Goal: Information Seeking & Learning: Learn about a topic

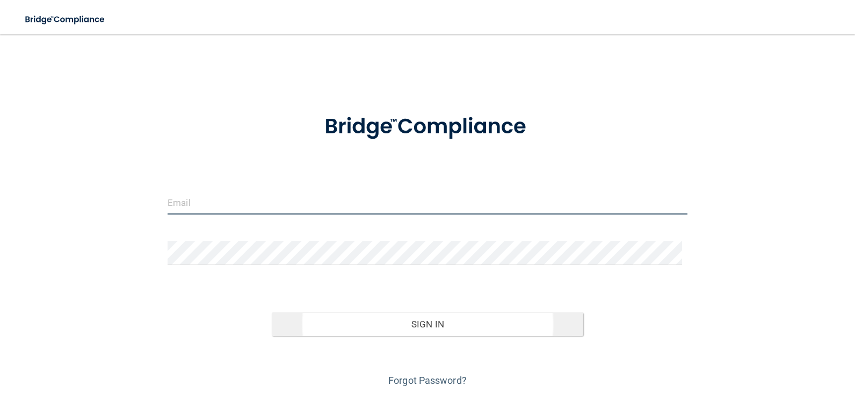
type input "[EMAIL_ADDRESS][DOMAIN_NAME]"
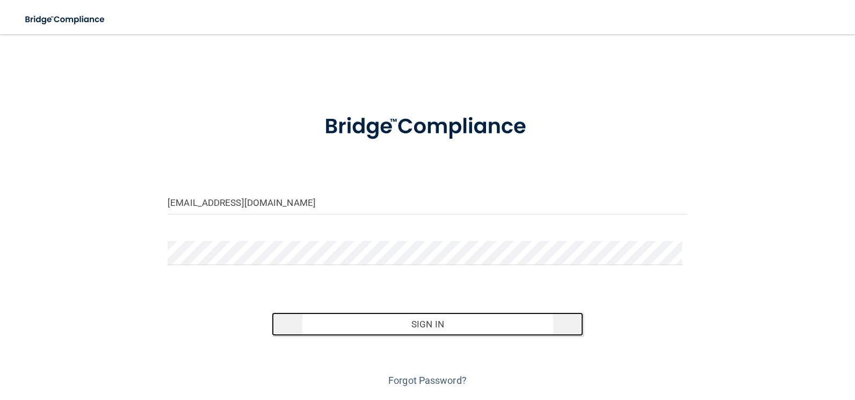
click at [411, 323] on button "Sign In" at bounding box center [428, 324] width 312 height 24
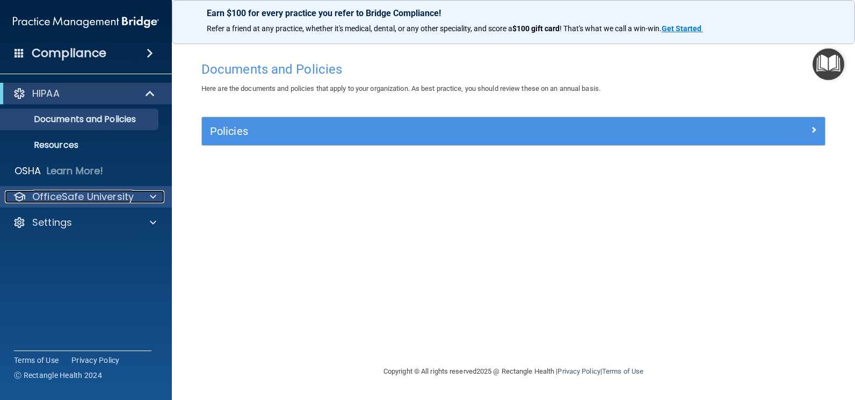
click at [112, 199] on p "OfficeSafe University" at bounding box center [83, 196] width 102 height 13
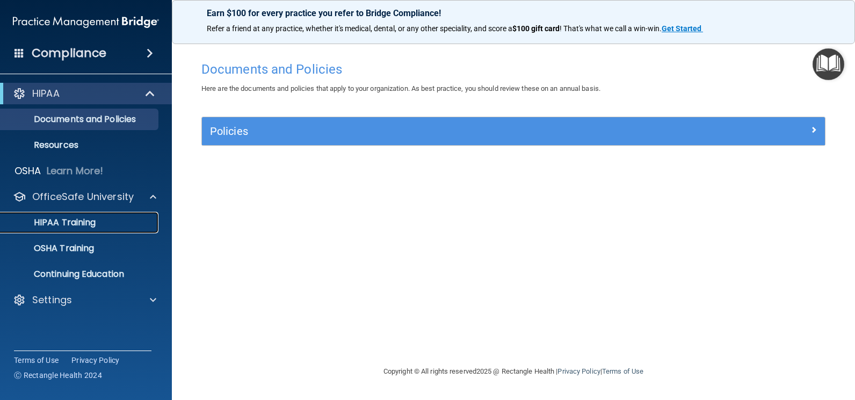
click at [104, 227] on div "HIPAA Training" at bounding box center [80, 222] width 147 height 11
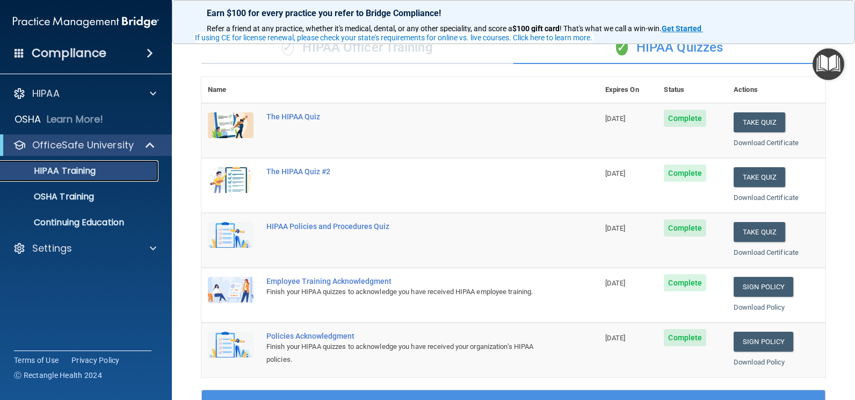
scroll to position [54, 0]
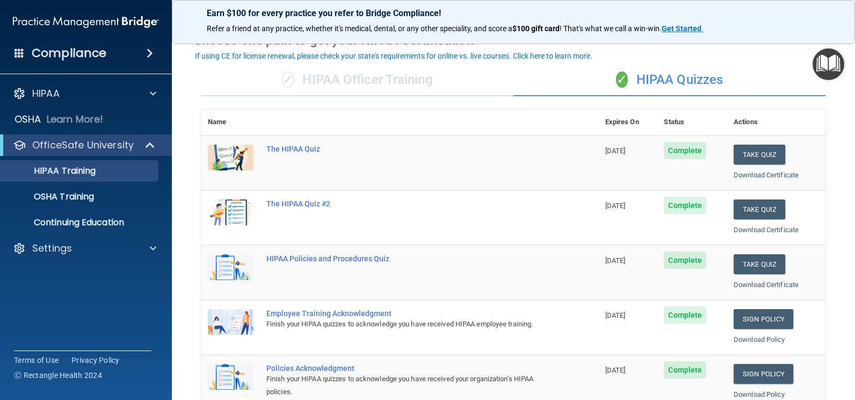
click at [333, 312] on div "Employee Training Acknowledgment" at bounding box center [405, 313] width 279 height 9
click at [239, 316] on img at bounding box center [231, 322] width 46 height 26
click at [760, 319] on link "Sign Policy" at bounding box center [764, 319] width 60 height 20
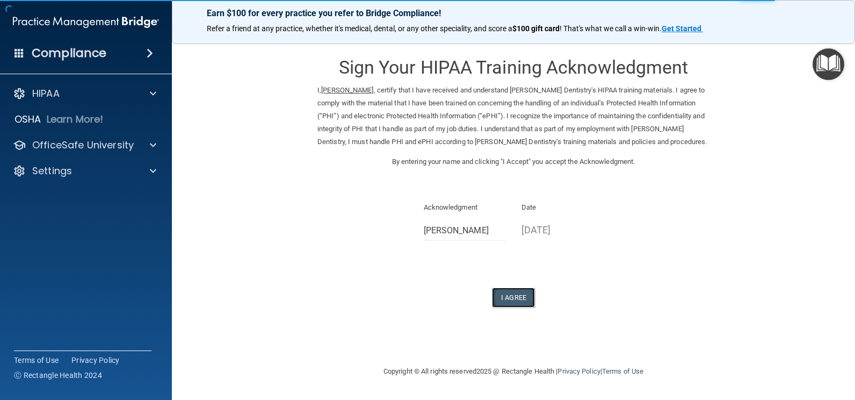
click at [507, 294] on button "I Agree" at bounding box center [513, 297] width 43 height 20
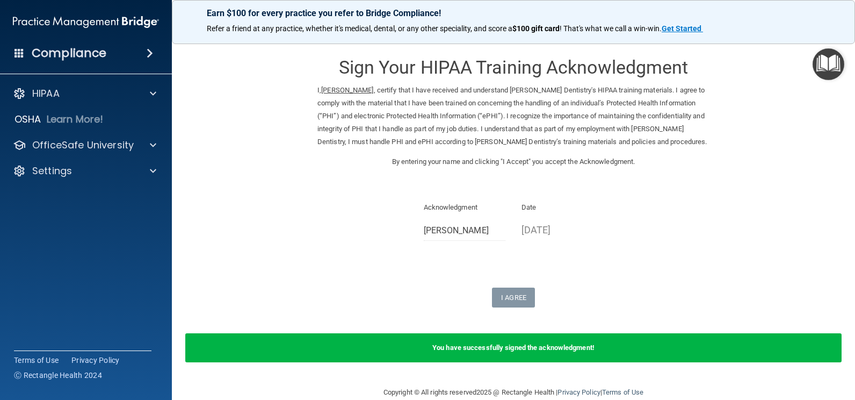
scroll to position [18, 0]
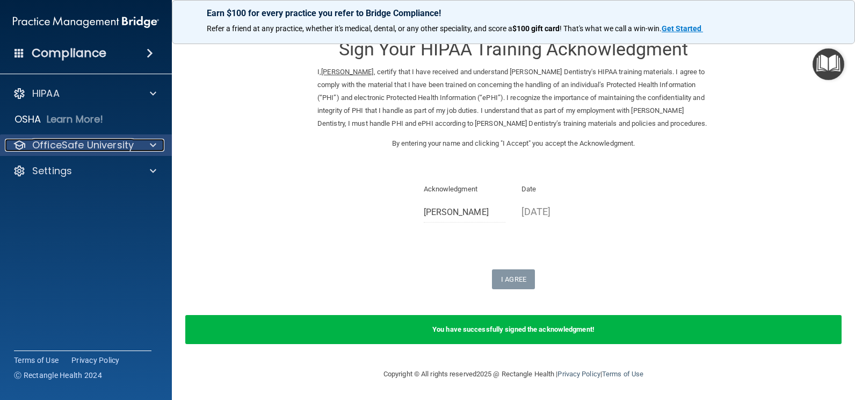
click at [128, 145] on p "OfficeSafe University" at bounding box center [83, 145] width 102 height 13
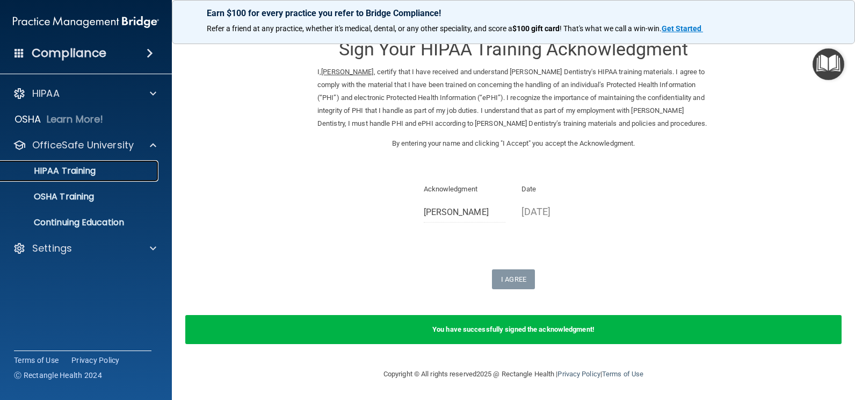
click at [105, 174] on div "HIPAA Training" at bounding box center [80, 170] width 147 height 11
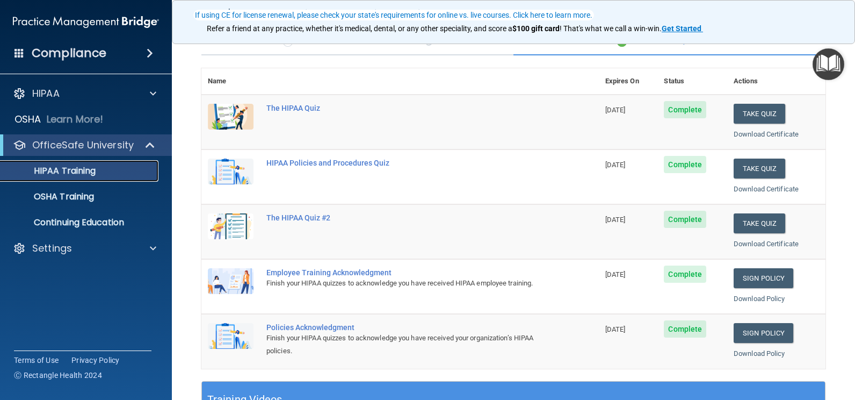
scroll to position [87, 0]
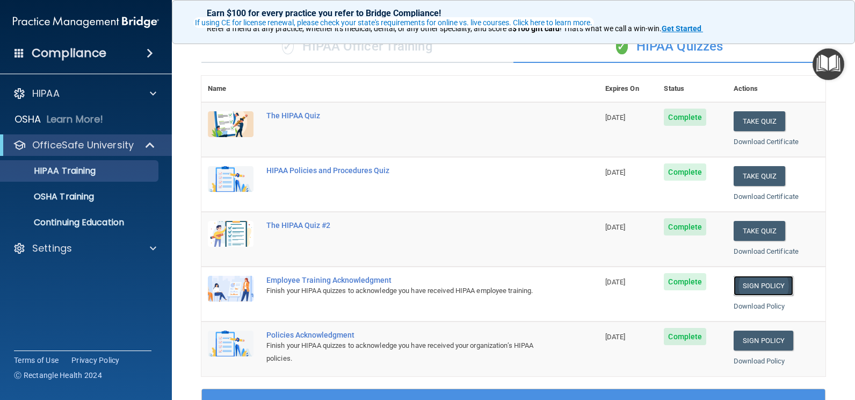
click at [753, 287] on link "Sign Policy" at bounding box center [764, 286] width 60 height 20
click at [772, 126] on button "Take Quiz" at bounding box center [760, 121] width 52 height 20
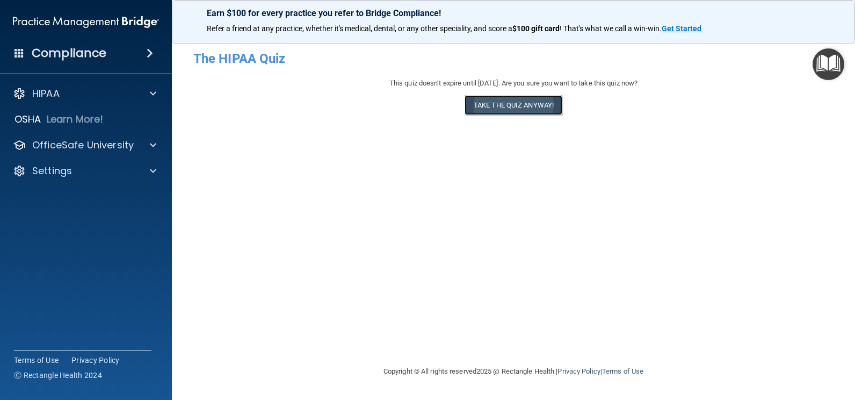
click at [526, 109] on button "Take the quiz anyway!" at bounding box center [514, 105] width 98 height 20
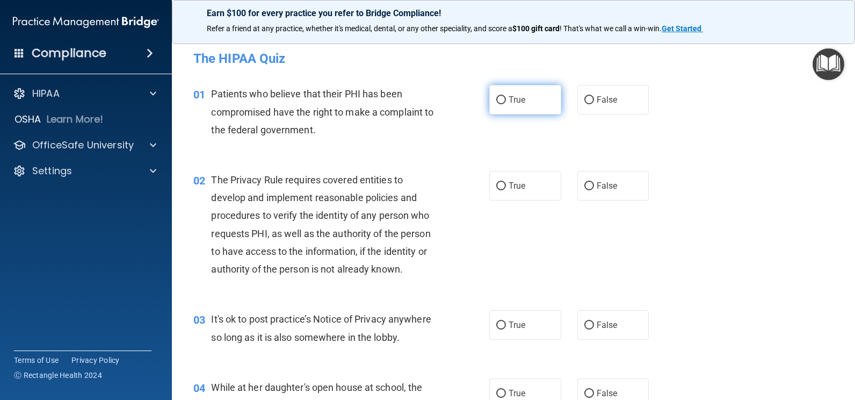
click at [514, 103] on span "True" at bounding box center [517, 100] width 17 height 10
click at [506, 103] on input "True" at bounding box center [501, 100] width 10 height 8
radio input "true"
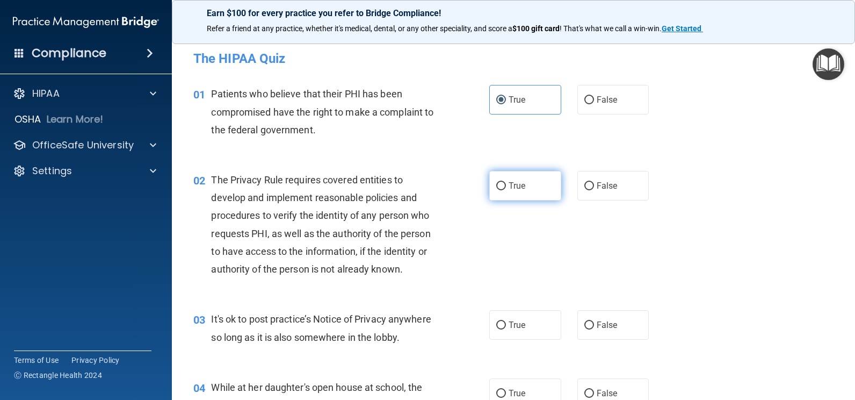
click at [526, 183] on label "True" at bounding box center [525, 186] width 72 height 30
click at [506, 183] on input "True" at bounding box center [501, 186] width 10 height 8
radio input "true"
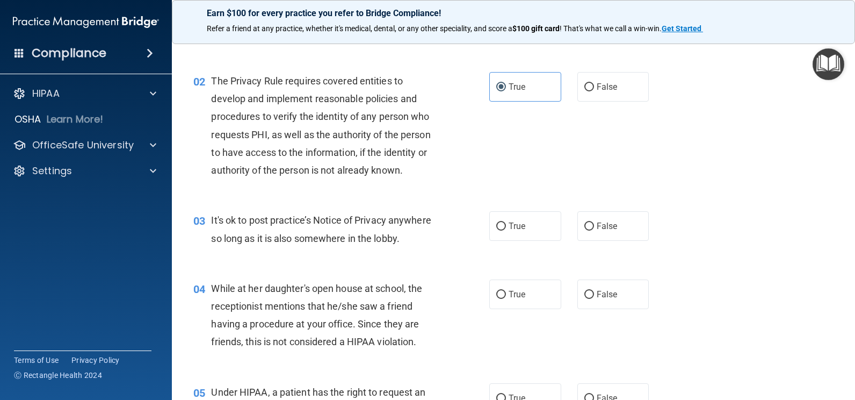
scroll to position [107, 0]
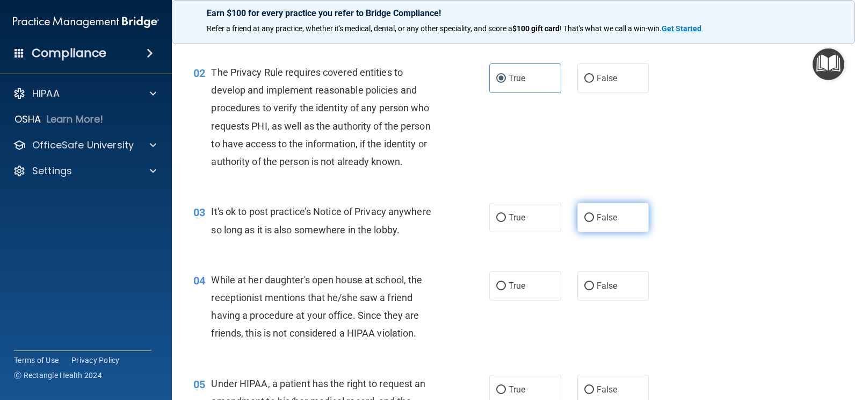
click at [623, 221] on label "False" at bounding box center [614, 218] width 72 height 30
click at [594, 221] on input "False" at bounding box center [590, 218] width 10 height 8
radio input "true"
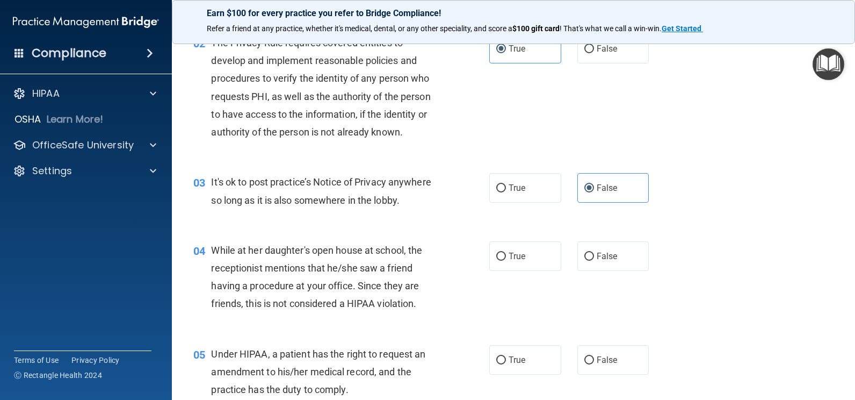
scroll to position [161, 0]
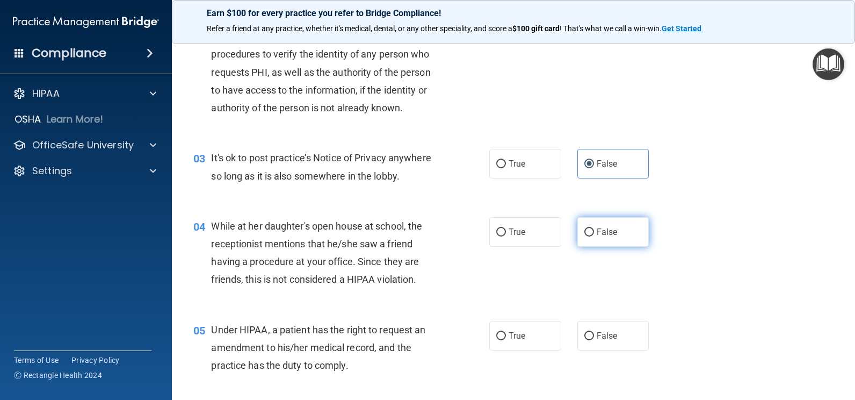
click at [623, 228] on label "False" at bounding box center [614, 232] width 72 height 30
click at [594, 228] on input "False" at bounding box center [590, 232] width 10 height 8
radio input "true"
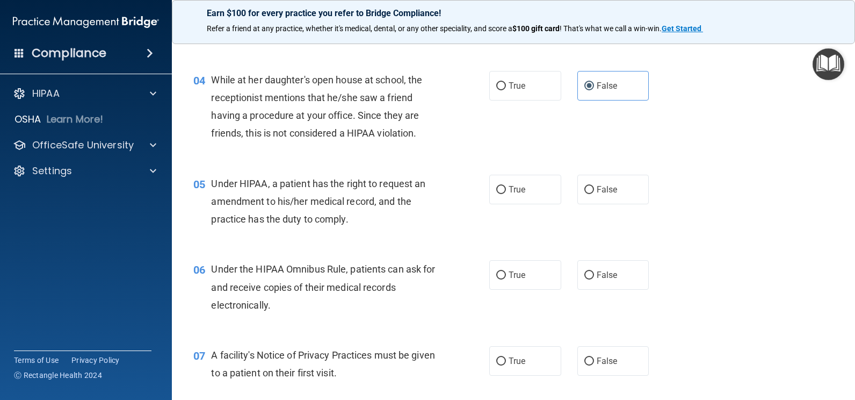
scroll to position [322, 0]
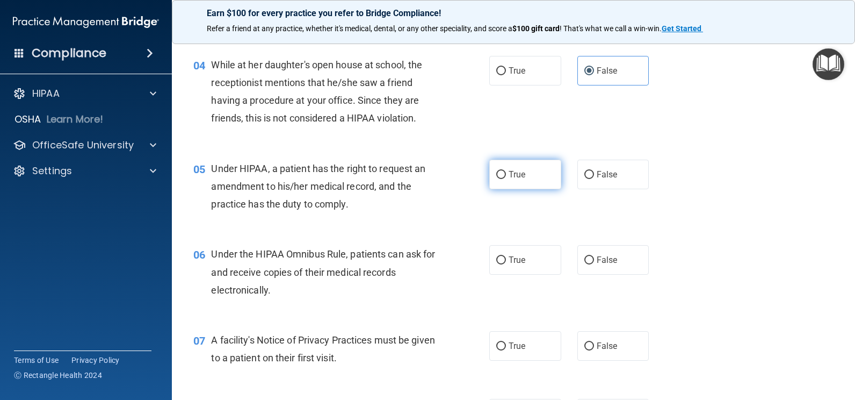
click at [521, 178] on span "True" at bounding box center [517, 174] width 17 height 10
click at [506, 178] on input "True" at bounding box center [501, 175] width 10 height 8
radio input "true"
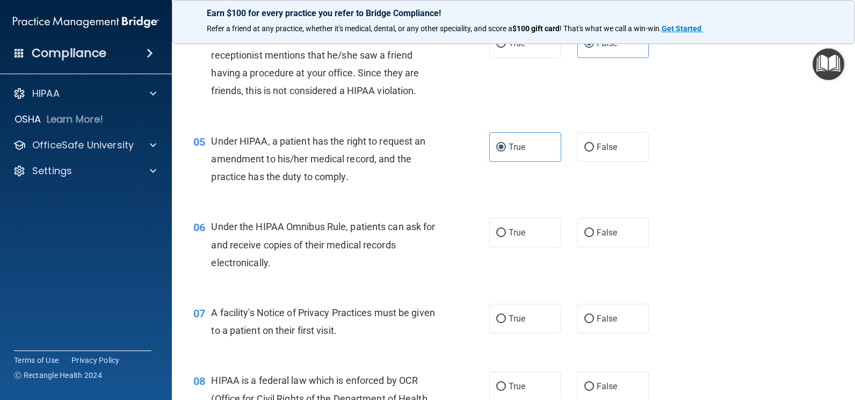
scroll to position [376, 0]
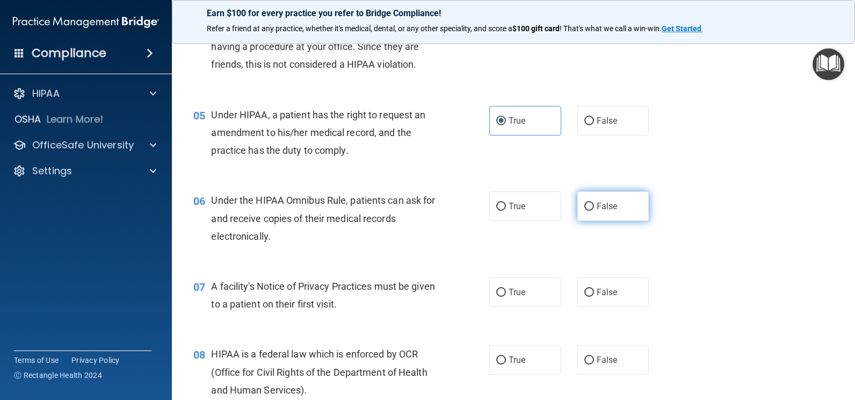
click at [636, 211] on label "False" at bounding box center [614, 206] width 72 height 30
click at [594, 211] on input "False" at bounding box center [590, 207] width 10 height 8
radio input "true"
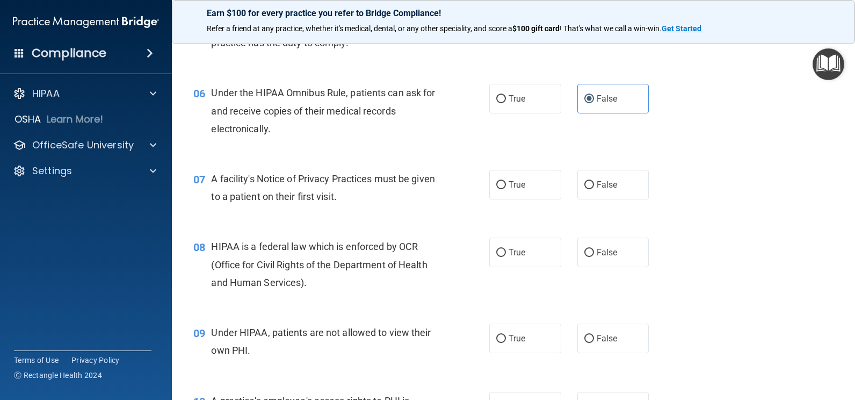
scroll to position [537, 0]
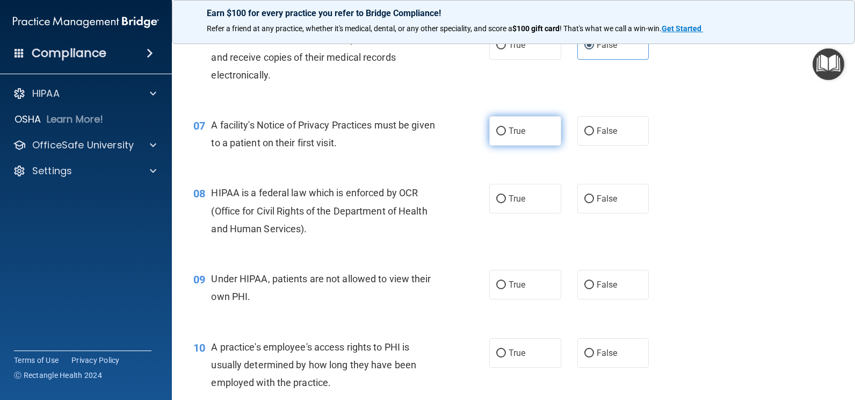
click at [525, 134] on label "True" at bounding box center [525, 131] width 72 height 30
click at [506, 134] on input "True" at bounding box center [501, 131] width 10 height 8
radio input "true"
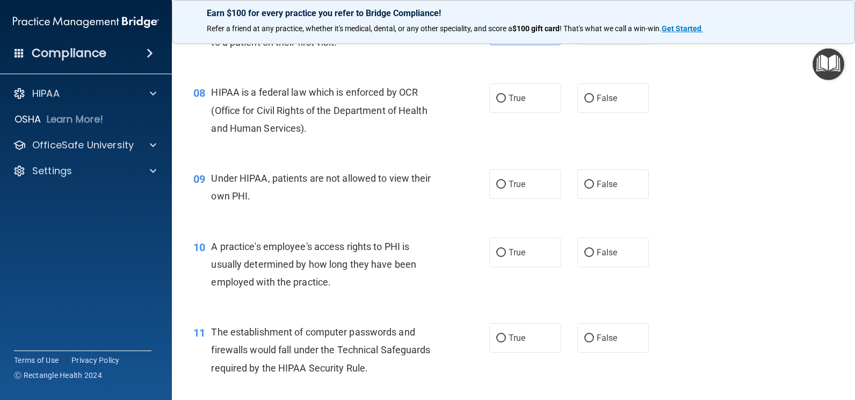
scroll to position [645, 0]
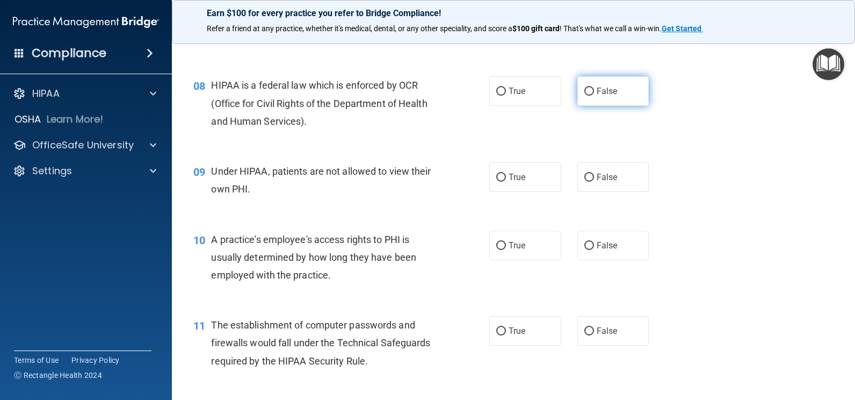
drag, startPoint x: 582, startPoint y: 88, endPoint x: 653, endPoint y: 118, distance: 76.8
click at [585, 88] on input "False" at bounding box center [590, 92] width 10 height 8
radio input "true"
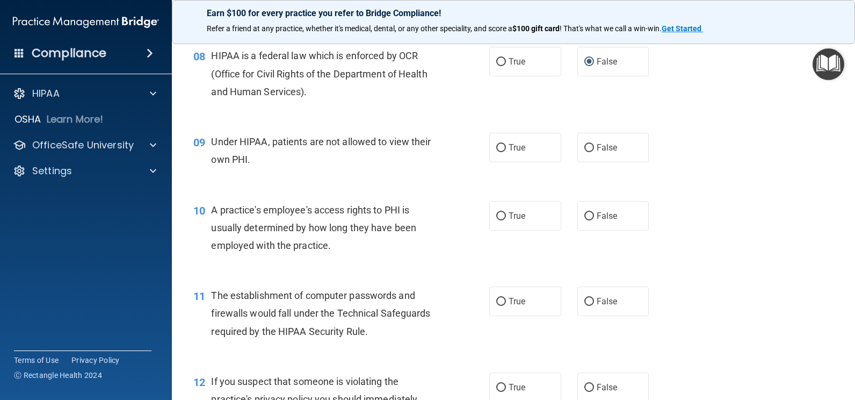
scroll to position [698, 0]
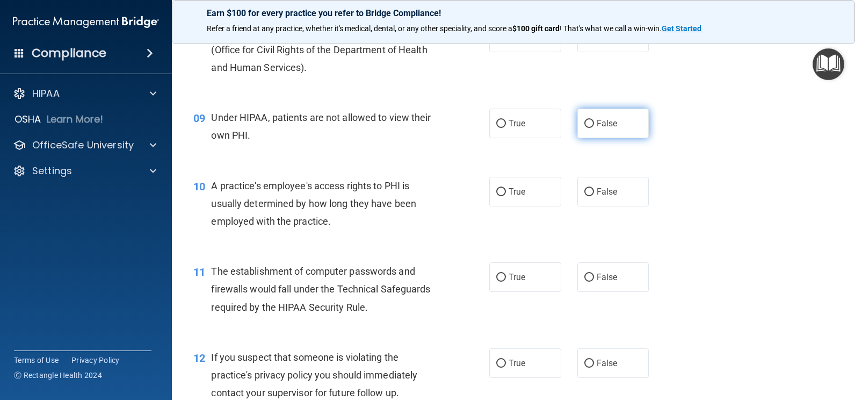
click at [631, 124] on label "False" at bounding box center [614, 124] width 72 height 30
click at [594, 124] on input "False" at bounding box center [590, 124] width 10 height 8
radio input "true"
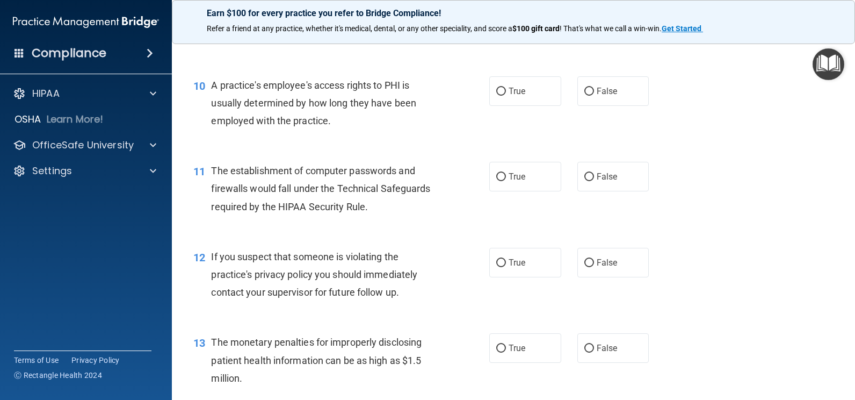
scroll to position [806, 0]
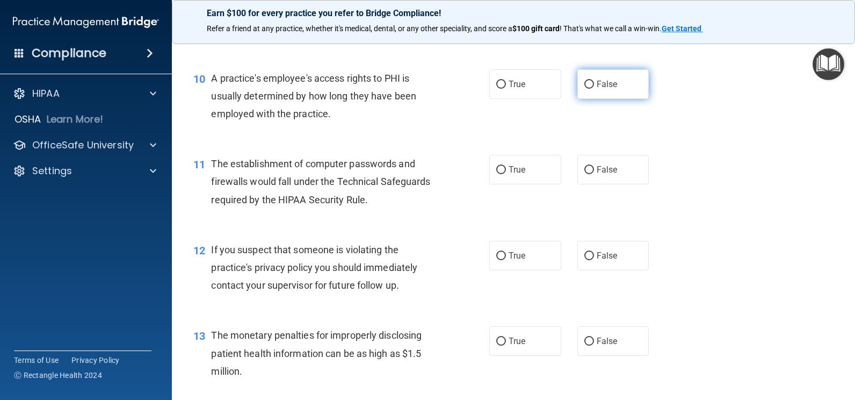
click at [610, 83] on span "False" at bounding box center [607, 84] width 21 height 10
click at [594, 83] on input "False" at bounding box center [590, 85] width 10 height 8
radio input "true"
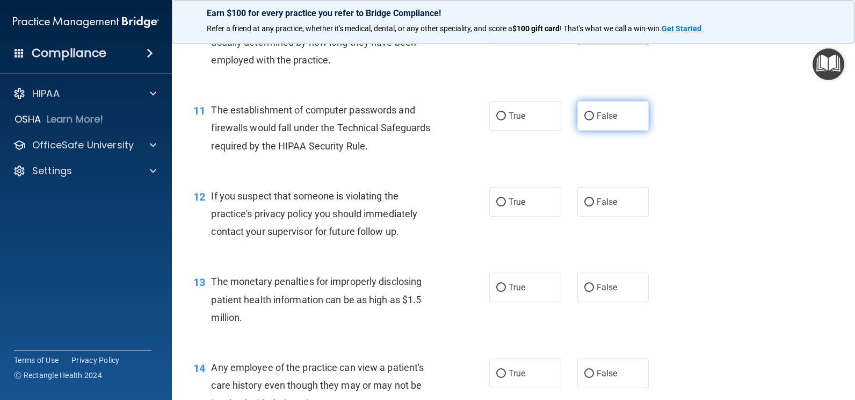
click at [591, 121] on label "False" at bounding box center [614, 116] width 72 height 30
click at [591, 120] on input "False" at bounding box center [590, 116] width 10 height 8
radio input "true"
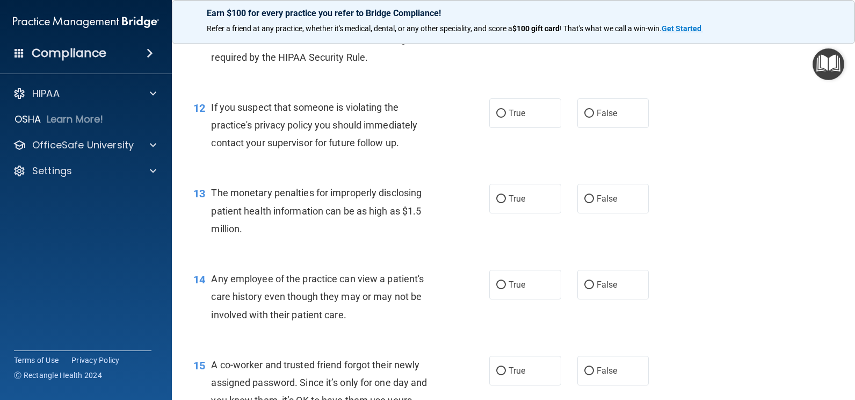
scroll to position [967, 0]
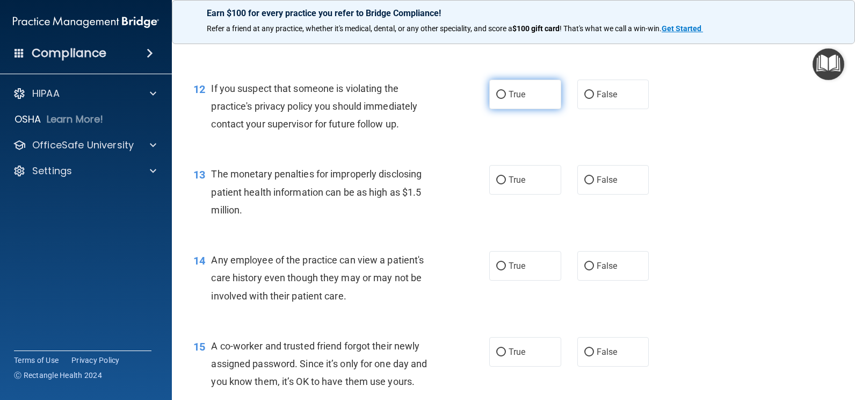
click at [532, 91] on label "True" at bounding box center [525, 95] width 72 height 30
click at [506, 91] on input "True" at bounding box center [501, 95] width 10 height 8
radio input "true"
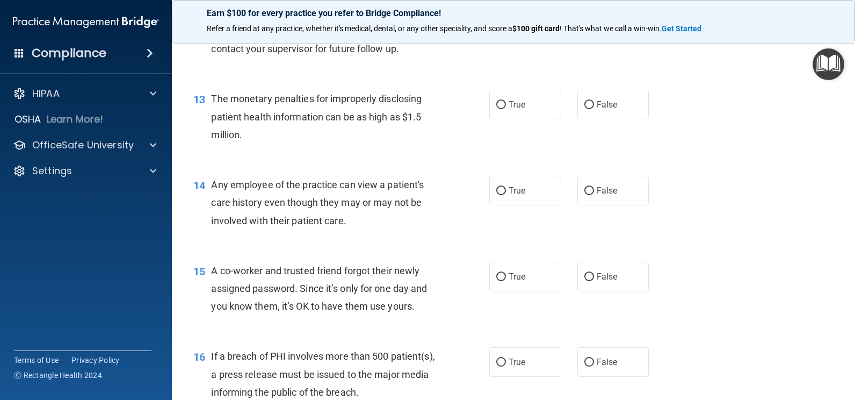
scroll to position [1074, 0]
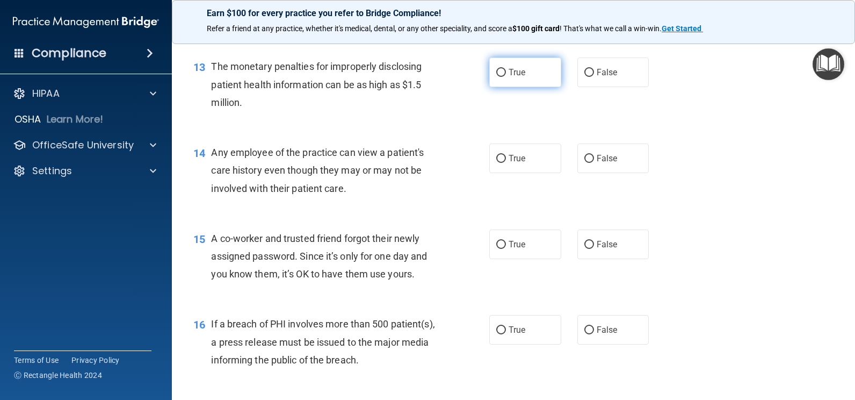
click at [537, 80] on label "True" at bounding box center [525, 72] width 72 height 30
click at [506, 77] on input "True" at bounding box center [501, 73] width 10 height 8
radio input "true"
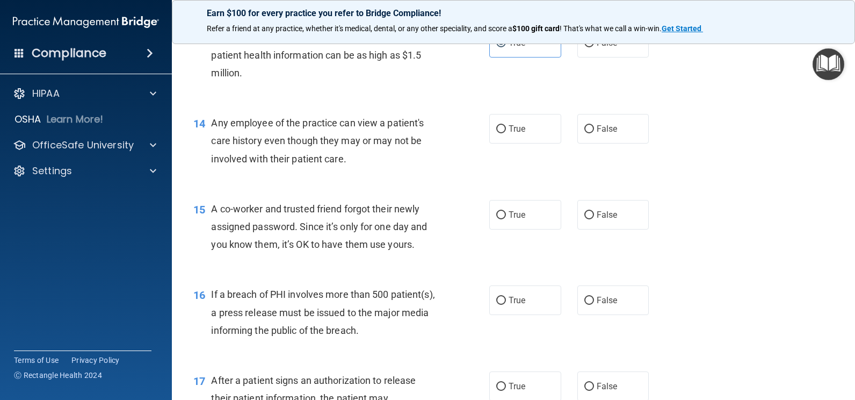
scroll to position [1128, 0]
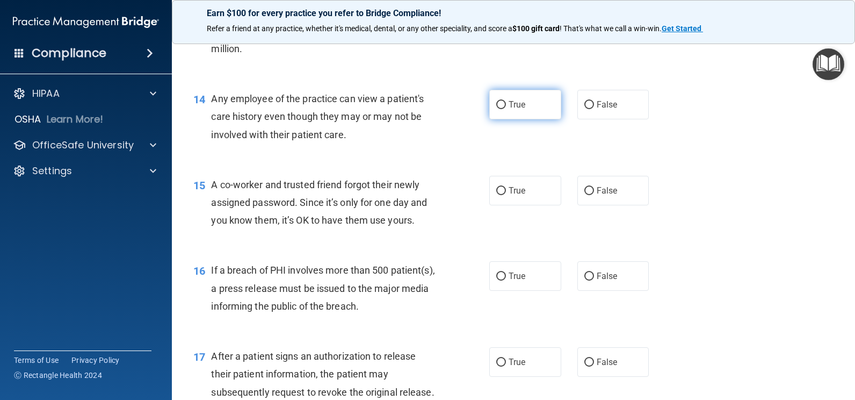
click at [544, 103] on label "True" at bounding box center [525, 105] width 72 height 30
click at [506, 103] on input "True" at bounding box center [501, 105] width 10 height 8
radio input "true"
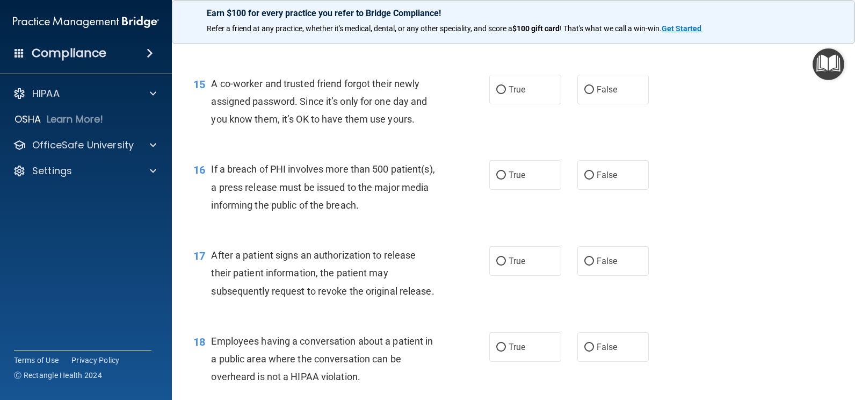
scroll to position [1236, 0]
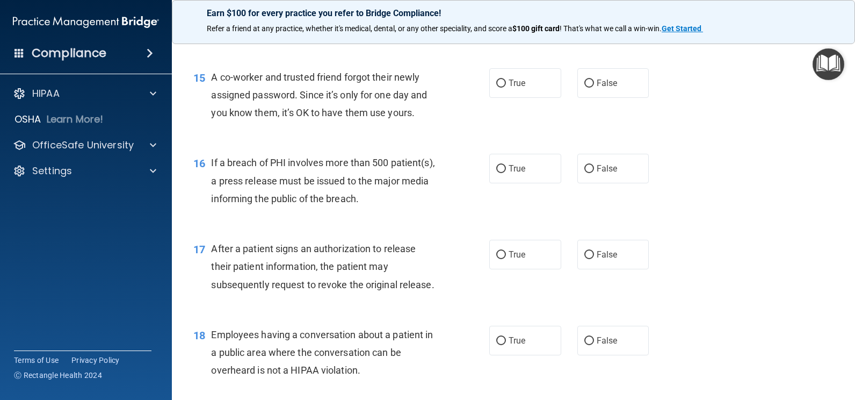
drag, startPoint x: 610, startPoint y: 86, endPoint x: 661, endPoint y: 120, distance: 61.1
click at [611, 86] on span "False" at bounding box center [607, 83] width 21 height 10
click at [594, 86] on input "False" at bounding box center [590, 84] width 10 height 8
radio input "true"
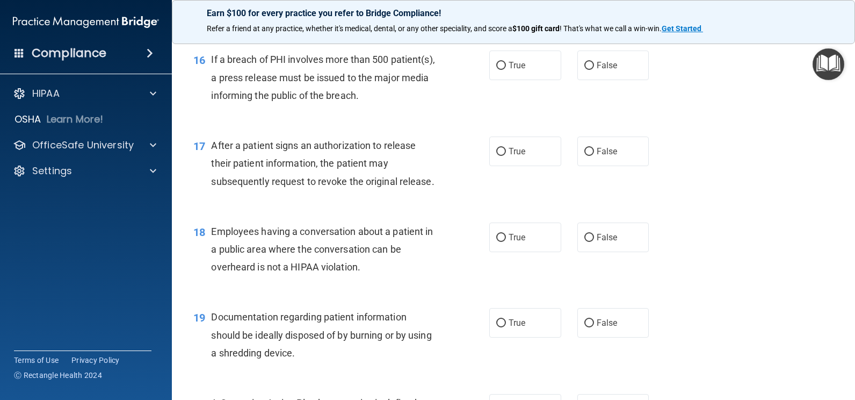
scroll to position [1343, 0]
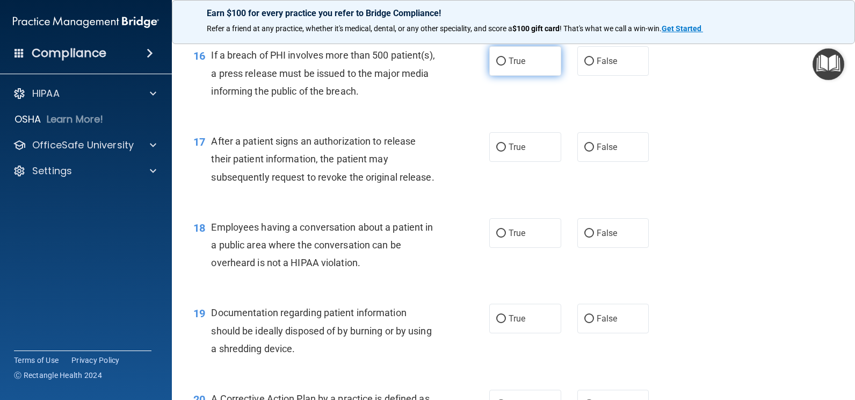
click at [524, 64] on label "True" at bounding box center [525, 61] width 72 height 30
click at [506, 64] on input "True" at bounding box center [501, 61] width 10 height 8
radio input "true"
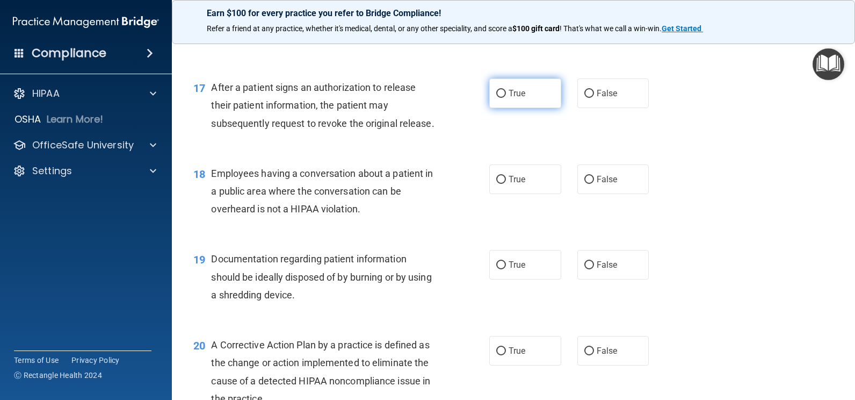
click at [531, 86] on label "True" at bounding box center [525, 93] width 72 height 30
click at [506, 90] on input "True" at bounding box center [501, 94] width 10 height 8
radio input "true"
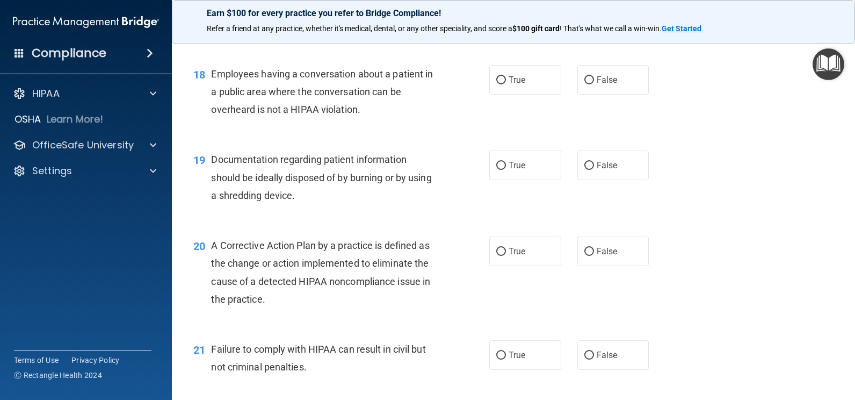
scroll to position [1504, 0]
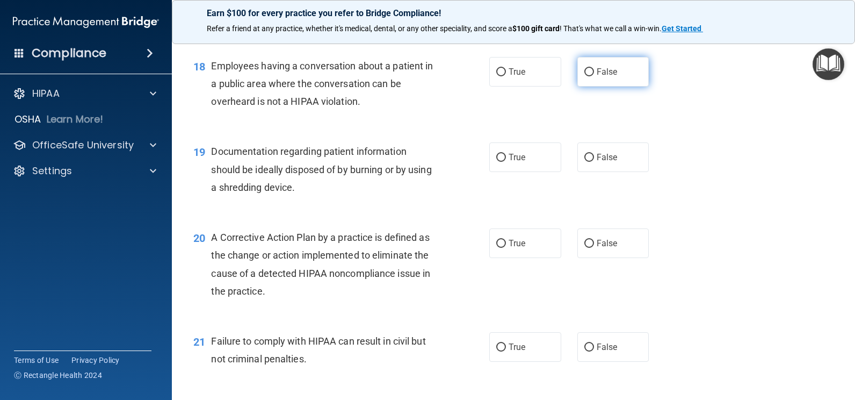
click at [597, 69] on span "False" at bounding box center [607, 72] width 21 height 10
click at [594, 69] on input "False" at bounding box center [590, 72] width 10 height 8
radio input "true"
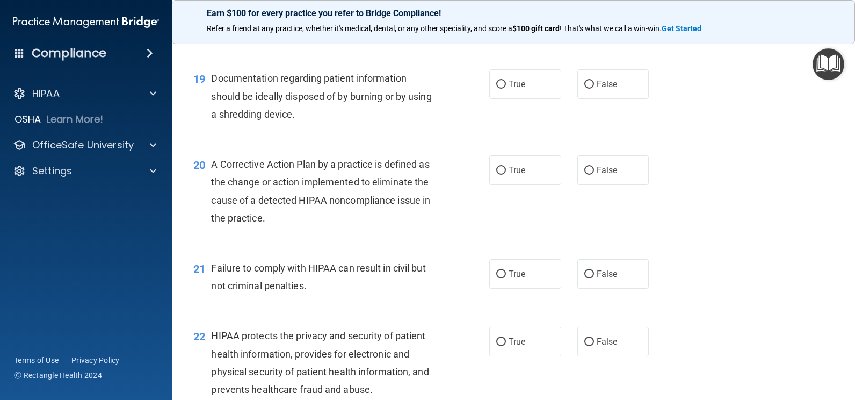
scroll to position [1558, 0]
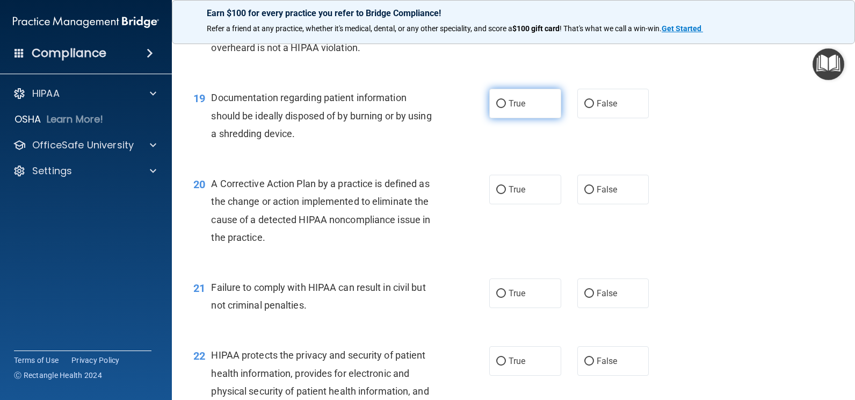
click at [547, 98] on label "True" at bounding box center [525, 104] width 72 height 30
click at [506, 100] on input "True" at bounding box center [501, 104] width 10 height 8
radio input "true"
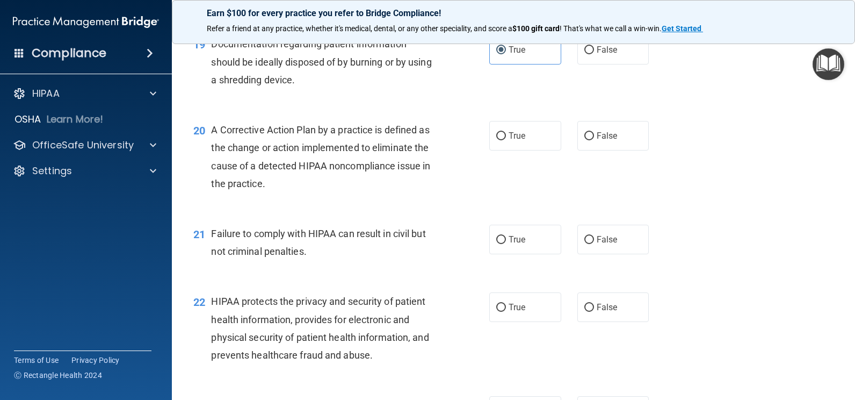
scroll to position [1665, 0]
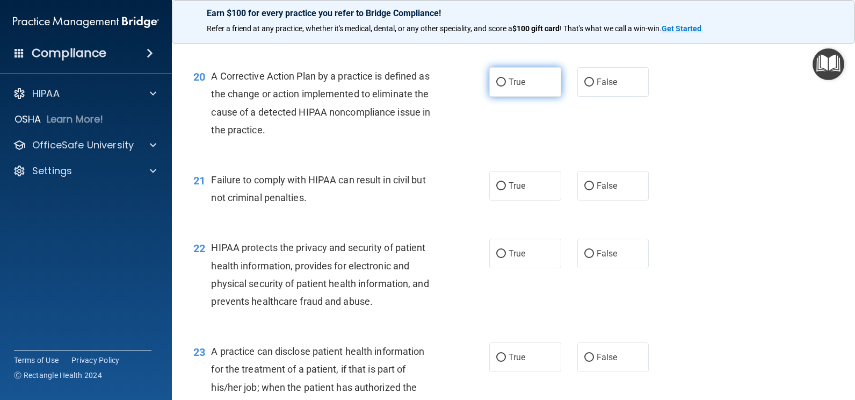
click at [532, 86] on label "True" at bounding box center [525, 82] width 72 height 30
click at [506, 86] on input "True" at bounding box center [501, 82] width 10 height 8
radio input "true"
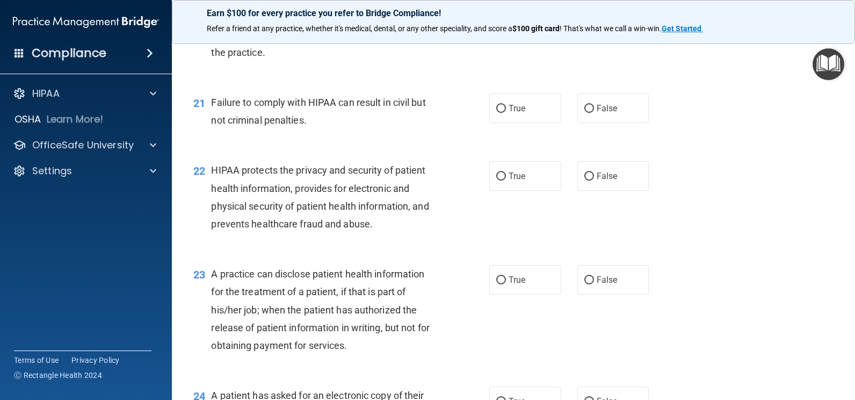
scroll to position [1773, 0]
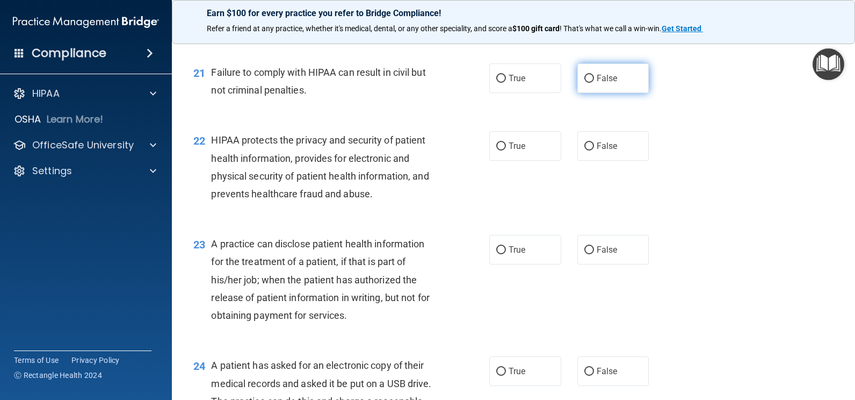
click at [589, 81] on label "False" at bounding box center [614, 78] width 72 height 30
click at [589, 81] on input "False" at bounding box center [590, 79] width 10 height 8
radio input "true"
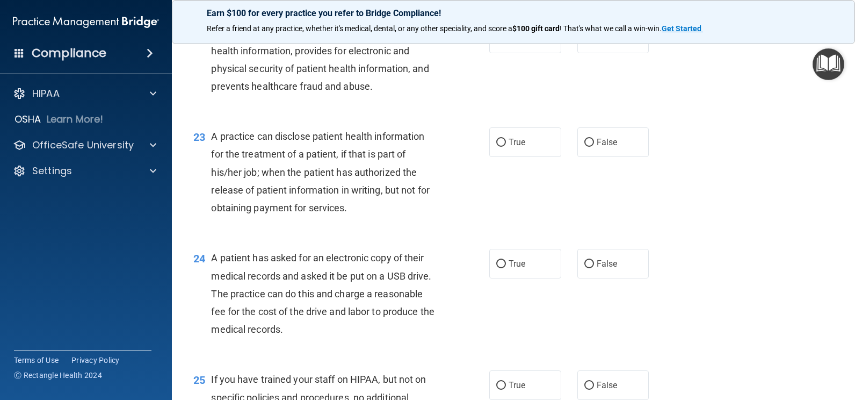
scroll to position [1827, 0]
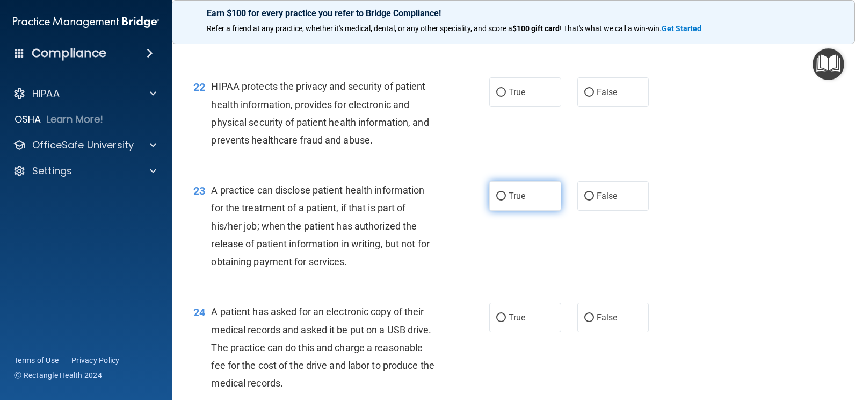
click at [524, 199] on label "True" at bounding box center [525, 196] width 72 height 30
click at [506, 199] on input "True" at bounding box center [501, 196] width 10 height 8
radio input "true"
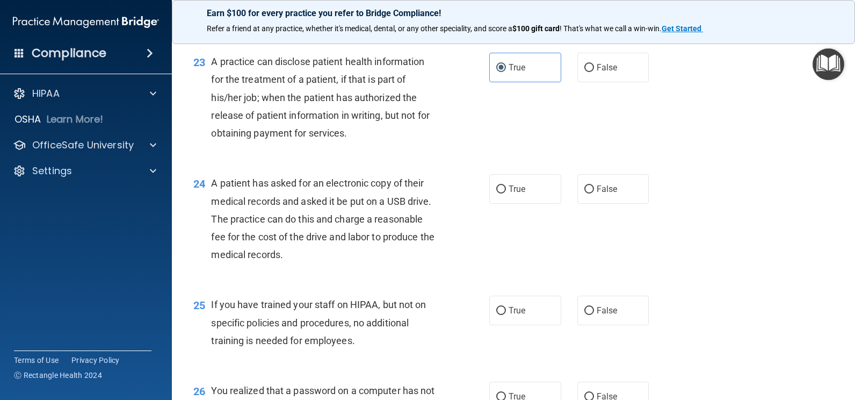
scroll to position [1988, 0]
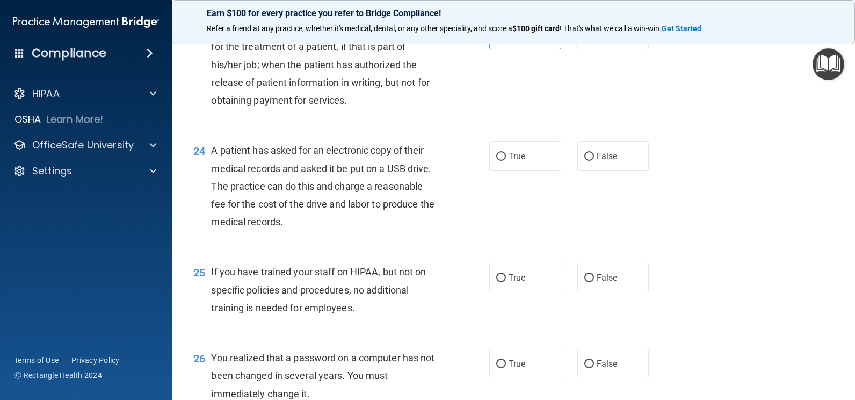
click at [731, 177] on div "24 A patient has asked for an electronic copy of their medical records and aske…" at bounding box center [513, 188] width 656 height 121
click at [633, 158] on label "False" at bounding box center [614, 156] width 72 height 30
click at [594, 158] on input "False" at bounding box center [590, 157] width 10 height 8
radio input "true"
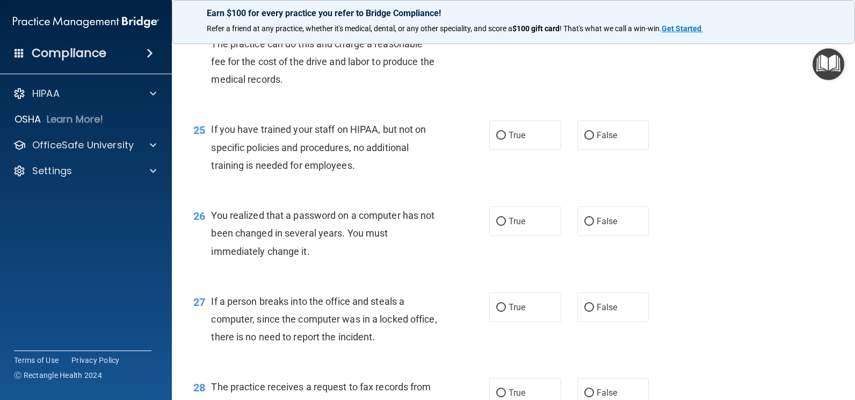
scroll to position [2149, 0]
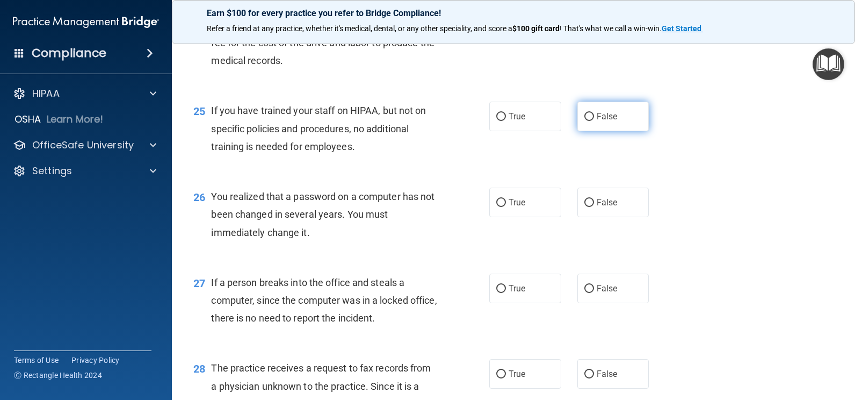
click at [578, 124] on label "False" at bounding box center [614, 117] width 72 height 30
click at [585, 121] on input "False" at bounding box center [590, 117] width 10 height 8
radio input "true"
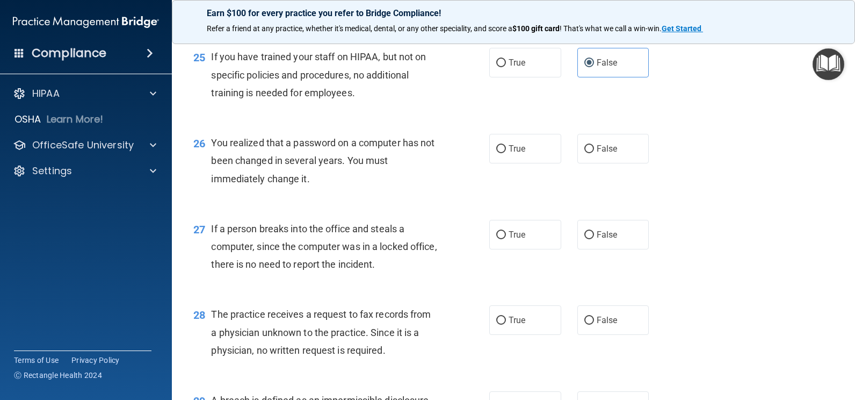
scroll to position [2256, 0]
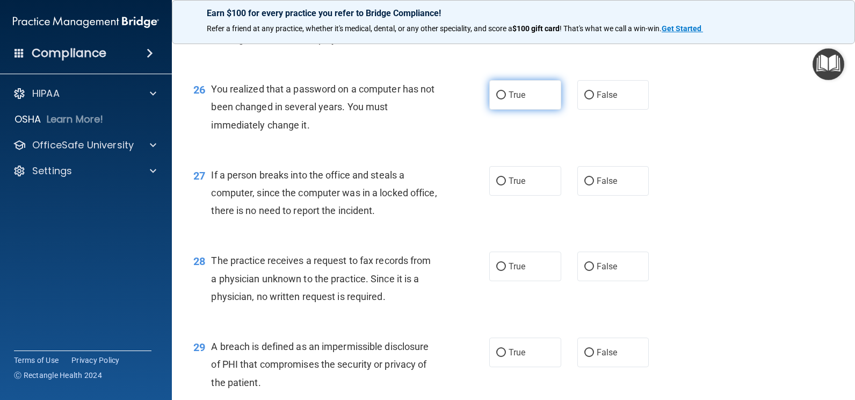
drag, startPoint x: 546, startPoint y: 106, endPoint x: 567, endPoint y: 106, distance: 21.0
click at [547, 106] on label "True" at bounding box center [525, 95] width 72 height 30
click at [506, 99] on input "True" at bounding box center [501, 95] width 10 height 8
radio input "true"
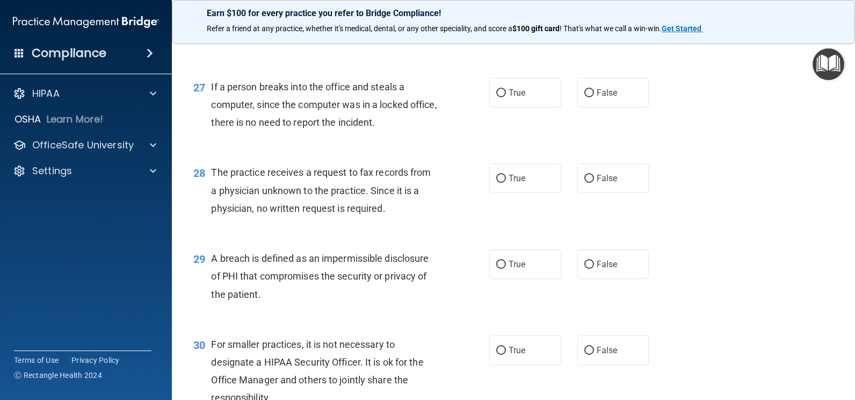
scroll to position [2364, 0]
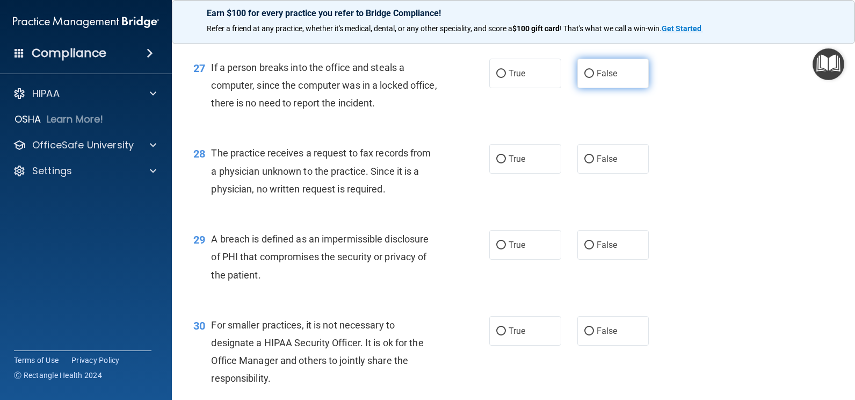
click at [632, 83] on label "False" at bounding box center [614, 74] width 72 height 30
click at [594, 78] on input "False" at bounding box center [590, 74] width 10 height 8
radio input "true"
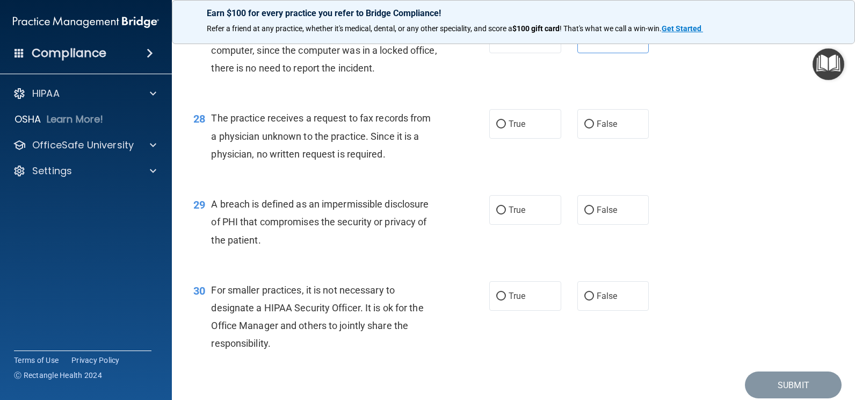
scroll to position [2418, 0]
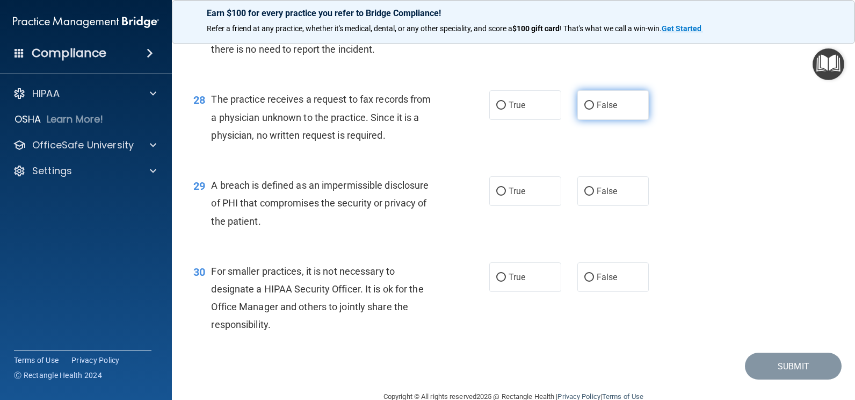
click at [604, 110] on span "False" at bounding box center [607, 105] width 21 height 10
click at [594, 110] on input "False" at bounding box center [590, 106] width 10 height 8
radio input "true"
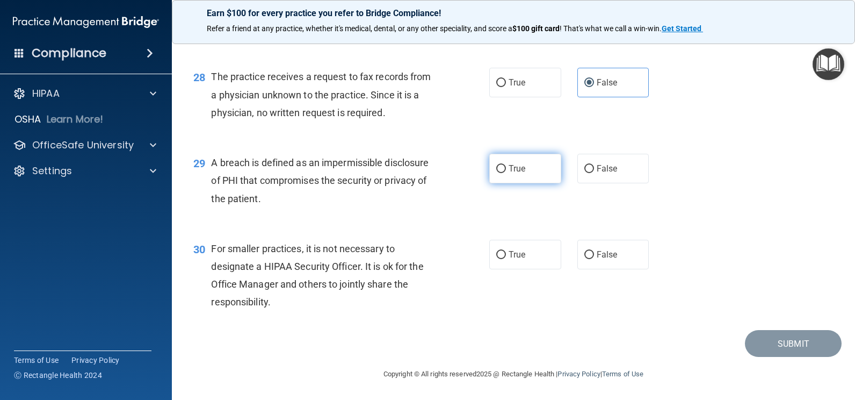
click at [516, 166] on span "True" at bounding box center [517, 168] width 17 height 10
click at [506, 166] on input "True" at bounding box center [501, 169] width 10 height 8
radio input "true"
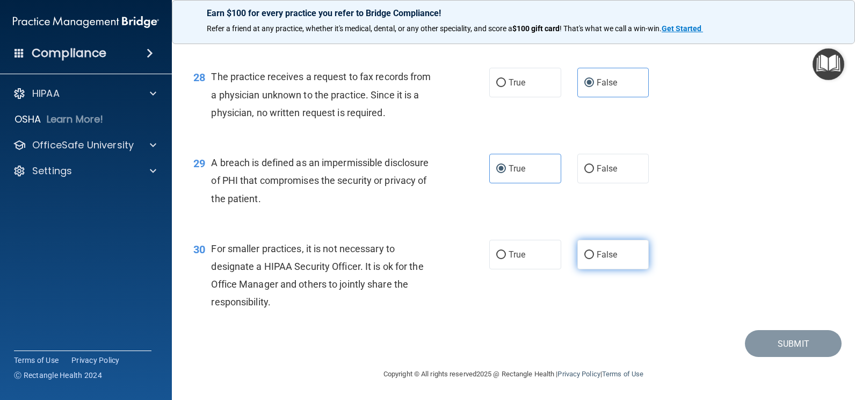
click at [605, 266] on label "False" at bounding box center [614, 255] width 72 height 30
click at [594, 259] on input "False" at bounding box center [590, 255] width 10 height 8
radio input "true"
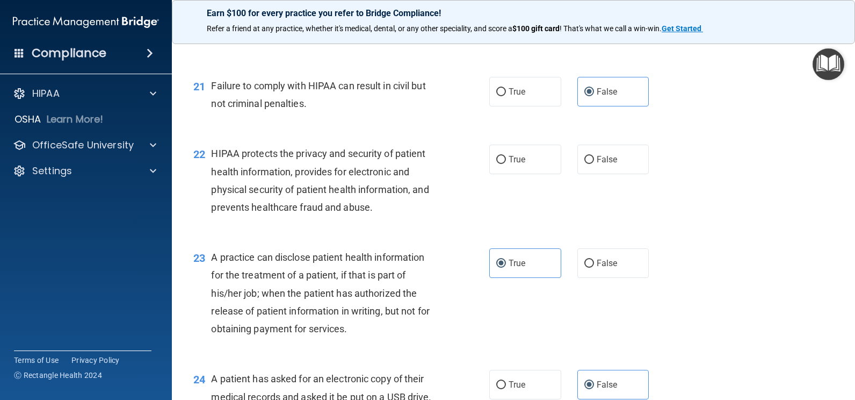
scroll to position [1773, 0]
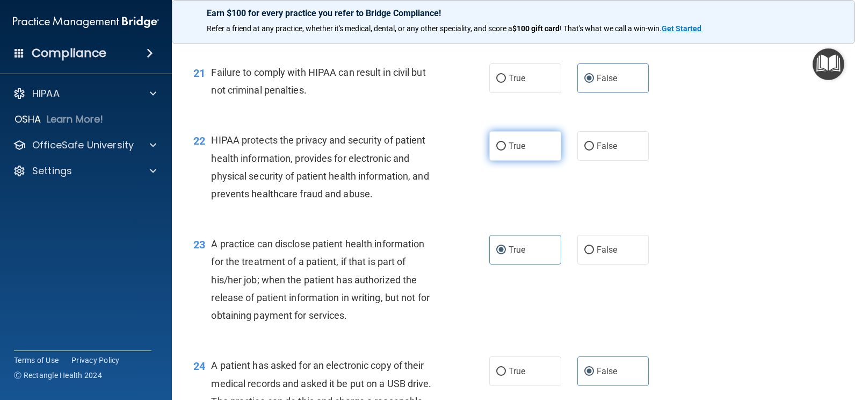
click at [526, 144] on label "True" at bounding box center [525, 146] width 72 height 30
click at [506, 144] on input "True" at bounding box center [501, 146] width 10 height 8
radio input "true"
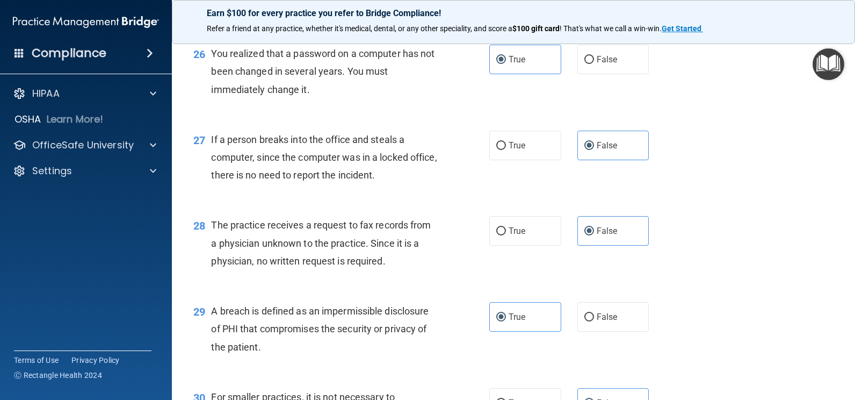
scroll to position [2440, 0]
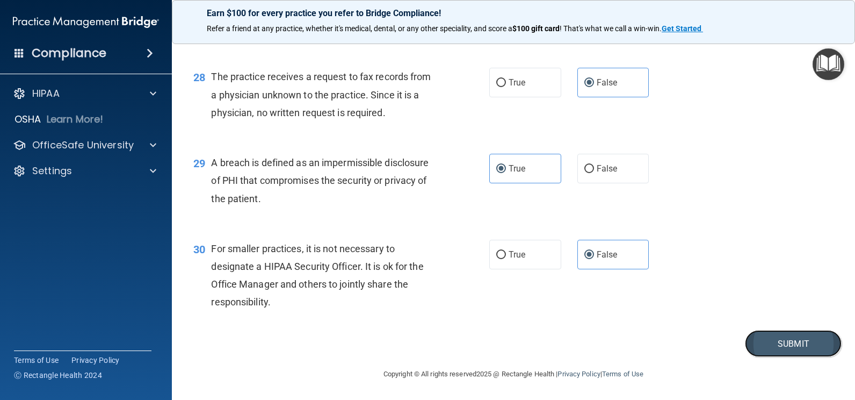
click at [784, 347] on button "Submit" at bounding box center [793, 343] width 97 height 27
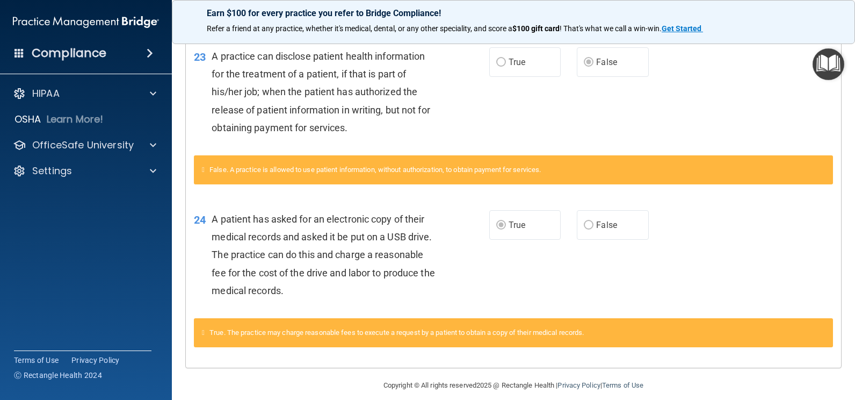
scroll to position [901, 0]
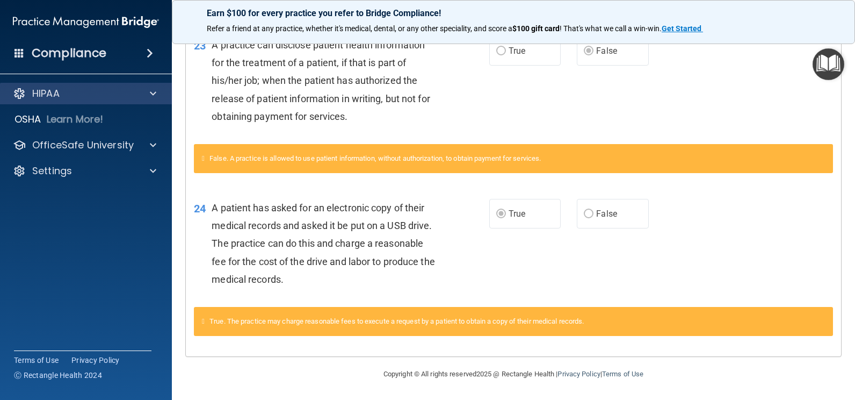
click at [147, 100] on div "HIPAA" at bounding box center [86, 93] width 172 height 21
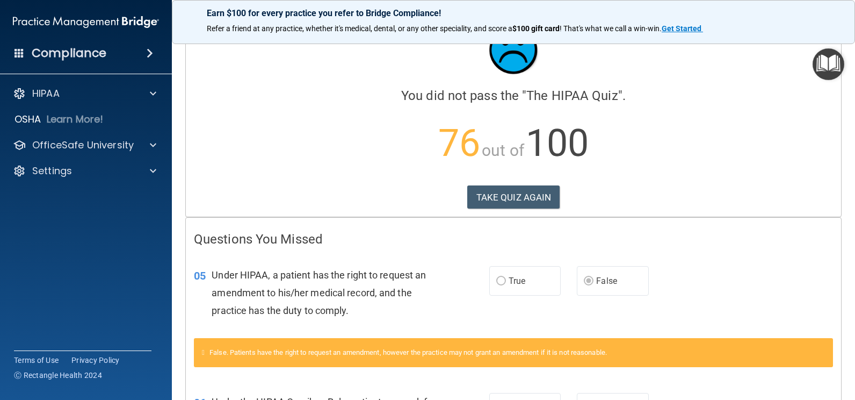
scroll to position [0, 0]
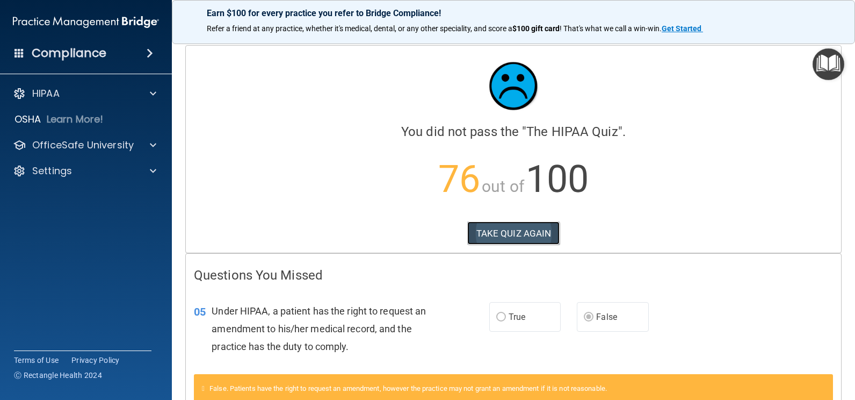
click at [526, 243] on button "TAKE QUIZ AGAIN" at bounding box center [513, 233] width 93 height 24
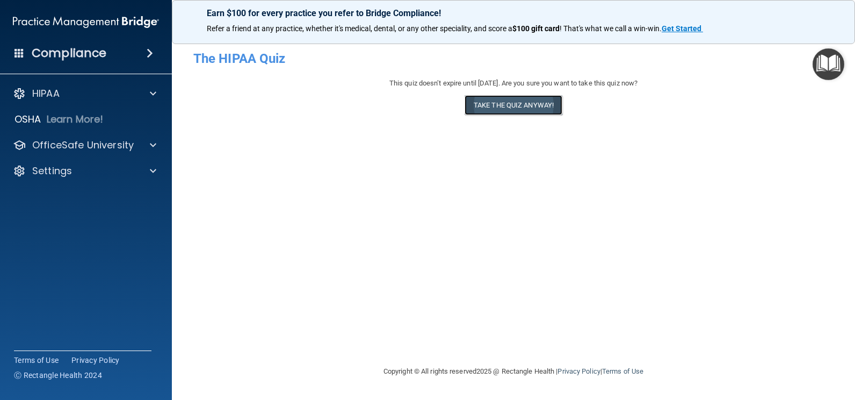
click at [532, 97] on button "Take the quiz anyway!" at bounding box center [514, 105] width 98 height 20
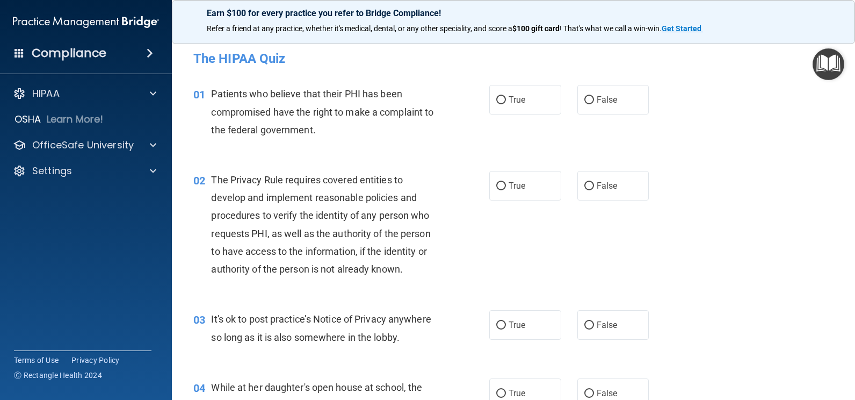
drag, startPoint x: 546, startPoint y: 86, endPoint x: 454, endPoint y: 148, distance: 111.0
click at [545, 86] on label "True" at bounding box center [525, 100] width 72 height 30
click at [506, 96] on input "True" at bounding box center [501, 100] width 10 height 8
radio input "true"
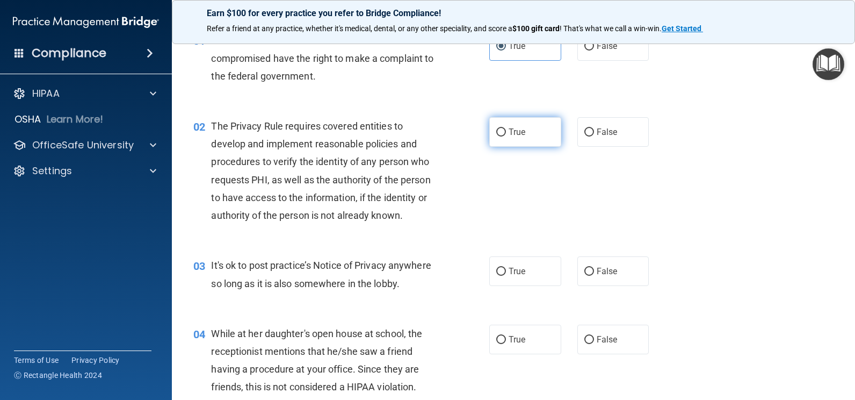
click at [509, 131] on span "True" at bounding box center [517, 132] width 17 height 10
click at [505, 131] on input "True" at bounding box center [501, 132] width 10 height 8
radio input "true"
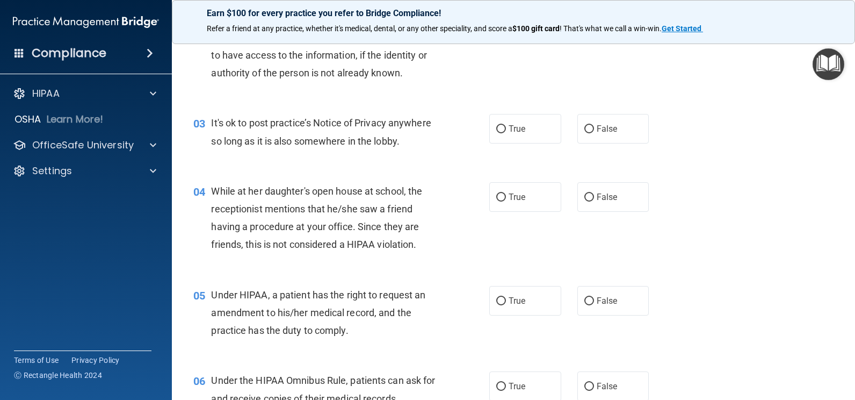
scroll to position [215, 0]
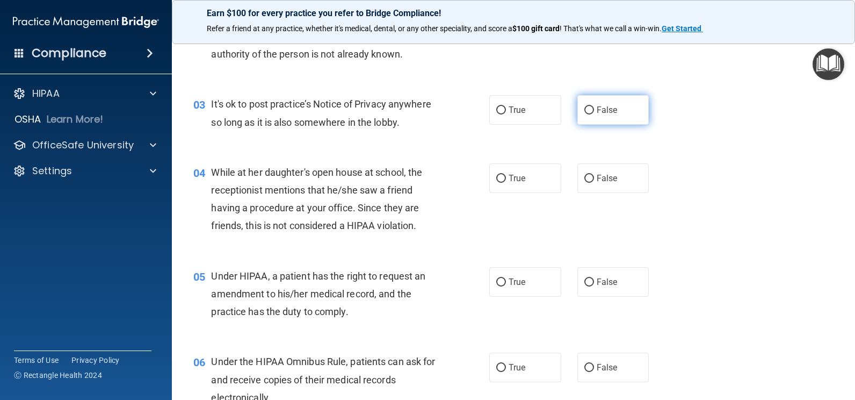
click at [591, 114] on label "False" at bounding box center [614, 110] width 72 height 30
click at [591, 114] on input "False" at bounding box center [590, 110] width 10 height 8
radio input "true"
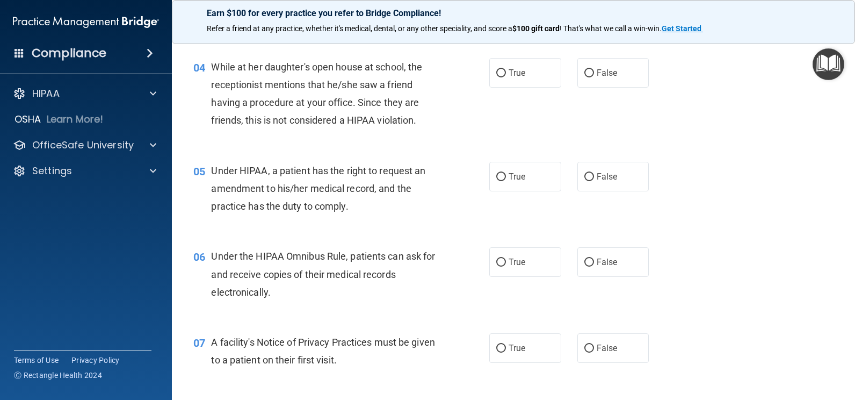
scroll to position [322, 0]
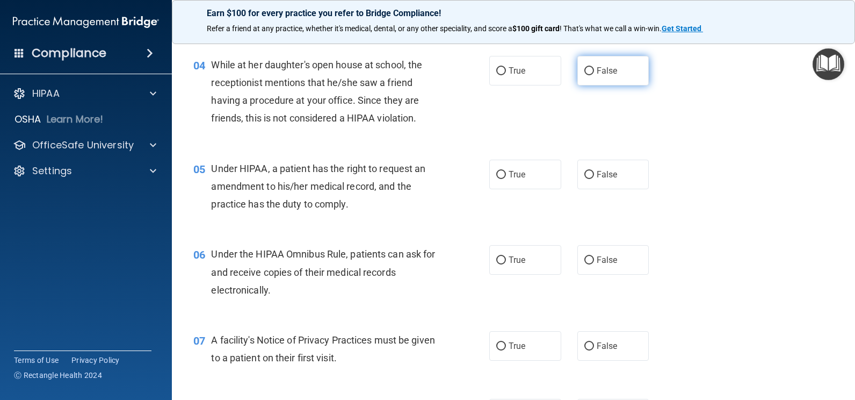
click at [585, 68] on input "False" at bounding box center [590, 71] width 10 height 8
radio input "true"
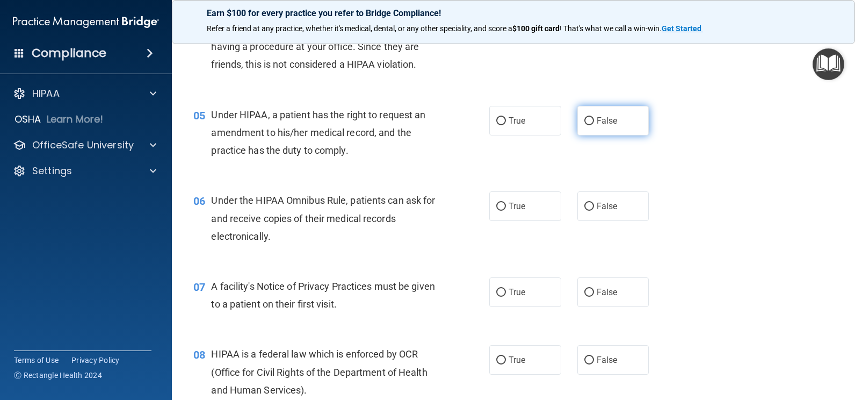
click at [616, 120] on label "False" at bounding box center [614, 121] width 72 height 30
click at [594, 120] on input "False" at bounding box center [590, 121] width 10 height 8
radio input "true"
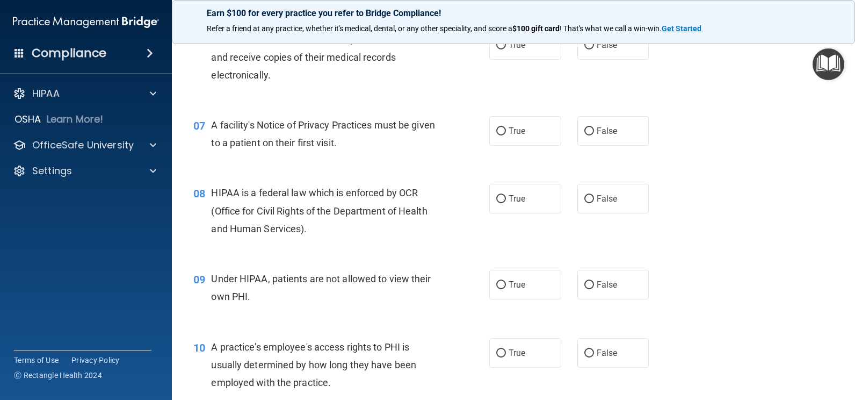
scroll to position [484, 0]
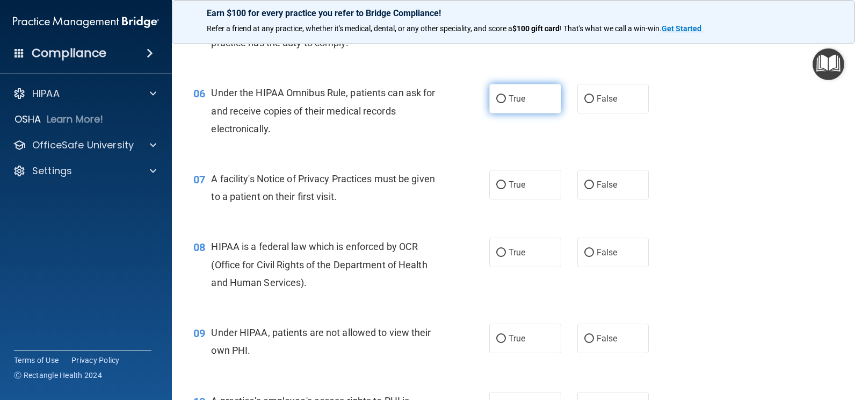
click at [530, 102] on label "True" at bounding box center [525, 99] width 72 height 30
click at [506, 102] on input "True" at bounding box center [501, 99] width 10 height 8
radio input "true"
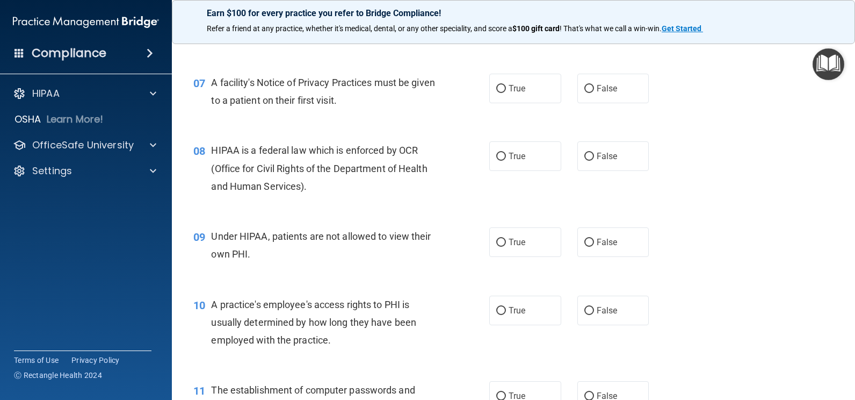
scroll to position [591, 0]
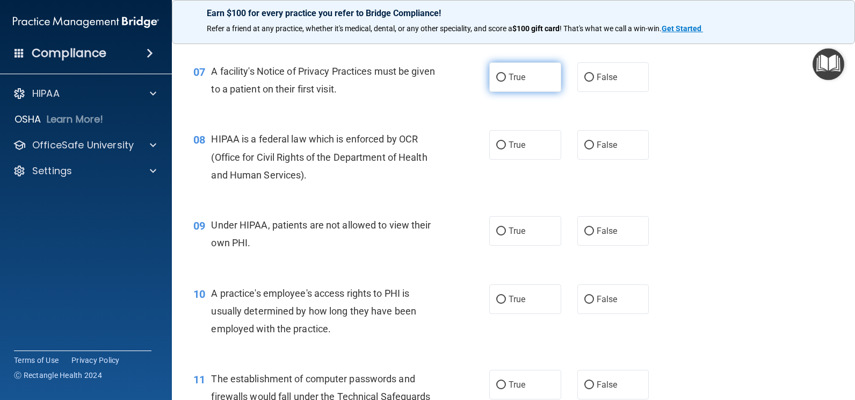
click at [532, 84] on label "True" at bounding box center [525, 77] width 72 height 30
click at [506, 82] on input "True" at bounding box center [501, 78] width 10 height 8
radio input "true"
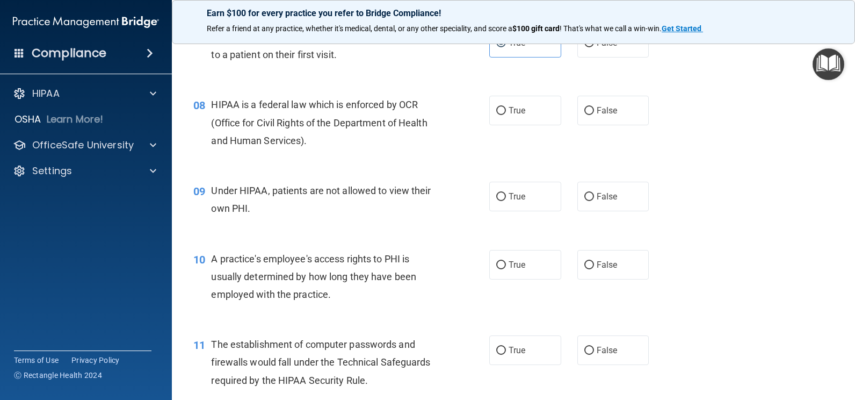
scroll to position [645, 0]
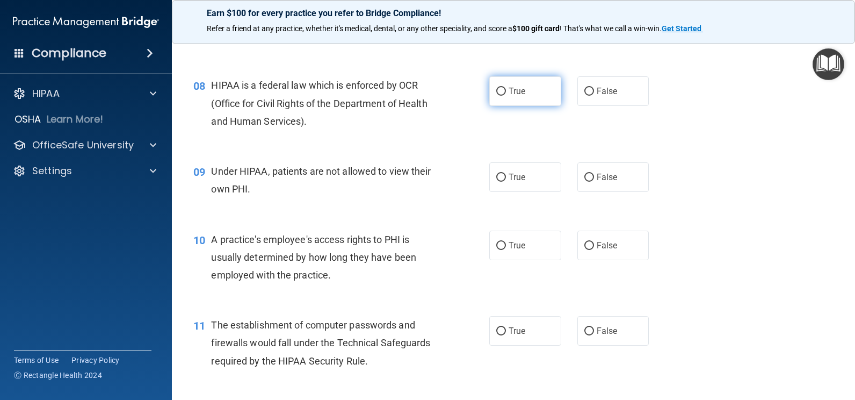
click at [539, 96] on label "True" at bounding box center [525, 91] width 72 height 30
click at [506, 96] on input "True" at bounding box center [501, 92] width 10 height 8
radio input "true"
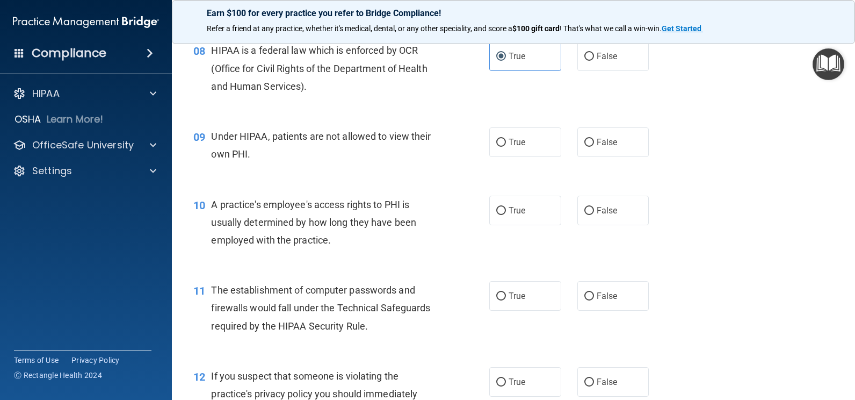
scroll to position [698, 0]
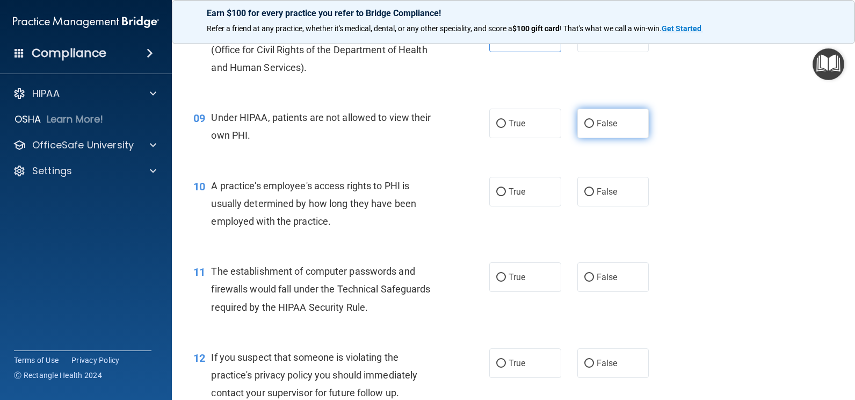
click at [611, 127] on span "False" at bounding box center [607, 123] width 21 height 10
click at [594, 127] on input "False" at bounding box center [590, 124] width 10 height 8
radio input "true"
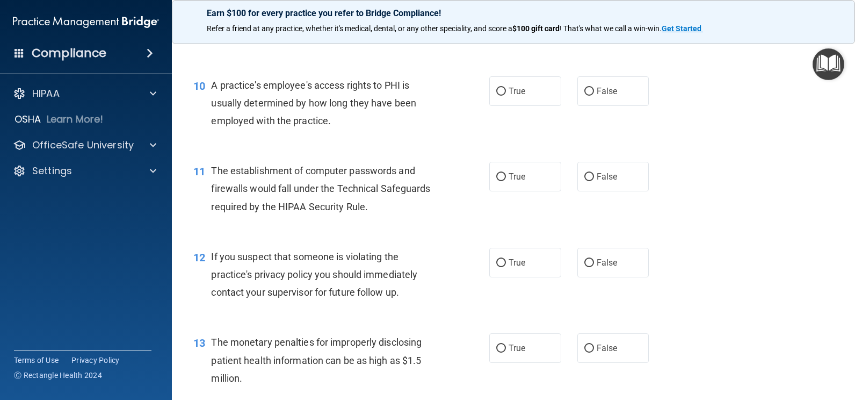
scroll to position [806, 0]
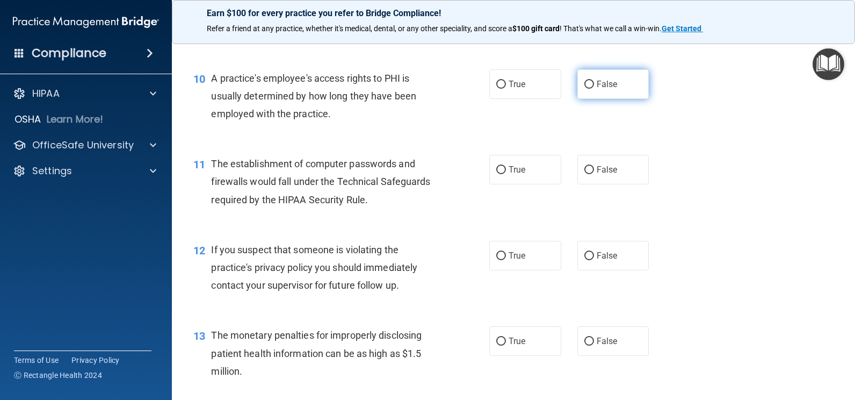
click at [623, 83] on label "False" at bounding box center [614, 84] width 72 height 30
click at [594, 83] on input "False" at bounding box center [590, 85] width 10 height 8
radio input "true"
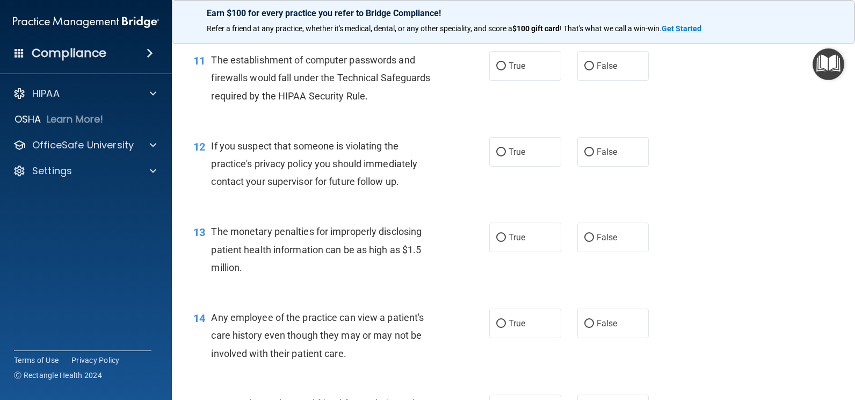
scroll to position [913, 0]
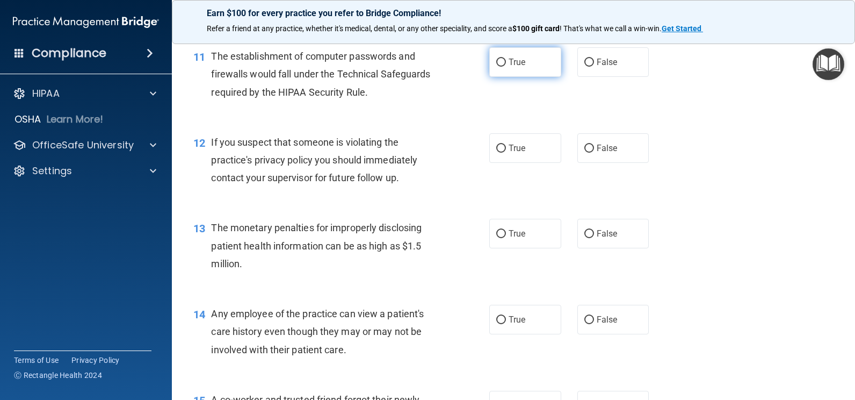
click at [531, 66] on label "True" at bounding box center [525, 62] width 72 height 30
click at [506, 66] on input "True" at bounding box center [501, 63] width 10 height 8
radio input "true"
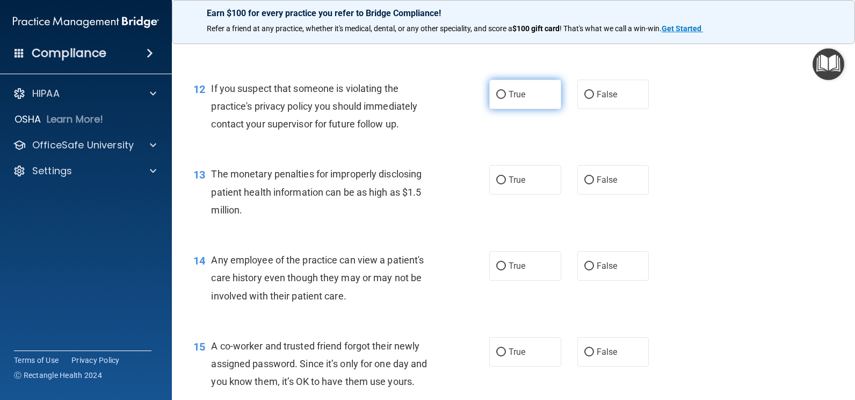
drag, startPoint x: 517, startPoint y: 103, endPoint x: 512, endPoint y: 92, distance: 11.8
click at [516, 100] on label "True" at bounding box center [525, 95] width 72 height 30
click at [506, 99] on input "True" at bounding box center [501, 95] width 10 height 8
radio input "true"
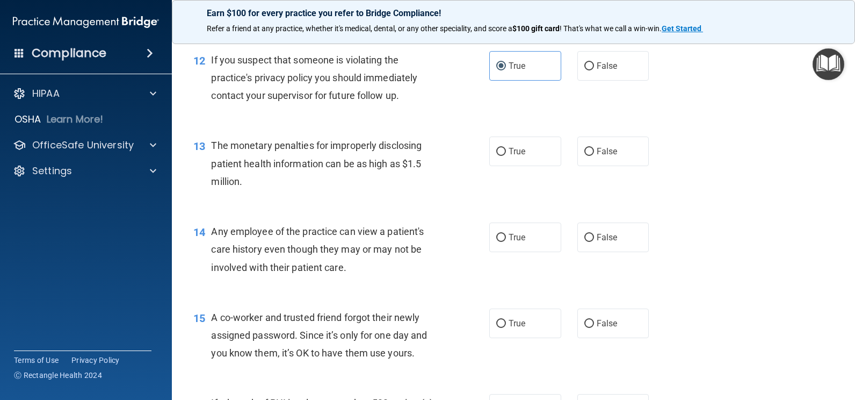
scroll to position [1021, 0]
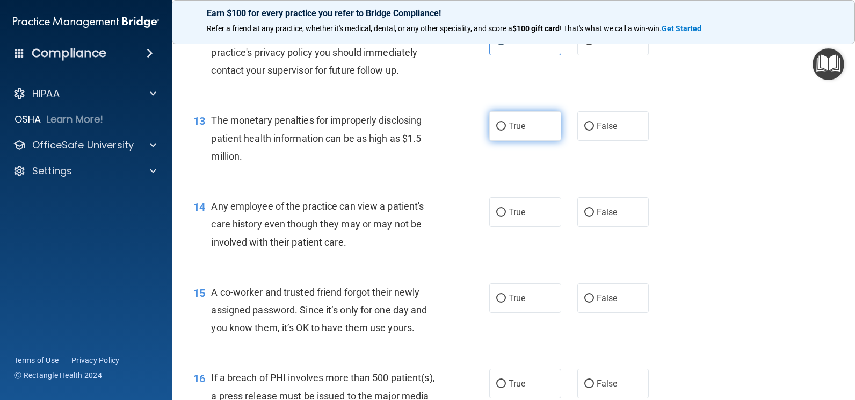
click at [523, 138] on label "True" at bounding box center [525, 126] width 72 height 30
click at [506, 131] on input "True" at bounding box center [501, 126] width 10 height 8
radio input "true"
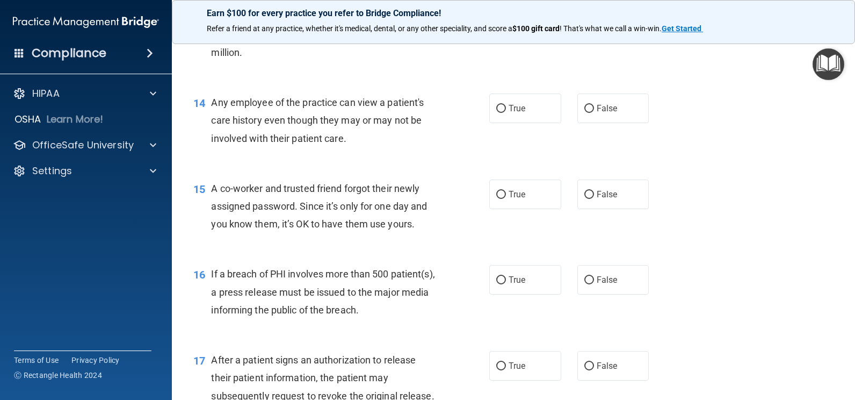
scroll to position [1128, 0]
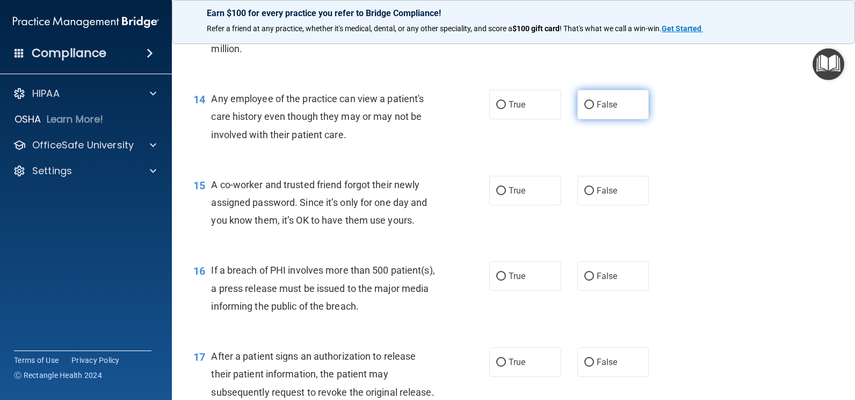
click at [626, 114] on label "False" at bounding box center [614, 105] width 72 height 30
click at [594, 109] on input "False" at bounding box center [590, 105] width 10 height 8
radio input "true"
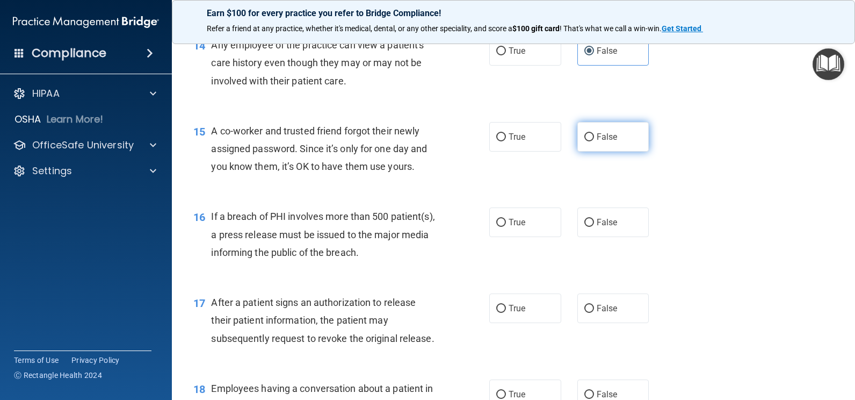
click at [627, 147] on label "False" at bounding box center [614, 137] width 72 height 30
click at [594, 141] on input "False" at bounding box center [590, 137] width 10 height 8
radio input "true"
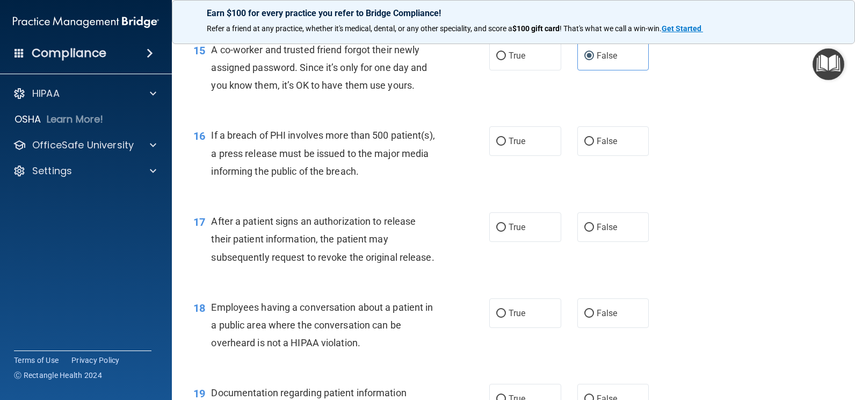
scroll to position [1289, 0]
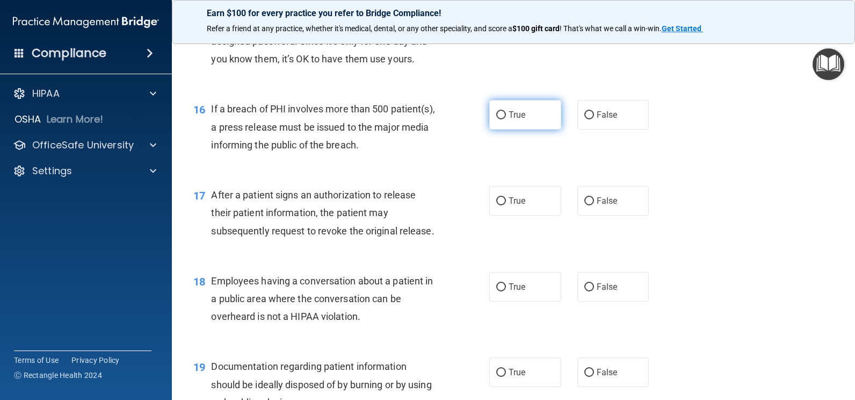
click at [518, 112] on span "True" at bounding box center [517, 115] width 17 height 10
click at [506, 112] on input "True" at bounding box center [501, 115] width 10 height 8
radio input "true"
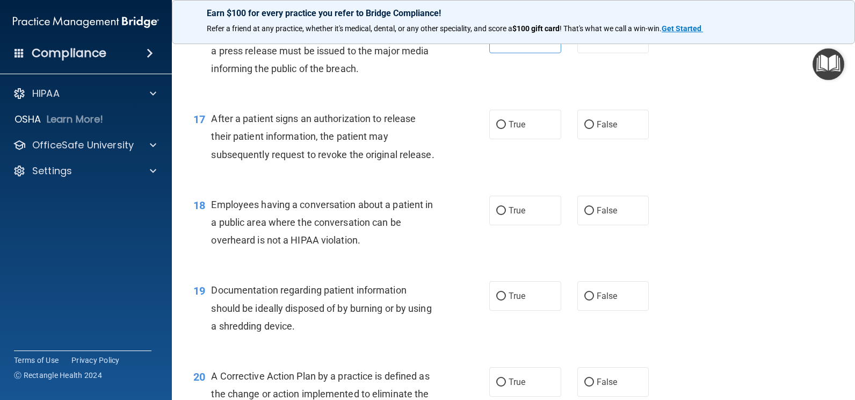
scroll to position [1397, 0]
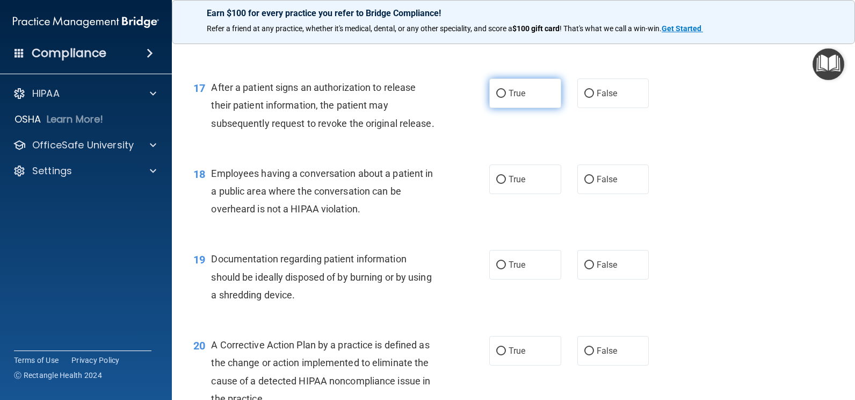
click at [498, 96] on input "True" at bounding box center [501, 94] width 10 height 8
radio input "true"
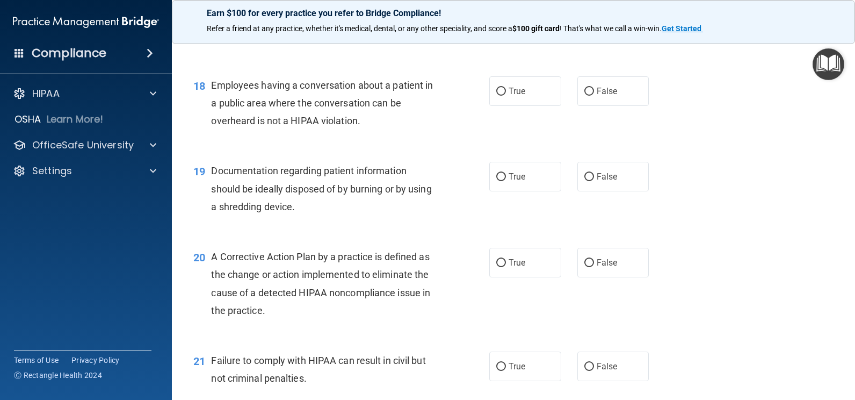
scroll to position [1504, 0]
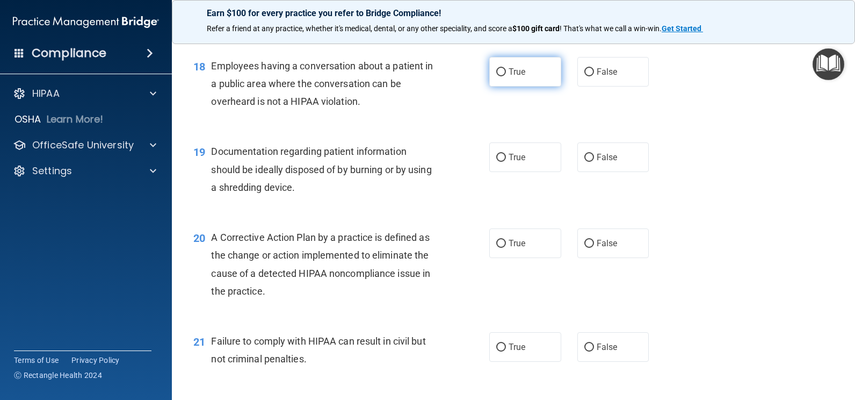
click at [512, 76] on span "True" at bounding box center [517, 72] width 17 height 10
click at [506, 76] on input "True" at bounding box center [501, 72] width 10 height 8
radio input "true"
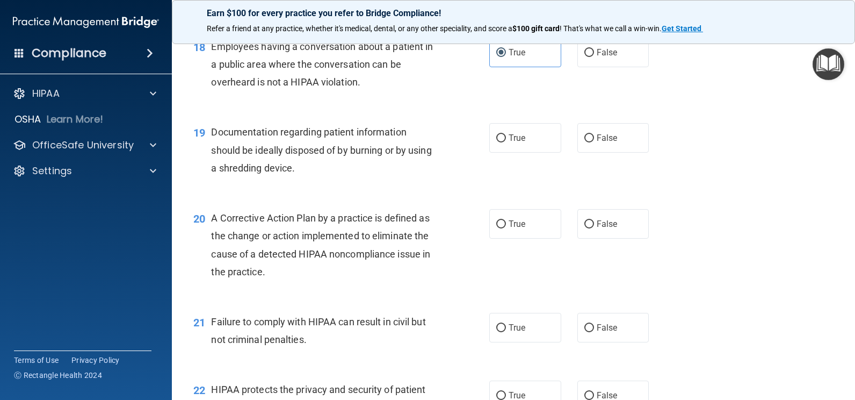
scroll to position [1558, 0]
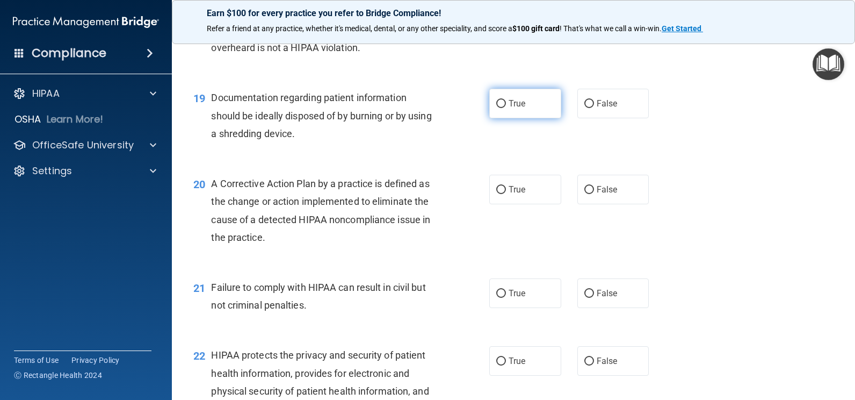
click at [524, 109] on label "True" at bounding box center [525, 104] width 72 height 30
click at [506, 108] on input "True" at bounding box center [501, 104] width 10 height 8
radio input "true"
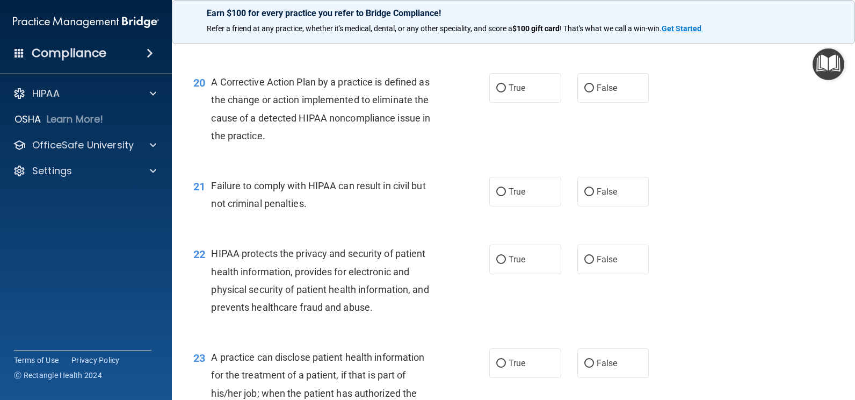
scroll to position [1665, 0]
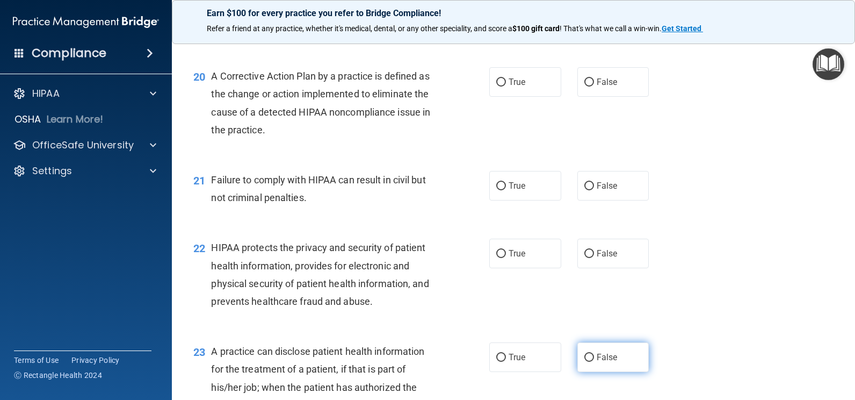
click at [590, 362] on label "False" at bounding box center [614, 357] width 72 height 30
click at [590, 362] on input "False" at bounding box center [590, 357] width 10 height 8
radio input "true"
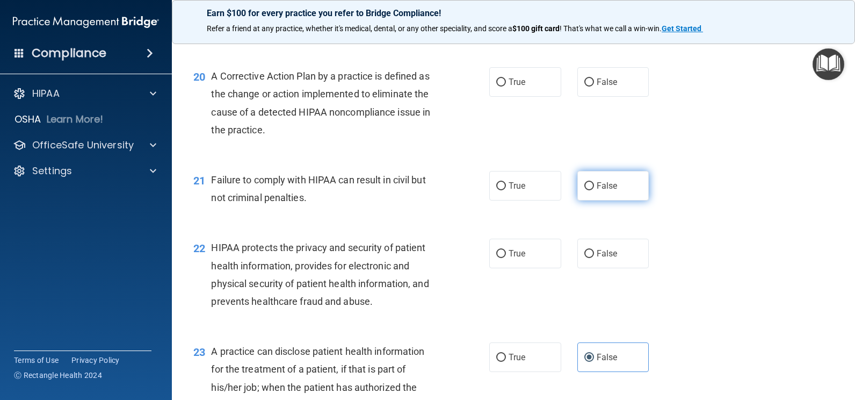
click at [585, 185] on input "False" at bounding box center [590, 186] width 10 height 8
radio input "true"
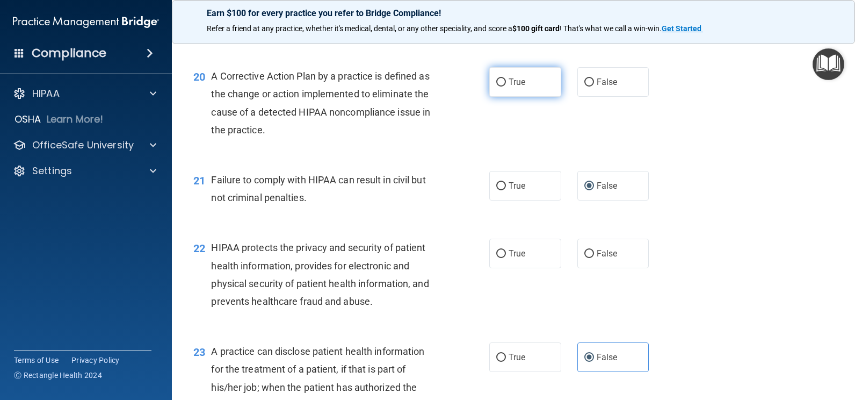
click at [503, 78] on label "True" at bounding box center [525, 82] width 72 height 30
click at [503, 78] on input "True" at bounding box center [501, 82] width 10 height 8
radio input "true"
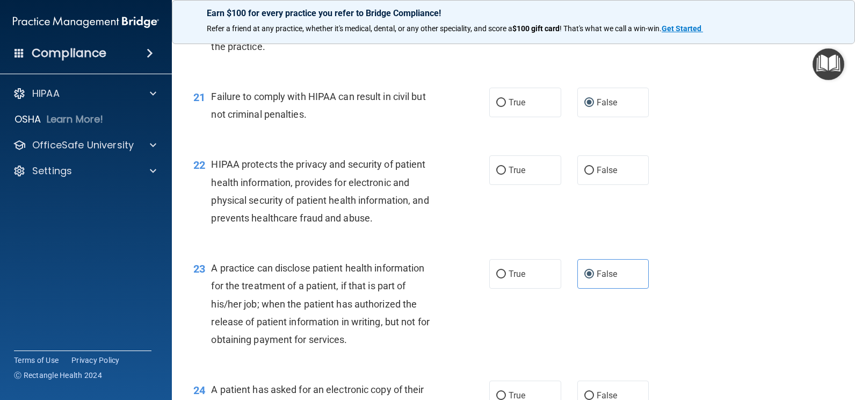
scroll to position [1773, 0]
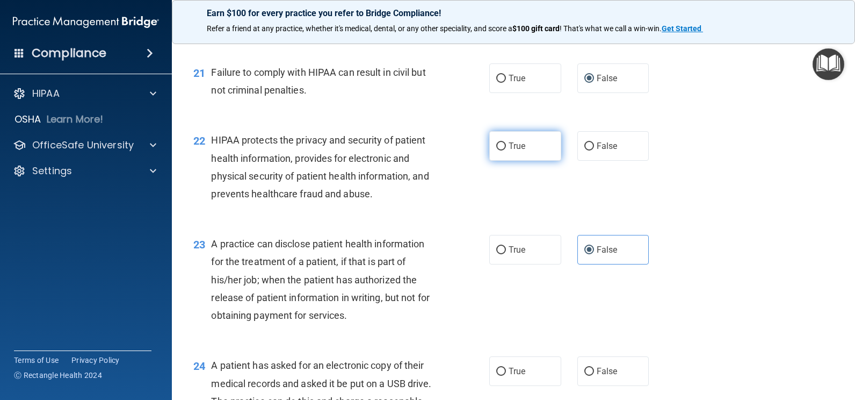
click at [530, 149] on label "True" at bounding box center [525, 146] width 72 height 30
click at [506, 149] on input "True" at bounding box center [501, 146] width 10 height 8
radio input "true"
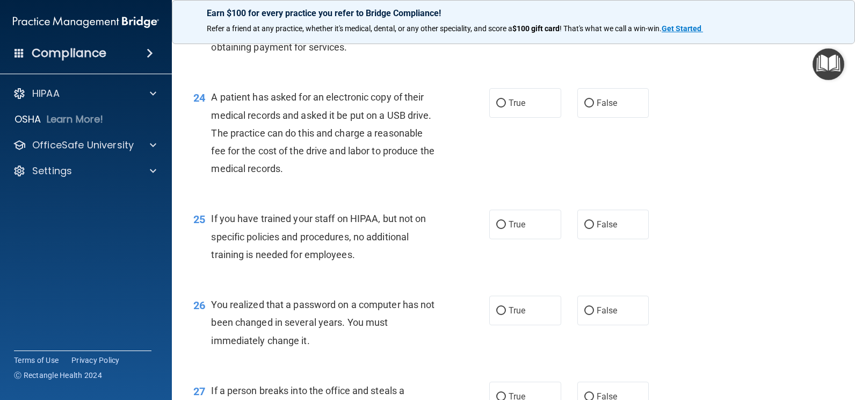
scroll to position [2041, 0]
click at [600, 225] on span "False" at bounding box center [607, 224] width 21 height 10
click at [594, 225] on input "False" at bounding box center [590, 224] width 10 height 8
radio input "true"
click at [599, 315] on label "False" at bounding box center [614, 310] width 72 height 30
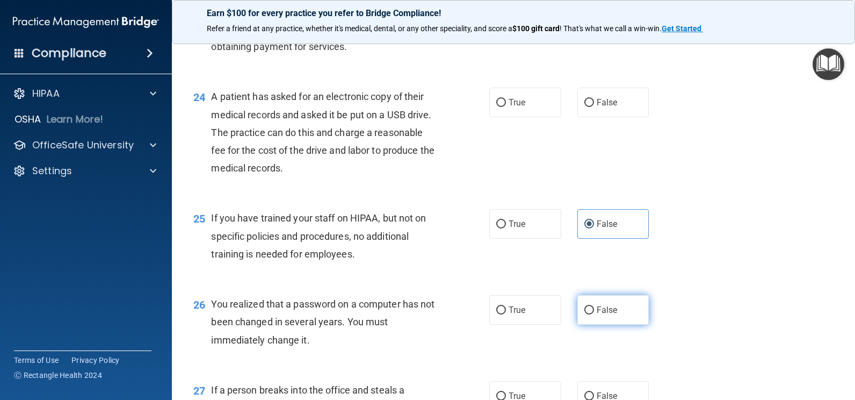
click at [594, 314] on input "False" at bounding box center [590, 310] width 10 height 8
radio input "true"
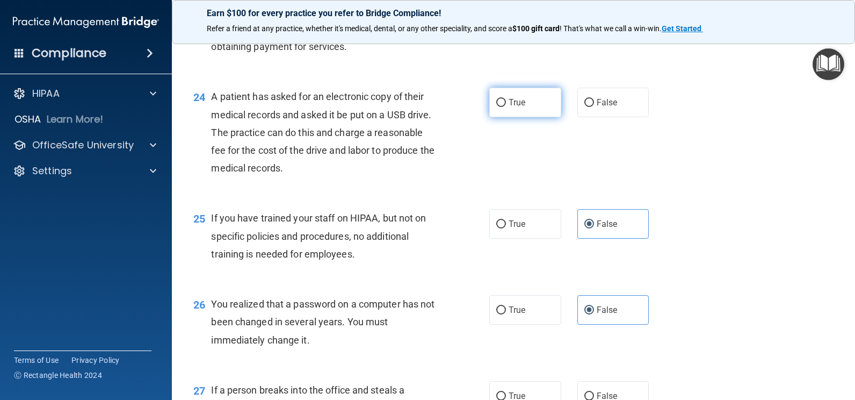
click at [551, 107] on label "True" at bounding box center [525, 103] width 72 height 30
click at [506, 107] on input "True" at bounding box center [501, 103] width 10 height 8
radio input "true"
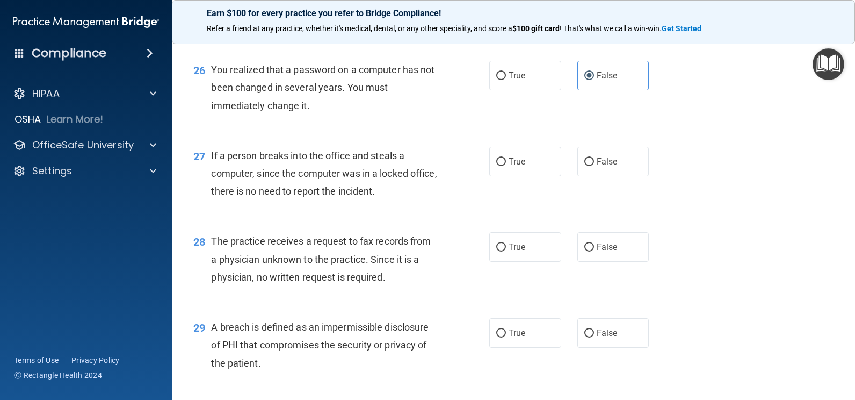
scroll to position [2310, 0]
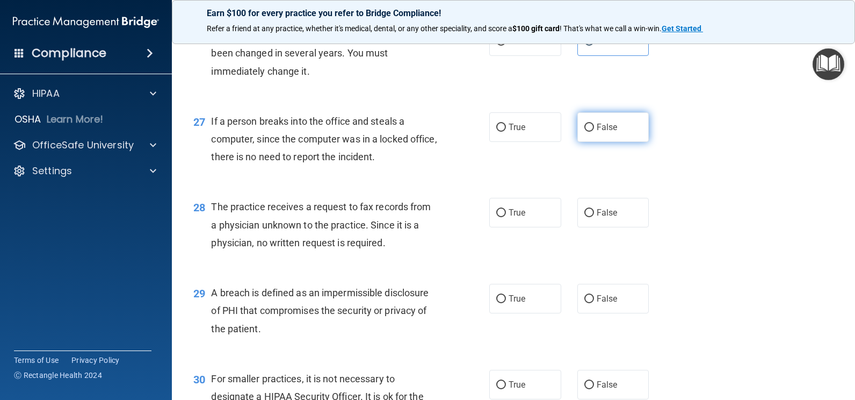
click at [597, 127] on span "False" at bounding box center [607, 127] width 21 height 10
click at [593, 127] on input "False" at bounding box center [590, 128] width 10 height 8
radio input "true"
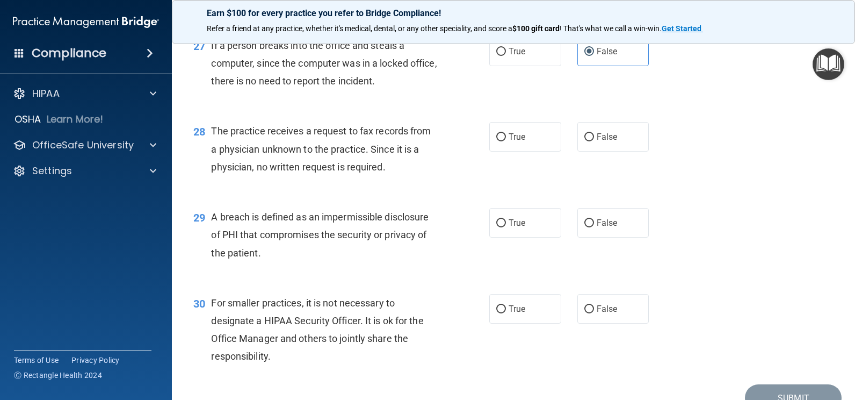
scroll to position [2418, 0]
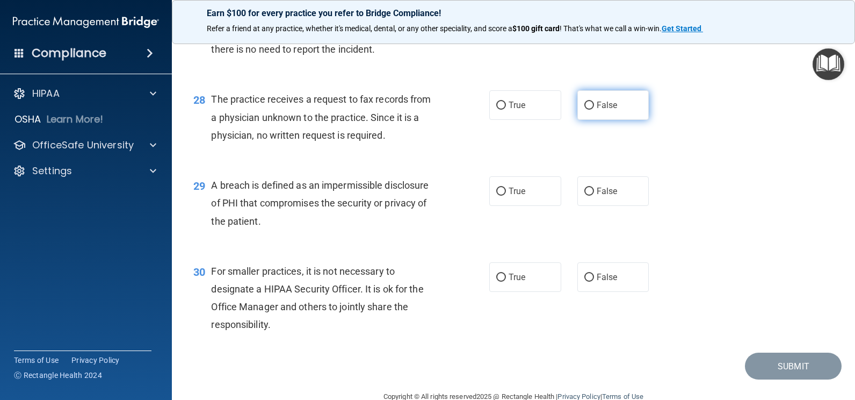
click at [625, 106] on label "False" at bounding box center [614, 105] width 72 height 30
click at [594, 106] on input "False" at bounding box center [590, 106] width 10 height 8
radio input "true"
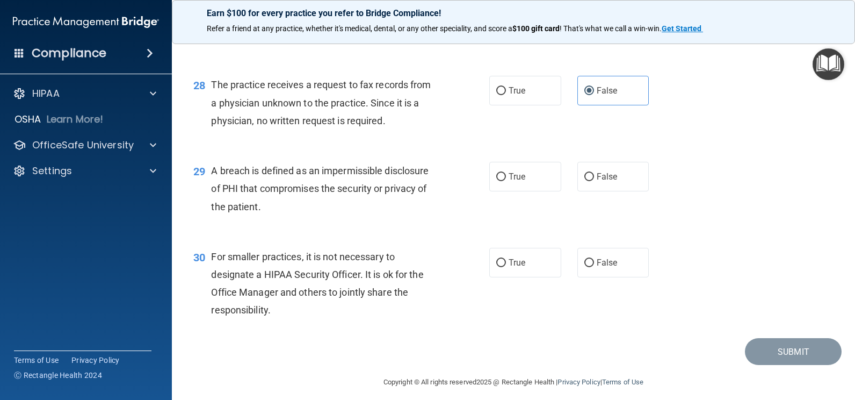
scroll to position [2440, 0]
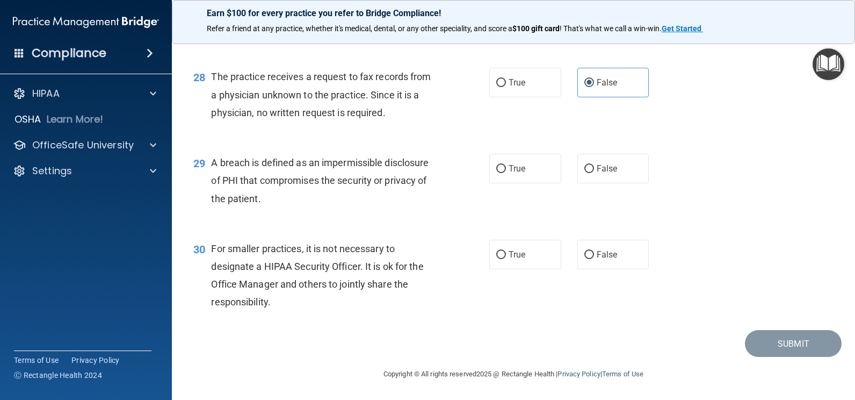
click at [508, 184] on div "29 A breach is defined as an impermissible disclosure of PHI that compromises t…" at bounding box center [513, 183] width 656 height 86
click at [510, 182] on label "True" at bounding box center [525, 169] width 72 height 30
click at [506, 173] on input "True" at bounding box center [501, 169] width 10 height 8
radio input "true"
click at [597, 255] on span "False" at bounding box center [607, 254] width 21 height 10
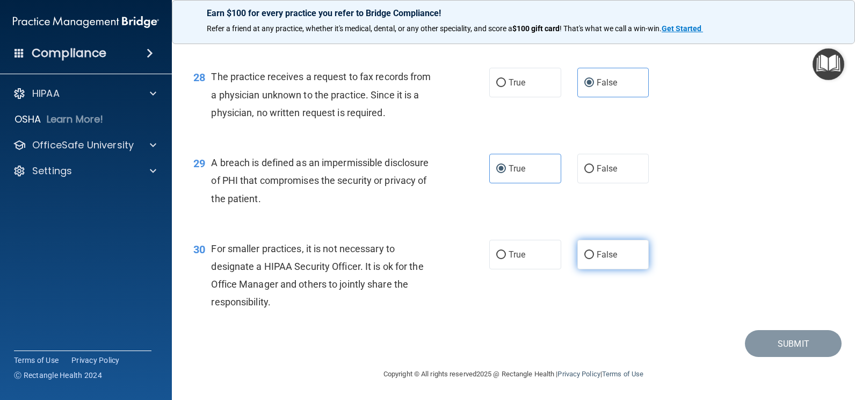
click at [594, 255] on input "False" at bounding box center [590, 255] width 10 height 8
radio input "true"
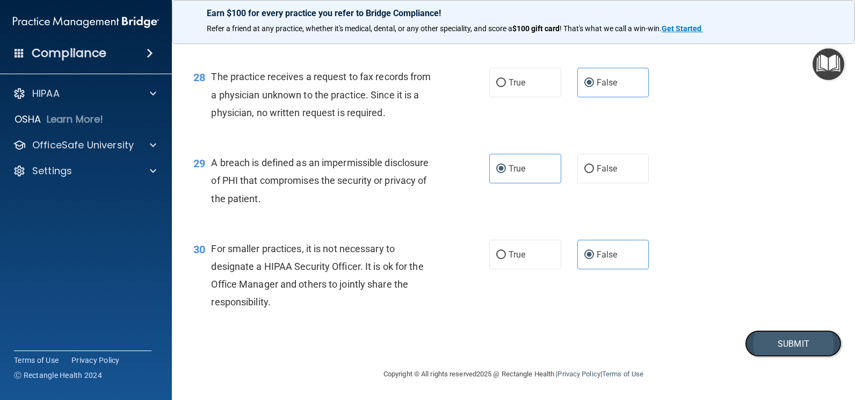
drag, startPoint x: 755, startPoint y: 340, endPoint x: 668, endPoint y: 350, distance: 88.2
click at [745, 342] on button "Submit" at bounding box center [793, 343] width 97 height 27
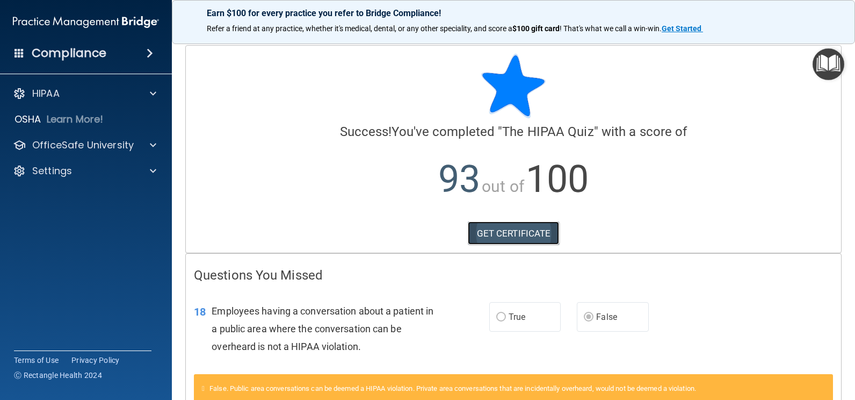
click at [523, 224] on link "GET CERTIFICATE" at bounding box center [514, 233] width 92 height 24
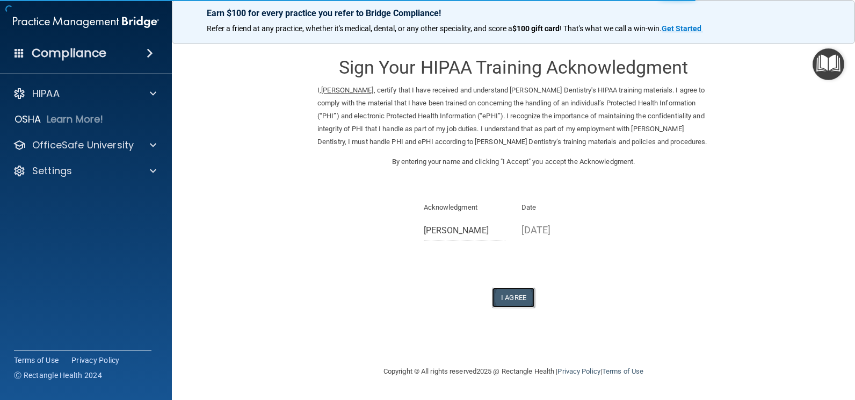
click at [515, 297] on button "I Agree" at bounding box center [513, 297] width 43 height 20
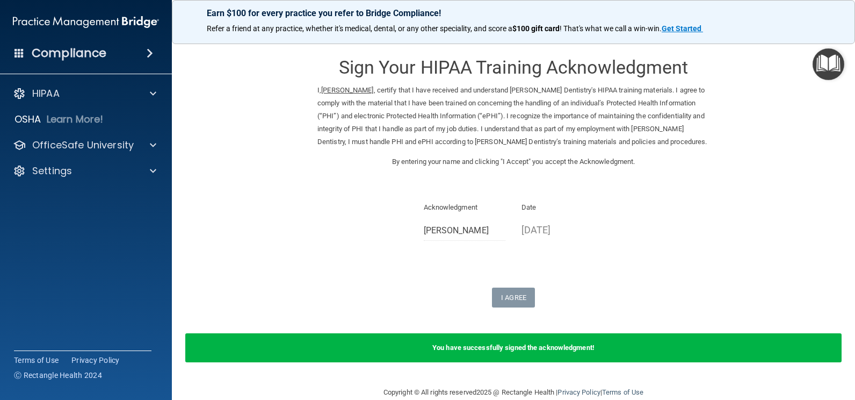
click at [832, 69] on img "Open Resource Center" at bounding box center [829, 64] width 32 height 32
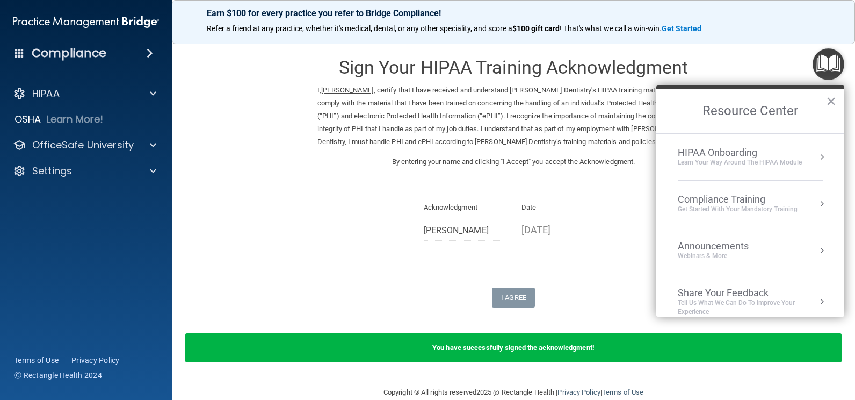
click at [242, 152] on form "Sign Your HIPAA Training Acknowledgment I, Angie Fleck , certify that I have re…" at bounding box center [513, 210] width 640 height 330
click at [52, 145] on p "OfficeSafe University" at bounding box center [83, 145] width 102 height 13
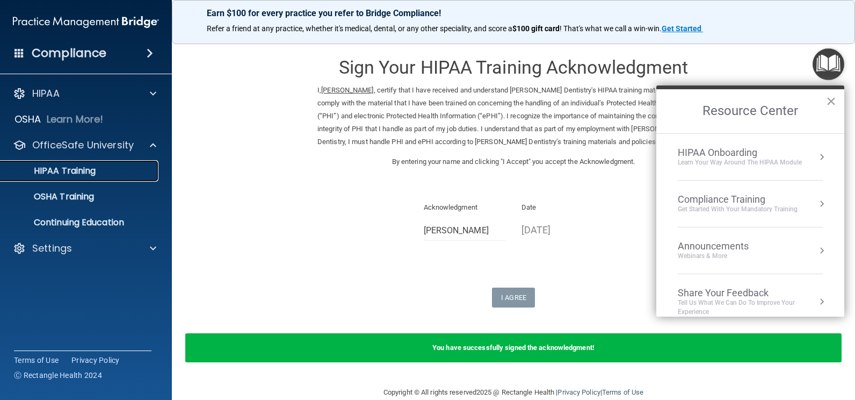
click at [63, 175] on p "HIPAA Training" at bounding box center [51, 170] width 89 height 11
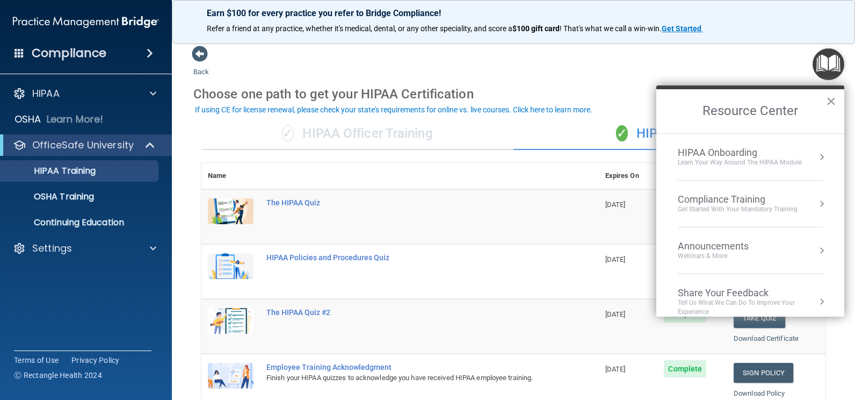
click at [835, 98] on button "×" at bounding box center [831, 100] width 10 height 17
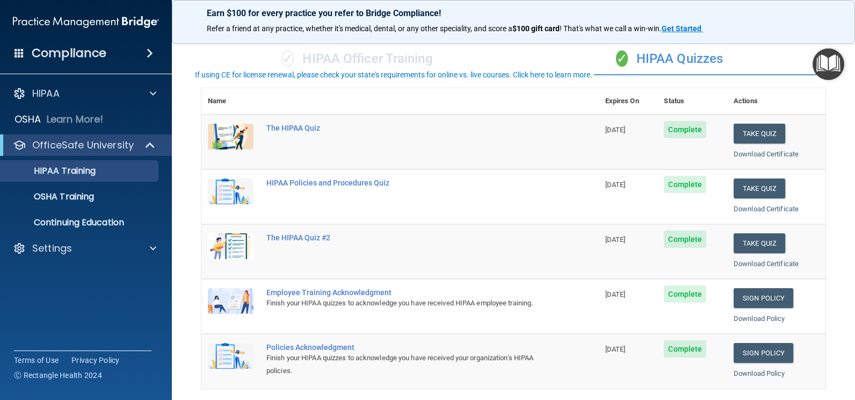
scroll to position [107, 0]
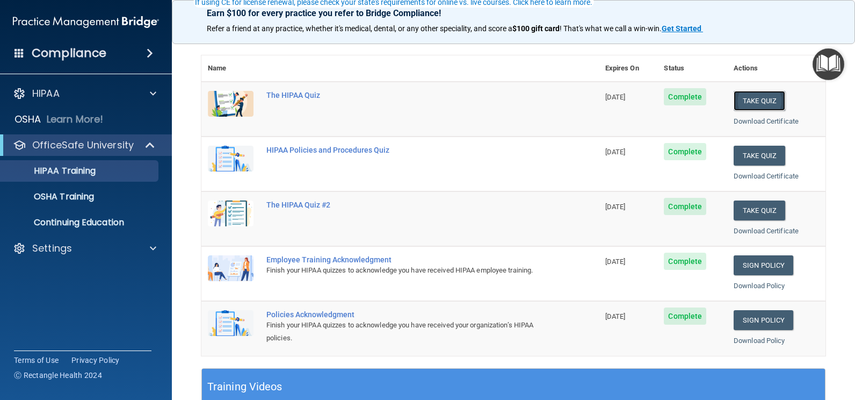
click at [768, 96] on button "Take Quiz" at bounding box center [760, 101] width 52 height 20
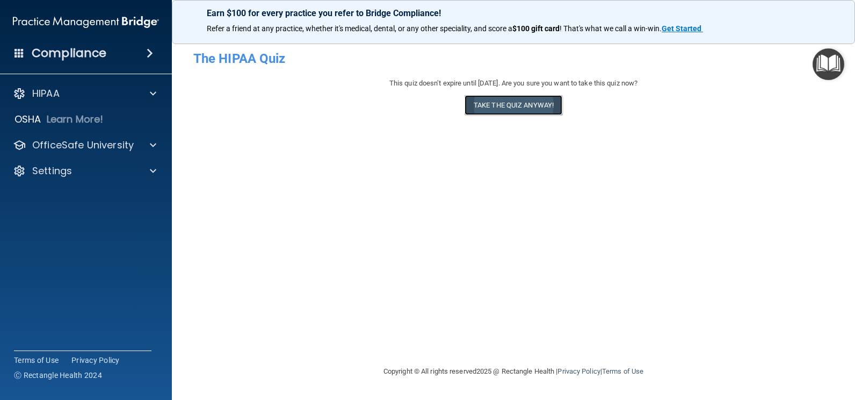
click at [478, 104] on button "Take the quiz anyway!" at bounding box center [514, 105] width 98 height 20
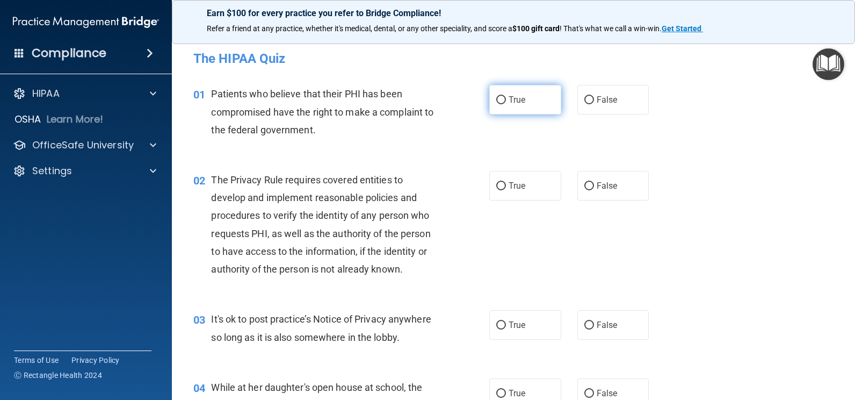
click at [552, 99] on label "True" at bounding box center [525, 100] width 72 height 30
click at [506, 99] on input "True" at bounding box center [501, 100] width 10 height 8
radio input "true"
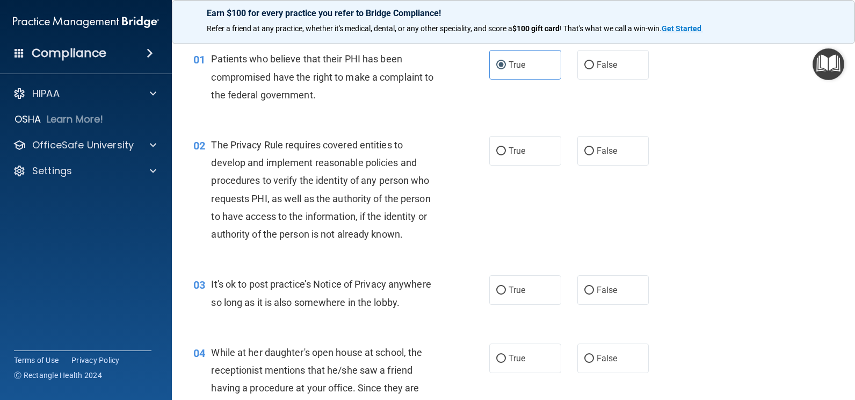
scroll to position [54, 0]
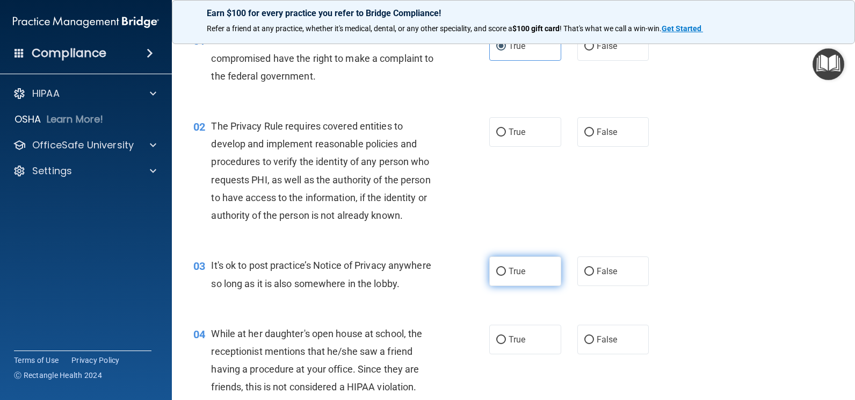
drag, startPoint x: 528, startPoint y: 274, endPoint x: 543, endPoint y: 268, distance: 16.7
click at [528, 275] on label "True" at bounding box center [525, 271] width 72 height 30
click at [506, 275] on input "True" at bounding box center [501, 272] width 10 height 8
radio input "true"
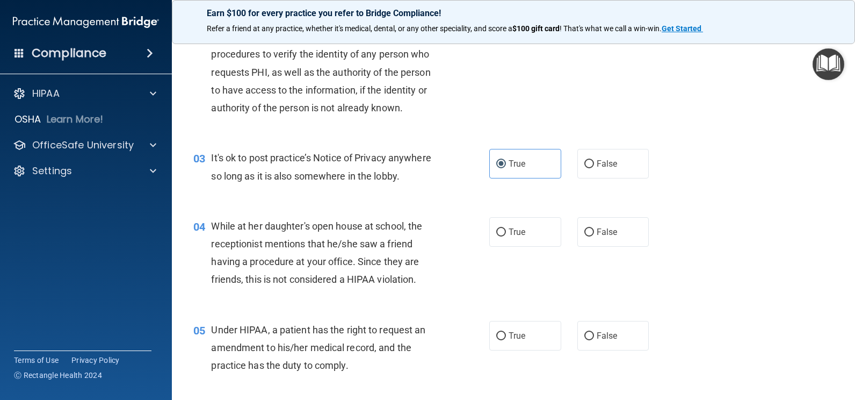
scroll to position [215, 0]
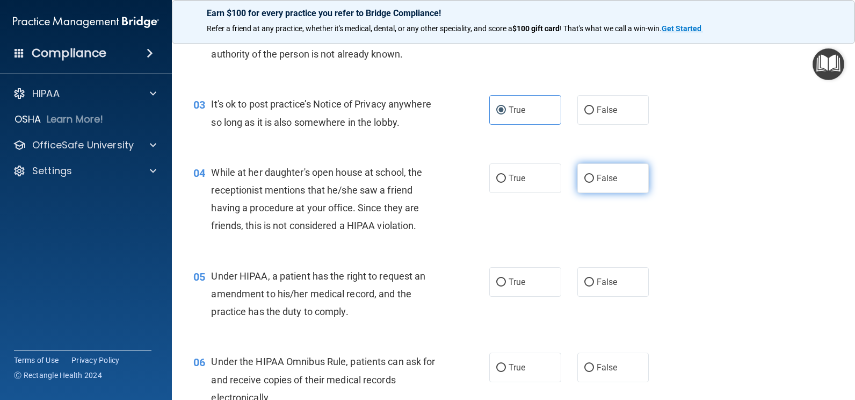
click at [594, 166] on label "False" at bounding box center [614, 178] width 72 height 30
click at [594, 175] on input "False" at bounding box center [590, 179] width 10 height 8
radio input "true"
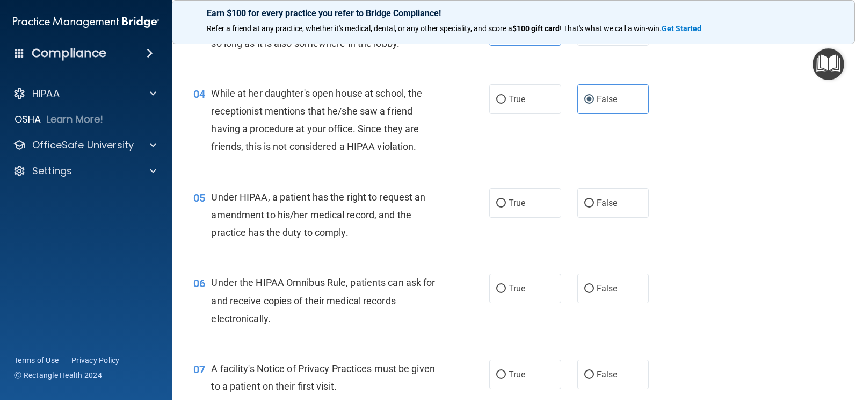
scroll to position [322, 0]
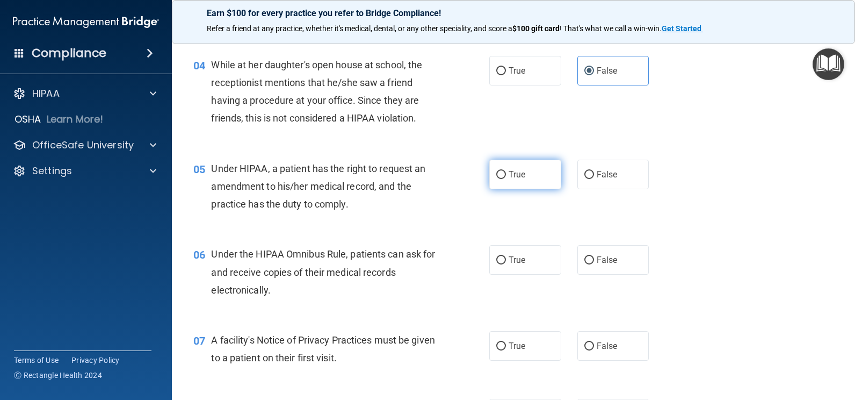
click at [533, 174] on label "True" at bounding box center [525, 175] width 72 height 30
click at [506, 174] on input "True" at bounding box center [501, 175] width 10 height 8
radio input "true"
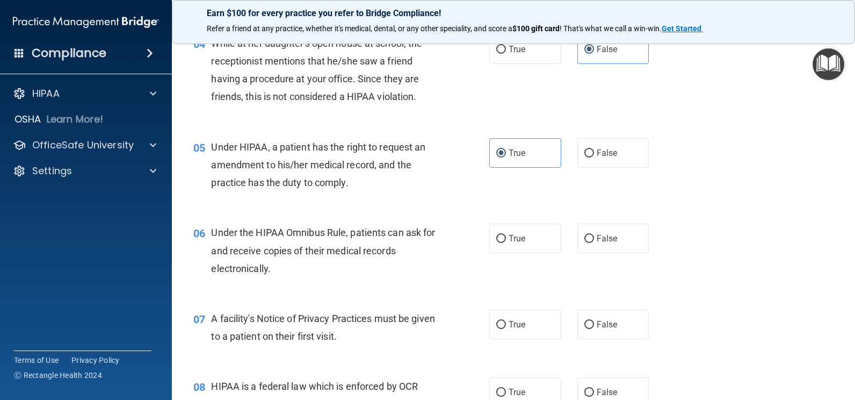
scroll to position [376, 0]
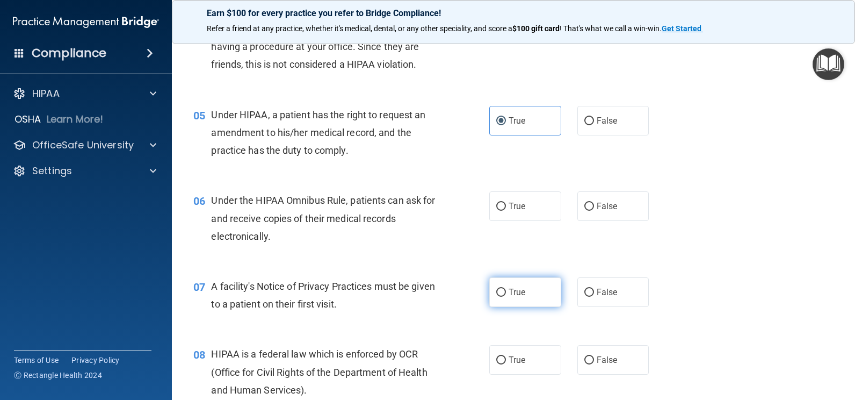
click at [535, 284] on label "True" at bounding box center [525, 292] width 72 height 30
click at [506, 288] on input "True" at bounding box center [501, 292] width 10 height 8
radio input "true"
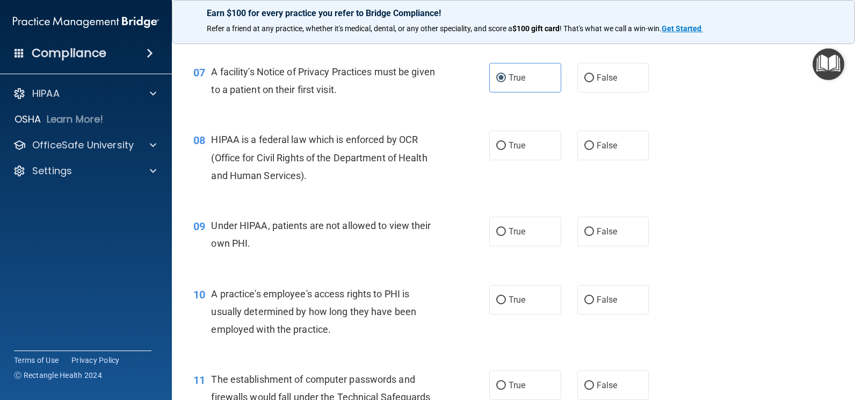
scroll to position [591, 0]
click at [628, 150] on label "False" at bounding box center [614, 145] width 72 height 30
click at [594, 149] on input "False" at bounding box center [590, 145] width 10 height 8
radio input "true"
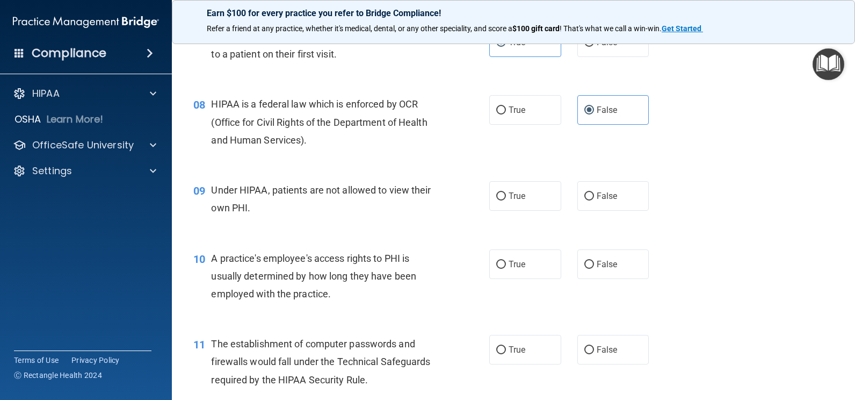
scroll to position [645, 0]
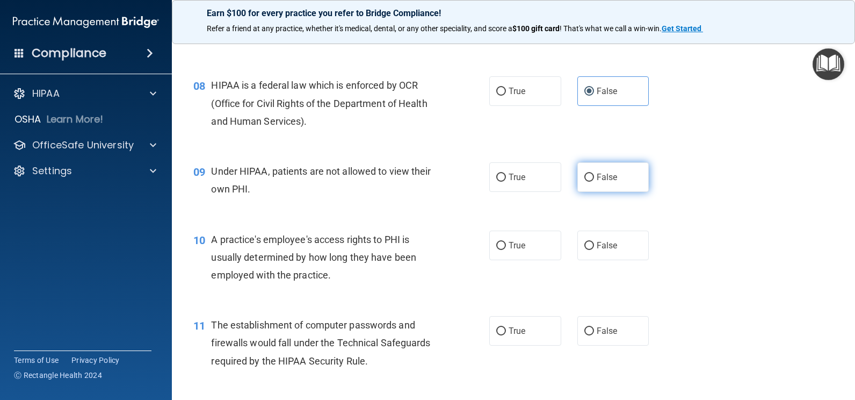
click at [607, 173] on span "False" at bounding box center [607, 177] width 21 height 10
click at [594, 174] on input "False" at bounding box center [590, 178] width 10 height 8
radio input "true"
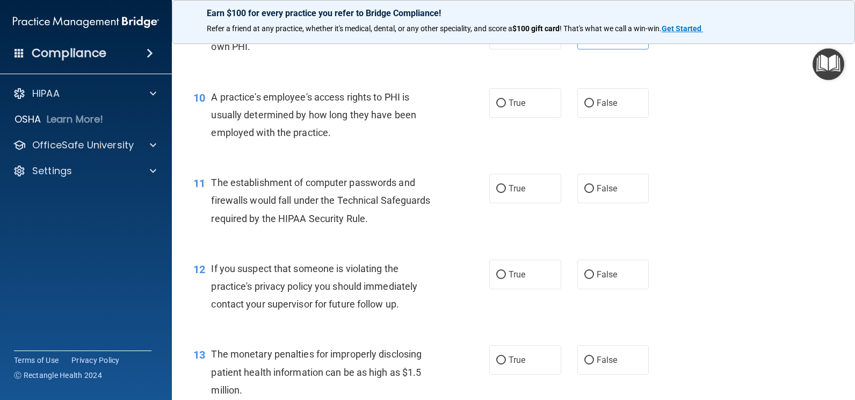
scroll to position [806, 0]
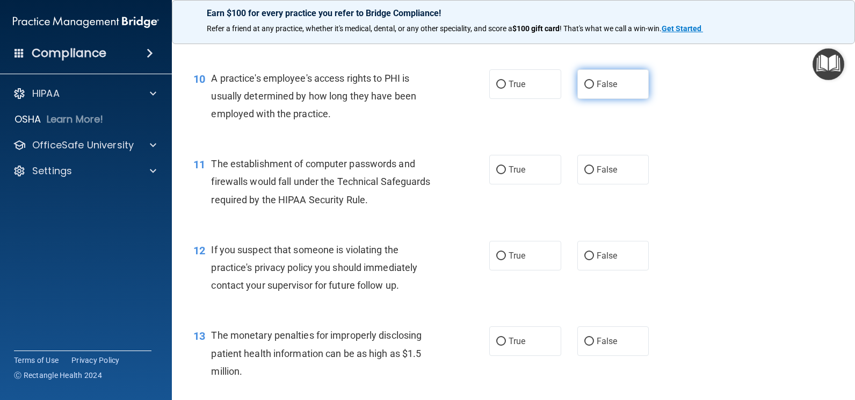
click at [610, 79] on span "False" at bounding box center [607, 84] width 21 height 10
click at [594, 81] on input "False" at bounding box center [590, 85] width 10 height 8
radio input "true"
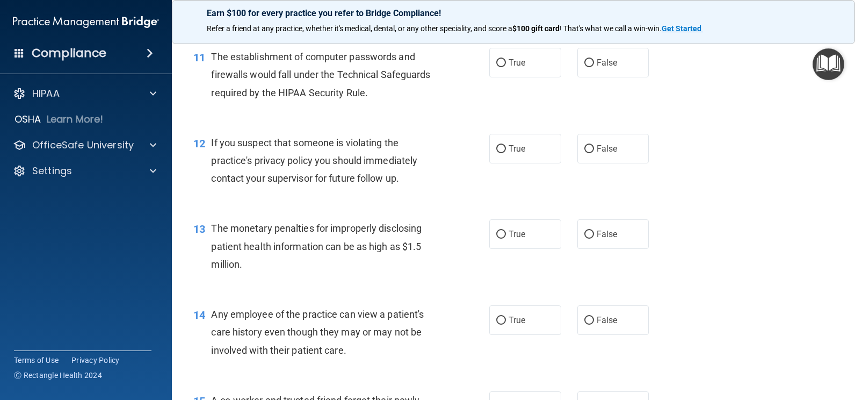
scroll to position [913, 0]
click at [517, 63] on span "True" at bounding box center [517, 62] width 17 height 10
click at [506, 63] on input "True" at bounding box center [501, 63] width 10 height 8
radio input "true"
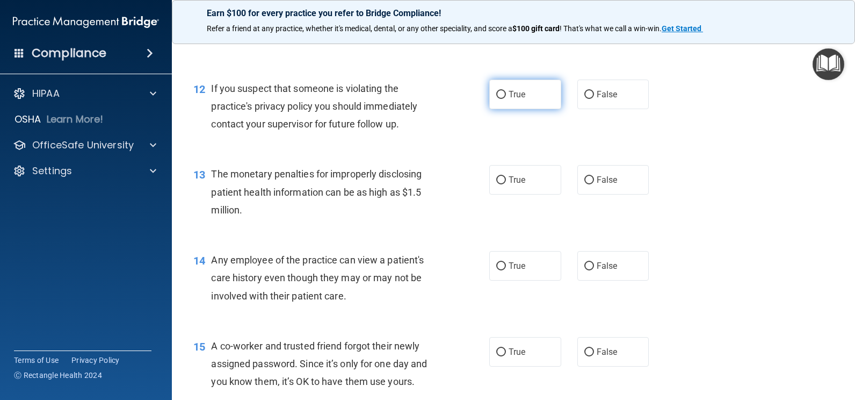
click at [529, 103] on label "True" at bounding box center [525, 95] width 72 height 30
click at [506, 99] on input "True" at bounding box center [501, 95] width 10 height 8
radio input "true"
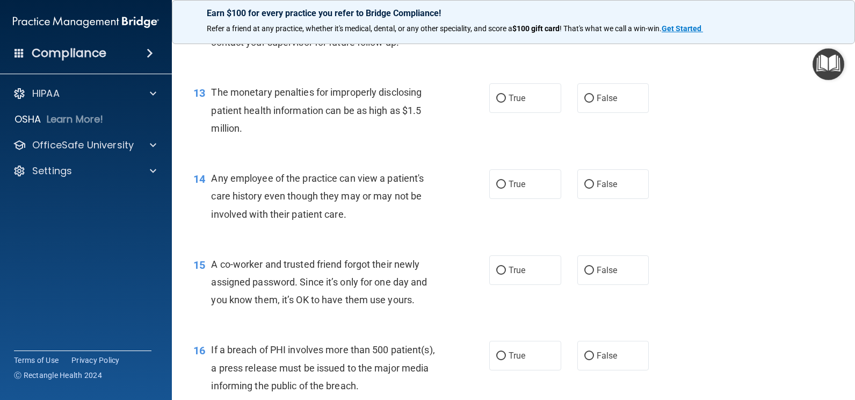
scroll to position [1074, 0]
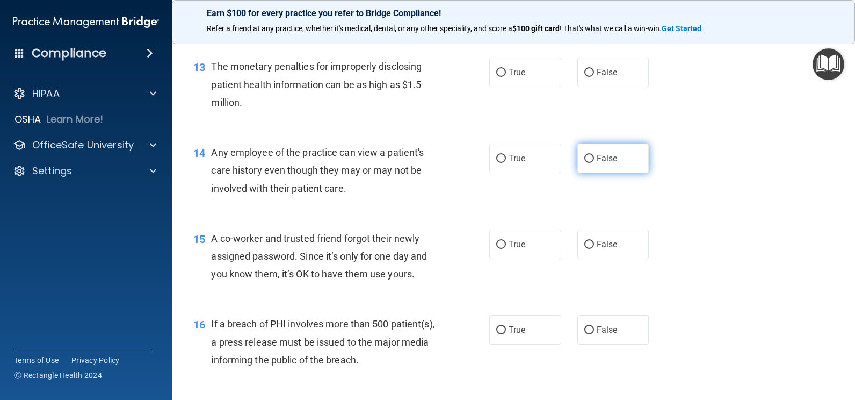
click at [603, 163] on label "False" at bounding box center [614, 158] width 72 height 30
click at [594, 163] on input "False" at bounding box center [590, 159] width 10 height 8
radio input "true"
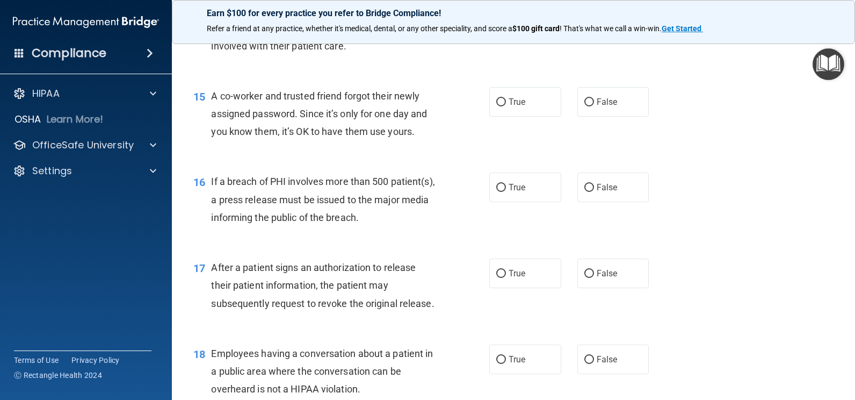
scroll to position [1236, 0]
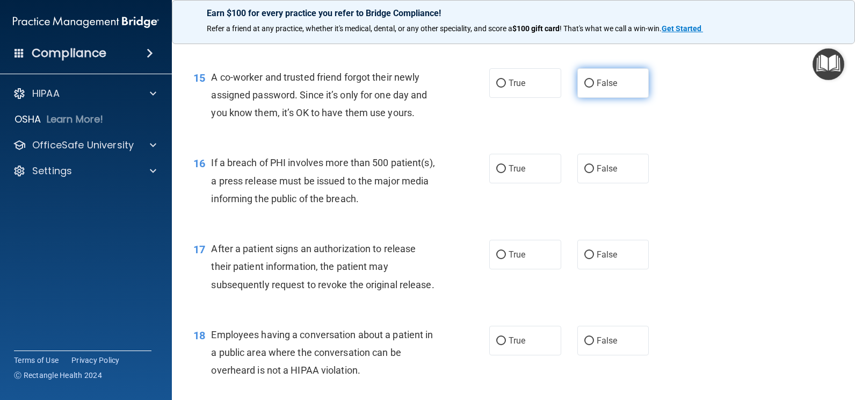
click at [578, 78] on label "False" at bounding box center [614, 83] width 72 height 30
click at [585, 80] on input "False" at bounding box center [590, 84] width 10 height 8
radio input "true"
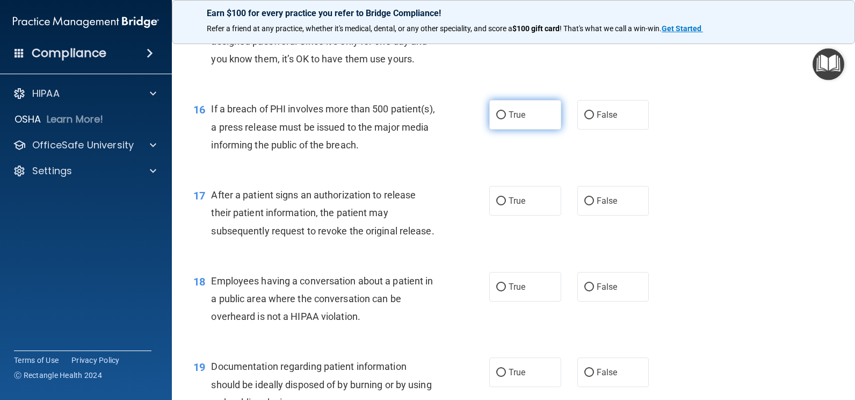
click at [535, 111] on label "True" at bounding box center [525, 115] width 72 height 30
click at [506, 111] on input "True" at bounding box center [501, 115] width 10 height 8
radio input "true"
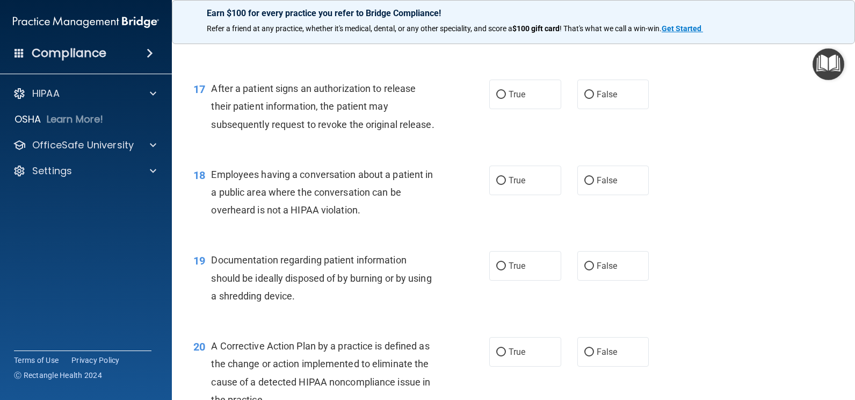
scroll to position [1397, 0]
click at [547, 98] on label "True" at bounding box center [525, 93] width 72 height 30
click at [506, 98] on input "True" at bounding box center [501, 94] width 10 height 8
radio input "true"
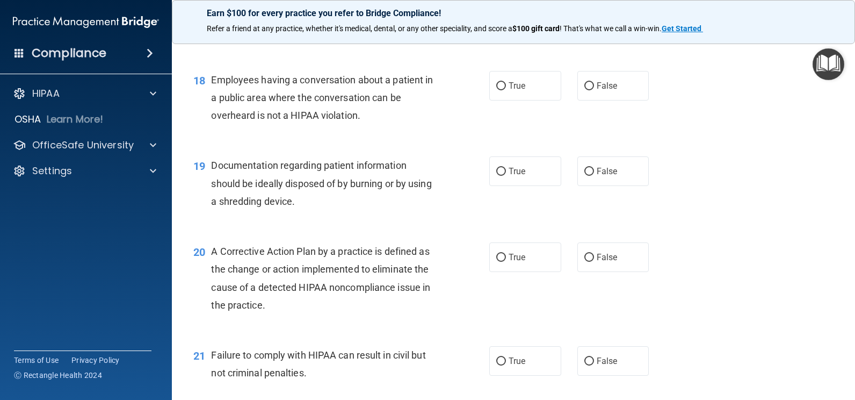
scroll to position [1504, 0]
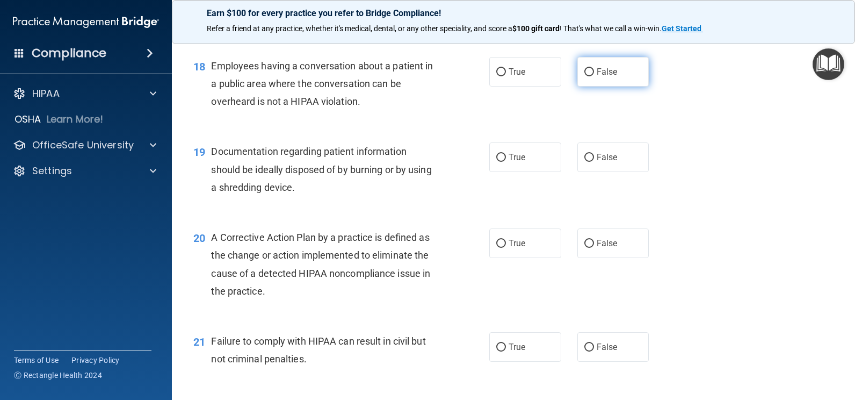
click at [619, 67] on label "False" at bounding box center [614, 72] width 72 height 30
click at [594, 68] on input "False" at bounding box center [590, 72] width 10 height 8
radio input "true"
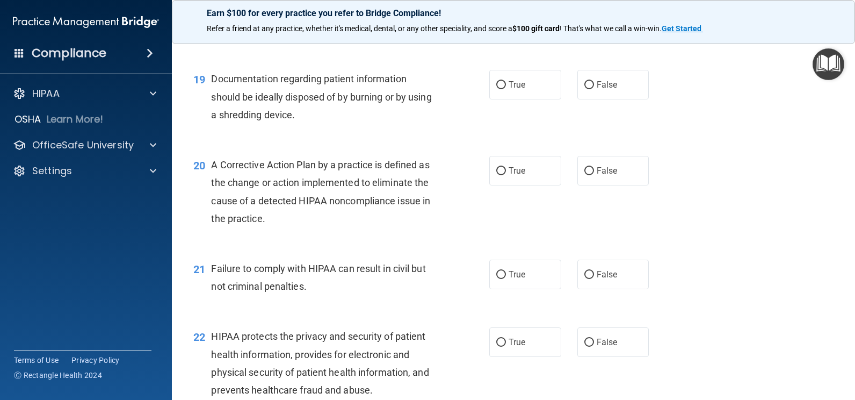
scroll to position [1558, 0]
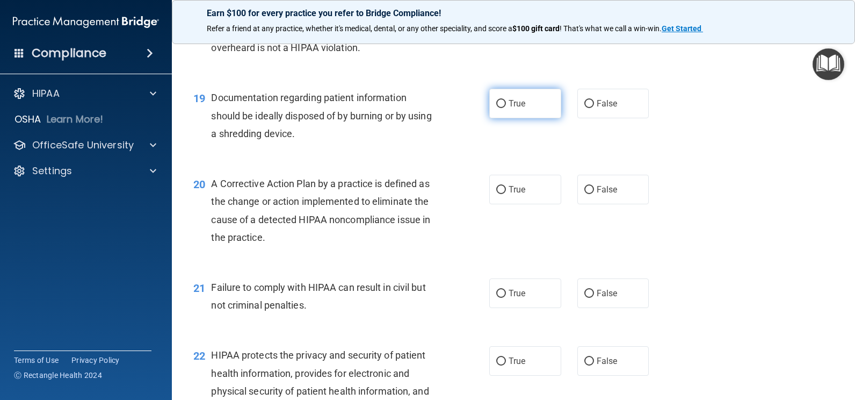
click at [517, 107] on span "True" at bounding box center [517, 103] width 17 height 10
click at [506, 107] on input "True" at bounding box center [501, 104] width 10 height 8
radio input "true"
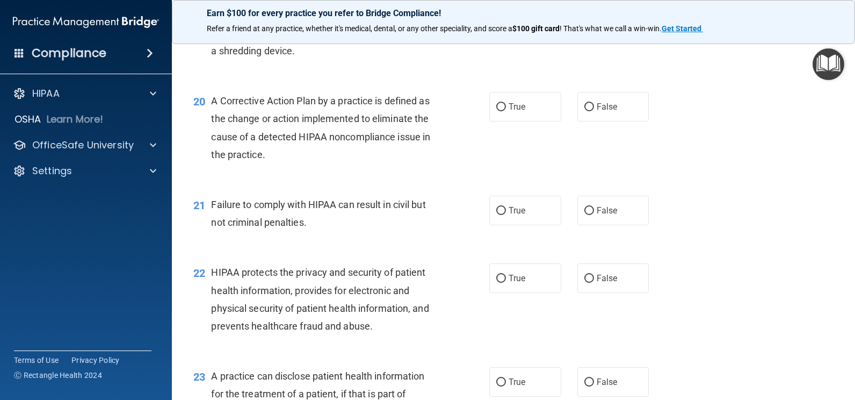
scroll to position [1665, 0]
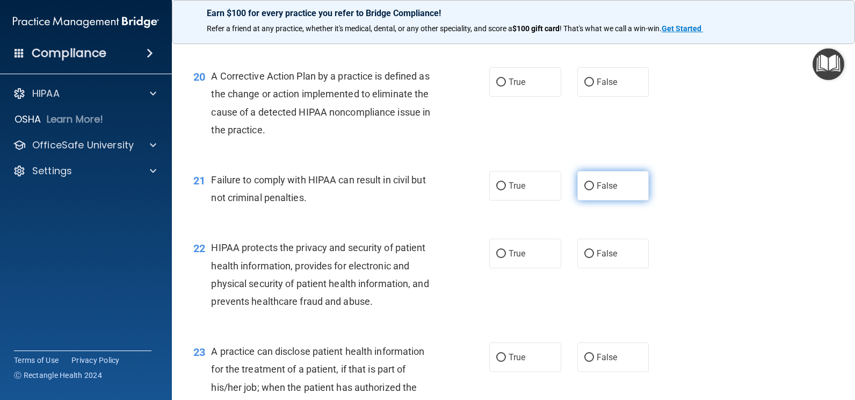
click at [638, 183] on label "False" at bounding box center [614, 186] width 72 height 30
click at [594, 183] on input "False" at bounding box center [590, 186] width 10 height 8
radio input "true"
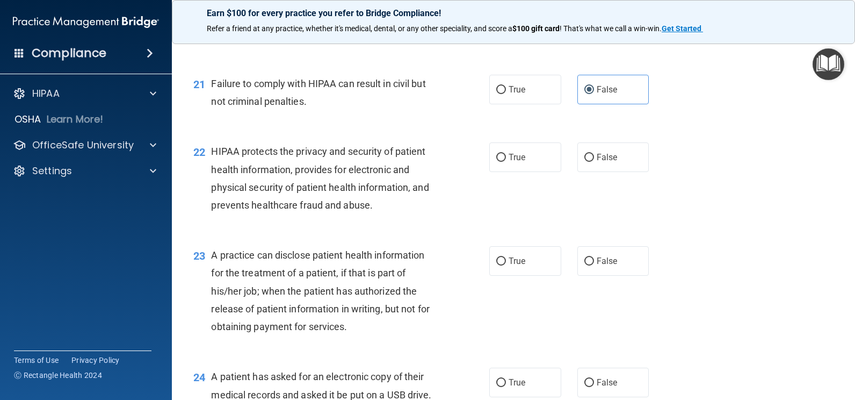
scroll to position [1773, 0]
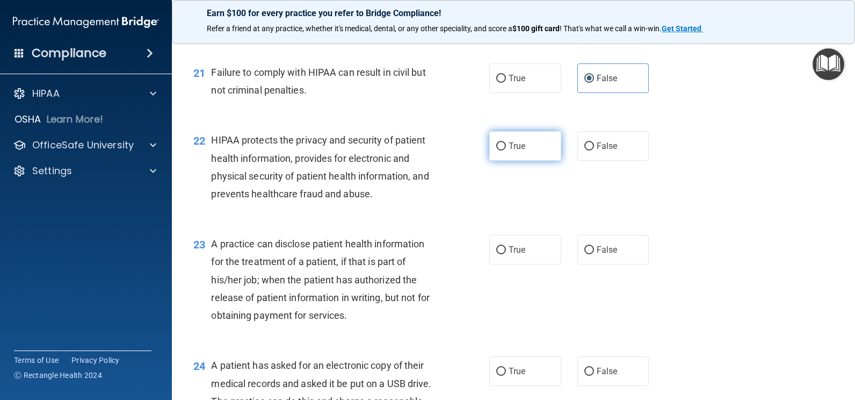
click at [552, 153] on label "True" at bounding box center [525, 146] width 72 height 30
click at [506, 150] on input "True" at bounding box center [501, 146] width 10 height 8
radio input "true"
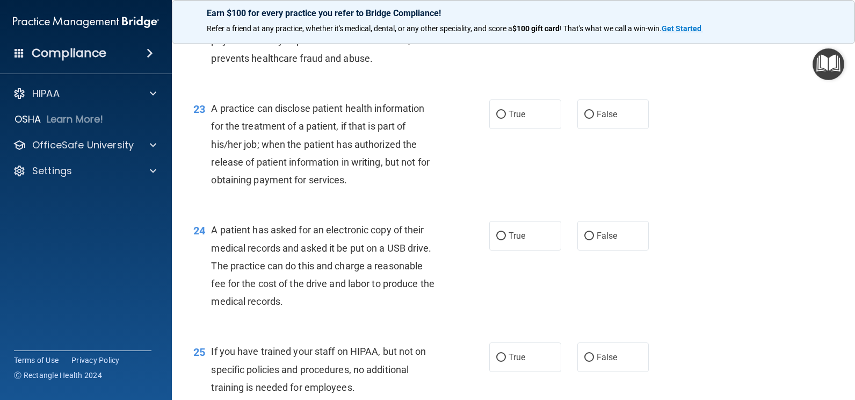
scroll to position [1988, 0]
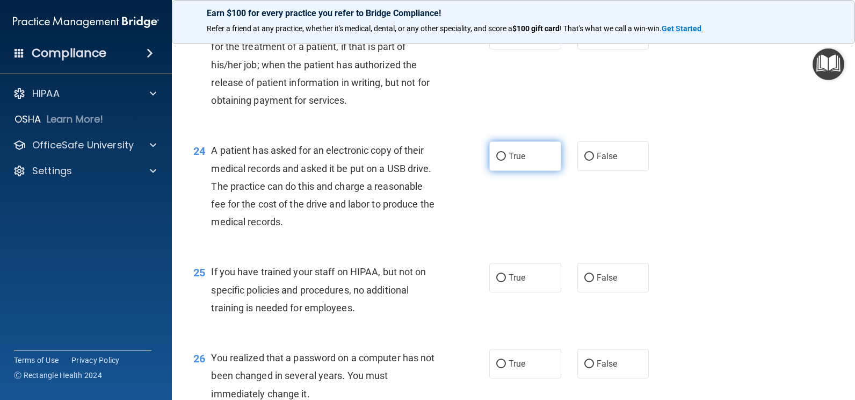
click at [521, 163] on label "True" at bounding box center [525, 156] width 72 height 30
click at [506, 161] on input "True" at bounding box center [501, 157] width 10 height 8
radio input "true"
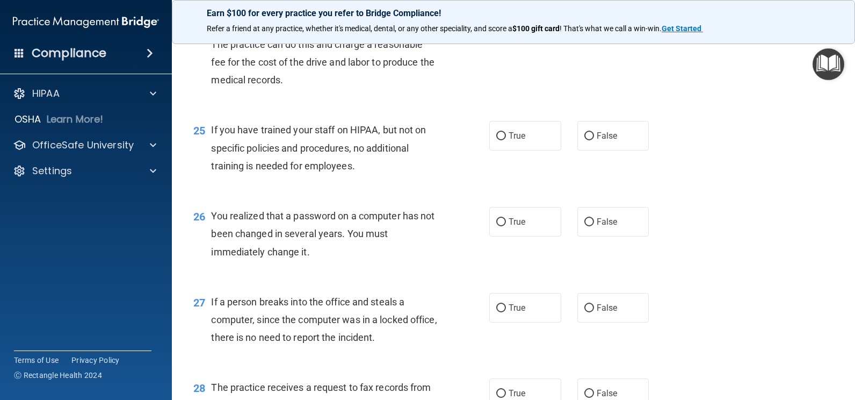
scroll to position [2149, 0]
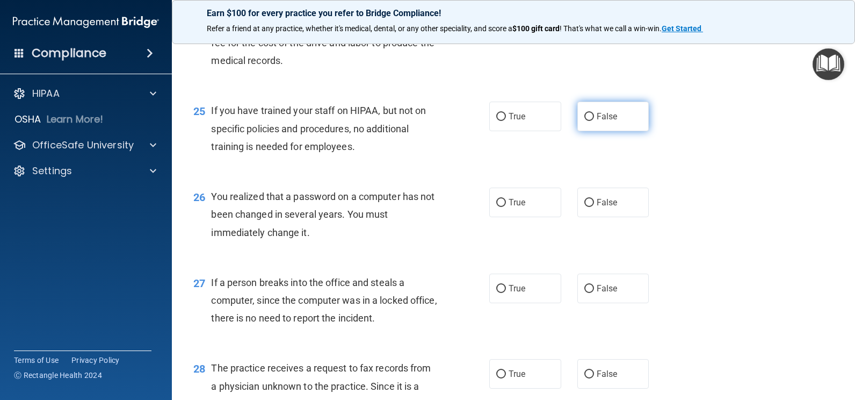
click at [585, 117] on input "False" at bounding box center [590, 117] width 10 height 8
radio input "true"
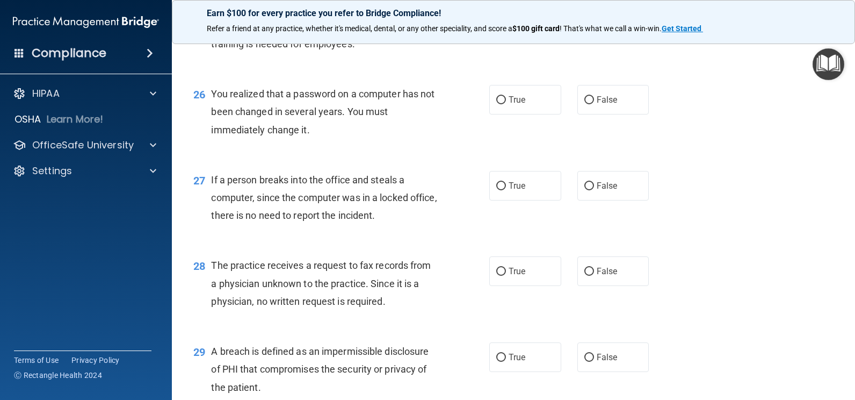
scroll to position [2256, 0]
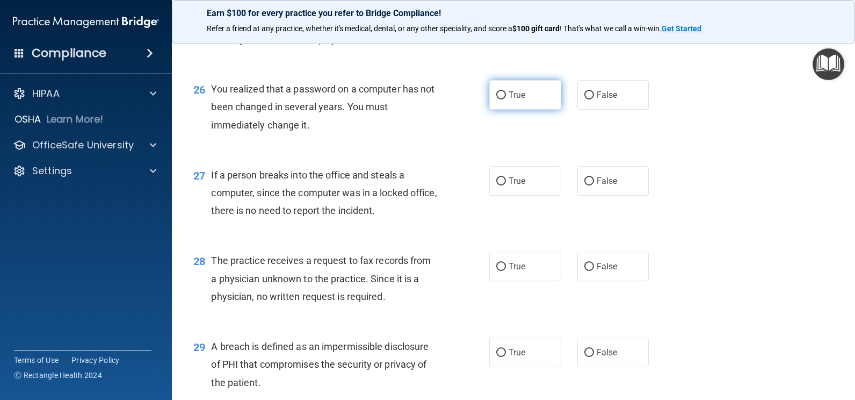
click at [532, 95] on label "True" at bounding box center [525, 95] width 72 height 30
click at [506, 95] on input "True" at bounding box center [501, 95] width 10 height 8
radio input "true"
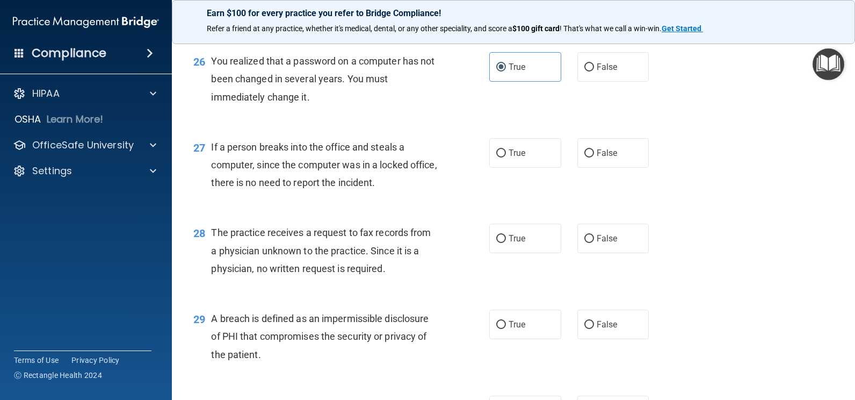
scroll to position [2310, 0]
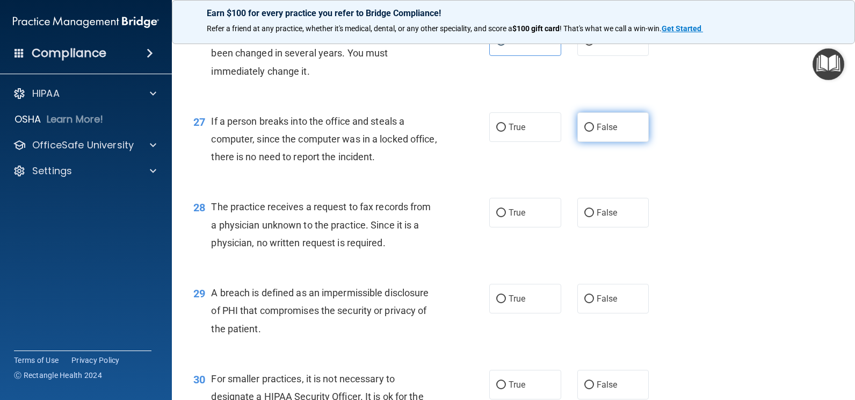
click at [615, 126] on label "False" at bounding box center [614, 127] width 72 height 30
click at [594, 126] on input "False" at bounding box center [590, 128] width 10 height 8
radio input "true"
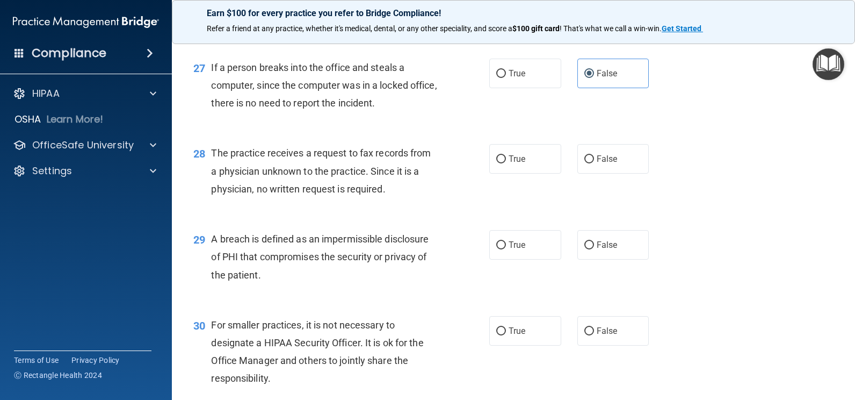
scroll to position [2418, 0]
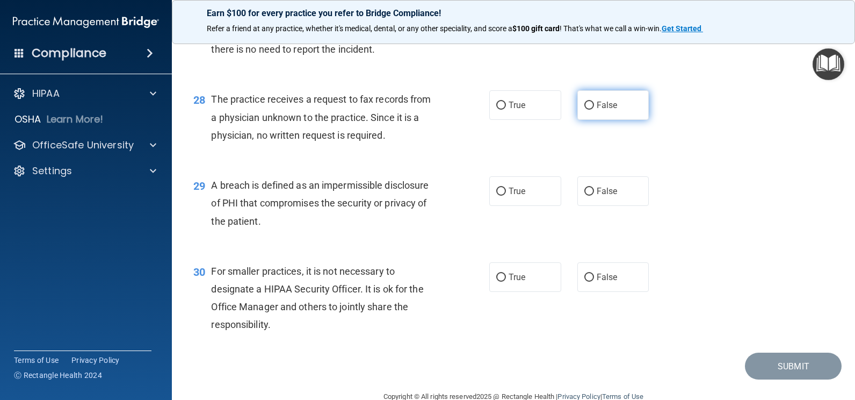
click at [622, 110] on label "False" at bounding box center [614, 105] width 72 height 30
click at [594, 110] on input "False" at bounding box center [590, 106] width 10 height 8
radio input "true"
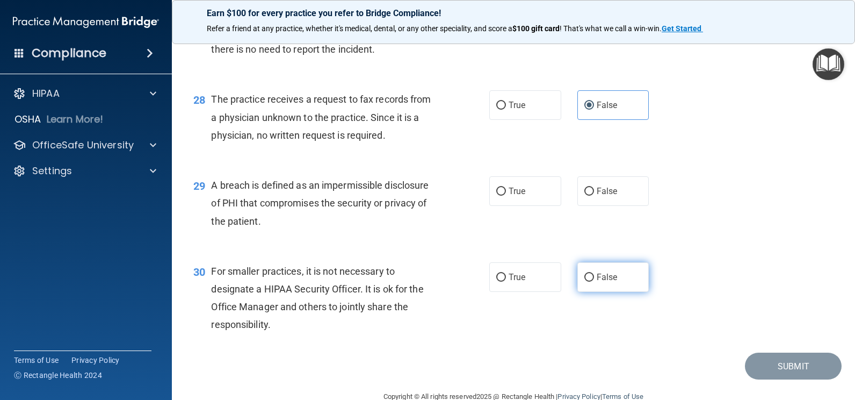
click at [608, 276] on span "False" at bounding box center [607, 277] width 21 height 10
click at [594, 276] on input "False" at bounding box center [590, 277] width 10 height 8
radio input "true"
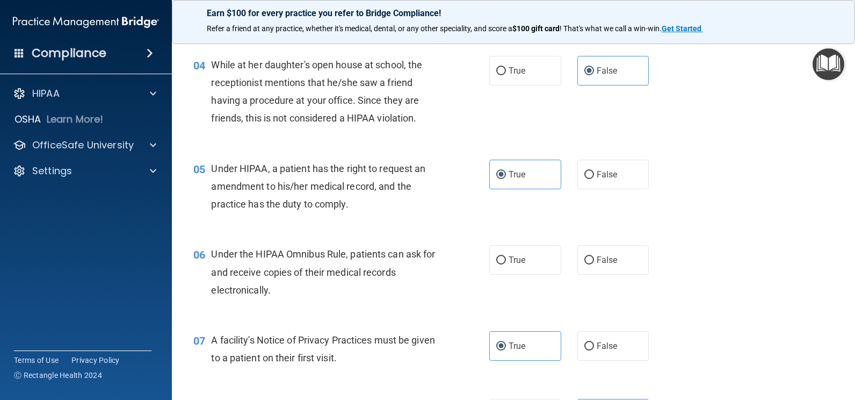
scroll to position [0, 0]
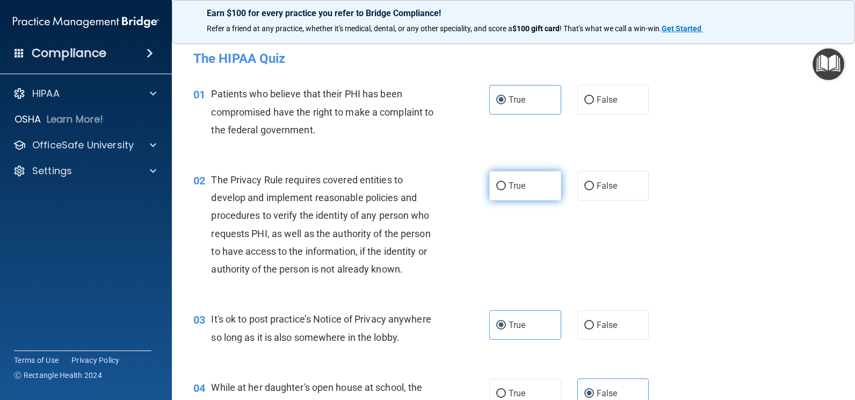
click at [533, 187] on label "True" at bounding box center [525, 186] width 72 height 30
click at [506, 187] on input "True" at bounding box center [501, 186] width 10 height 8
radio input "true"
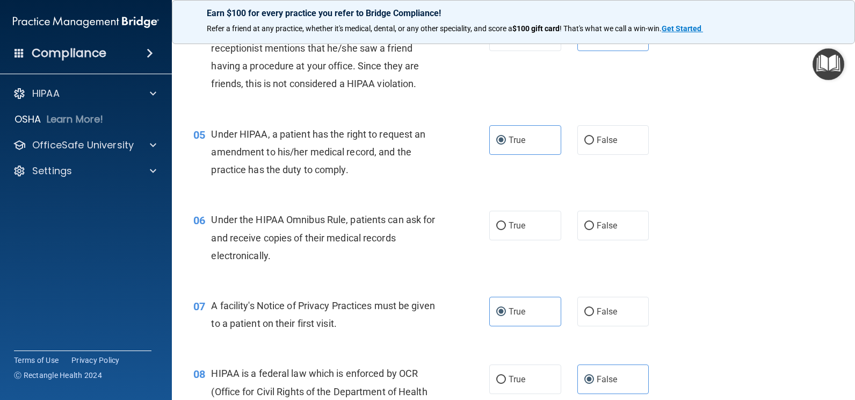
scroll to position [376, 0]
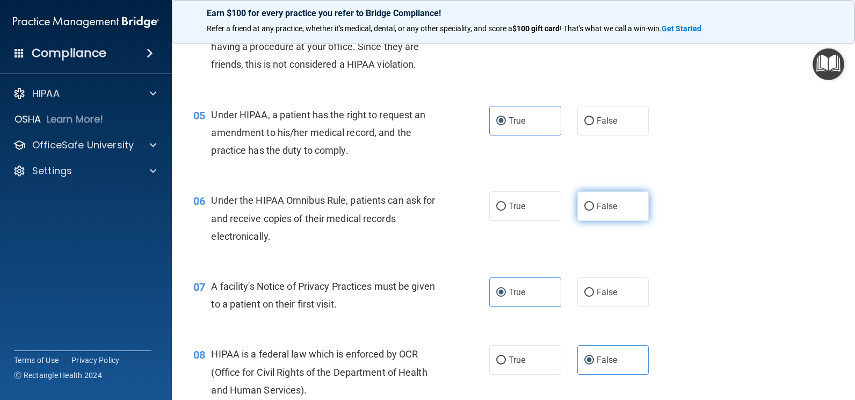
click at [585, 207] on input "False" at bounding box center [590, 207] width 10 height 8
radio input "true"
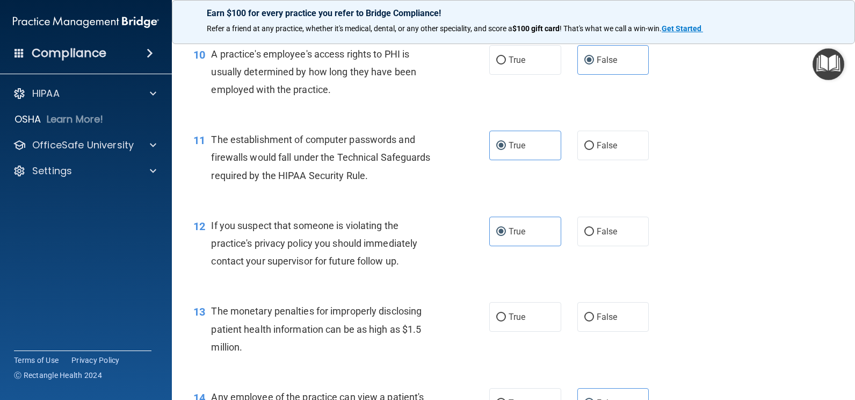
scroll to position [860, 0]
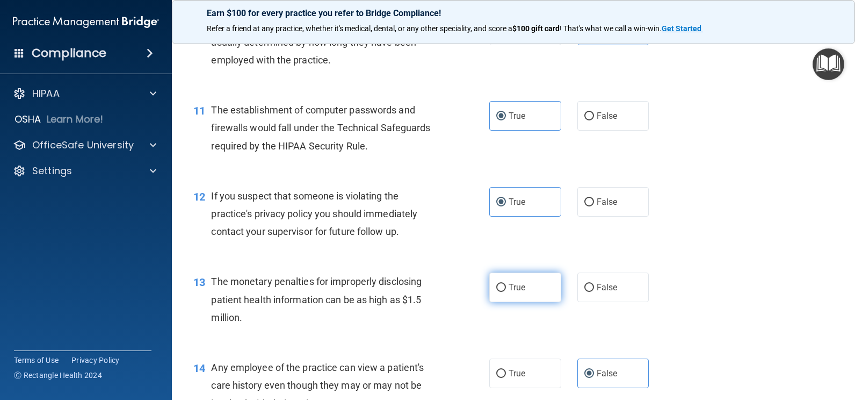
click at [544, 278] on label "True" at bounding box center [525, 287] width 72 height 30
click at [506, 284] on input "True" at bounding box center [501, 288] width 10 height 8
radio input "true"
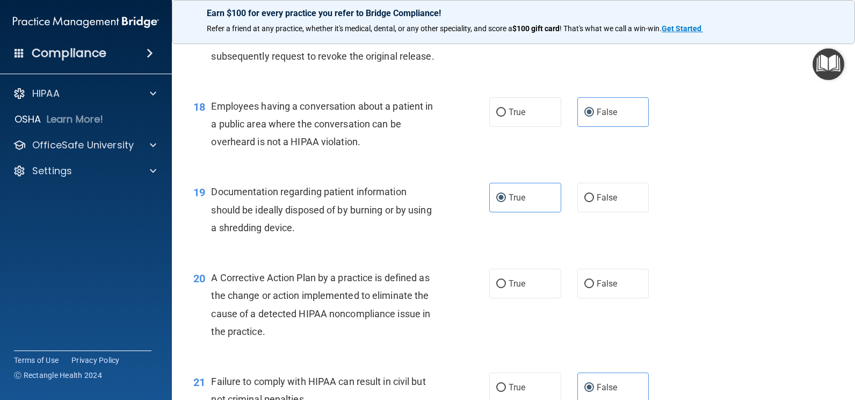
scroll to position [1504, 0]
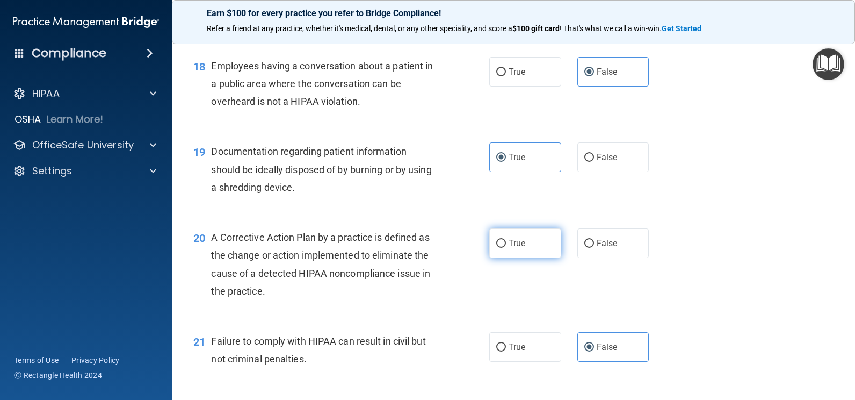
drag, startPoint x: 531, startPoint y: 247, endPoint x: 528, endPoint y: 242, distance: 5.8
click at [529, 244] on label "True" at bounding box center [525, 243] width 72 height 30
click at [506, 244] on input "True" at bounding box center [501, 244] width 10 height 8
radio input "true"
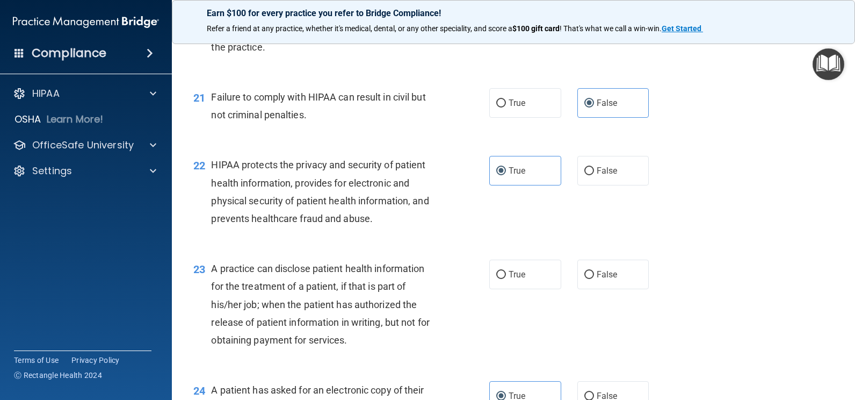
scroll to position [1773, 0]
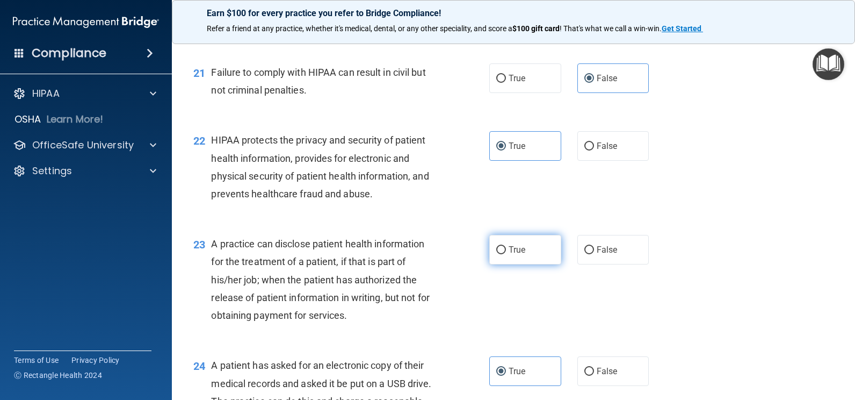
click at [529, 258] on label "True" at bounding box center [525, 250] width 72 height 30
click at [506, 254] on input "True" at bounding box center [501, 250] width 10 height 8
radio input "true"
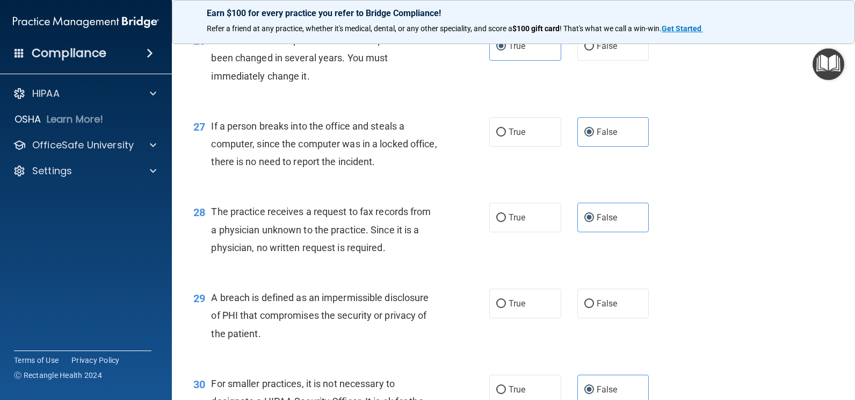
scroll to position [2310, 0]
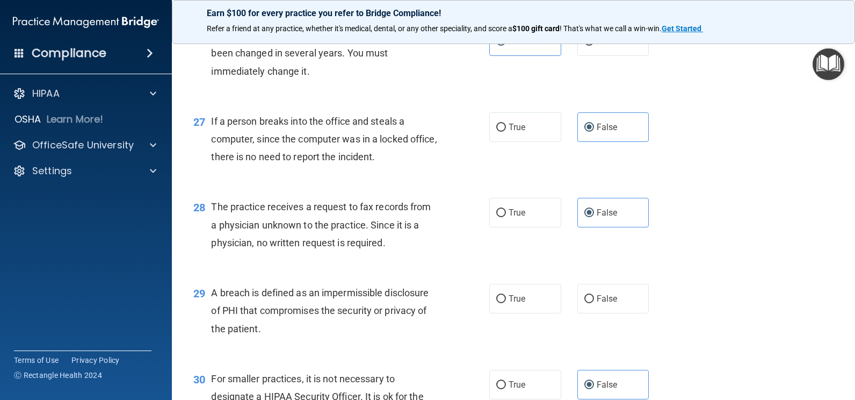
click at [479, 304] on div "29 A breach is defined as an impermissible disclosure of PHI that compromises t…" at bounding box center [341, 313] width 328 height 59
click at [513, 303] on span "True" at bounding box center [517, 298] width 17 height 10
click at [506, 303] on input "True" at bounding box center [501, 299] width 10 height 8
radio input "true"
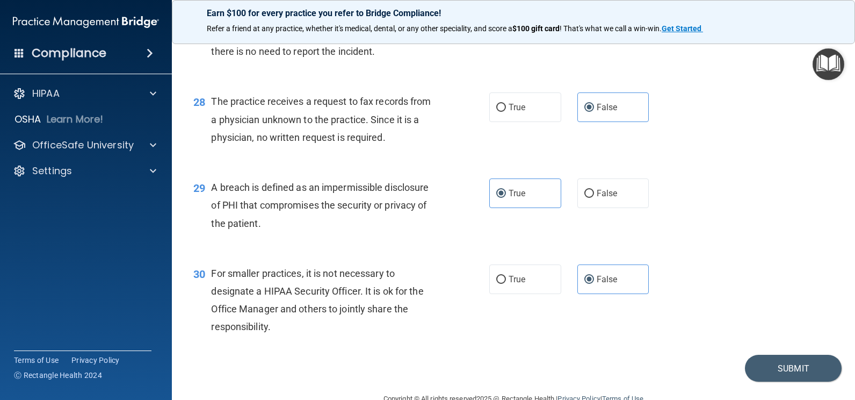
scroll to position [2440, 0]
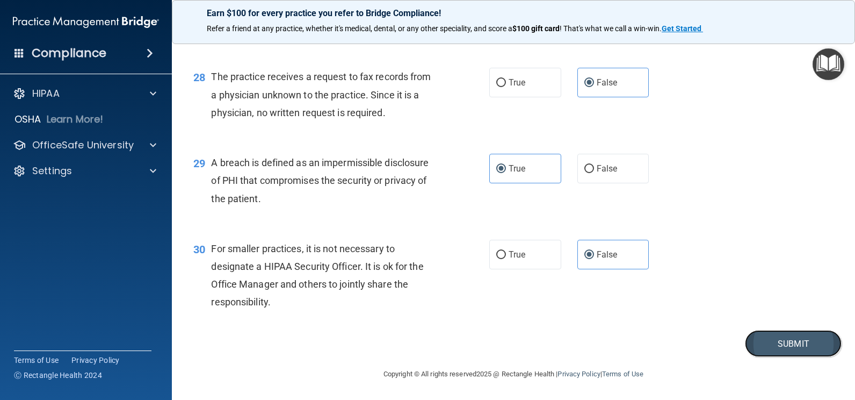
click at [793, 342] on button "Submit" at bounding box center [793, 343] width 97 height 27
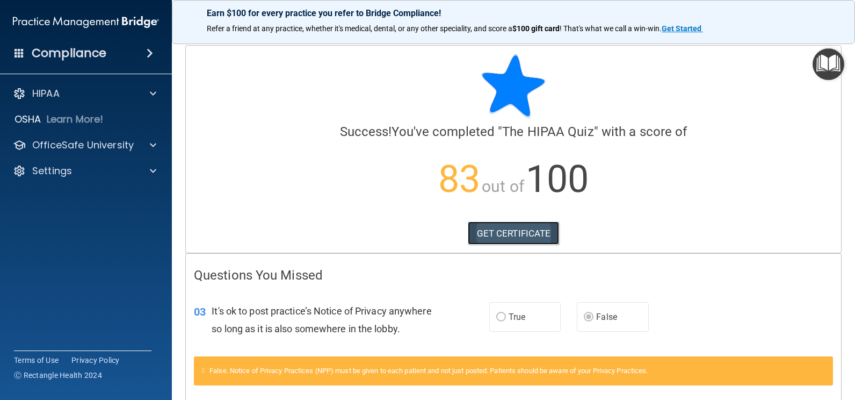
click at [508, 229] on link "GET CERTIFICATE" at bounding box center [514, 233] width 92 height 24
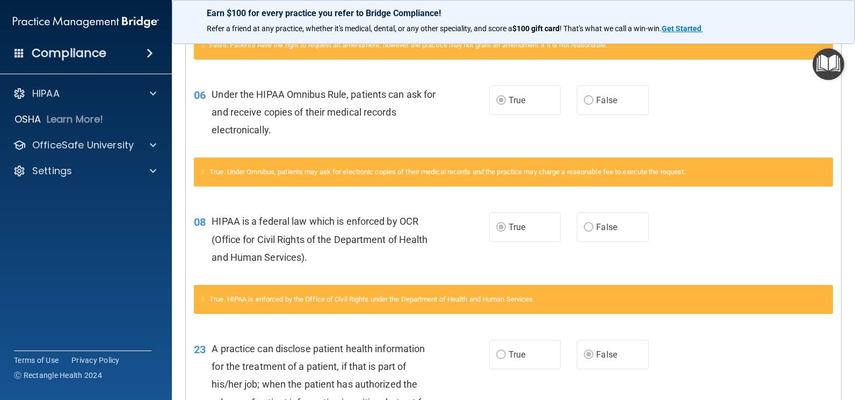
scroll to position [594, 0]
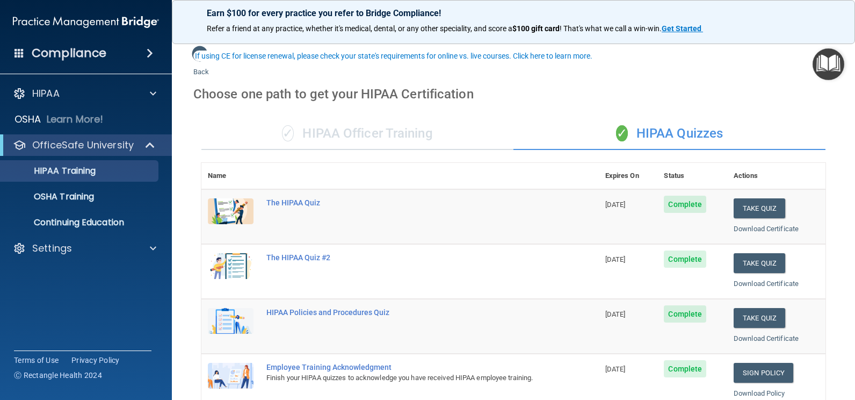
scroll to position [54, 0]
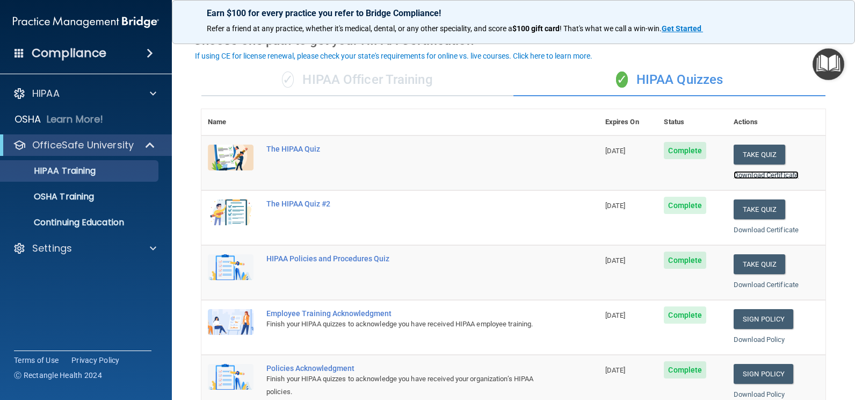
click at [762, 172] on link "Download Certificate" at bounding box center [766, 175] width 65 height 8
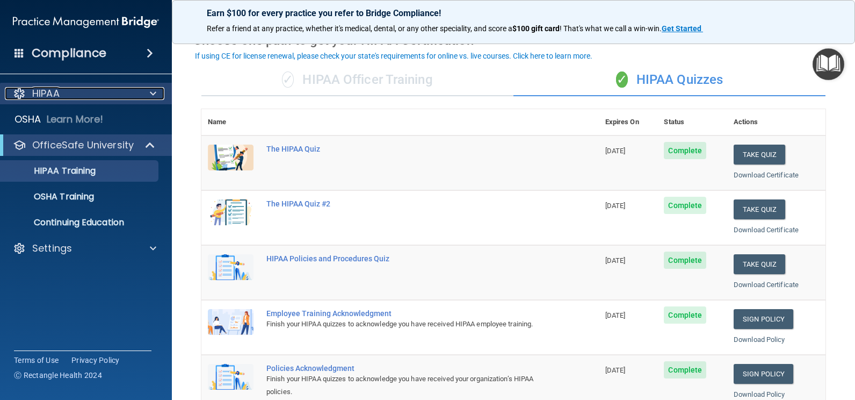
click at [44, 96] on p "HIPAA" at bounding box center [45, 93] width 27 height 13
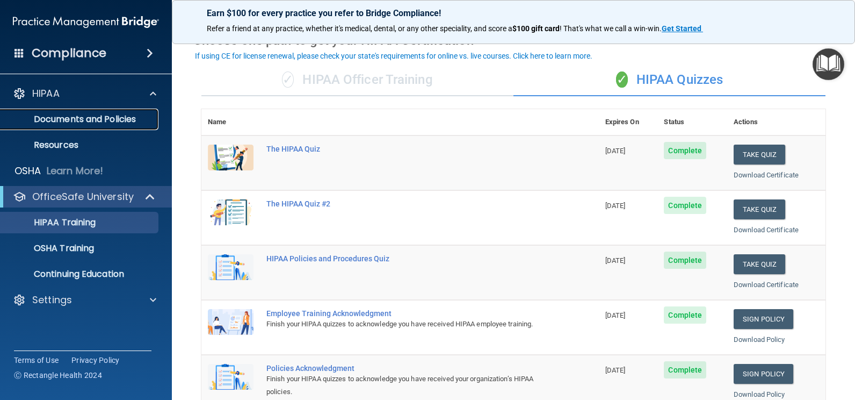
drag, startPoint x: 68, startPoint y: 122, endPoint x: 106, endPoint y: 122, distance: 37.6
click at [69, 122] on p "Documents and Policies" at bounding box center [80, 119] width 147 height 11
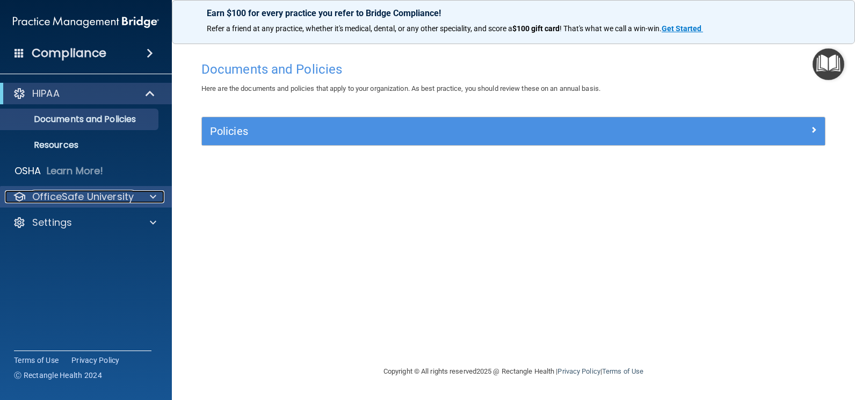
click at [103, 200] on p "OfficeSafe University" at bounding box center [83, 196] width 102 height 13
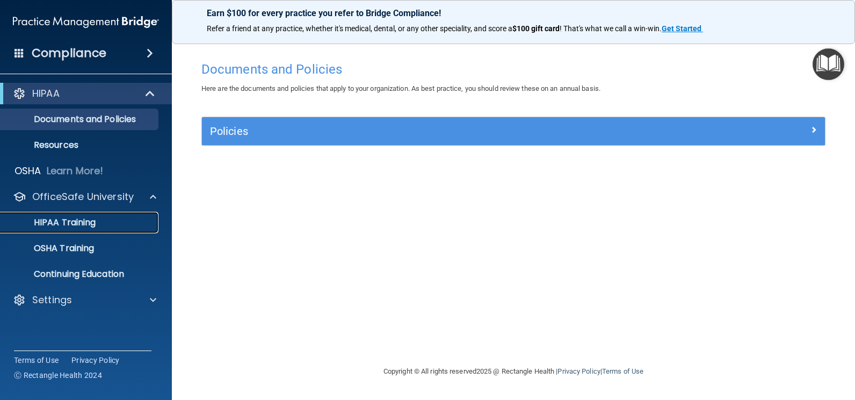
click at [93, 220] on p "HIPAA Training" at bounding box center [51, 222] width 89 height 11
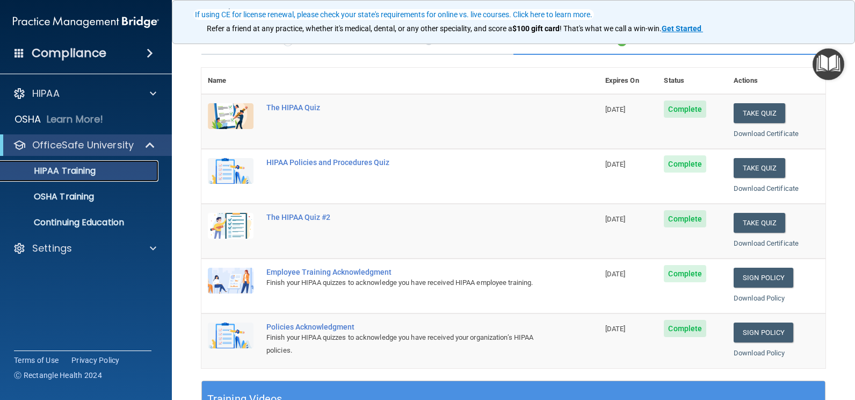
scroll to position [107, 0]
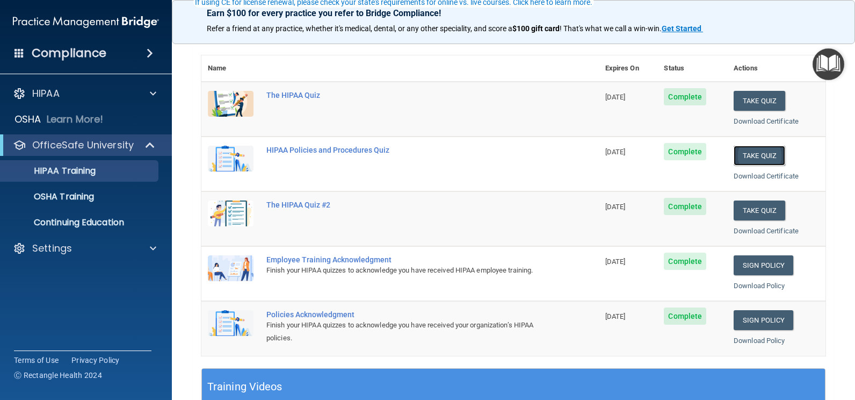
click at [745, 157] on button "Take Quiz" at bounding box center [760, 156] width 52 height 20
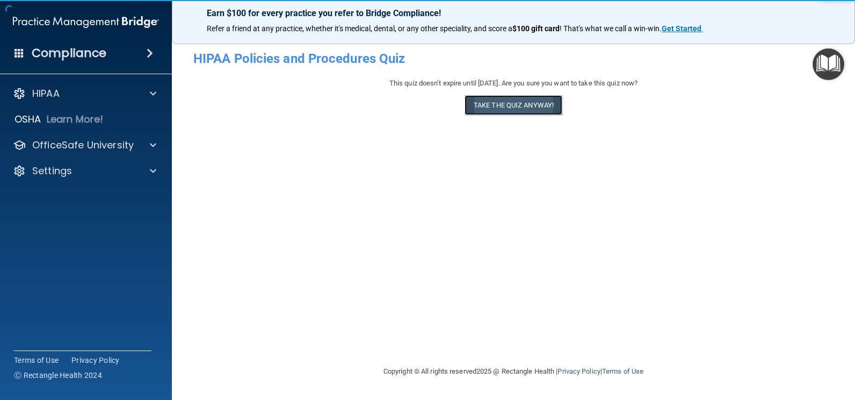
click at [537, 101] on button "Take the quiz anyway!" at bounding box center [514, 105] width 98 height 20
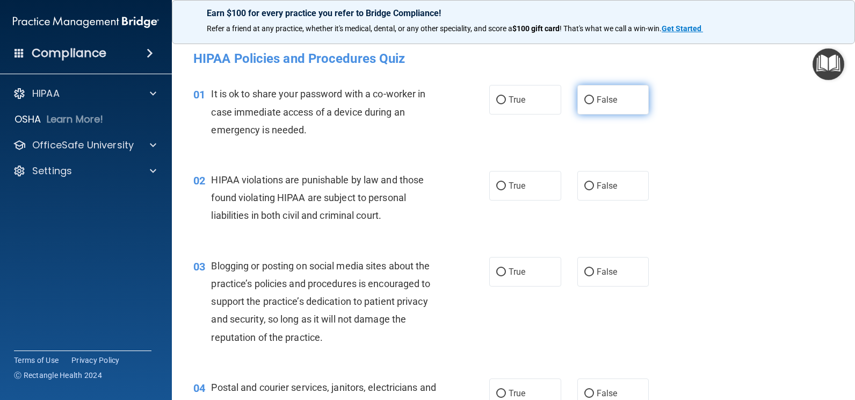
click at [597, 100] on span "False" at bounding box center [607, 100] width 21 height 10
click at [594, 100] on input "False" at bounding box center [590, 100] width 10 height 8
radio input "true"
click at [734, 178] on div "02 HIPAA violations are punishable by law and those found violating HIPAA are s…" at bounding box center [513, 200] width 656 height 86
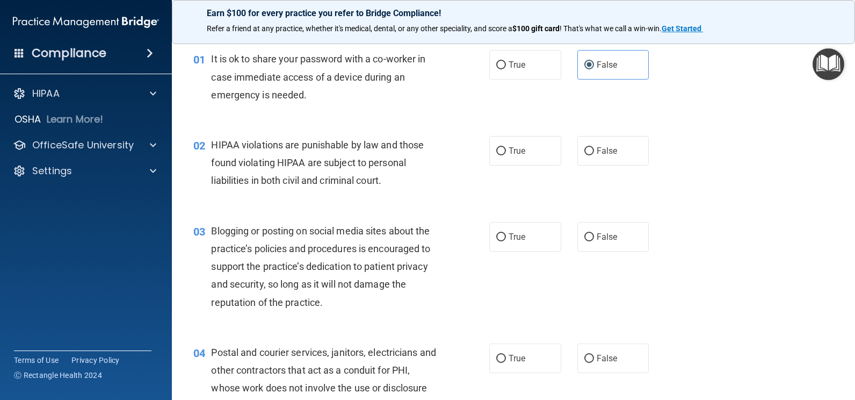
scroll to position [54, 0]
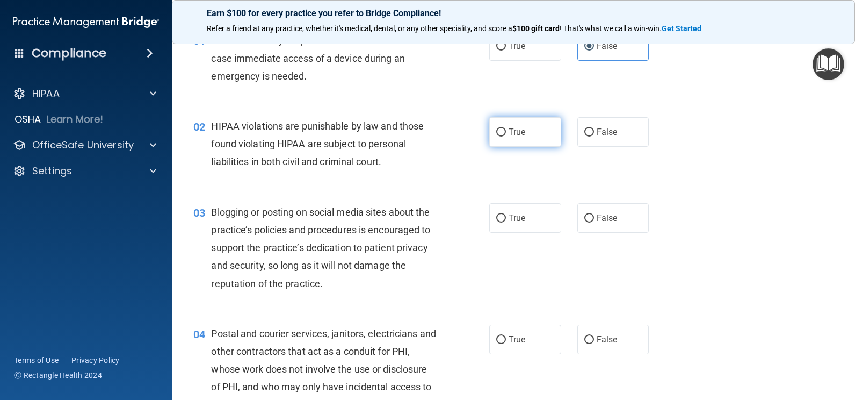
click at [542, 126] on label "True" at bounding box center [525, 132] width 72 height 30
click at [506, 128] on input "True" at bounding box center [501, 132] width 10 height 8
radio input "true"
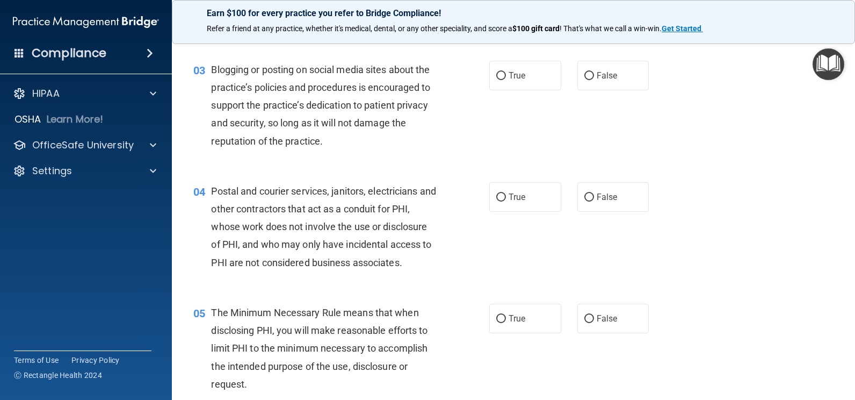
scroll to position [269, 0]
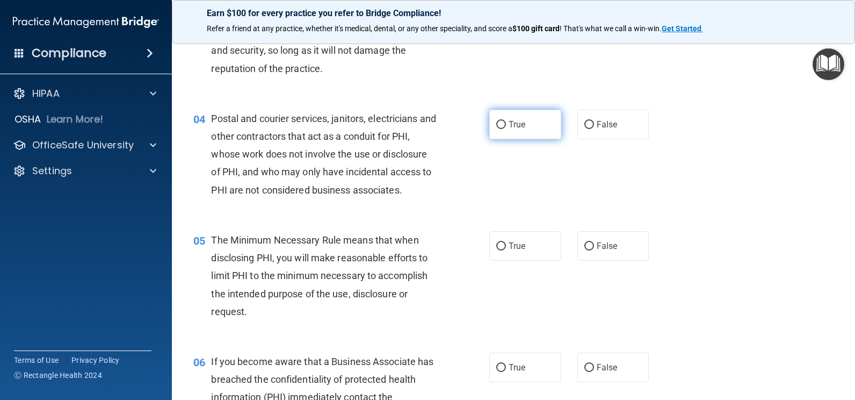
click at [533, 132] on label "True" at bounding box center [525, 125] width 72 height 30
click at [506, 129] on input "True" at bounding box center [501, 125] width 10 height 8
radio input "true"
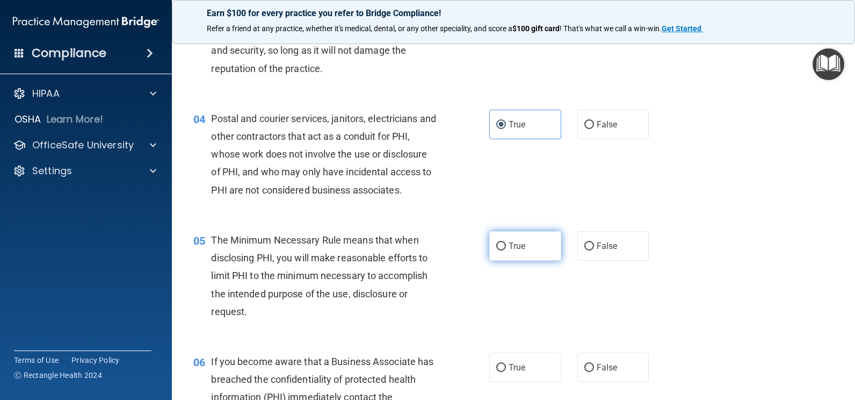
click at [490, 250] on label "True" at bounding box center [525, 246] width 72 height 30
click at [496, 250] on input "True" at bounding box center [501, 246] width 10 height 8
radio input "true"
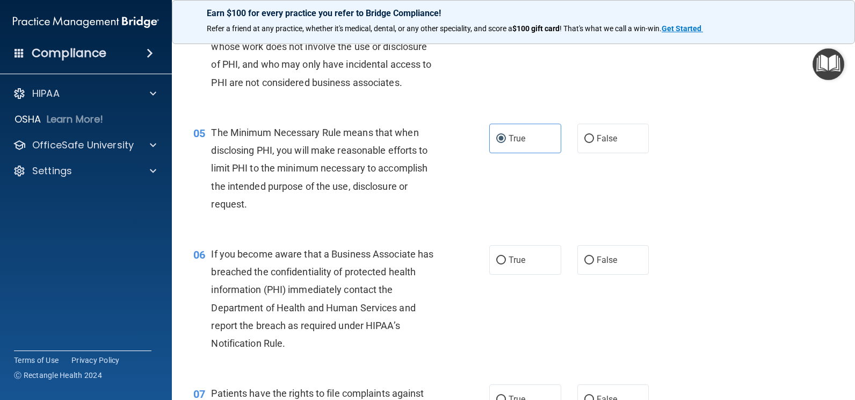
scroll to position [430, 0]
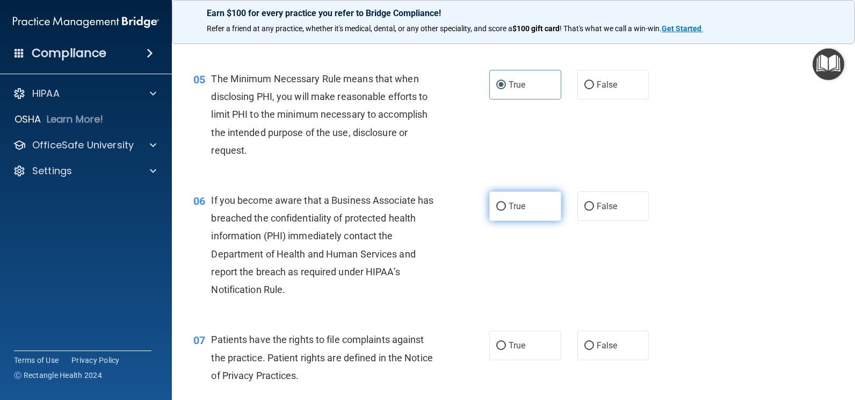
click at [537, 212] on label "True" at bounding box center [525, 206] width 72 height 30
click at [506, 211] on input "True" at bounding box center [501, 207] width 10 height 8
radio input "true"
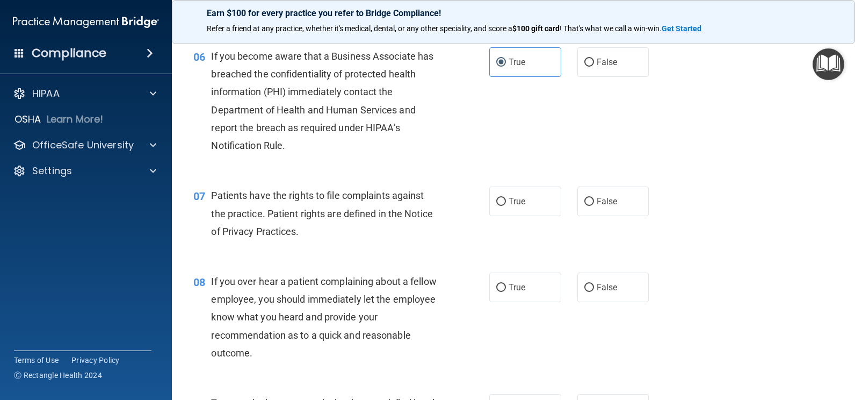
scroll to position [591, 0]
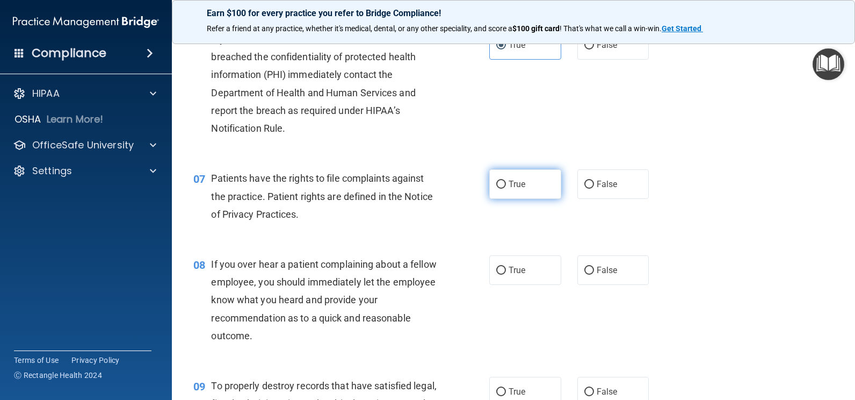
click at [521, 197] on label "True" at bounding box center [525, 184] width 72 height 30
click at [506, 189] on input "True" at bounding box center [501, 185] width 10 height 8
radio input "true"
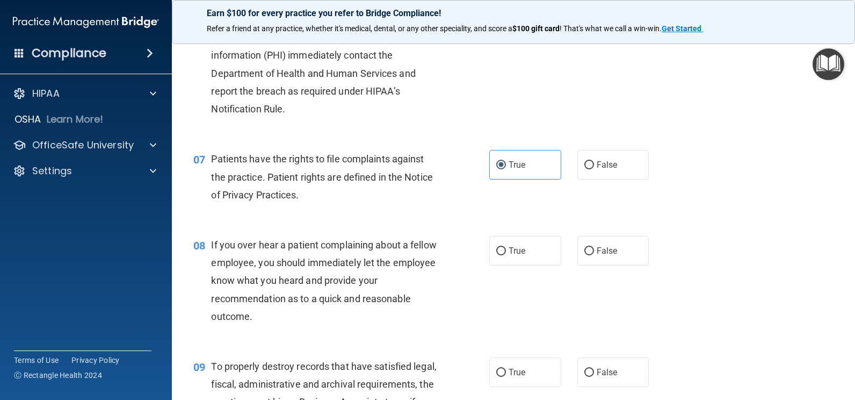
scroll to position [645, 0]
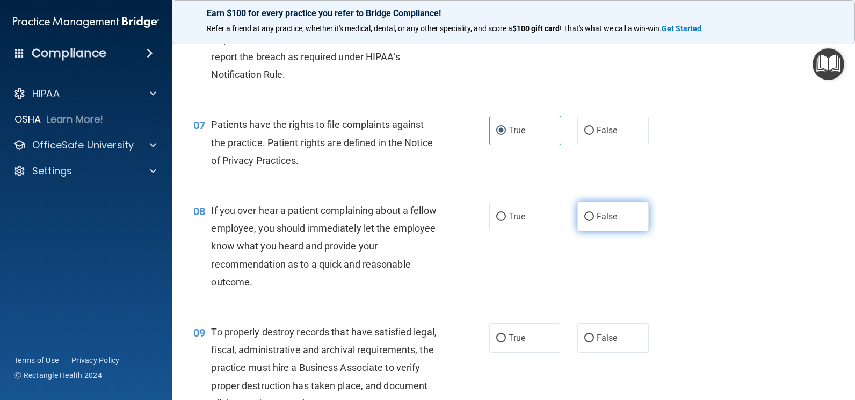
click at [623, 219] on label "False" at bounding box center [614, 216] width 72 height 30
click at [594, 219] on input "False" at bounding box center [590, 217] width 10 height 8
radio input "true"
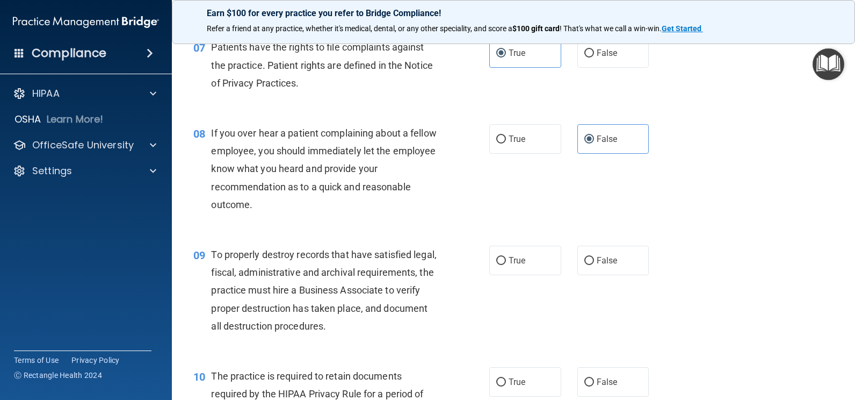
scroll to position [752, 0]
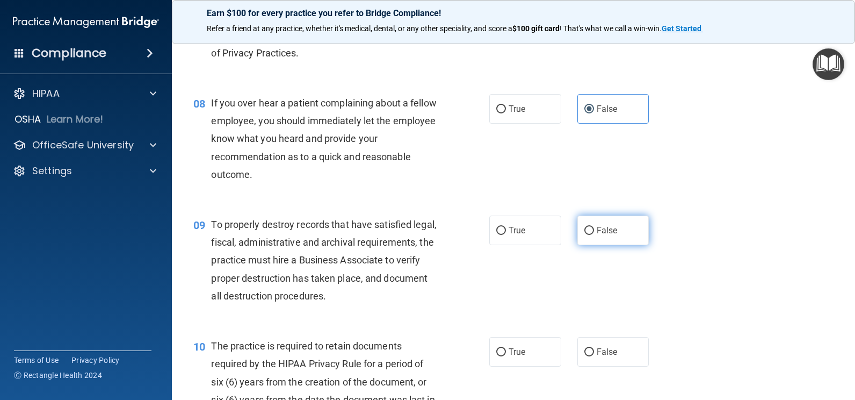
drag, startPoint x: 623, startPoint y: 225, endPoint x: 714, endPoint y: 235, distance: 91.8
click at [623, 226] on label "False" at bounding box center [614, 230] width 72 height 30
click at [594, 227] on input "False" at bounding box center [590, 231] width 10 height 8
radio input "true"
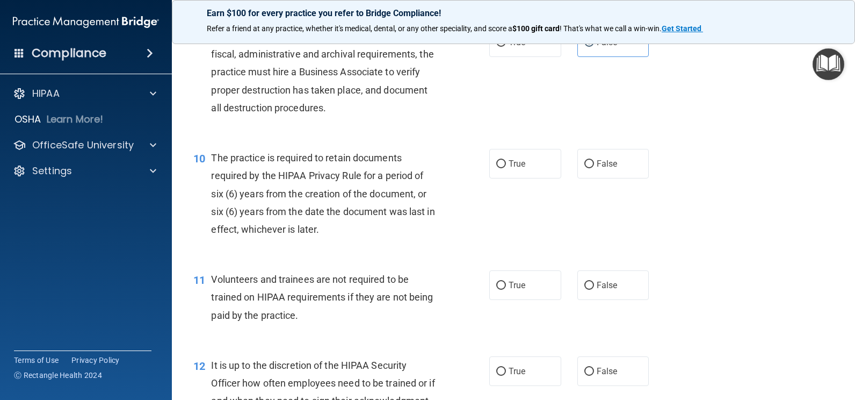
scroll to position [967, 0]
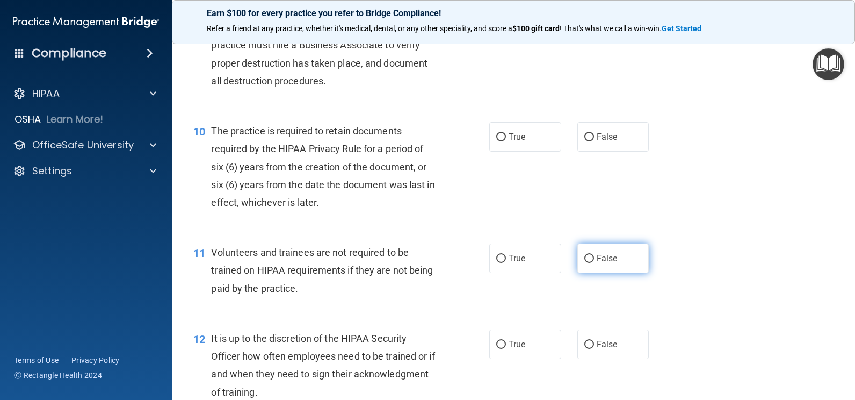
click at [597, 261] on span "False" at bounding box center [607, 258] width 21 height 10
click at [591, 261] on input "False" at bounding box center [590, 259] width 10 height 8
radio input "true"
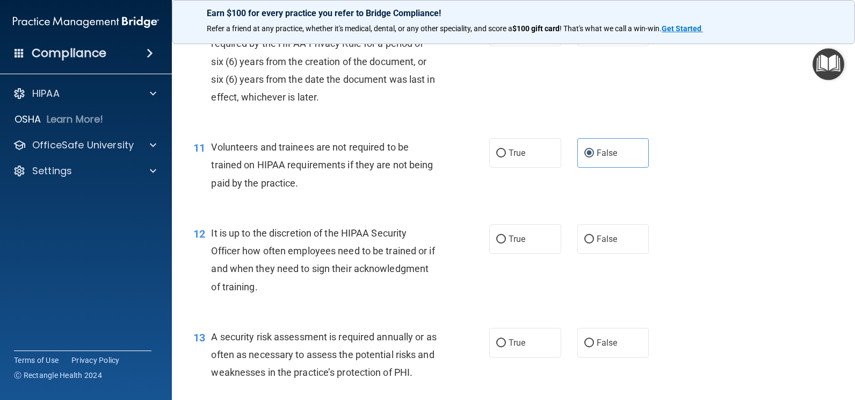
scroll to position [1074, 0]
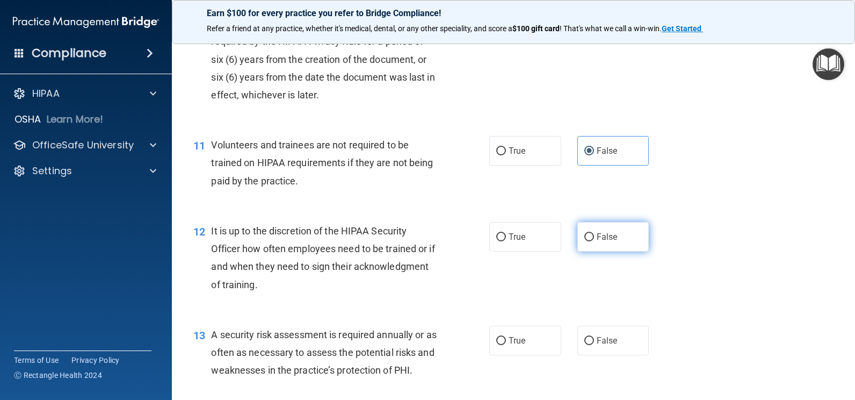
click at [608, 248] on label "False" at bounding box center [614, 237] width 72 height 30
click at [594, 241] on input "False" at bounding box center [590, 237] width 10 height 8
radio input "true"
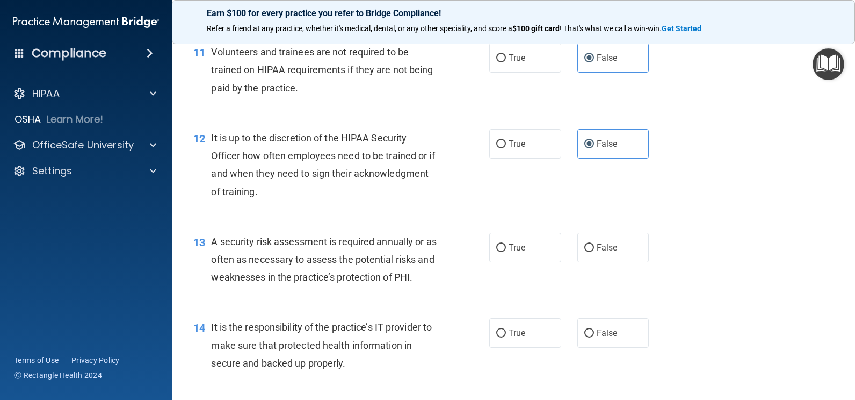
scroll to position [1182, 0]
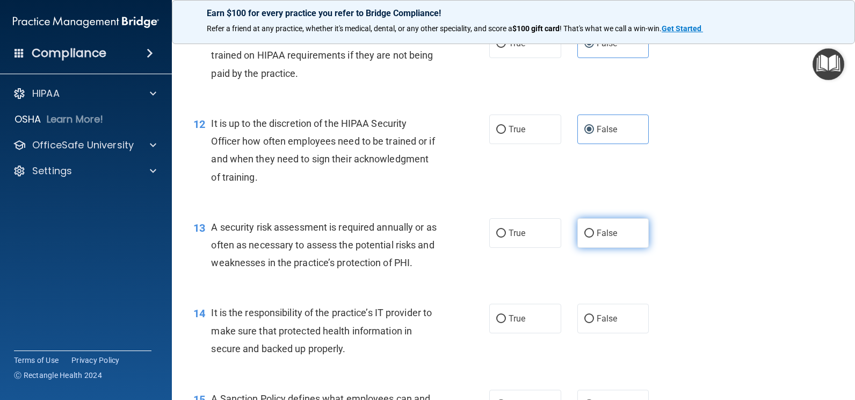
click at [609, 227] on label "False" at bounding box center [614, 233] width 72 height 30
click at [594, 229] on input "False" at bounding box center [590, 233] width 10 height 8
radio input "true"
click at [545, 234] on label "True" at bounding box center [525, 233] width 72 height 30
click at [506, 234] on input "True" at bounding box center [501, 233] width 10 height 8
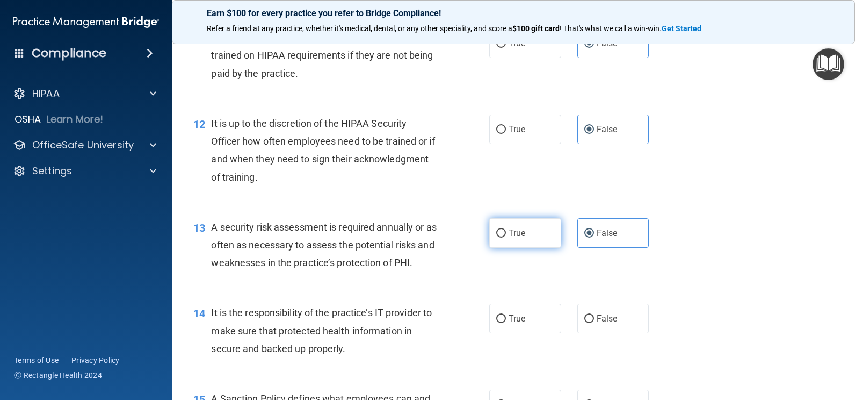
radio input "true"
radio input "false"
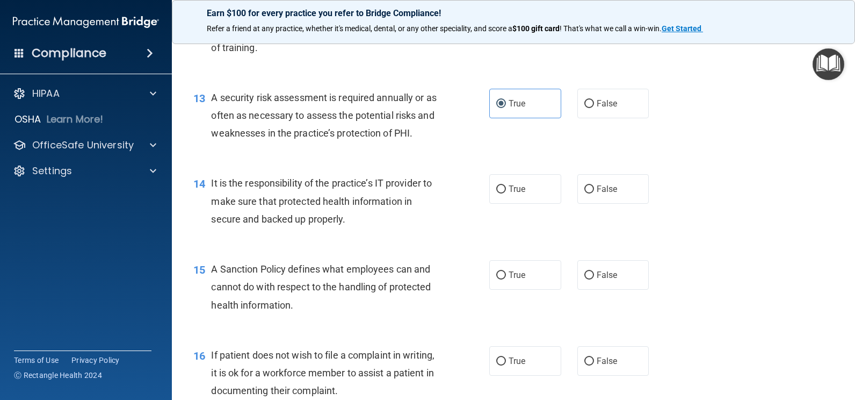
scroll to position [1343, 0]
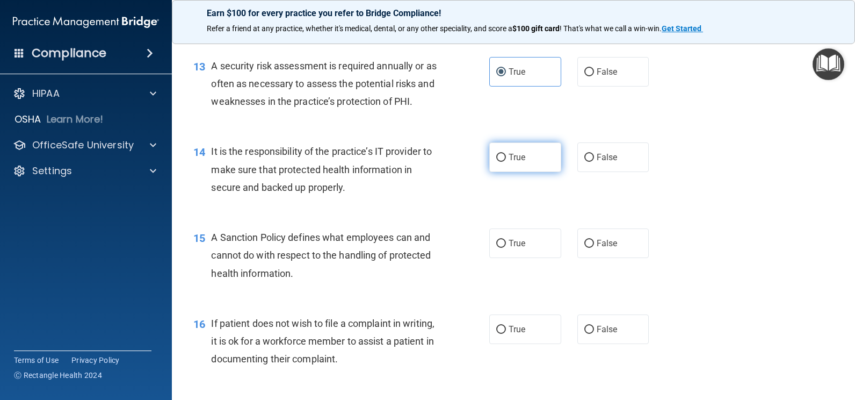
click at [524, 161] on label "True" at bounding box center [525, 157] width 72 height 30
click at [506, 161] on input "True" at bounding box center [501, 158] width 10 height 8
radio input "true"
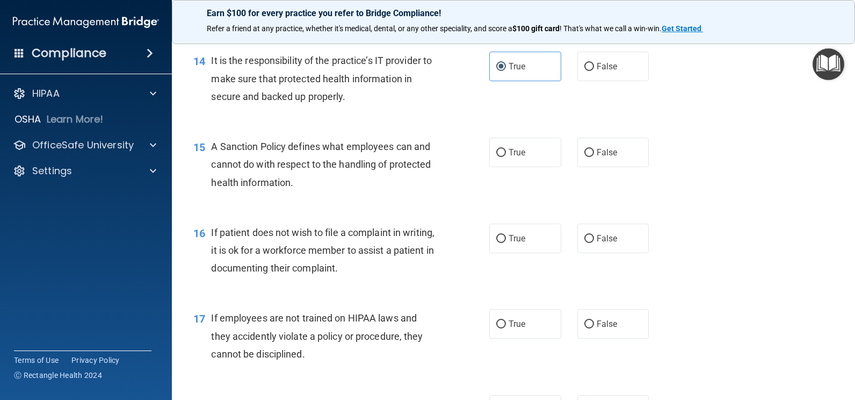
scroll to position [1504, 0]
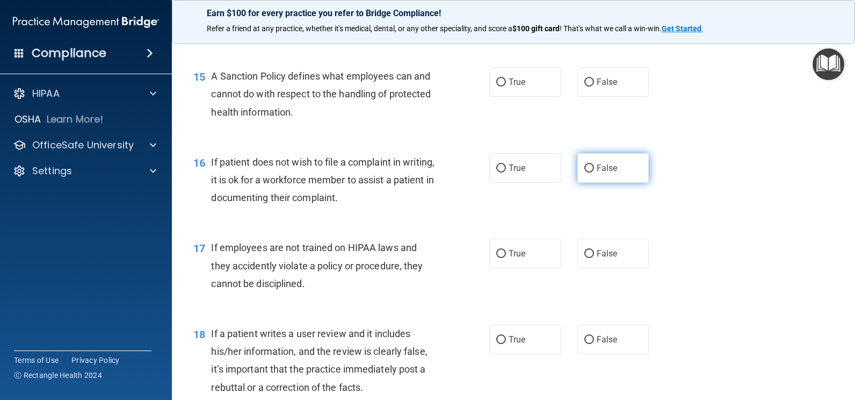
click at [578, 166] on label "False" at bounding box center [614, 168] width 72 height 30
click at [585, 166] on input "False" at bounding box center [590, 168] width 10 height 8
radio input "true"
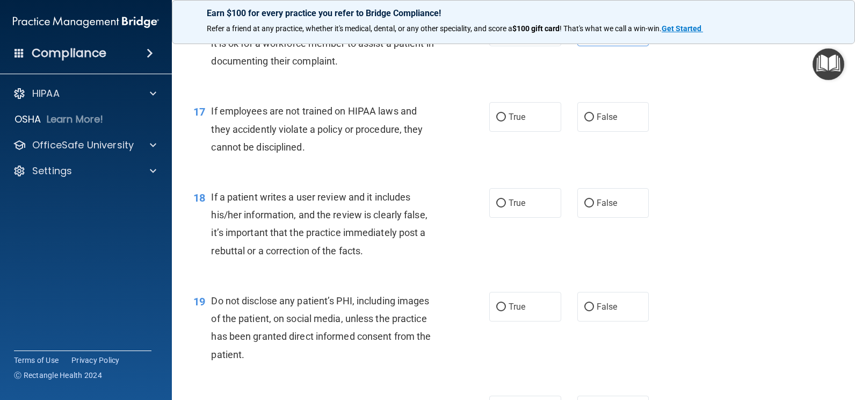
scroll to position [1665, 0]
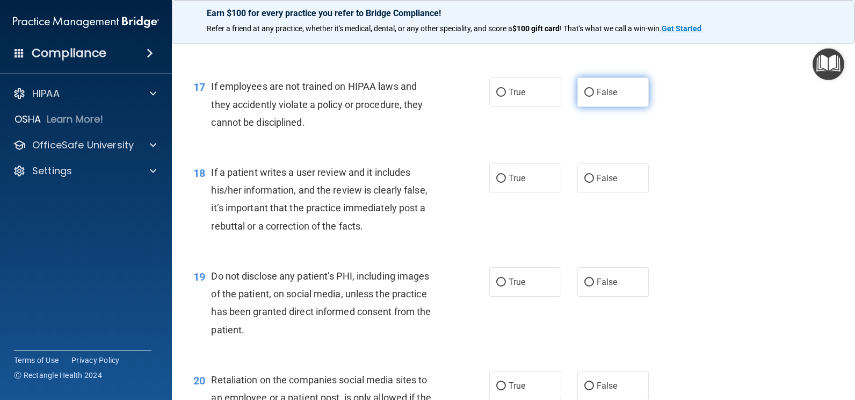
click at [629, 100] on label "False" at bounding box center [614, 92] width 72 height 30
click at [594, 97] on input "False" at bounding box center [590, 93] width 10 height 8
radio input "true"
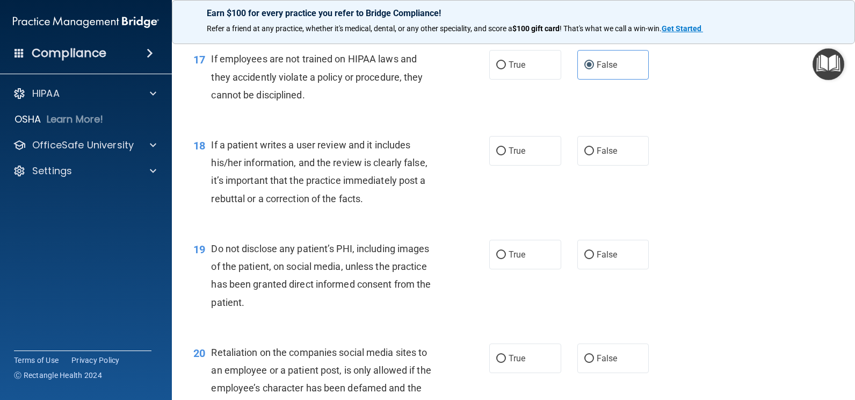
scroll to position [1773, 0]
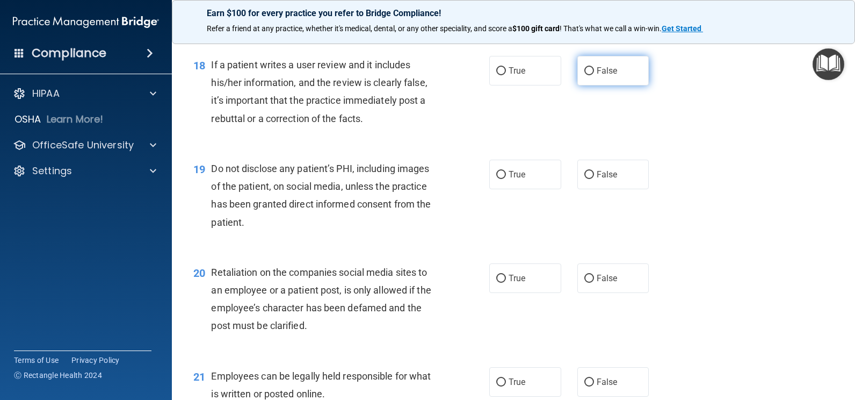
click at [605, 68] on span "False" at bounding box center [607, 71] width 21 height 10
click at [594, 68] on input "False" at bounding box center [590, 71] width 10 height 8
radio input "true"
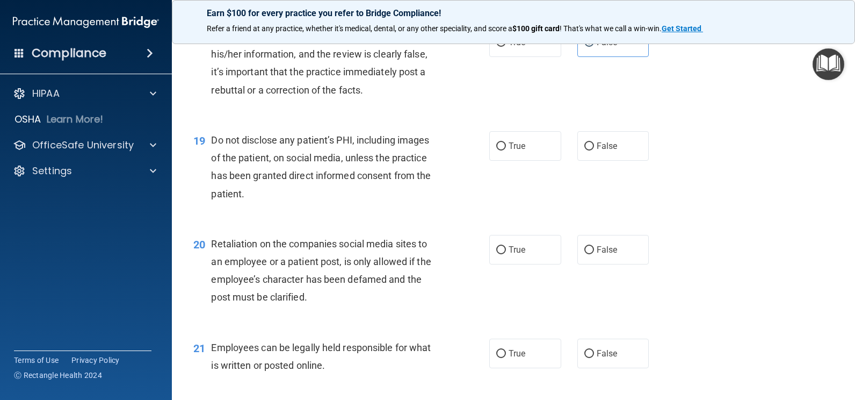
scroll to position [1827, 0]
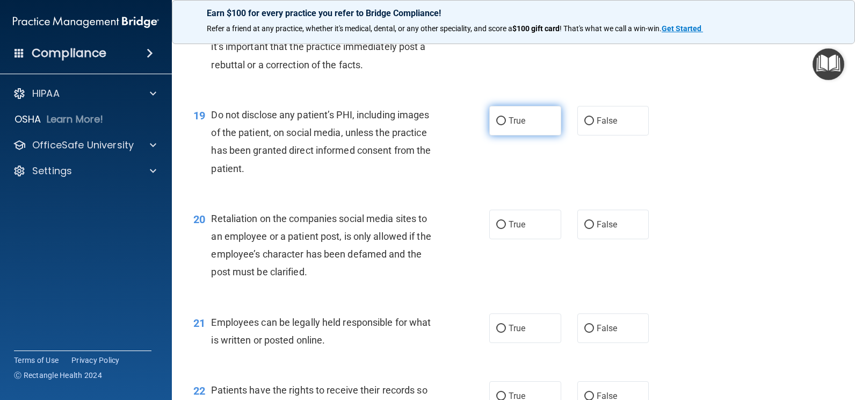
click at [525, 126] on label "True" at bounding box center [525, 121] width 72 height 30
click at [506, 125] on input "True" at bounding box center [501, 121] width 10 height 8
radio input "true"
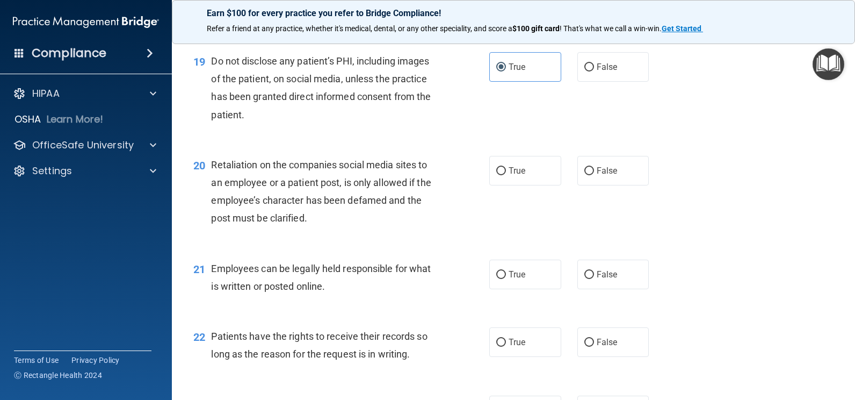
scroll to position [1934, 0]
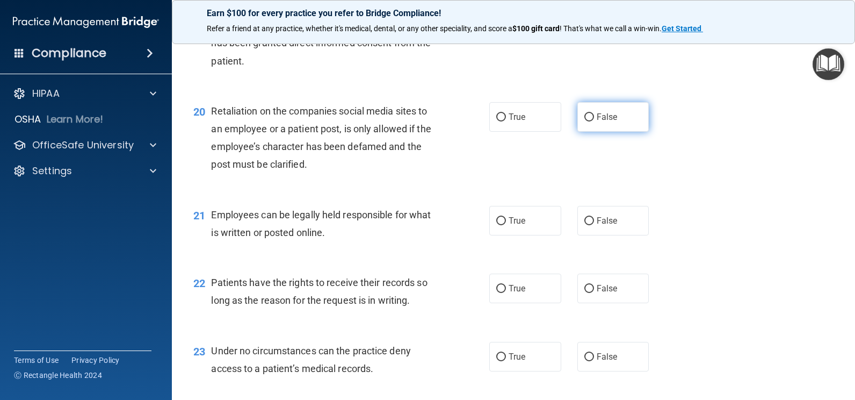
click at [618, 119] on label "False" at bounding box center [614, 117] width 72 height 30
click at [594, 119] on input "False" at bounding box center [590, 117] width 10 height 8
radio input "true"
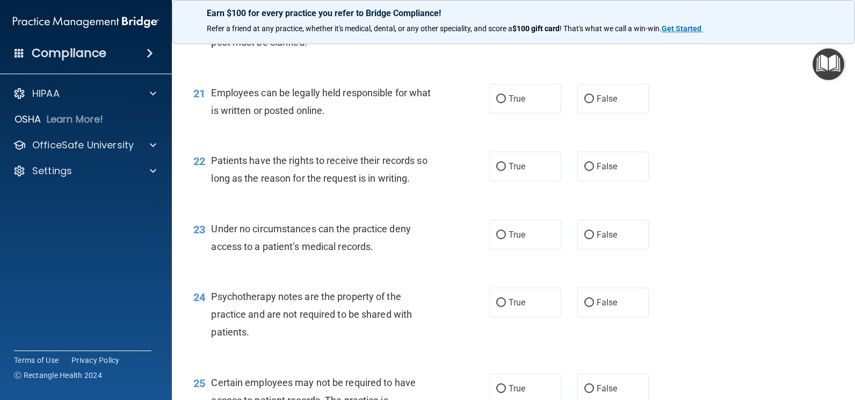
scroll to position [2095, 0]
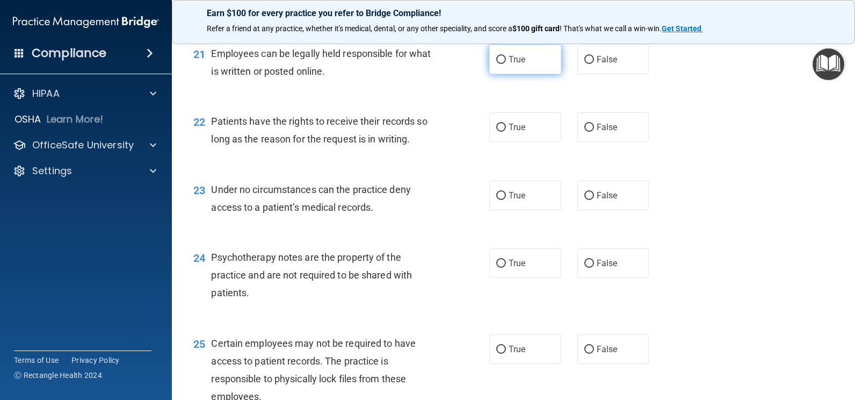
click at [545, 60] on label "True" at bounding box center [525, 60] width 72 height 30
click at [506, 60] on input "True" at bounding box center [501, 60] width 10 height 8
radio input "true"
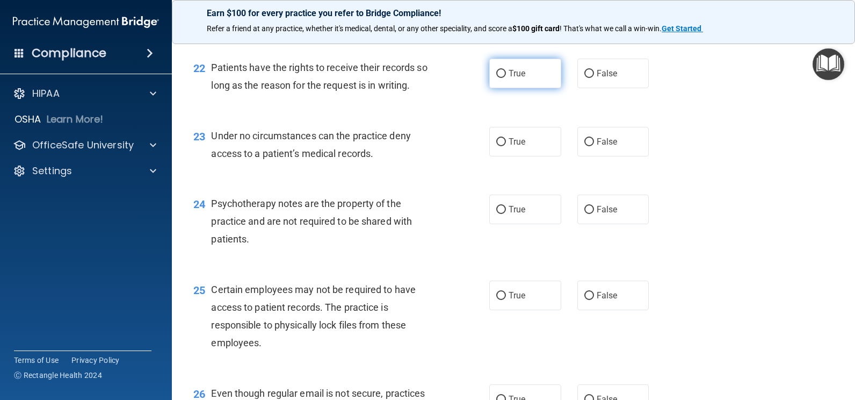
click at [522, 69] on label "True" at bounding box center [525, 74] width 72 height 30
click at [506, 70] on input "True" at bounding box center [501, 74] width 10 height 8
radio input "true"
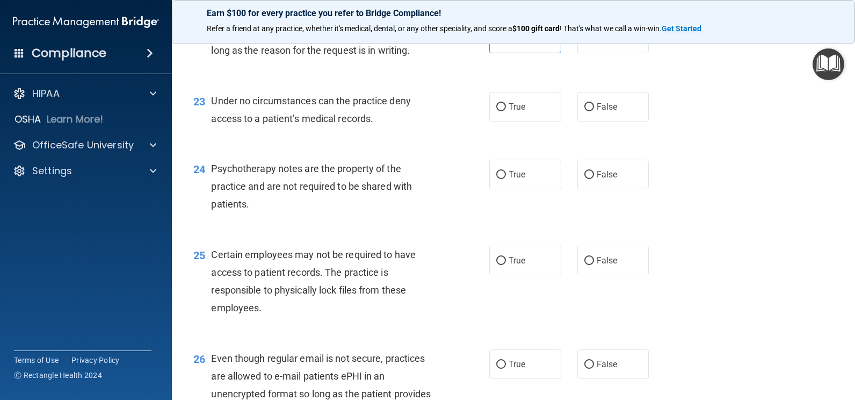
scroll to position [2203, 0]
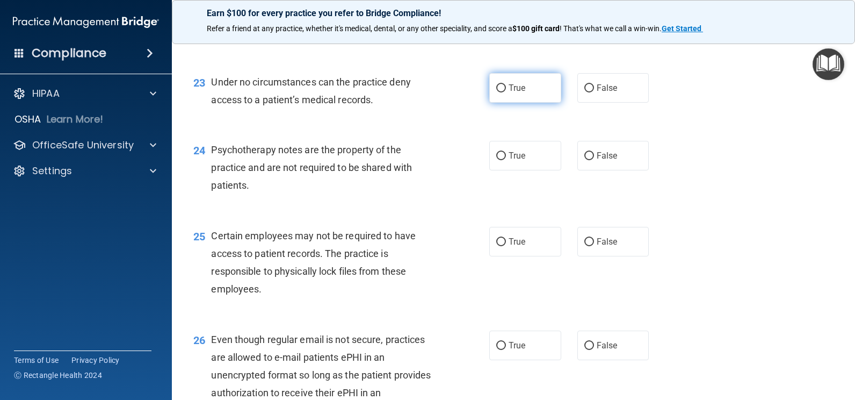
click at [536, 82] on label "True" at bounding box center [525, 88] width 72 height 30
click at [506, 84] on input "True" at bounding box center [501, 88] width 10 height 8
radio input "true"
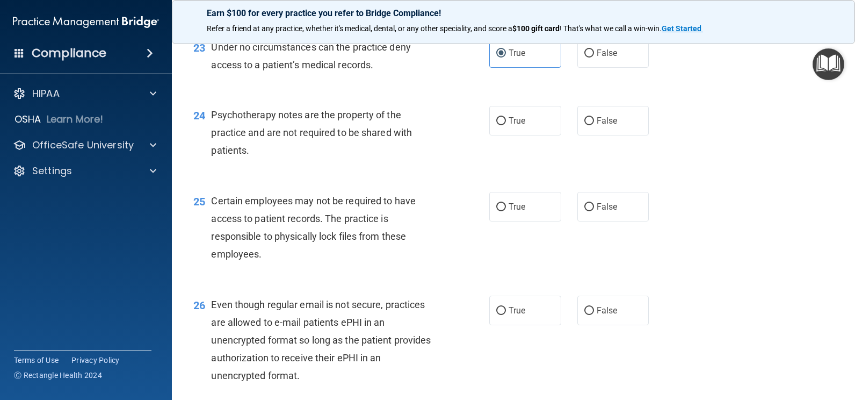
scroll to position [2256, 0]
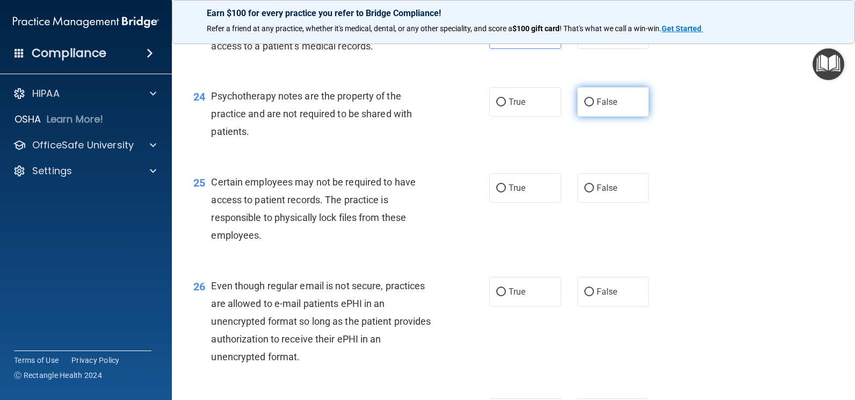
click at [611, 103] on span "False" at bounding box center [607, 102] width 21 height 10
click at [594, 103] on input "False" at bounding box center [590, 102] width 10 height 8
radio input "true"
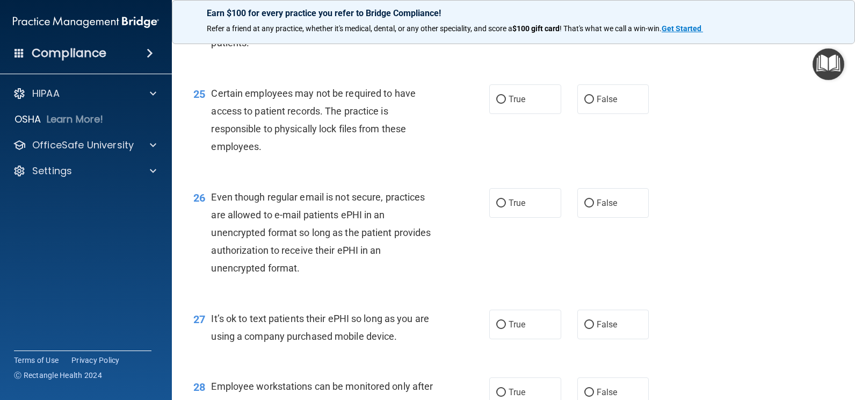
scroll to position [2364, 0]
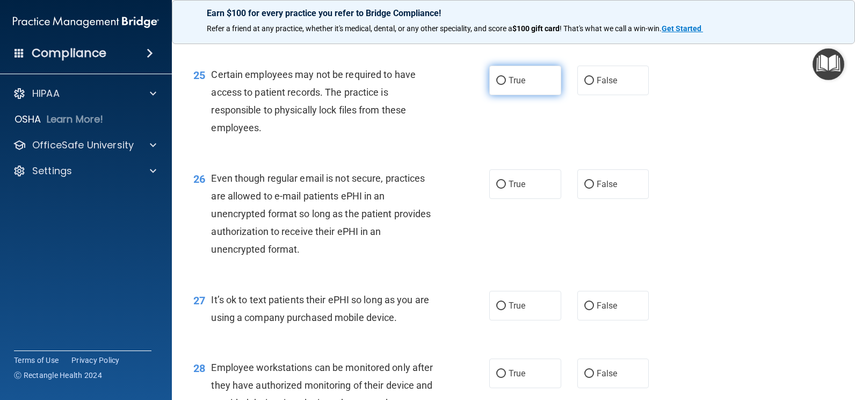
click at [540, 91] on label "True" at bounding box center [525, 81] width 72 height 30
click at [506, 85] on input "True" at bounding box center [501, 81] width 10 height 8
radio input "true"
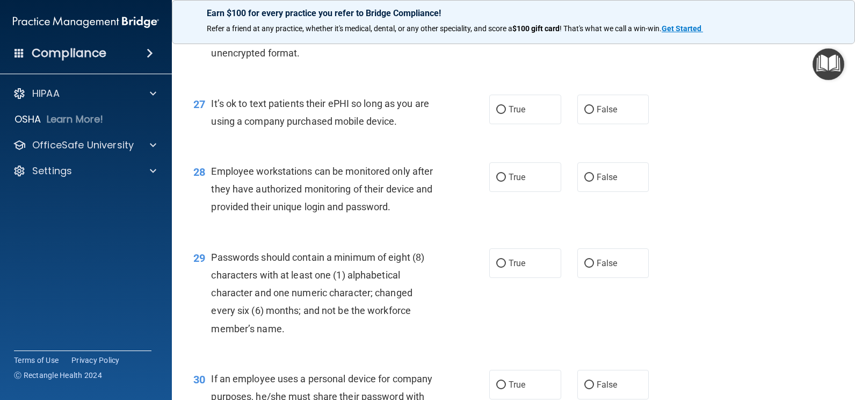
scroll to position [2579, 0]
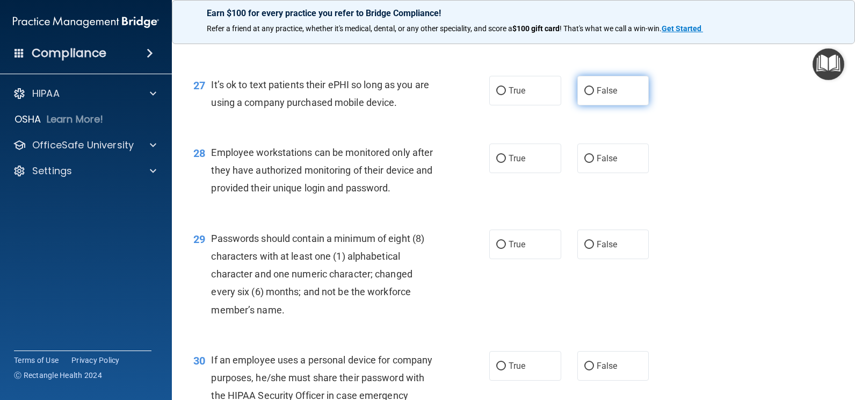
click at [610, 92] on span "False" at bounding box center [607, 90] width 21 height 10
click at [594, 92] on input "False" at bounding box center [590, 91] width 10 height 8
radio input "true"
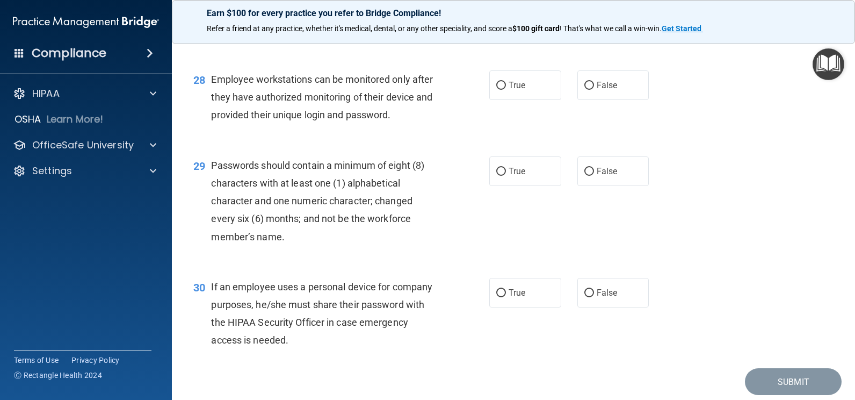
scroll to position [2632, 0]
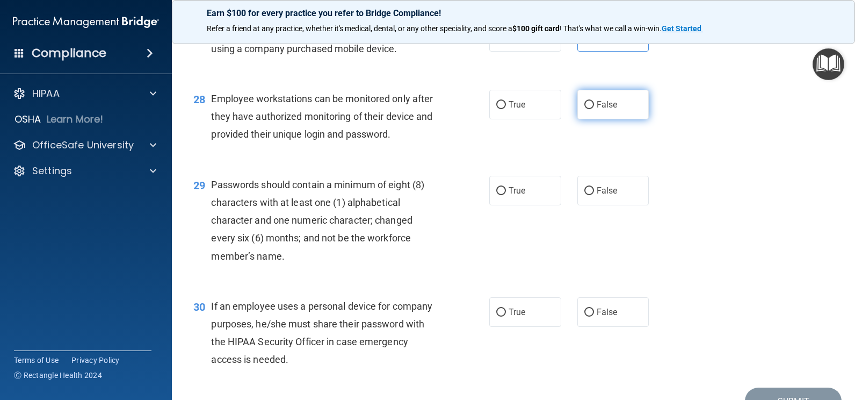
click at [622, 105] on label "False" at bounding box center [614, 105] width 72 height 30
click at [594, 105] on input "False" at bounding box center [590, 105] width 10 height 8
radio input "true"
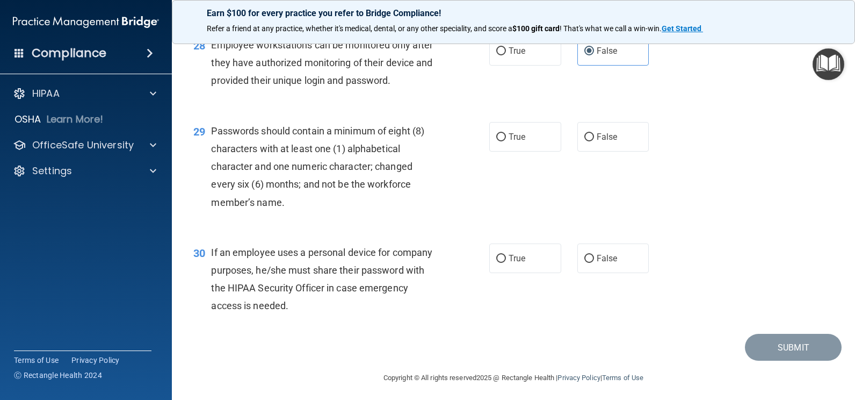
scroll to position [2690, 0]
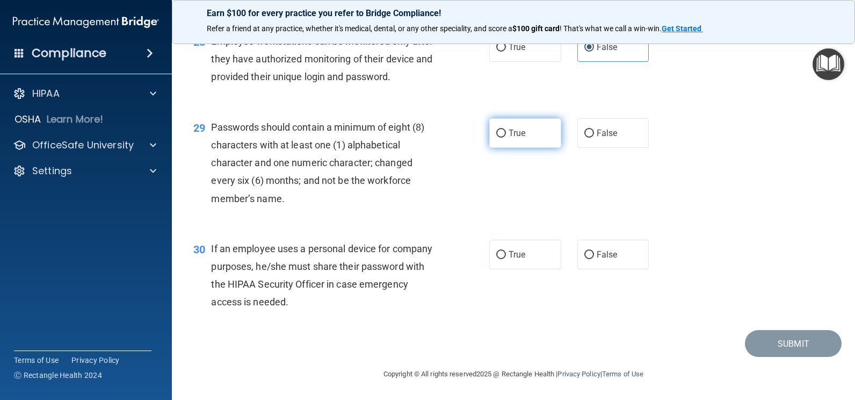
click at [546, 138] on label "True" at bounding box center [525, 133] width 72 height 30
click at [506, 138] on input "True" at bounding box center [501, 133] width 10 height 8
radio input "true"
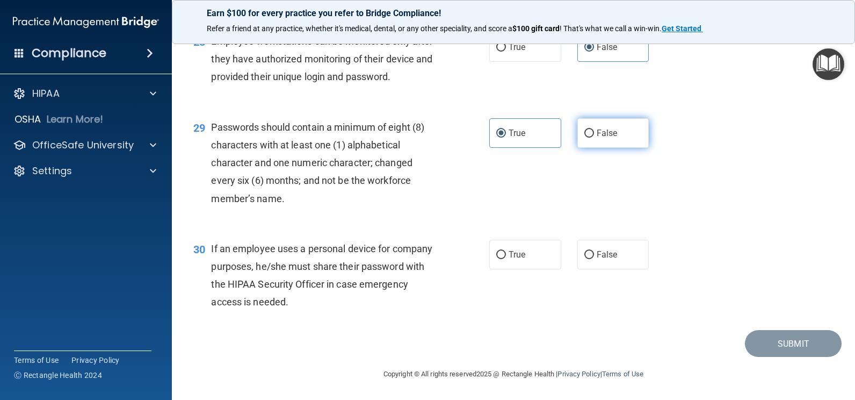
click at [616, 136] on label "False" at bounding box center [614, 133] width 72 height 30
click at [594, 136] on input "False" at bounding box center [590, 133] width 10 height 8
radio input "true"
radio input "false"
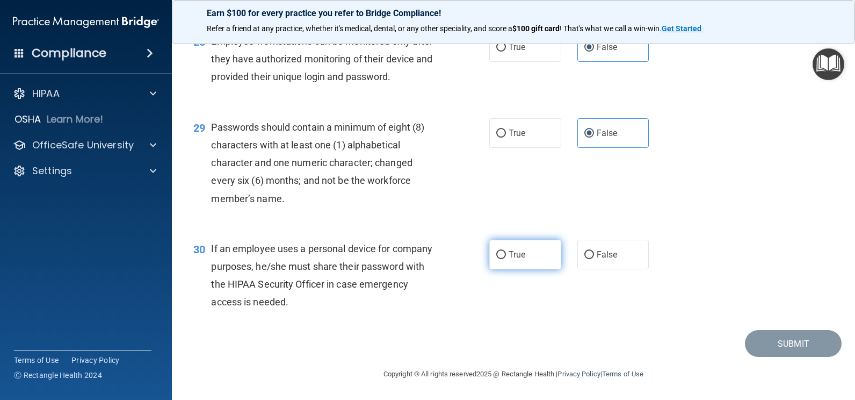
click at [548, 255] on label "True" at bounding box center [525, 255] width 72 height 30
click at [506, 255] on input "True" at bounding box center [501, 255] width 10 height 8
radio input "true"
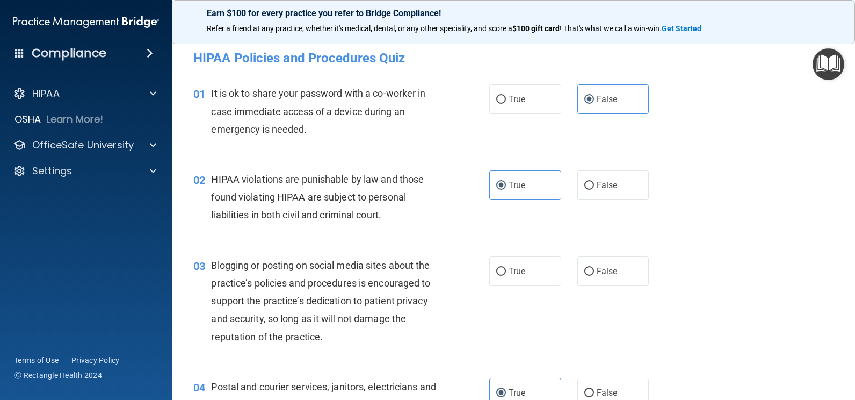
scroll to position [0, 0]
click at [542, 272] on label "True" at bounding box center [525, 272] width 72 height 30
click at [506, 272] on input "True" at bounding box center [501, 272] width 10 height 8
radio input "true"
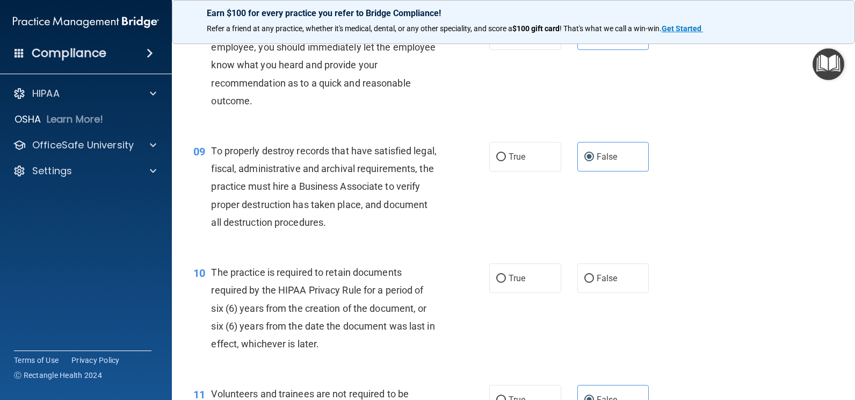
scroll to position [860, 0]
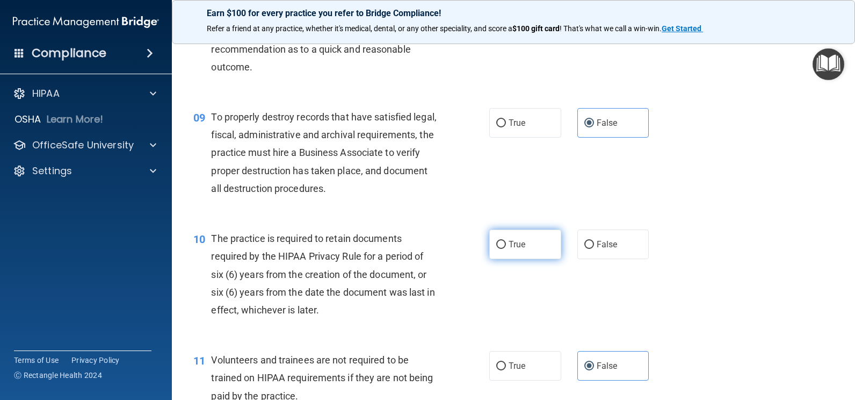
click at [509, 247] on span "True" at bounding box center [517, 244] width 17 height 10
click at [506, 247] on input "True" at bounding box center [501, 245] width 10 height 8
radio input "true"
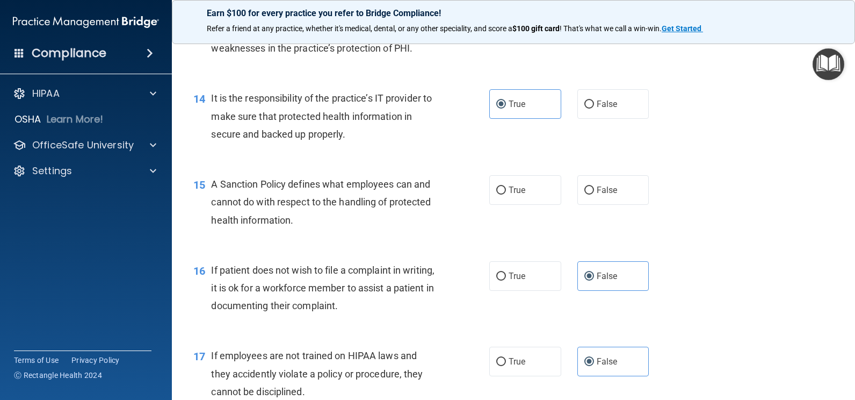
scroll to position [1397, 0]
click at [532, 190] on label "True" at bounding box center [525, 190] width 72 height 30
click at [506, 190] on input "True" at bounding box center [501, 190] width 10 height 8
radio input "true"
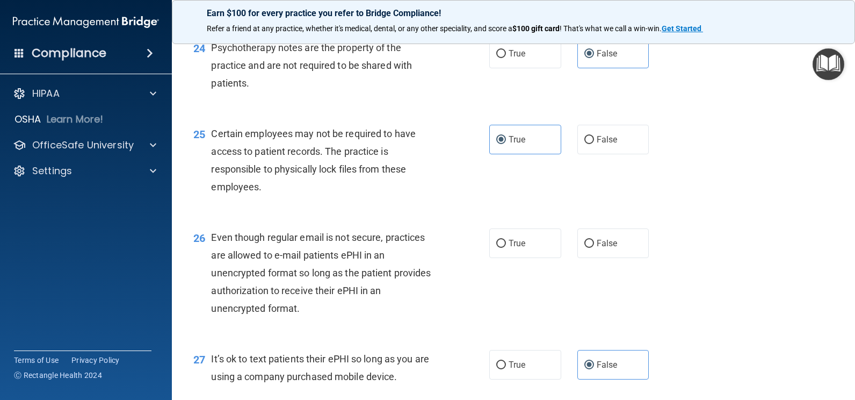
scroll to position [2310, 0]
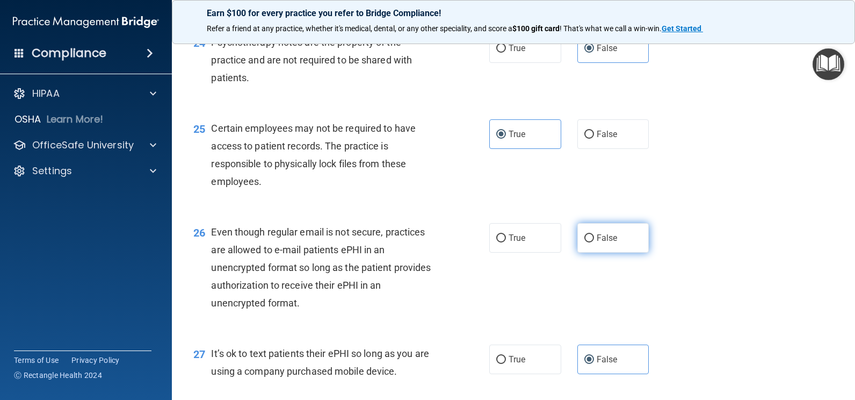
click at [635, 231] on label "False" at bounding box center [614, 238] width 72 height 30
click at [594, 234] on input "False" at bounding box center [590, 238] width 10 height 8
radio input "true"
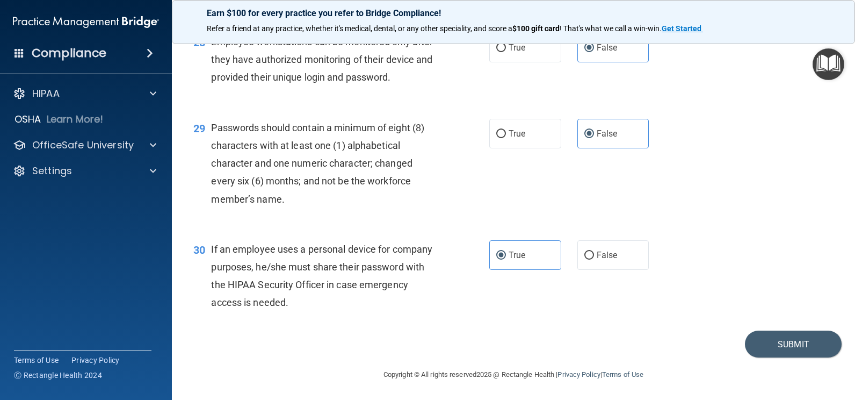
scroll to position [2690, 0]
click at [768, 338] on button "Submit" at bounding box center [793, 343] width 97 height 27
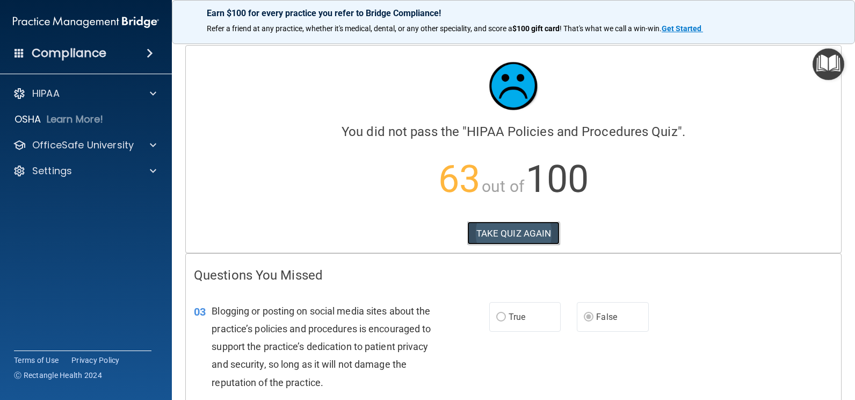
click at [504, 234] on button "TAKE QUIZ AGAIN" at bounding box center [513, 233] width 93 height 24
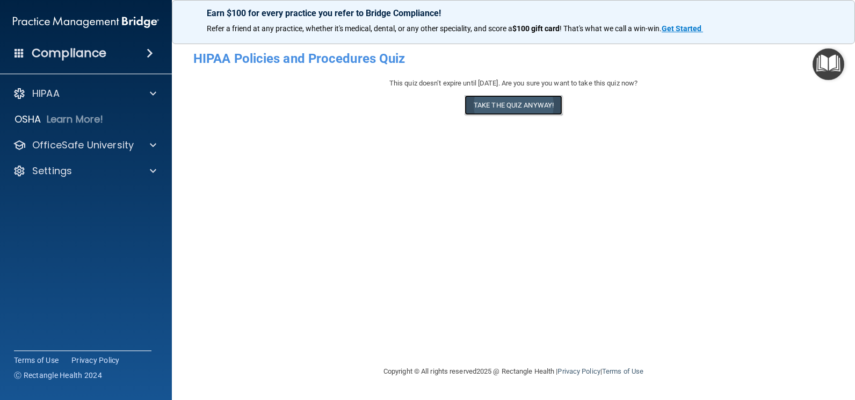
click at [471, 104] on button "Take the quiz anyway!" at bounding box center [514, 105] width 98 height 20
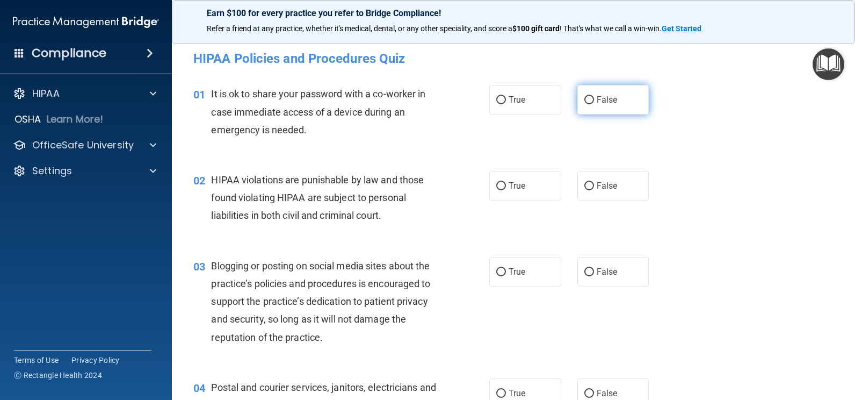
drag, startPoint x: 619, startPoint y: 99, endPoint x: 624, endPoint y: 98, distance: 5.4
click at [619, 97] on label "False" at bounding box center [614, 100] width 72 height 30
click at [594, 97] on input "False" at bounding box center [590, 100] width 10 height 8
radio input "true"
drag, startPoint x: 537, startPoint y: 191, endPoint x: 559, endPoint y: 192, distance: 21.5
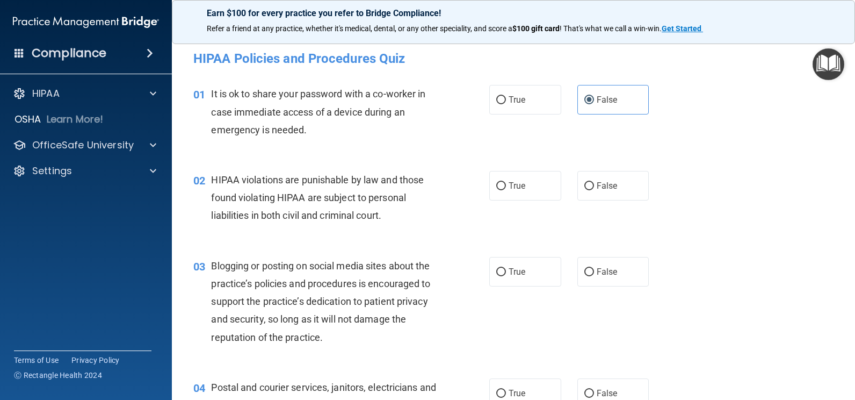
click at [541, 192] on label "True" at bounding box center [525, 186] width 72 height 30
click at [506, 190] on input "True" at bounding box center [501, 186] width 10 height 8
radio input "true"
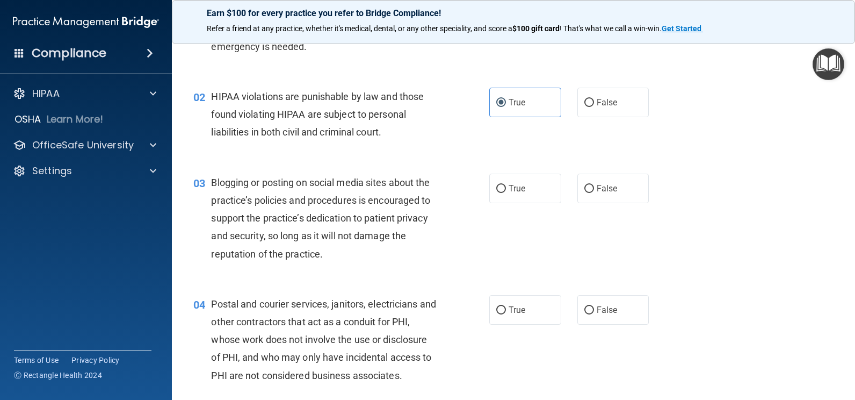
scroll to position [107, 0]
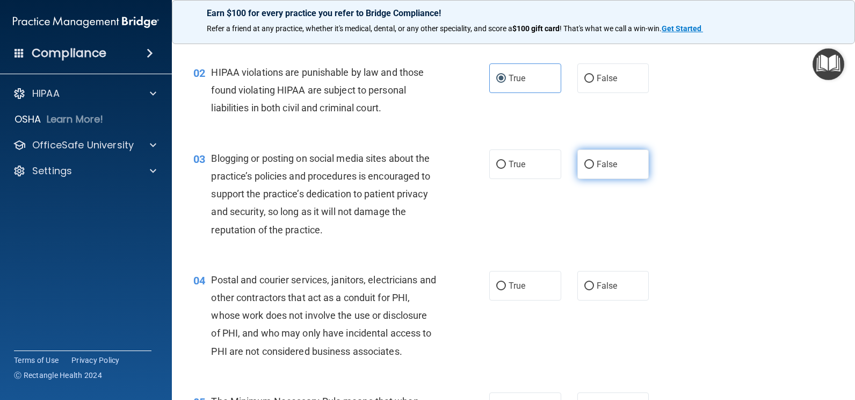
click at [622, 163] on label "False" at bounding box center [614, 164] width 72 height 30
click at [594, 163] on input "False" at bounding box center [590, 165] width 10 height 8
radio input "true"
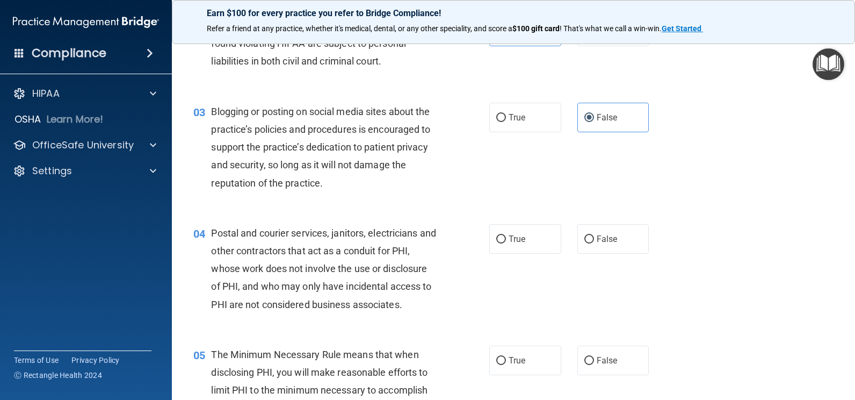
scroll to position [215, 0]
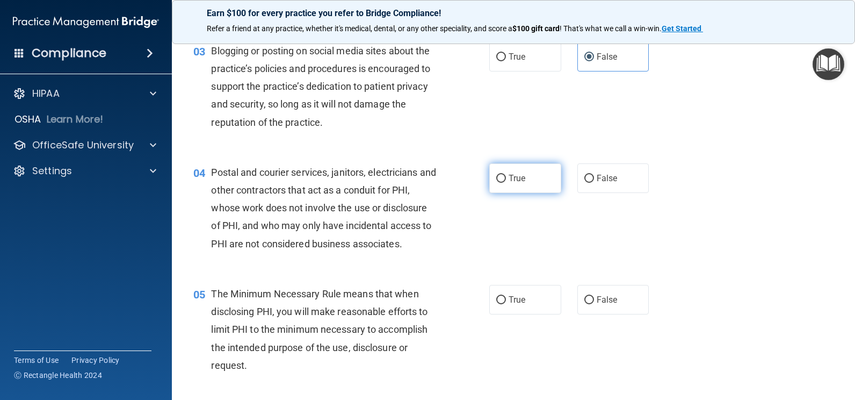
click at [535, 176] on label "True" at bounding box center [525, 178] width 72 height 30
click at [506, 176] on input "True" at bounding box center [501, 179] width 10 height 8
radio input "true"
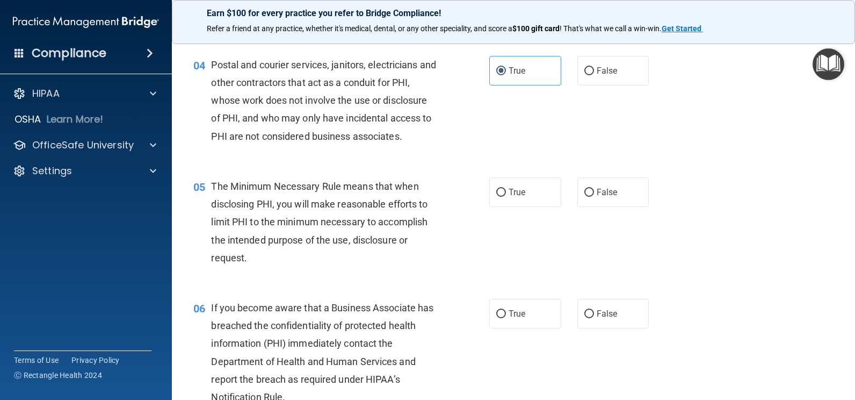
scroll to position [376, 0]
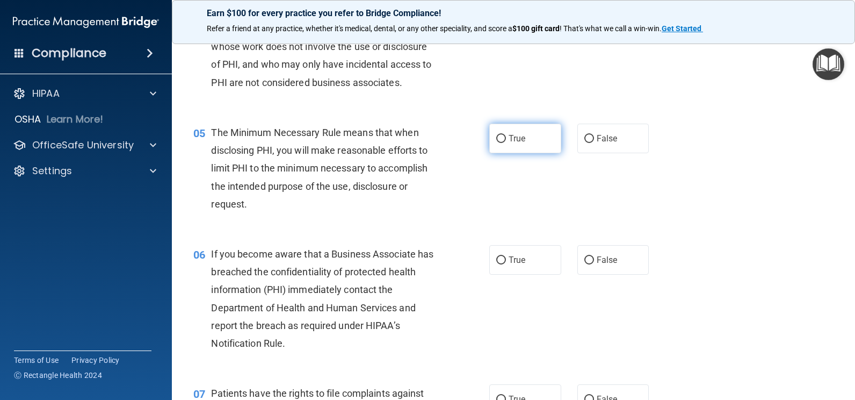
click at [540, 140] on label "True" at bounding box center [525, 139] width 72 height 30
click at [506, 140] on input "True" at bounding box center [501, 139] width 10 height 8
radio input "true"
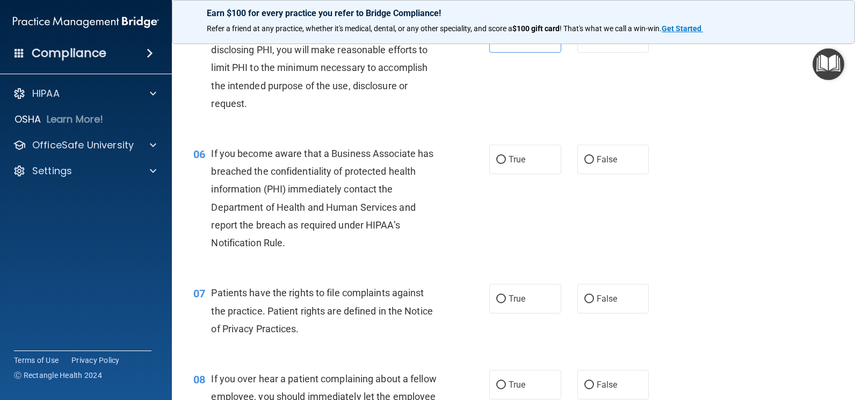
scroll to position [484, 0]
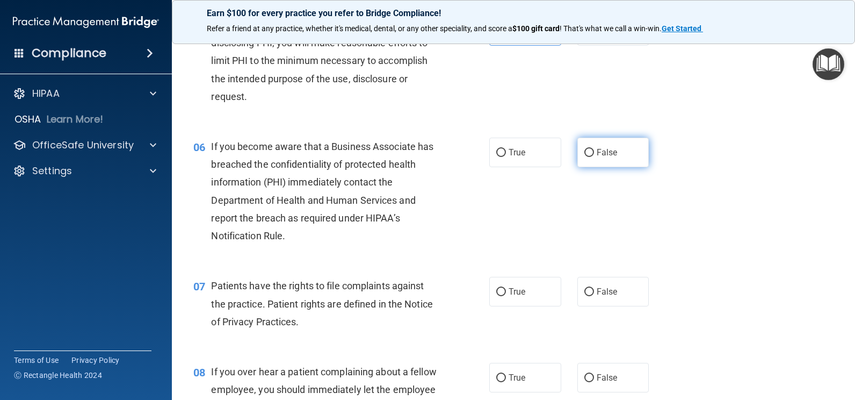
click at [614, 147] on label "False" at bounding box center [614, 153] width 72 height 30
click at [594, 149] on input "False" at bounding box center [590, 153] width 10 height 8
radio input "true"
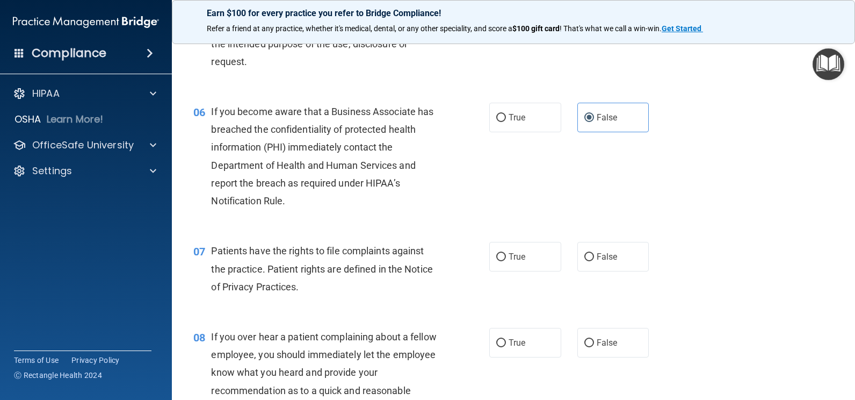
scroll to position [537, 0]
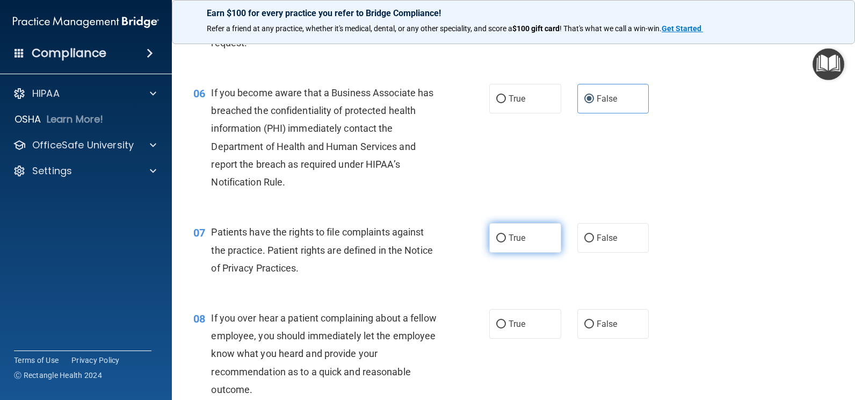
click at [533, 242] on label "True" at bounding box center [525, 238] width 72 height 30
click at [506, 242] on input "True" at bounding box center [501, 238] width 10 height 8
radio input "true"
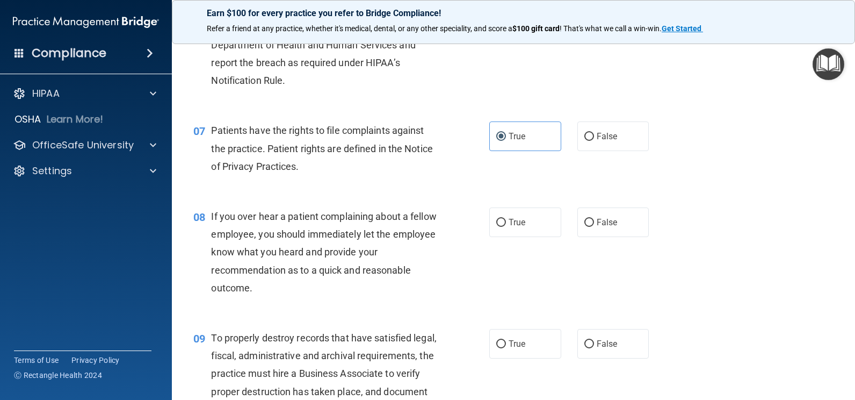
scroll to position [698, 0]
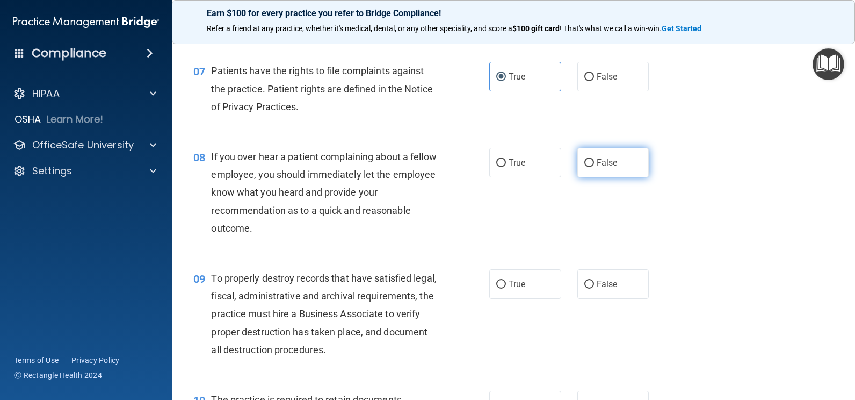
click at [615, 162] on label "False" at bounding box center [614, 163] width 72 height 30
click at [594, 162] on input "False" at bounding box center [590, 163] width 10 height 8
radio input "true"
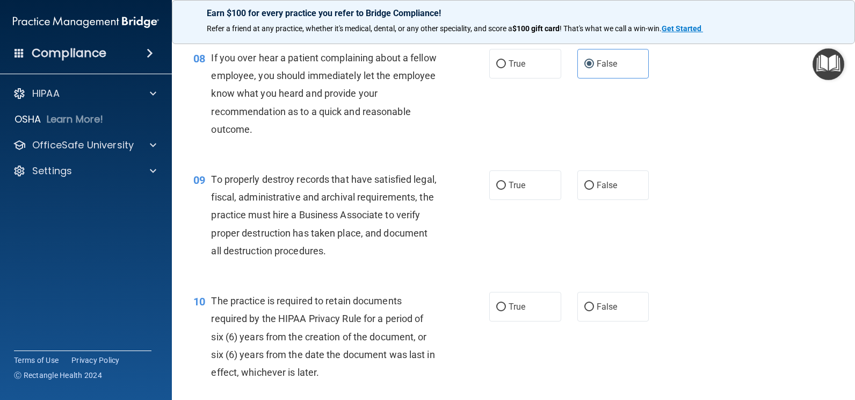
scroll to position [806, 0]
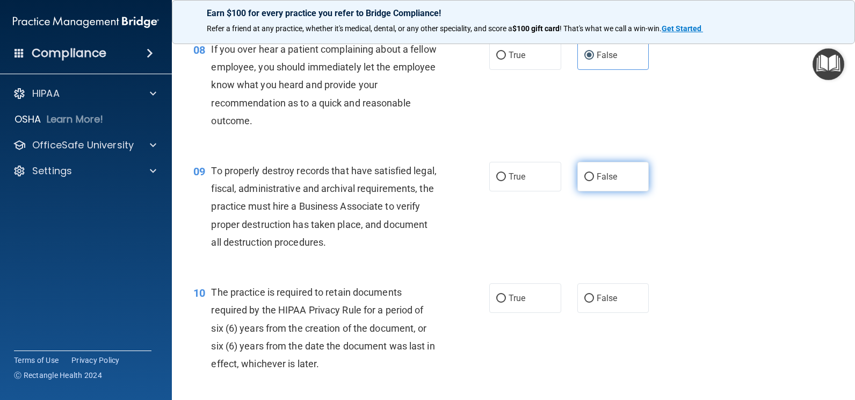
click at [597, 173] on span "False" at bounding box center [607, 176] width 21 height 10
click at [594, 173] on input "False" at bounding box center [590, 177] width 10 height 8
radio input "true"
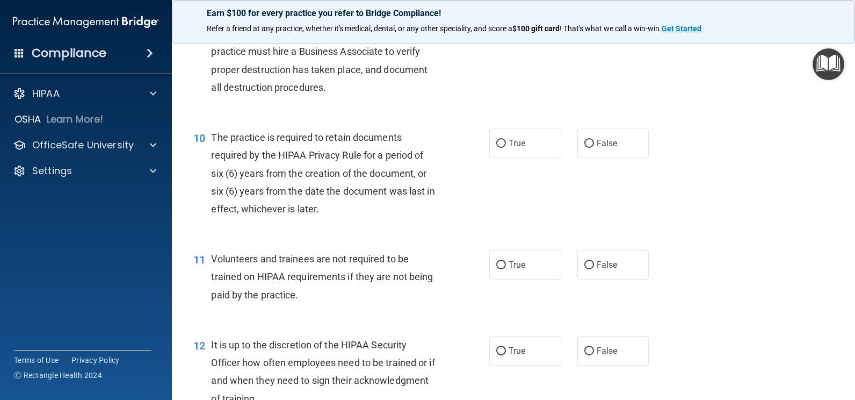
scroll to position [967, 0]
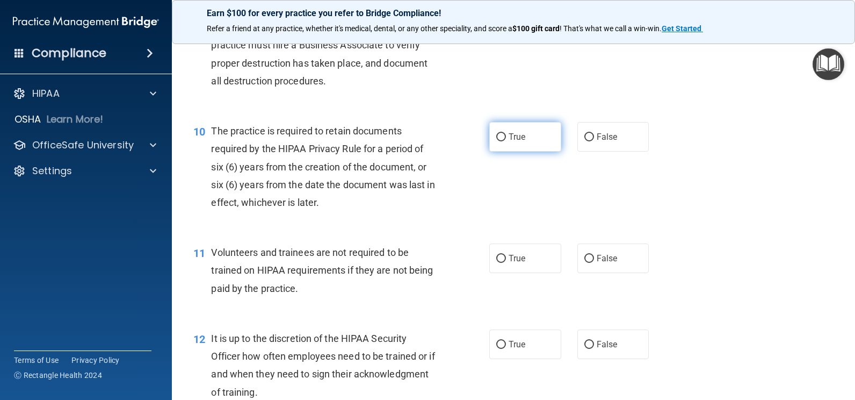
click at [528, 141] on label "True" at bounding box center [525, 137] width 72 height 30
click at [506, 141] on input "True" at bounding box center [501, 137] width 10 height 8
radio input "true"
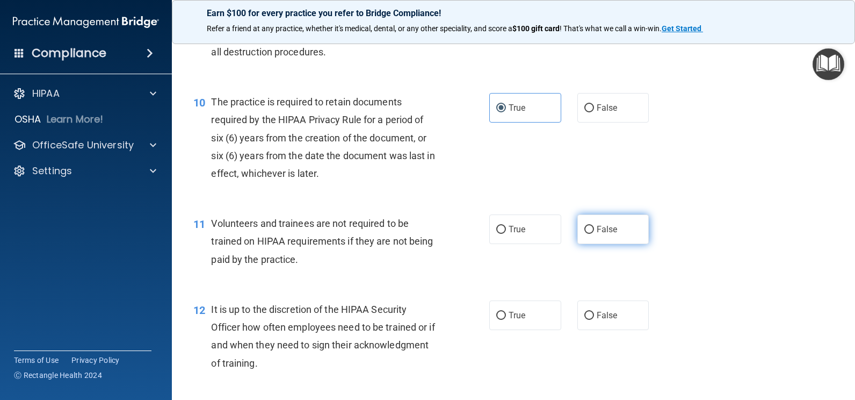
scroll to position [1128, 0]
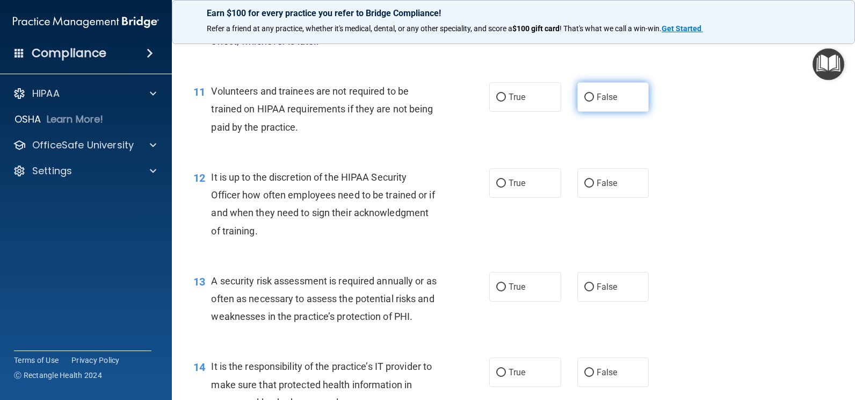
click at [625, 100] on label "False" at bounding box center [614, 97] width 72 height 30
click at [594, 100] on input "False" at bounding box center [590, 97] width 10 height 8
radio input "true"
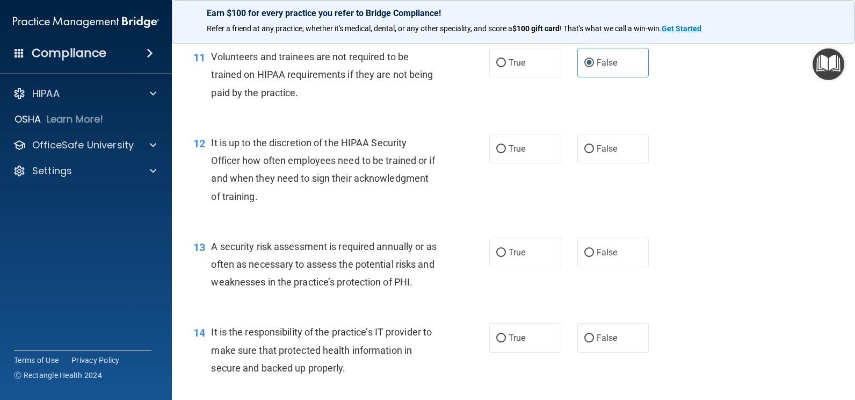
scroll to position [1182, 0]
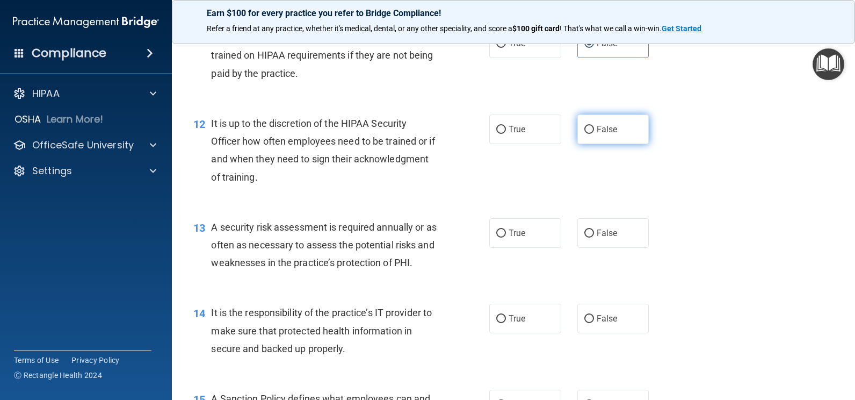
click at [607, 127] on span "False" at bounding box center [607, 129] width 21 height 10
click at [594, 127] on input "False" at bounding box center [590, 130] width 10 height 8
radio input "true"
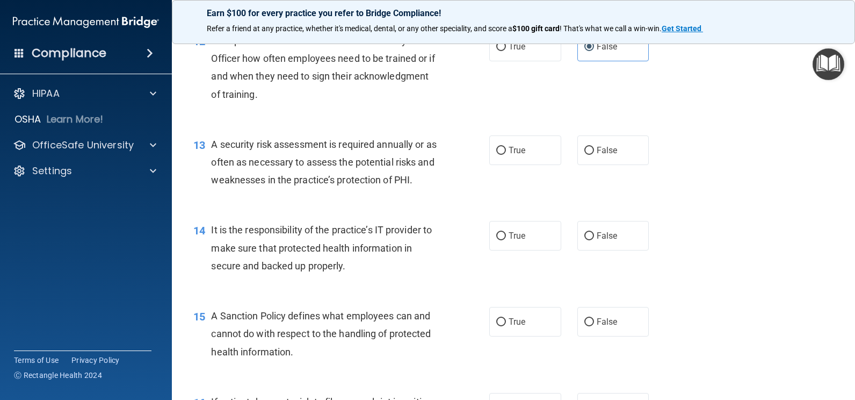
scroll to position [1289, 0]
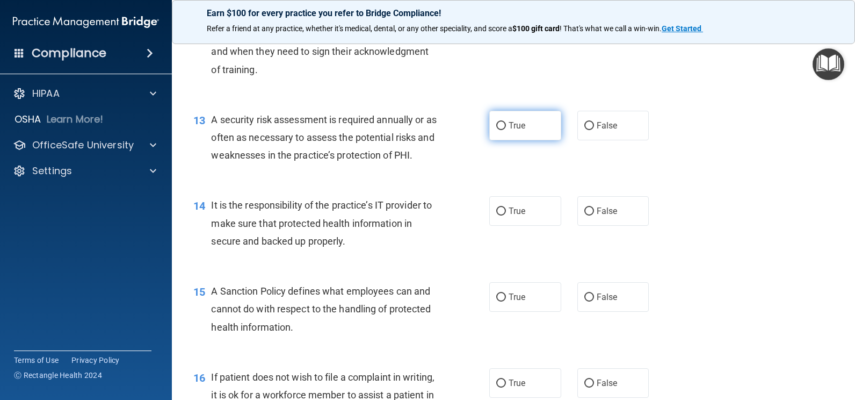
click at [518, 119] on label "True" at bounding box center [525, 126] width 72 height 30
click at [506, 122] on input "True" at bounding box center [501, 126] width 10 height 8
radio input "true"
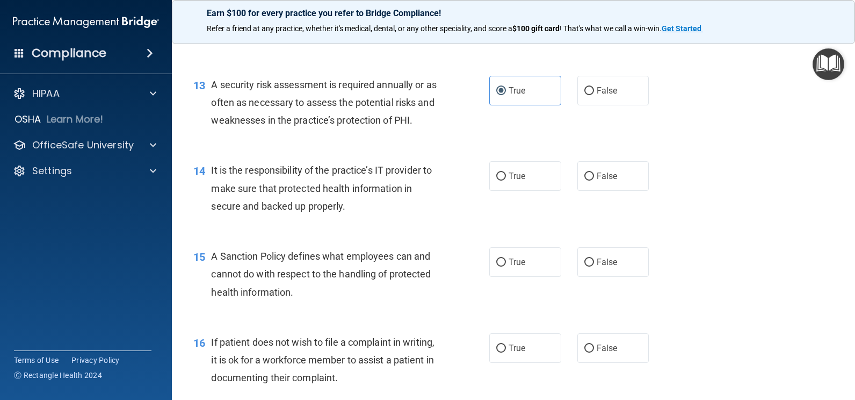
scroll to position [1343, 0]
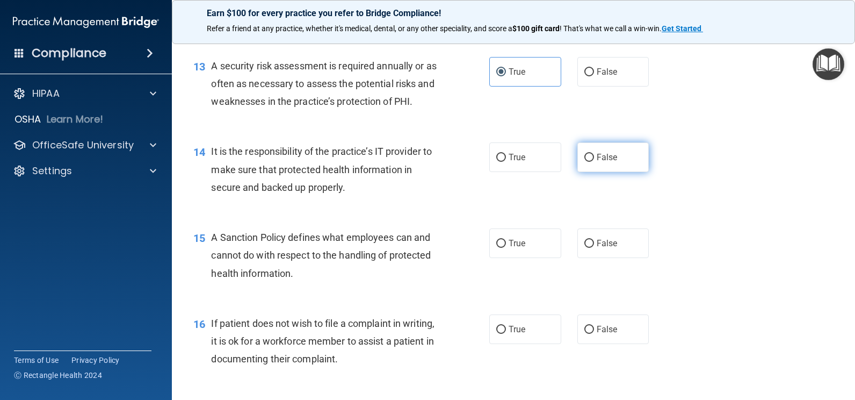
click at [623, 155] on label "False" at bounding box center [614, 157] width 72 height 30
click at [594, 155] on input "False" at bounding box center [590, 158] width 10 height 8
radio input "true"
click at [633, 246] on label "False" at bounding box center [614, 243] width 72 height 30
click at [594, 246] on input "False" at bounding box center [590, 244] width 10 height 8
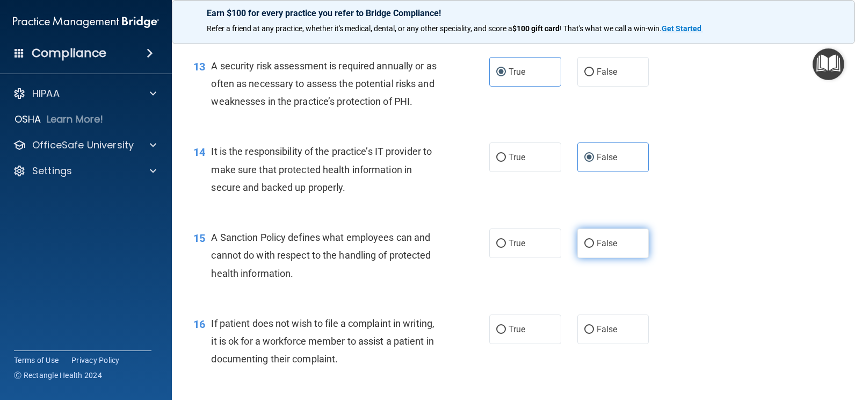
radio input "true"
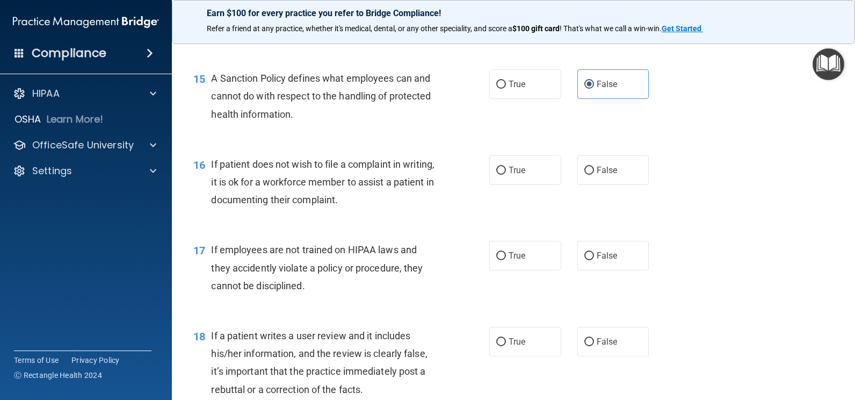
scroll to position [1504, 0]
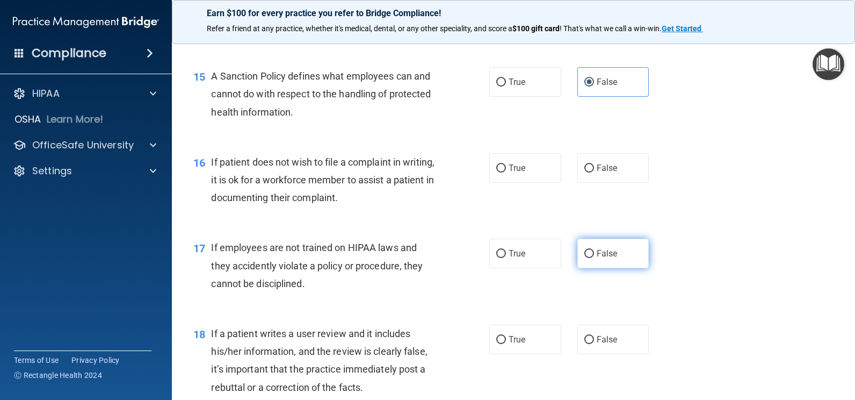
click at [586, 255] on input "False" at bounding box center [590, 254] width 10 height 8
radio input "true"
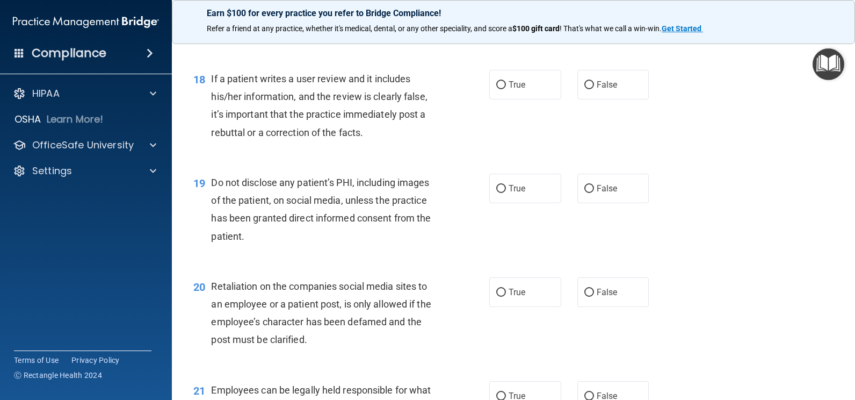
scroll to position [1773, 0]
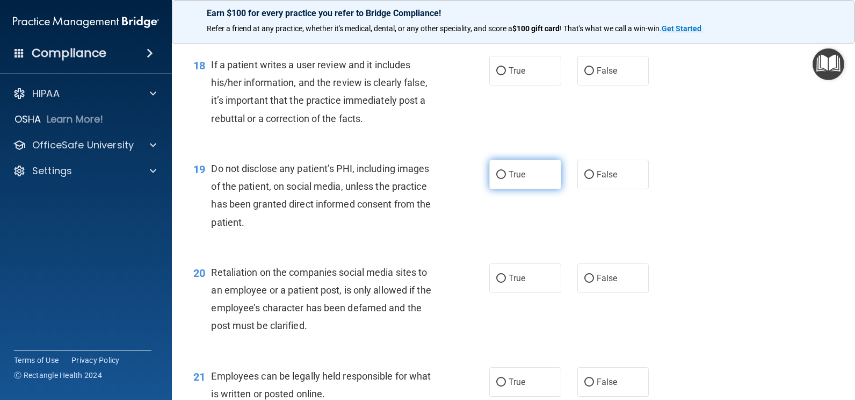
click at [520, 176] on span "True" at bounding box center [517, 174] width 17 height 10
click at [506, 176] on input "True" at bounding box center [501, 175] width 10 height 8
radio input "true"
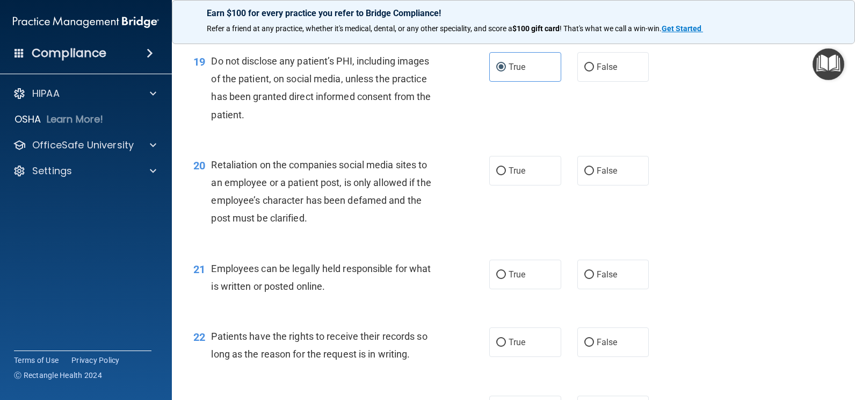
scroll to position [1934, 0]
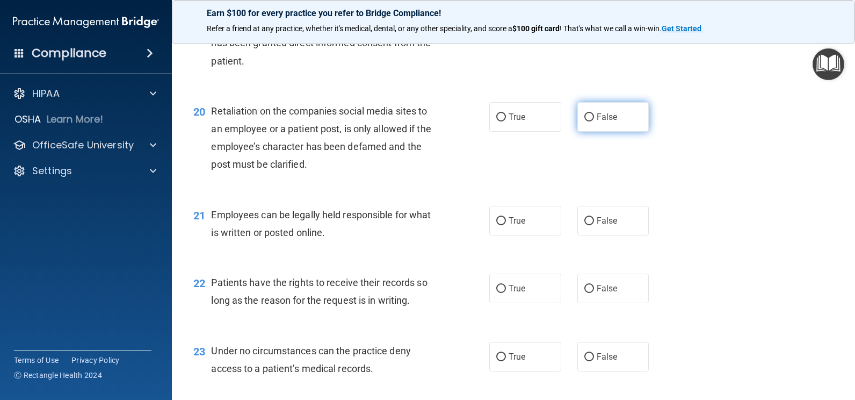
click at [624, 124] on label "False" at bounding box center [614, 117] width 72 height 30
click at [594, 121] on input "False" at bounding box center [590, 117] width 10 height 8
radio input "true"
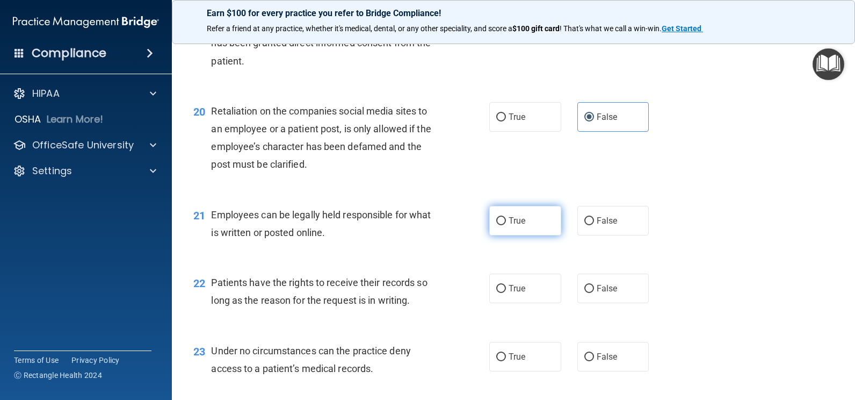
click at [548, 215] on label "True" at bounding box center [525, 221] width 72 height 30
click at [506, 217] on input "True" at bounding box center [501, 221] width 10 height 8
radio input "true"
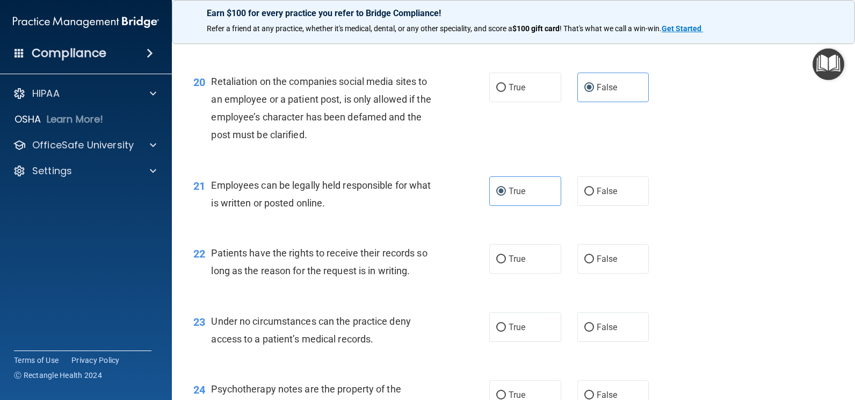
scroll to position [2041, 0]
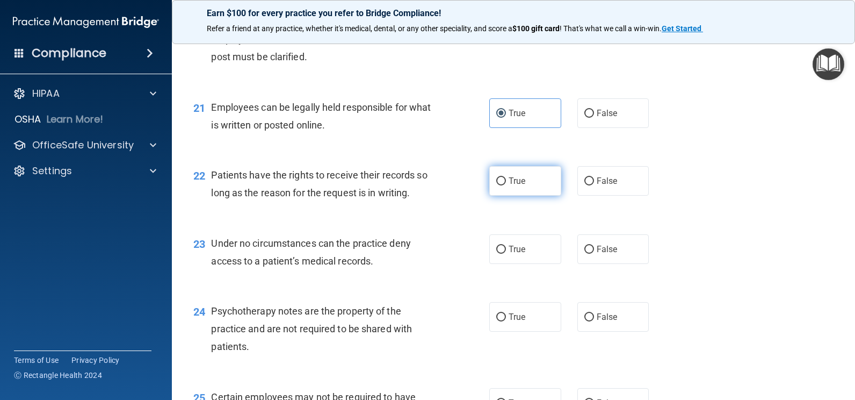
click at [509, 175] on label "True" at bounding box center [525, 181] width 72 height 30
click at [506, 177] on input "True" at bounding box center [501, 181] width 10 height 8
radio input "true"
click at [615, 266] on div "23 Under no circumstances can the practice deny access to a patient’s medical r…" at bounding box center [513, 255] width 656 height 68
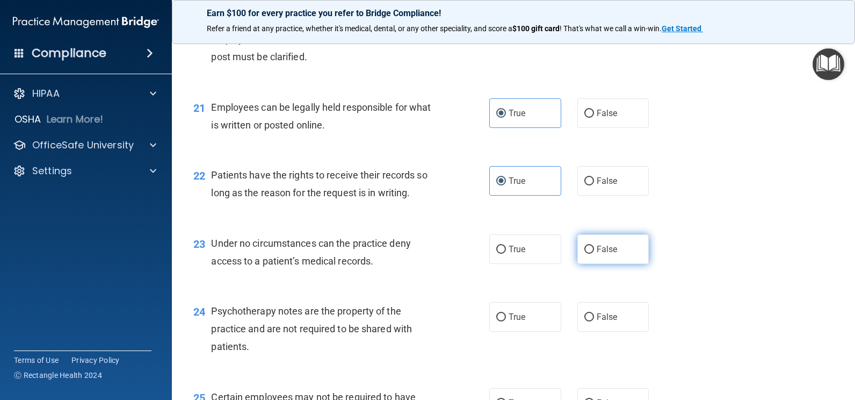
click at [630, 254] on label "False" at bounding box center [614, 249] width 72 height 30
click at [594, 254] on input "False" at bounding box center [590, 250] width 10 height 8
radio input "true"
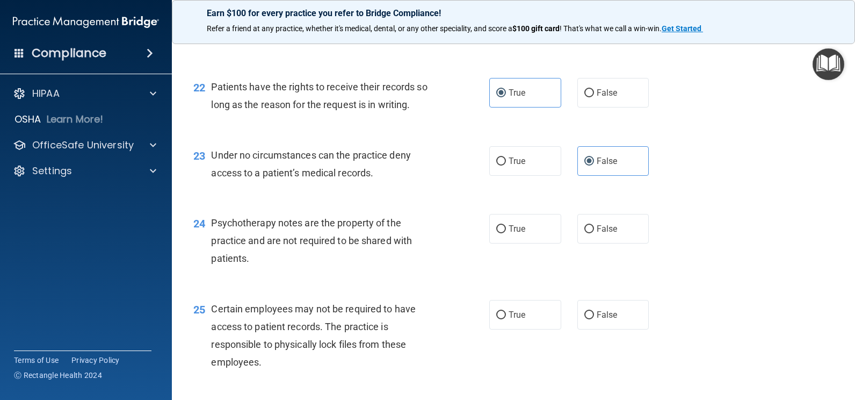
scroll to position [2149, 0]
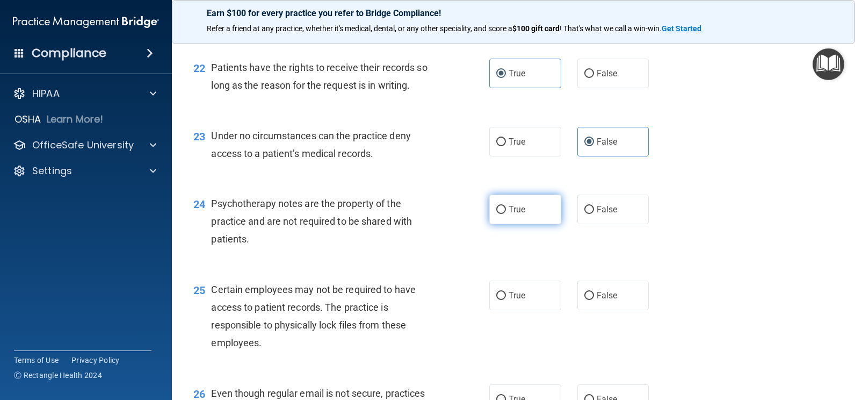
click at [537, 220] on label "True" at bounding box center [525, 209] width 72 height 30
click at [506, 214] on input "True" at bounding box center [501, 210] width 10 height 8
radio input "true"
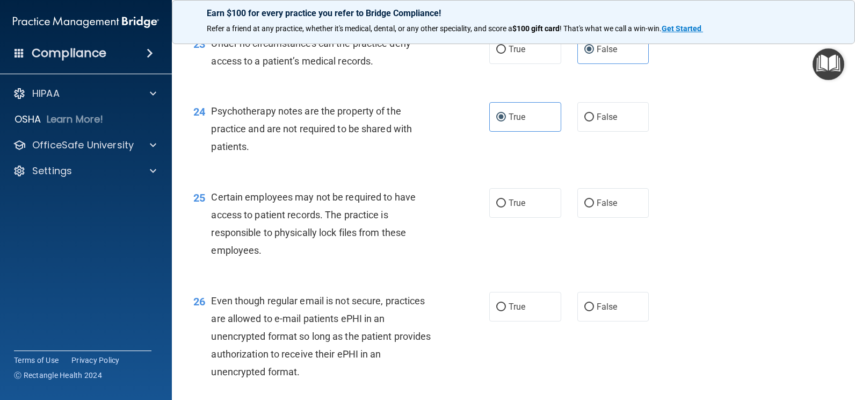
scroll to position [2310, 0]
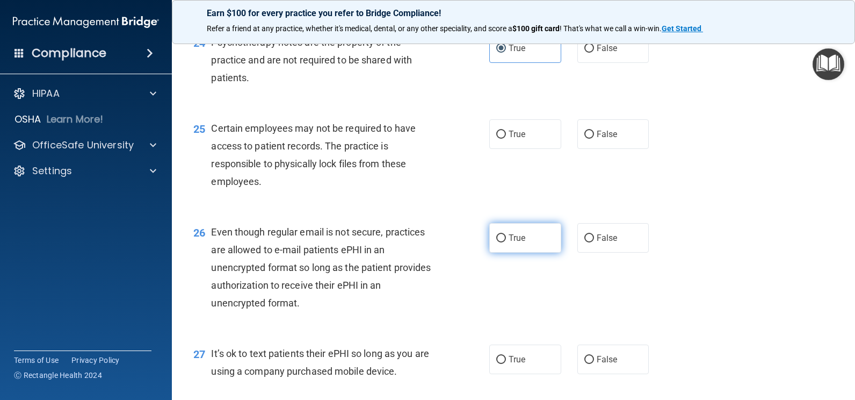
click at [503, 237] on label "True" at bounding box center [525, 238] width 72 height 30
click at [503, 237] on input "True" at bounding box center [501, 238] width 10 height 8
radio input "true"
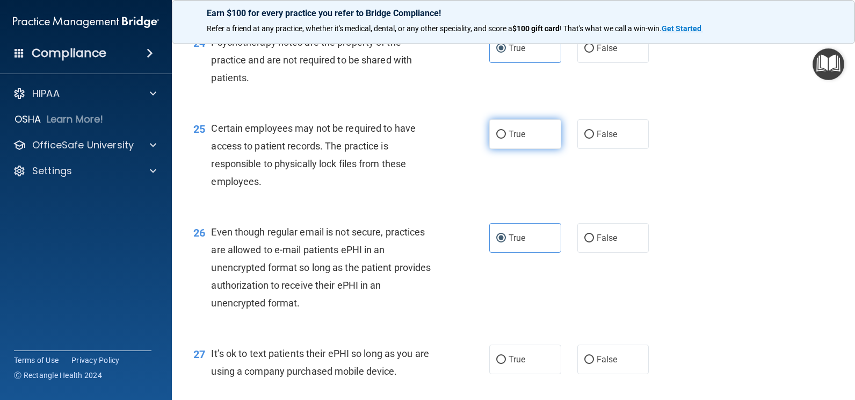
click at [545, 141] on label "True" at bounding box center [525, 134] width 72 height 30
click at [506, 139] on input "True" at bounding box center [501, 135] width 10 height 8
radio input "true"
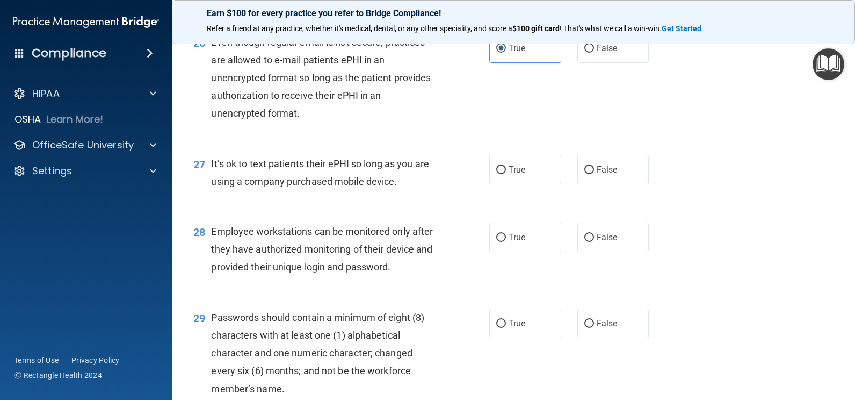
scroll to position [2525, 0]
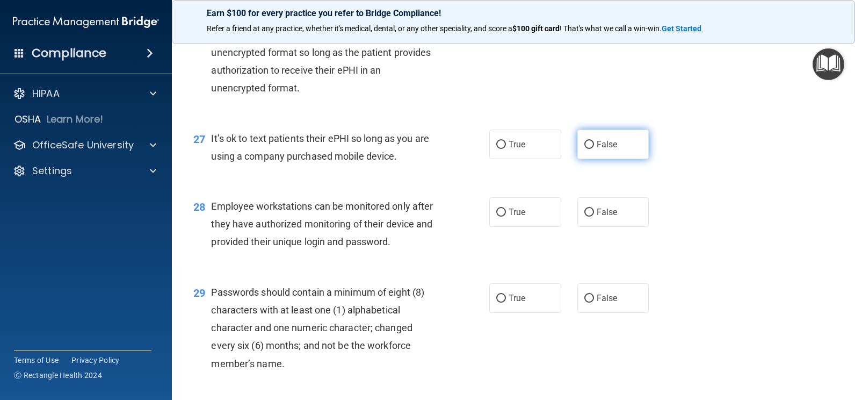
click at [618, 149] on label "False" at bounding box center [614, 144] width 72 height 30
click at [594, 149] on input "False" at bounding box center [590, 145] width 10 height 8
radio input "true"
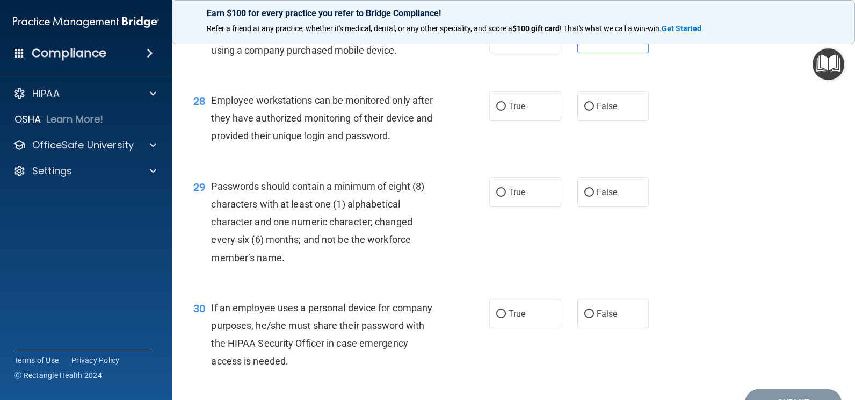
scroll to position [2632, 0]
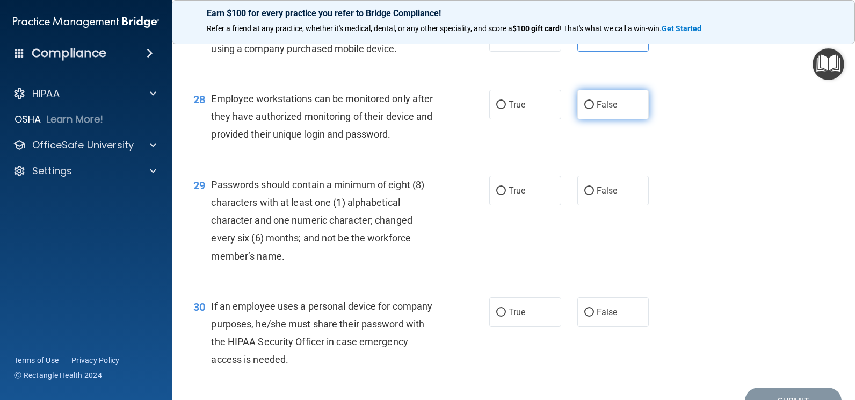
click at [622, 119] on label "False" at bounding box center [614, 105] width 72 height 30
click at [594, 109] on input "False" at bounding box center [590, 105] width 10 height 8
radio input "true"
click at [499, 205] on label "True" at bounding box center [525, 191] width 72 height 30
click at [499, 195] on input "True" at bounding box center [501, 191] width 10 height 8
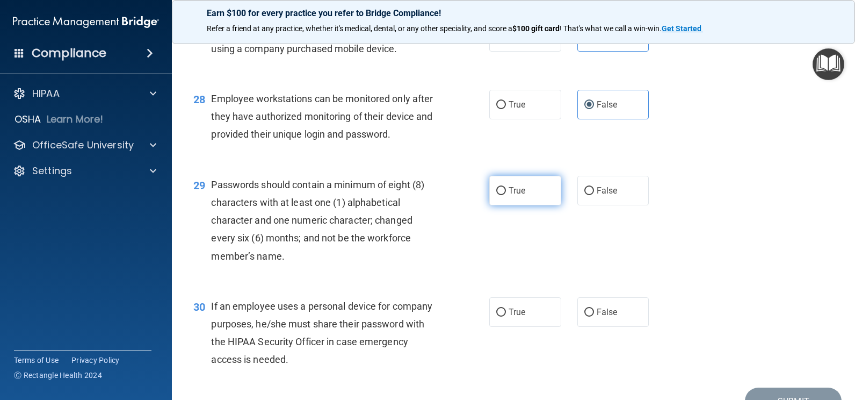
radio input "true"
click at [522, 191] on label "True" at bounding box center [525, 191] width 72 height 30
click at [506, 191] on input "True" at bounding box center [501, 191] width 10 height 8
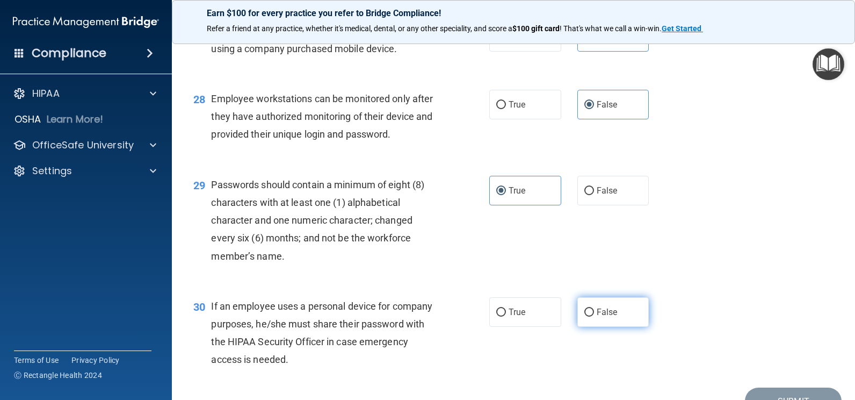
click at [586, 312] on input "False" at bounding box center [590, 312] width 10 height 8
radio input "true"
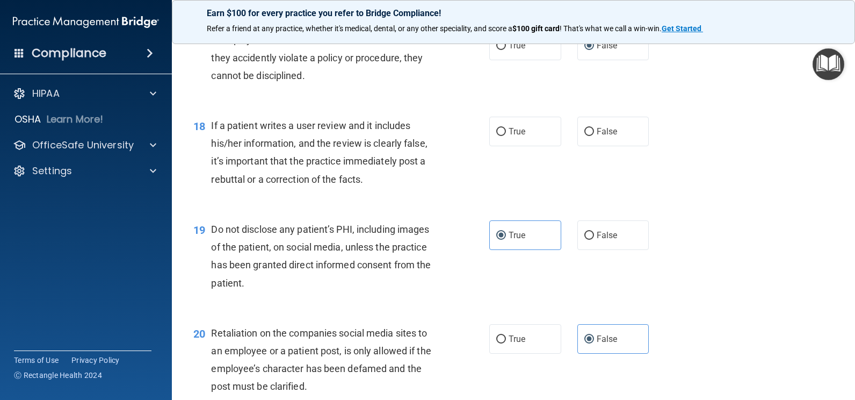
scroll to position [1612, 0]
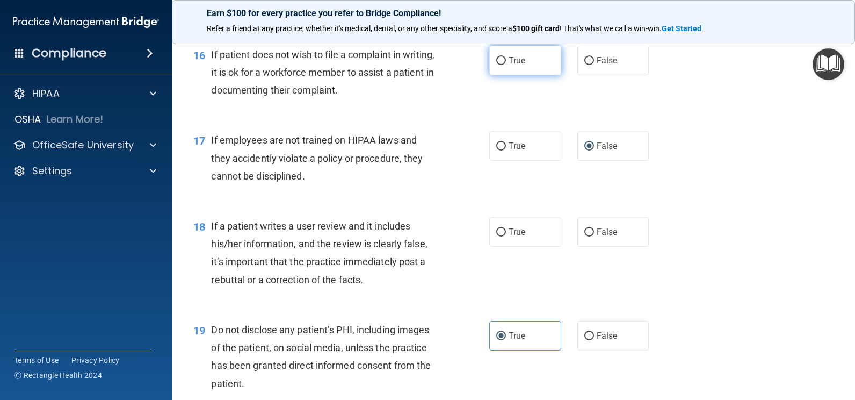
click at [522, 60] on label "True" at bounding box center [525, 61] width 72 height 30
click at [506, 60] on input "True" at bounding box center [501, 61] width 10 height 8
radio input "true"
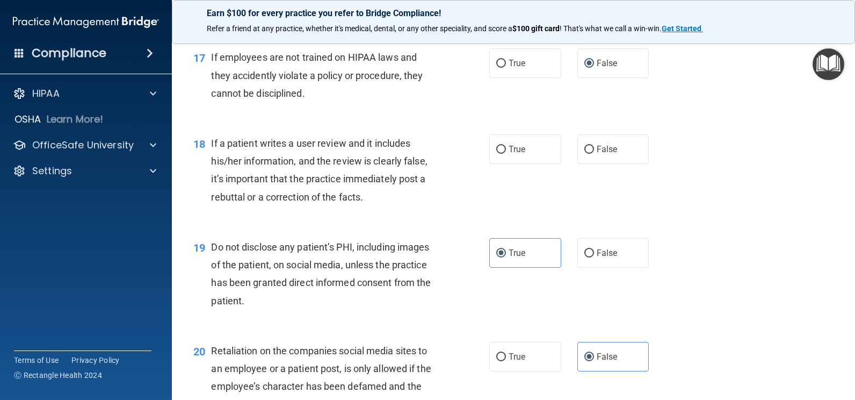
scroll to position [1719, 0]
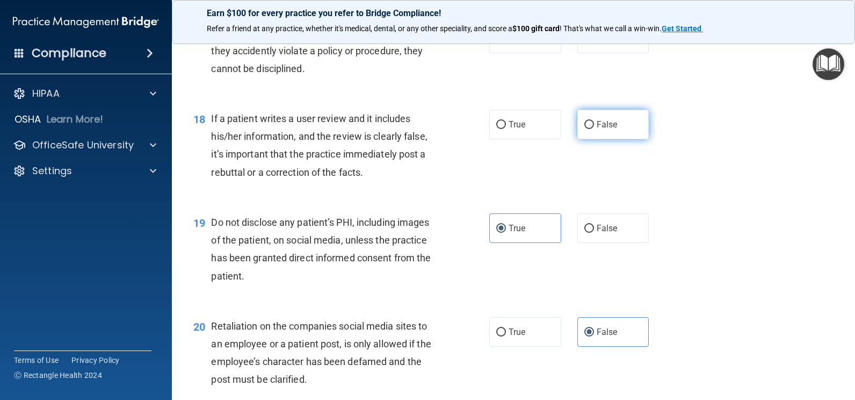
click at [618, 113] on label "False" at bounding box center [614, 125] width 72 height 30
click at [594, 121] on input "False" at bounding box center [590, 125] width 10 height 8
radio input "true"
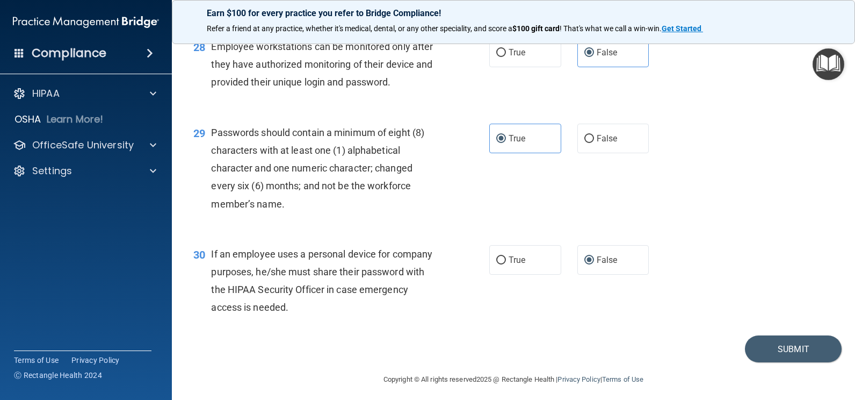
scroll to position [2690, 0]
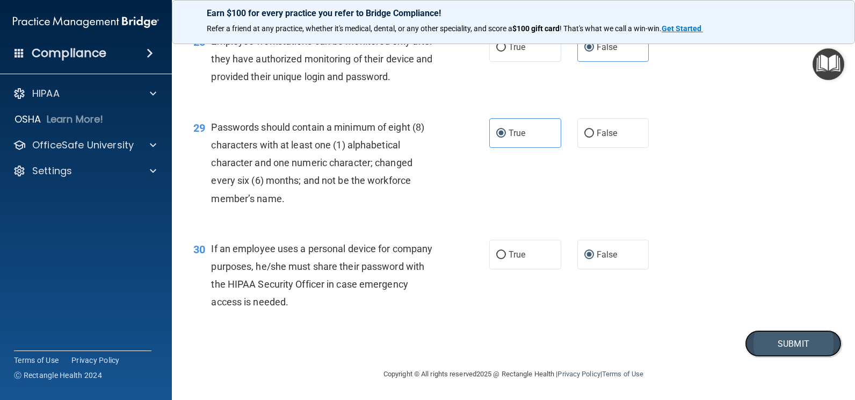
click at [779, 349] on button "Submit" at bounding box center [793, 343] width 97 height 27
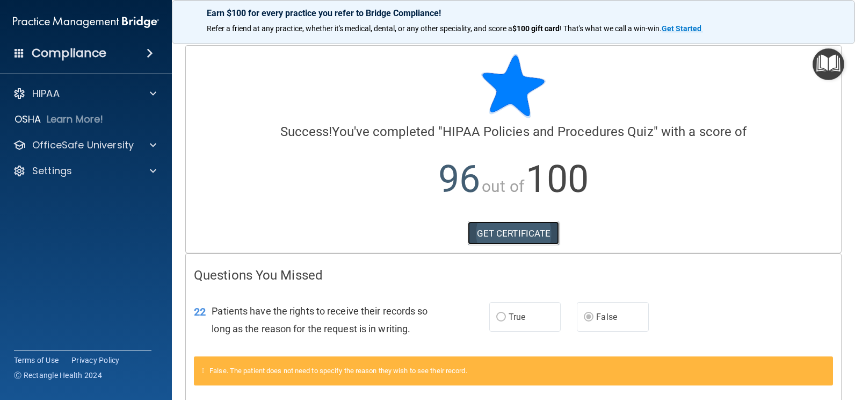
click at [507, 228] on link "GET CERTIFICATE" at bounding box center [514, 233] width 92 height 24
click at [94, 138] on div "OfficeSafe University" at bounding box center [86, 144] width 172 height 21
click at [131, 137] on div "OfficeSafe University" at bounding box center [86, 144] width 172 height 21
click at [149, 139] on div at bounding box center [151, 145] width 27 height 13
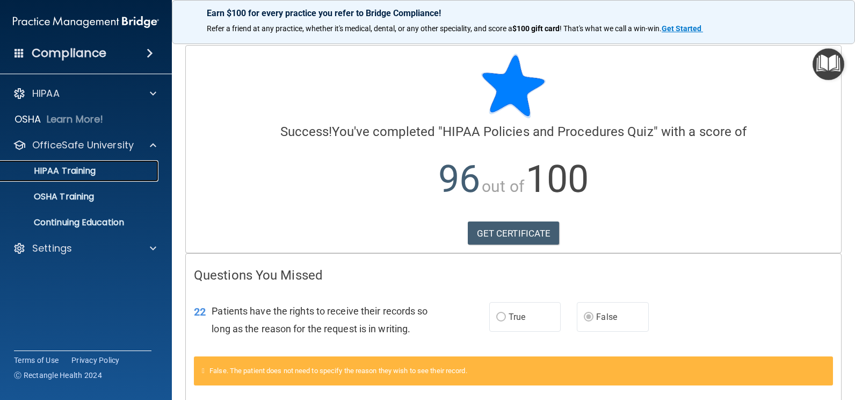
drag, startPoint x: 119, startPoint y: 165, endPoint x: 120, endPoint y: 157, distance: 8.6
click at [119, 166] on div "HIPAA Training" at bounding box center [80, 170] width 147 height 11
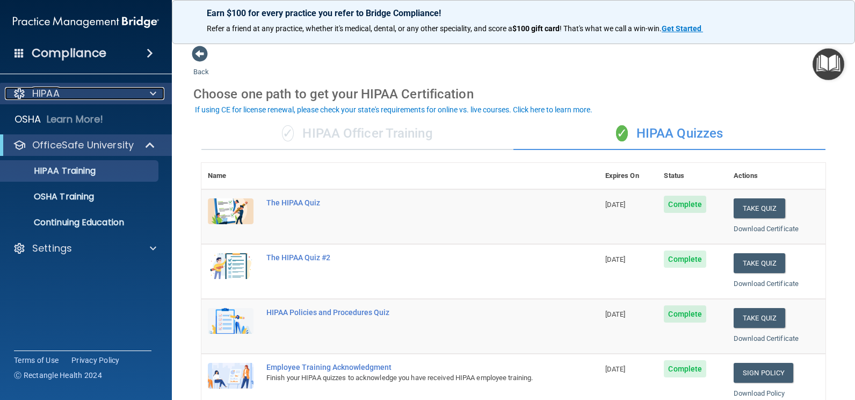
click at [75, 95] on div "HIPAA" at bounding box center [71, 93] width 133 height 13
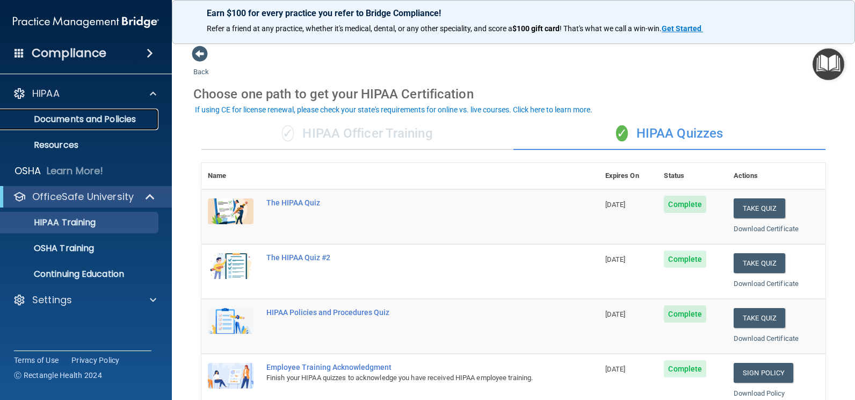
click at [85, 114] on p "Documents and Policies" at bounding box center [80, 119] width 147 height 11
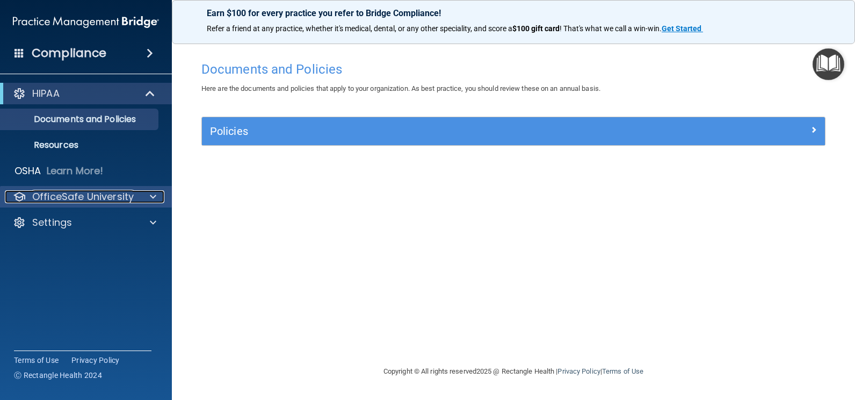
click at [76, 194] on p "OfficeSafe University" at bounding box center [83, 196] width 102 height 13
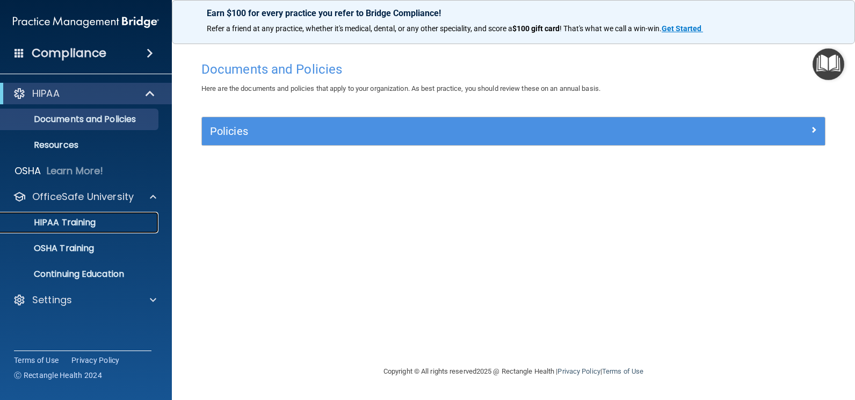
click at [83, 226] on p "HIPAA Training" at bounding box center [51, 222] width 89 height 11
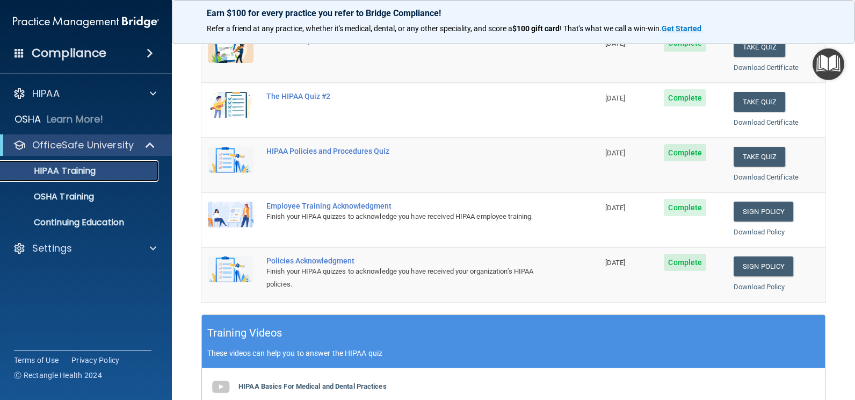
scroll to position [107, 0]
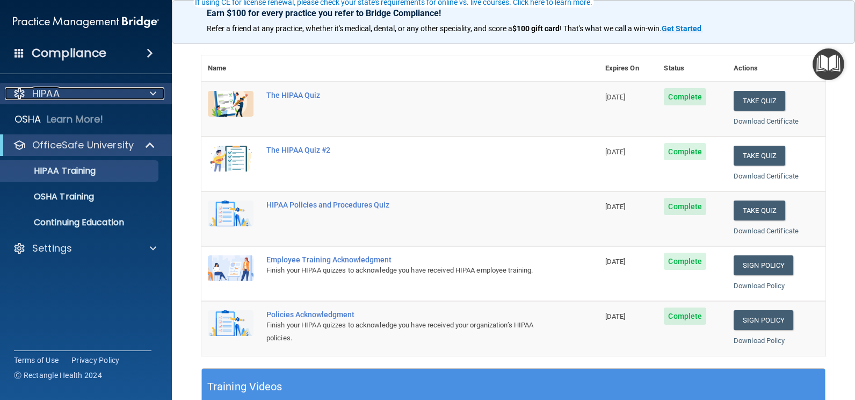
click at [42, 88] on p "HIPAA" at bounding box center [45, 93] width 27 height 13
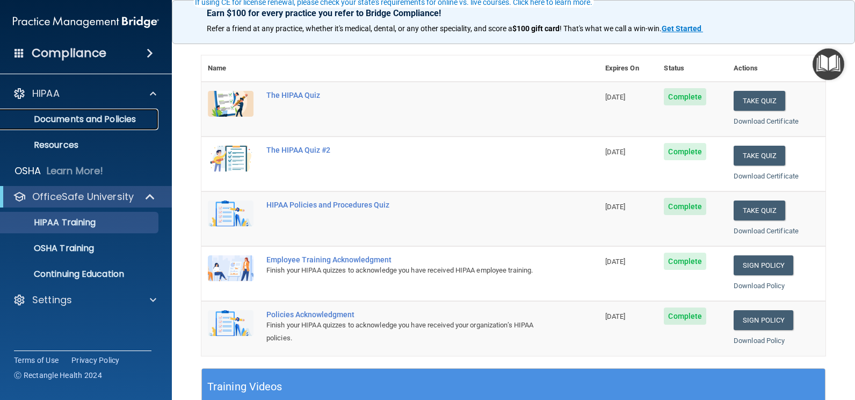
click at [63, 114] on p "Documents and Policies" at bounding box center [80, 119] width 147 height 11
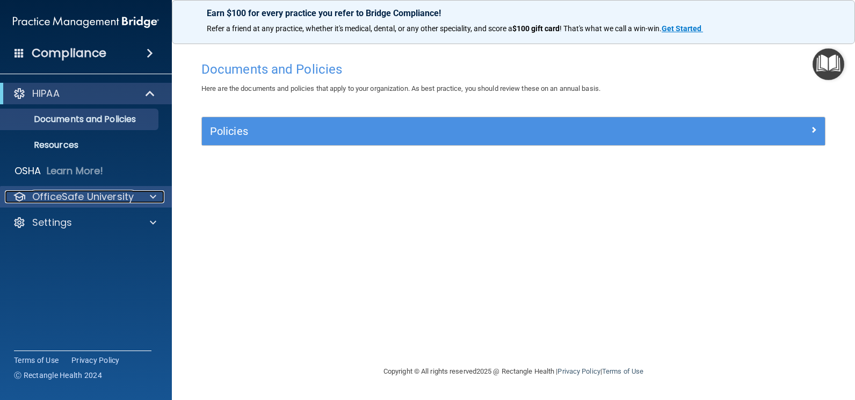
click at [78, 197] on p "OfficeSafe University" at bounding box center [83, 196] width 102 height 13
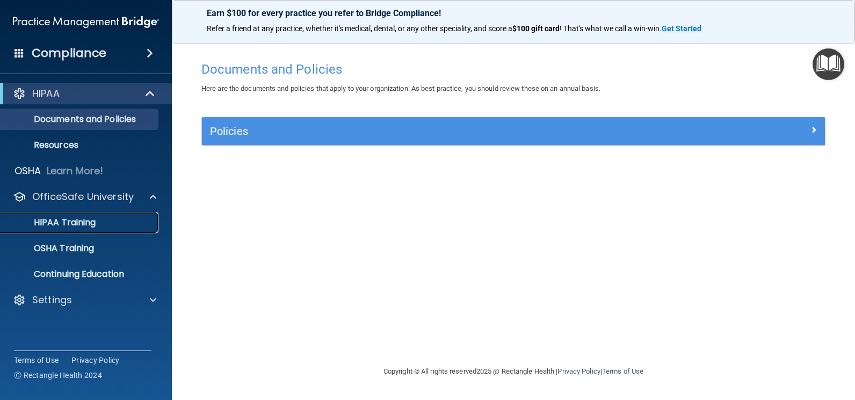
click at [69, 220] on p "HIPAA Training" at bounding box center [51, 222] width 89 height 11
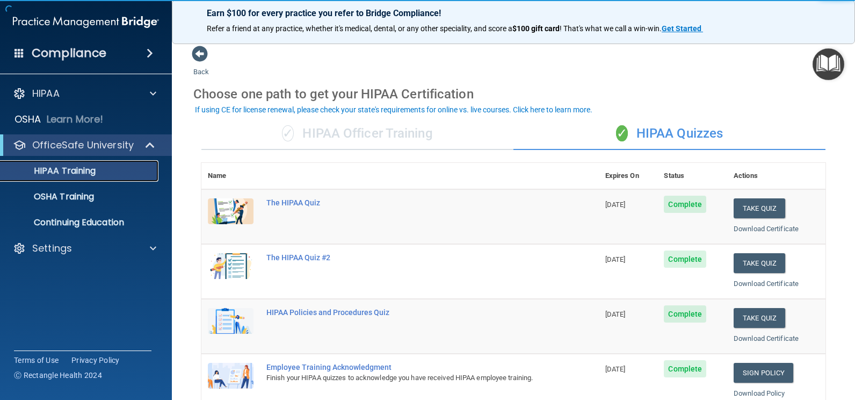
scroll to position [54, 0]
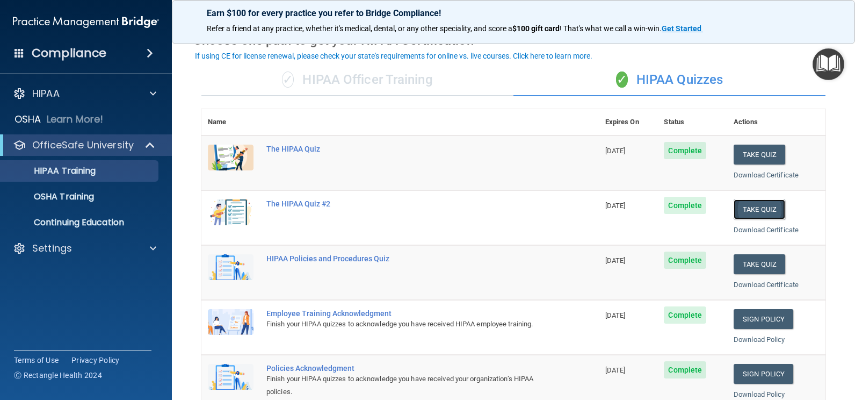
click at [757, 205] on button "Take Quiz" at bounding box center [760, 209] width 52 height 20
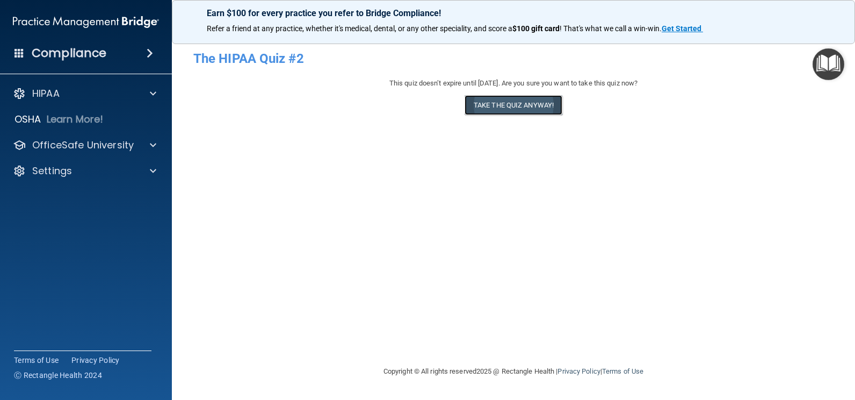
click at [550, 105] on button "Take the quiz anyway!" at bounding box center [514, 105] width 98 height 20
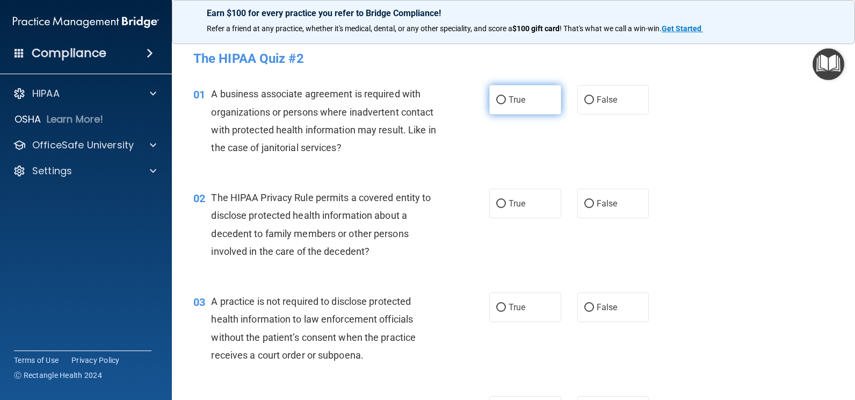
click at [522, 111] on label "True" at bounding box center [525, 100] width 72 height 30
click at [506, 104] on input "True" at bounding box center [501, 100] width 10 height 8
radio input "true"
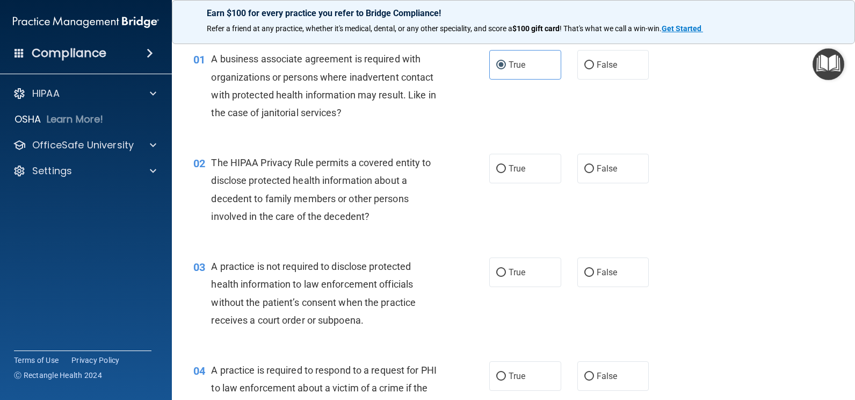
scroll to position [54, 0]
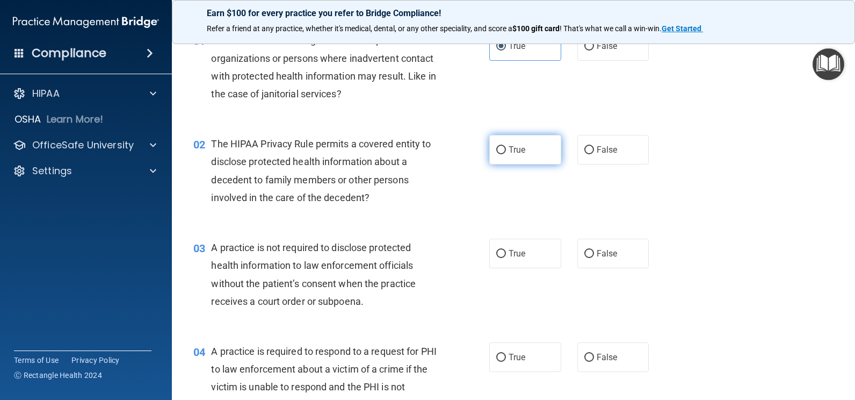
click at [525, 163] on label "True" at bounding box center [525, 150] width 72 height 30
click at [506, 154] on input "True" at bounding box center [501, 150] width 10 height 8
radio input "true"
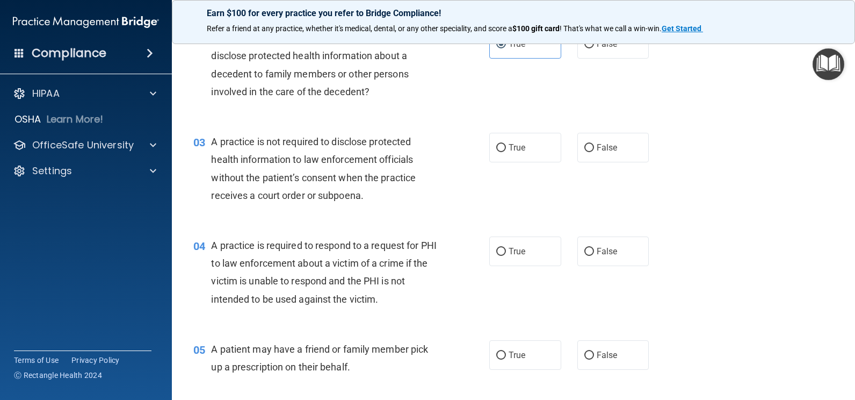
scroll to position [161, 0]
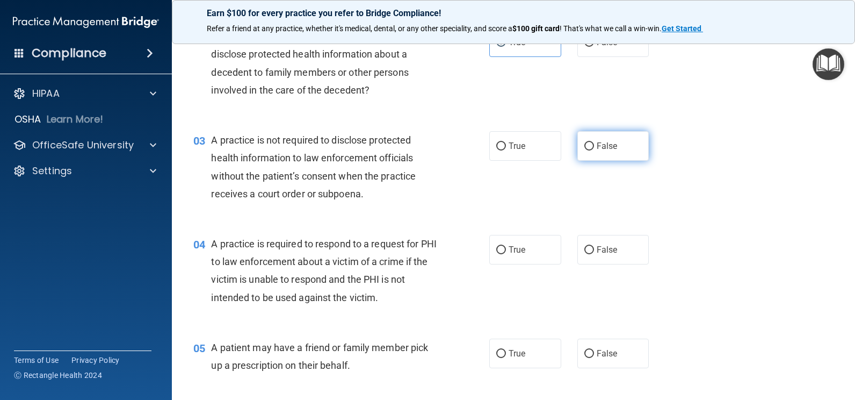
drag, startPoint x: 626, startPoint y: 155, endPoint x: 657, endPoint y: 146, distance: 32.0
click at [628, 155] on label "False" at bounding box center [614, 146] width 72 height 30
click at [594, 150] on input "False" at bounding box center [590, 146] width 10 height 8
radio input "true"
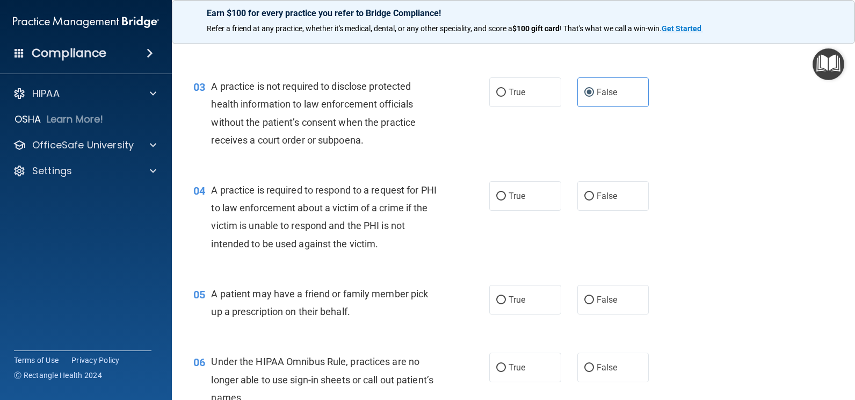
scroll to position [269, 0]
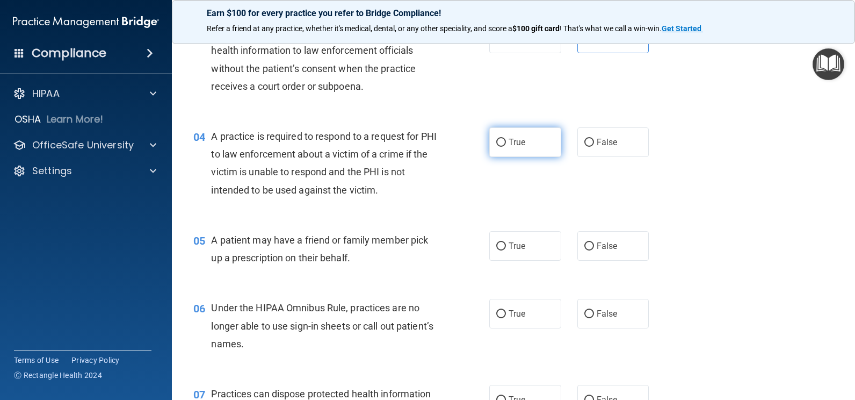
click at [547, 148] on label "True" at bounding box center [525, 142] width 72 height 30
click at [506, 147] on input "True" at bounding box center [501, 143] width 10 height 8
radio input "true"
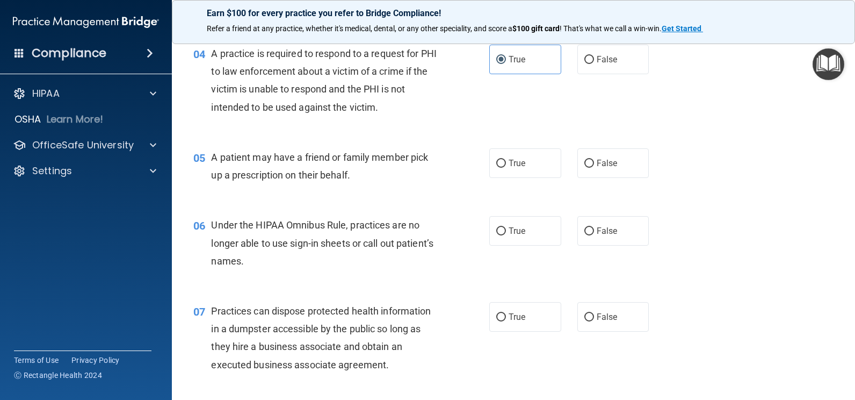
scroll to position [376, 0]
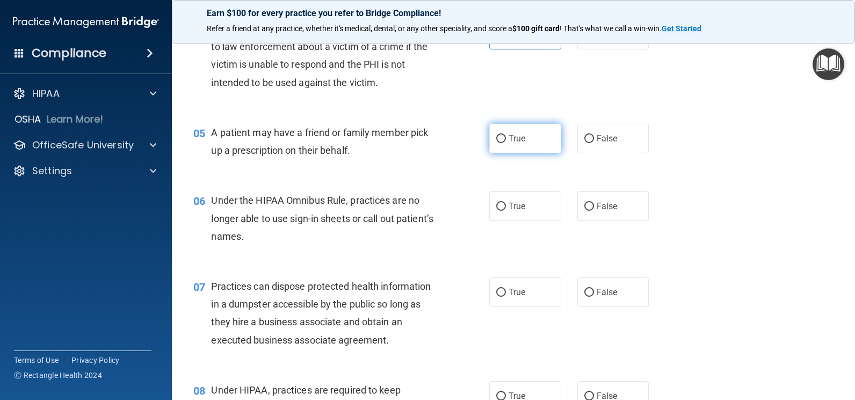
click at [547, 149] on label "True" at bounding box center [525, 139] width 72 height 30
click at [506, 143] on input "True" at bounding box center [501, 139] width 10 height 8
radio input "true"
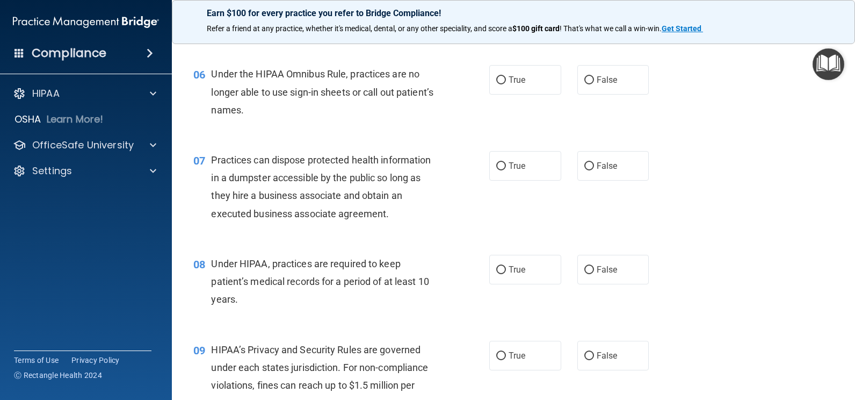
scroll to position [484, 0]
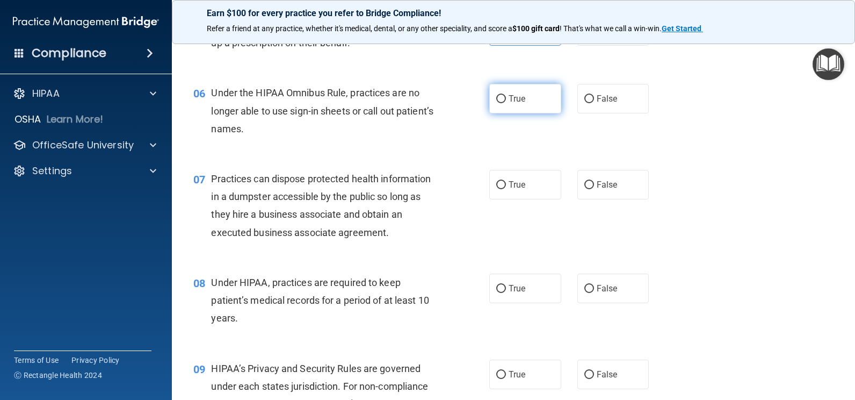
click at [523, 106] on label "True" at bounding box center [525, 99] width 72 height 30
click at [506, 103] on input "True" at bounding box center [501, 99] width 10 height 8
radio input "true"
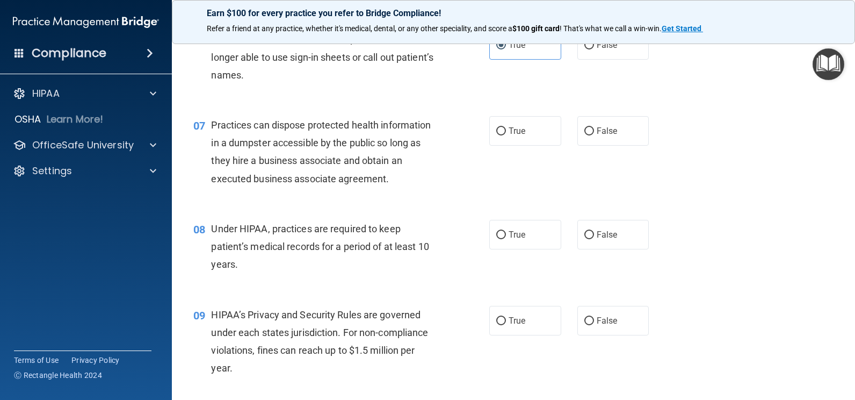
scroll to position [591, 0]
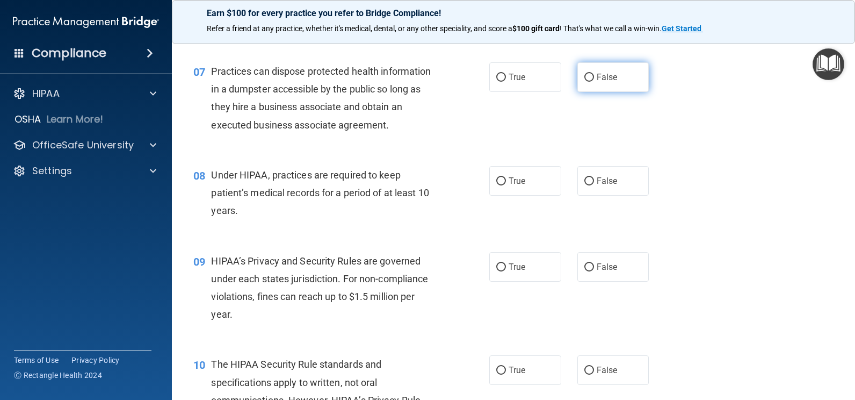
click at [597, 75] on span "False" at bounding box center [607, 77] width 21 height 10
click at [594, 75] on input "False" at bounding box center [590, 78] width 10 height 8
radio input "true"
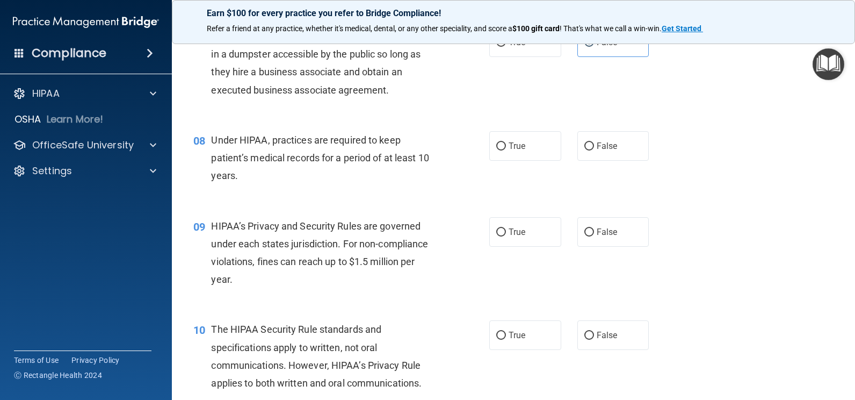
scroll to position [645, 0]
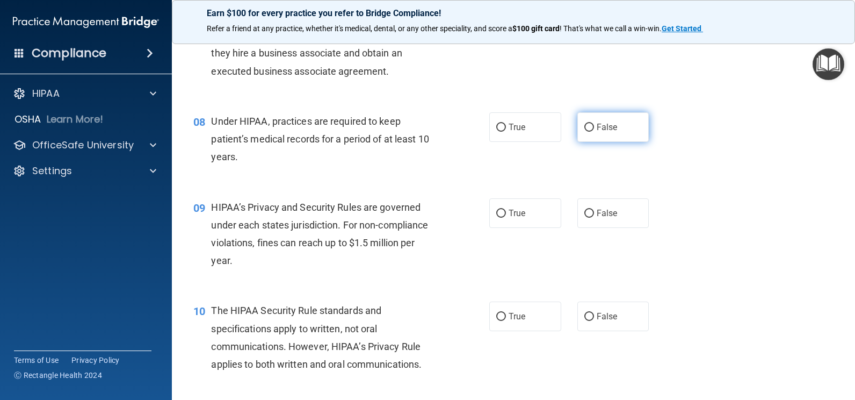
click at [619, 127] on label "False" at bounding box center [614, 127] width 72 height 30
click at [594, 127] on input "False" at bounding box center [590, 128] width 10 height 8
radio input "true"
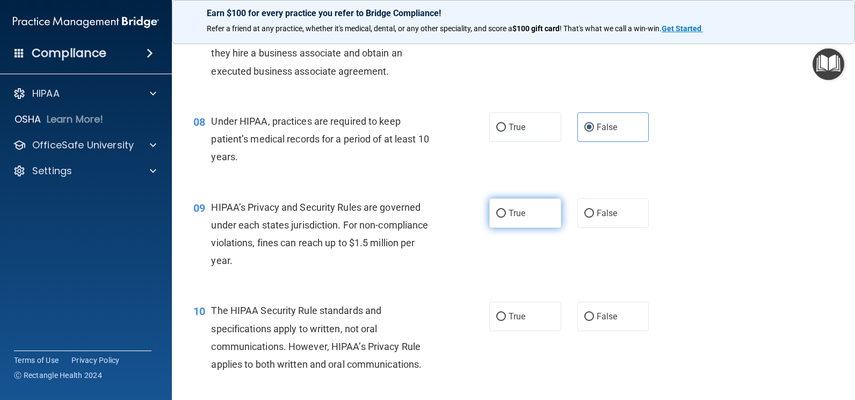
drag, startPoint x: 514, startPoint y: 211, endPoint x: 589, endPoint y: 203, distance: 76.2
click at [514, 211] on span "True" at bounding box center [517, 213] width 17 height 10
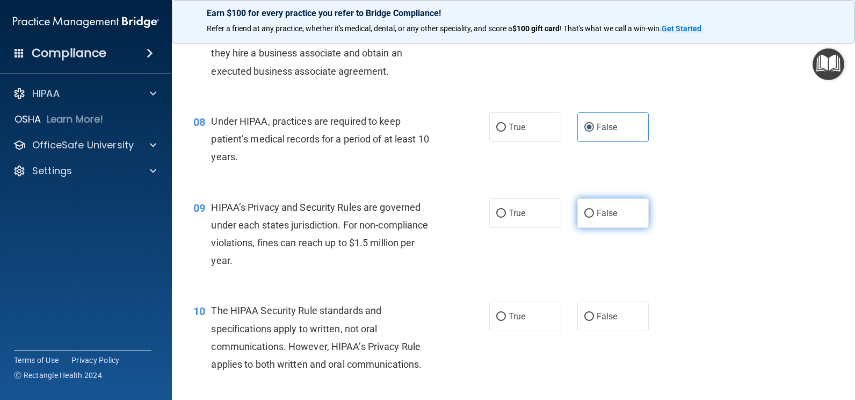
click at [506, 211] on input "True" at bounding box center [501, 214] width 10 height 8
radio input "true"
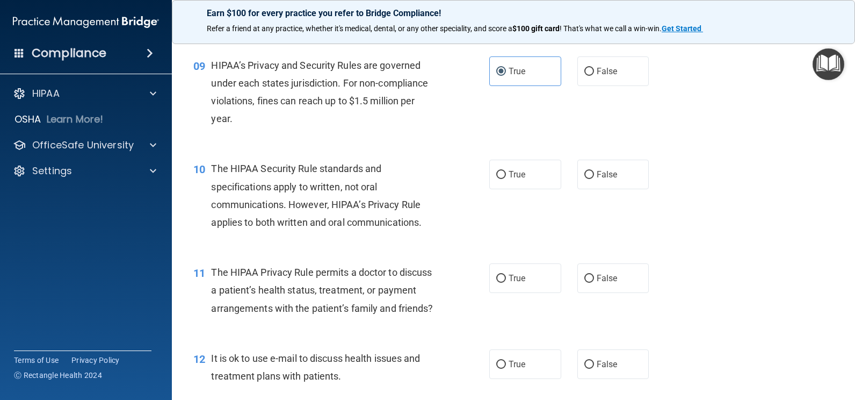
scroll to position [806, 0]
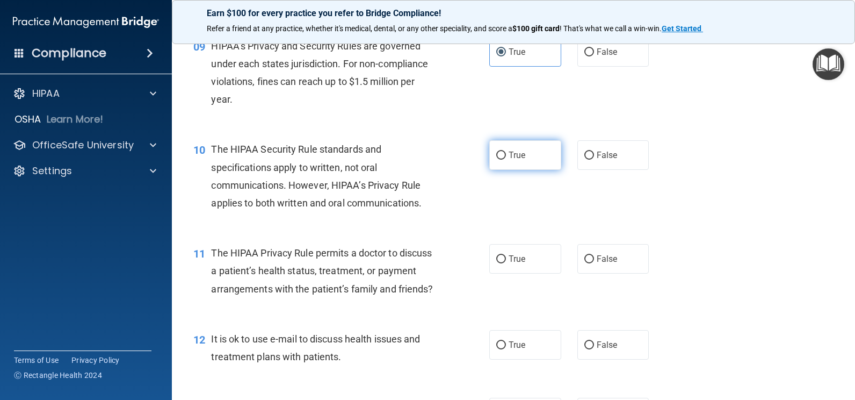
click at [522, 151] on span "True" at bounding box center [517, 155] width 17 height 10
click at [506, 151] on input "True" at bounding box center [501, 155] width 10 height 8
radio input "true"
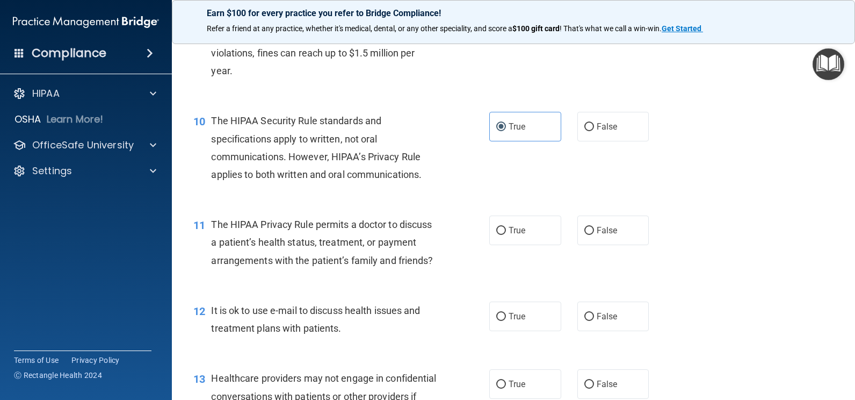
scroll to position [913, 0]
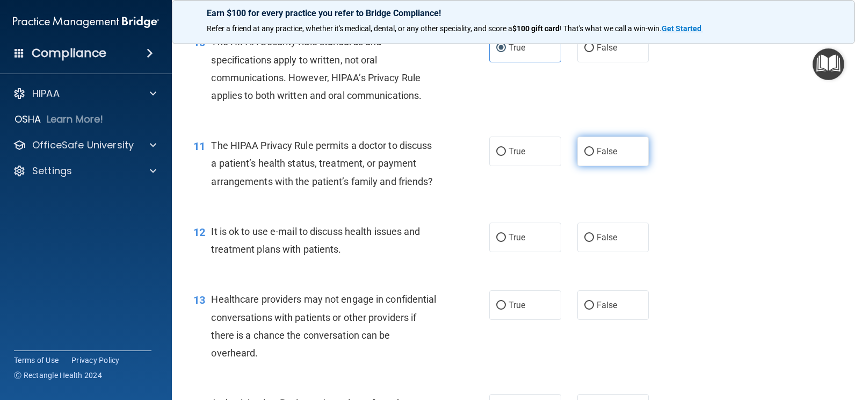
click at [615, 153] on label "False" at bounding box center [614, 151] width 72 height 30
click at [594, 153] on input "False" at bounding box center [590, 152] width 10 height 8
radio input "true"
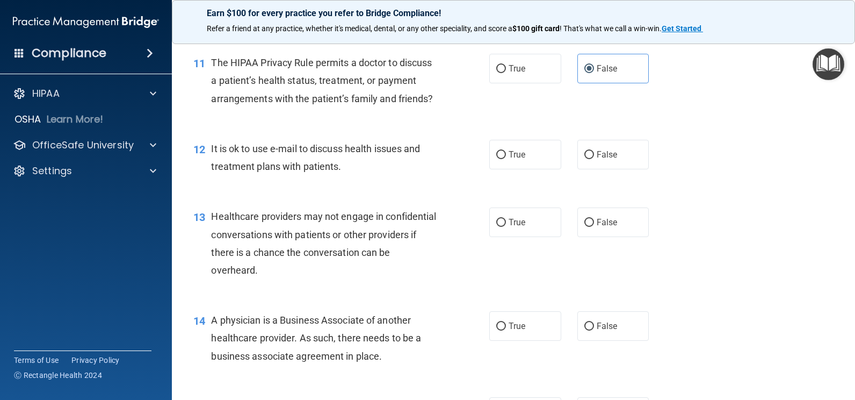
scroll to position [1021, 0]
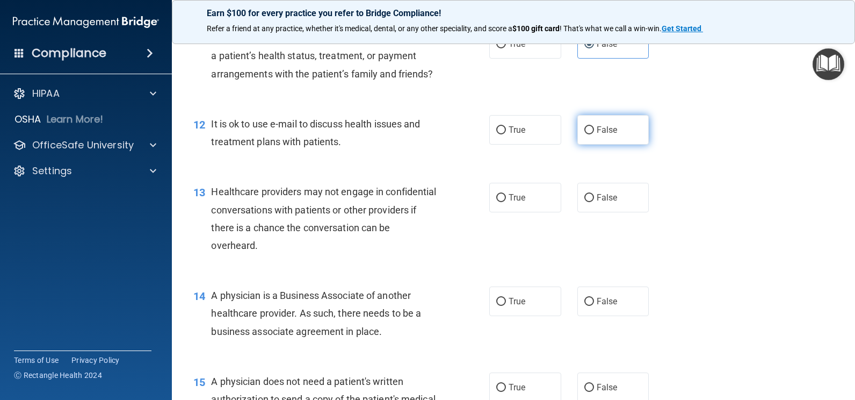
click at [594, 145] on label "False" at bounding box center [614, 130] width 72 height 30
click at [594, 134] on input "False" at bounding box center [590, 130] width 10 height 8
radio input "true"
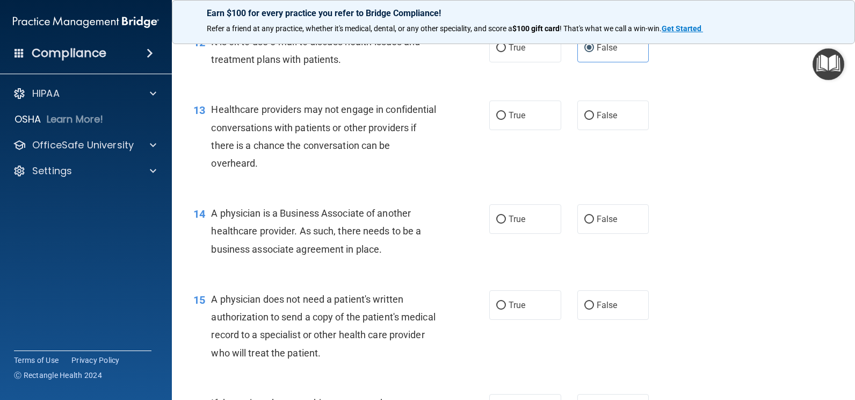
scroll to position [1128, 0]
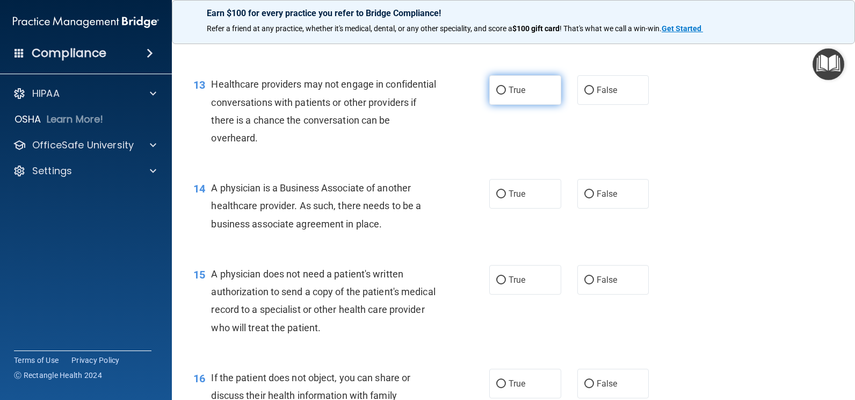
click at [549, 105] on label "True" at bounding box center [525, 90] width 72 height 30
click at [506, 95] on input "True" at bounding box center [501, 90] width 10 height 8
radio input "true"
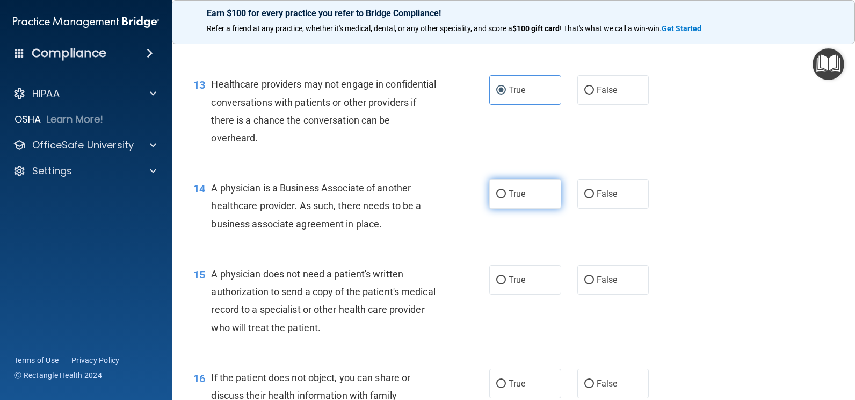
click at [522, 208] on label "True" at bounding box center [525, 194] width 72 height 30
click at [506, 198] on input "True" at bounding box center [501, 194] width 10 height 8
radio input "true"
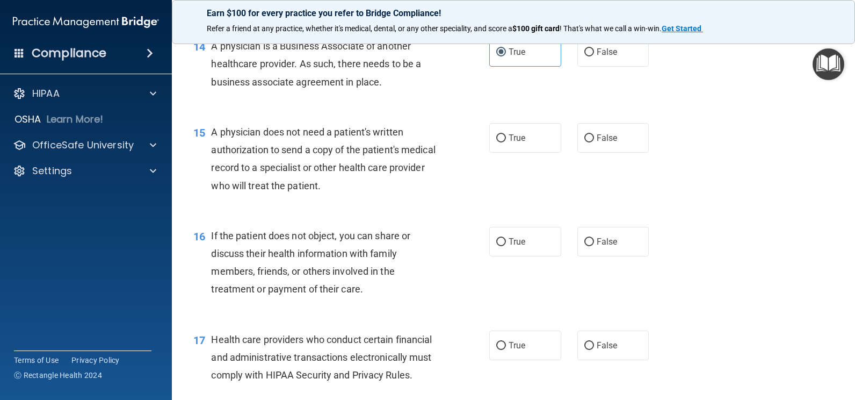
scroll to position [1289, 0]
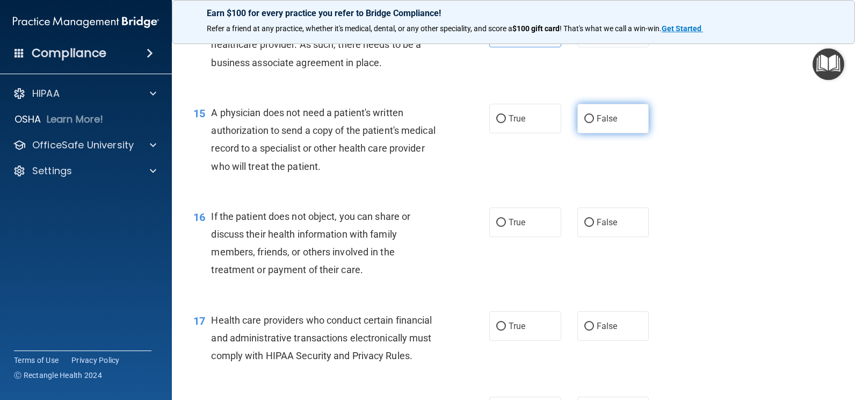
click at [594, 133] on label "False" at bounding box center [614, 119] width 72 height 30
click at [594, 123] on input "False" at bounding box center [590, 119] width 10 height 8
radio input "true"
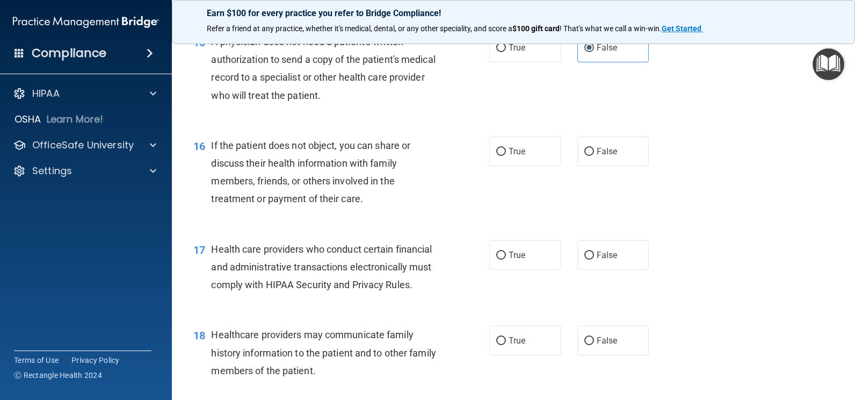
scroll to position [1397, 0]
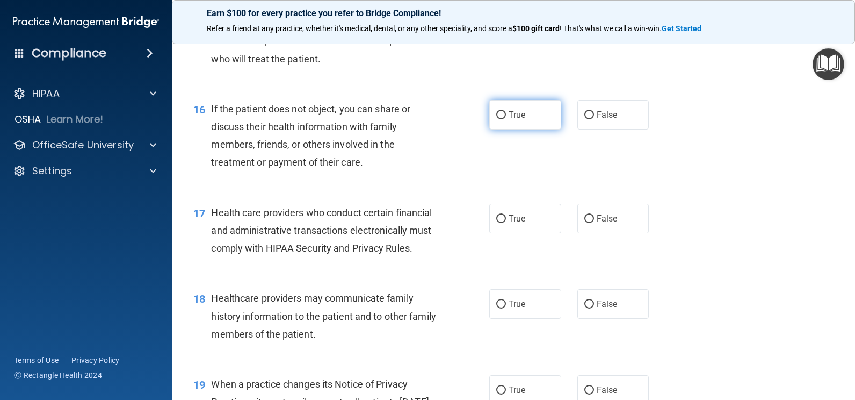
click at [517, 120] on span "True" at bounding box center [517, 115] width 17 height 10
click at [506, 119] on input "True" at bounding box center [501, 115] width 10 height 8
radio input "true"
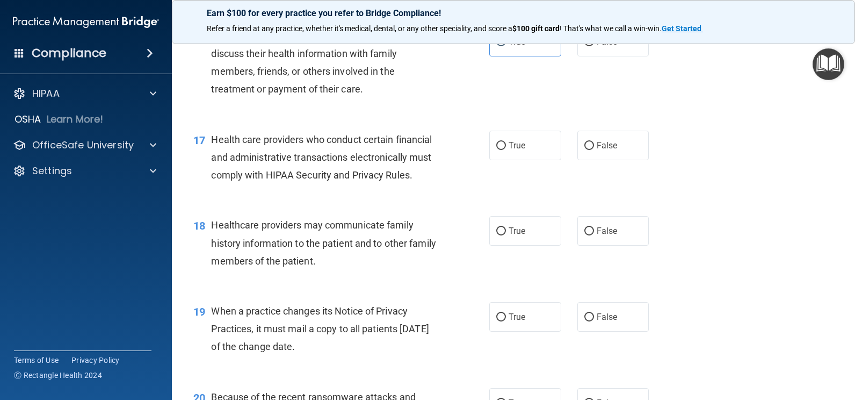
scroll to position [1504, 0]
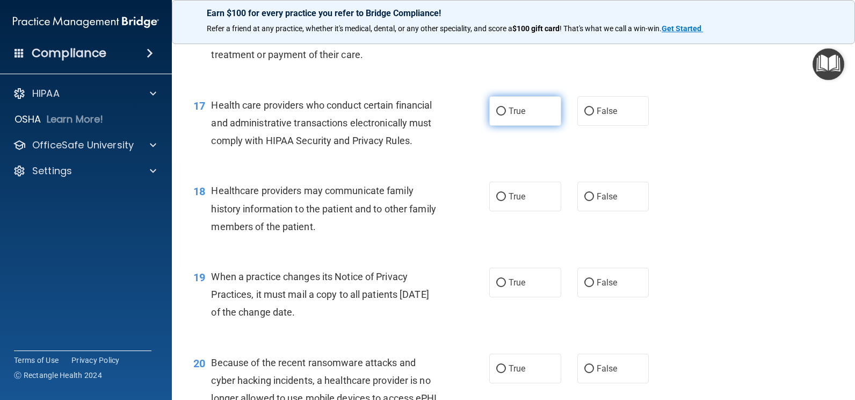
click at [524, 126] on label "True" at bounding box center [525, 111] width 72 height 30
click at [506, 116] on input "True" at bounding box center [501, 111] width 10 height 8
radio input "true"
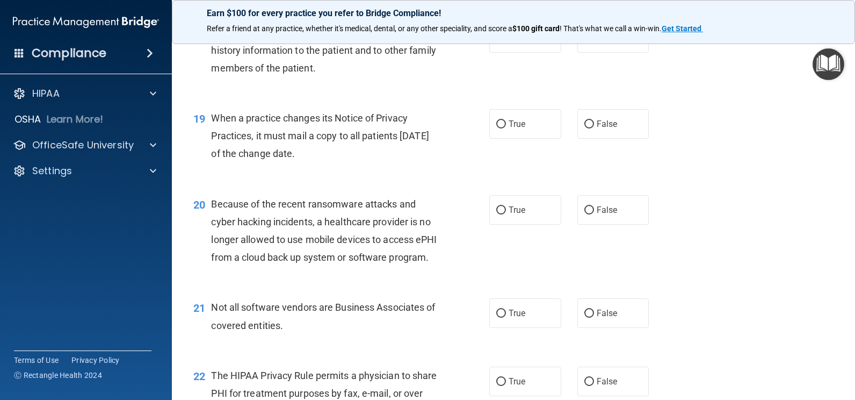
scroll to position [1665, 0]
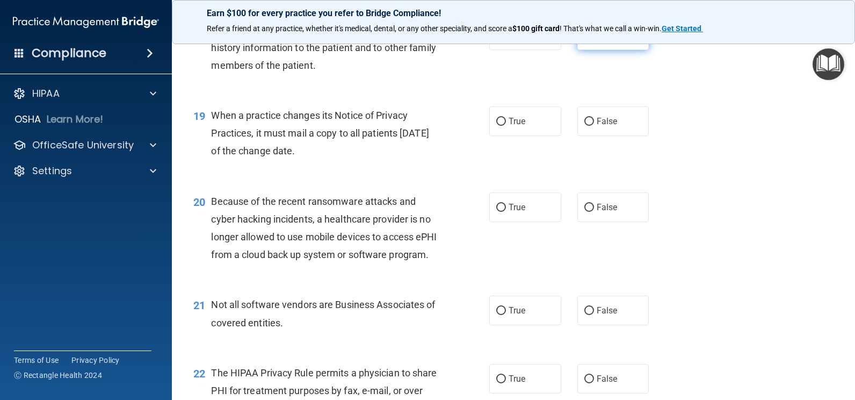
click at [601, 40] on span "False" at bounding box center [607, 35] width 21 height 10
click at [594, 40] on input "False" at bounding box center [590, 36] width 10 height 8
radio input "true"
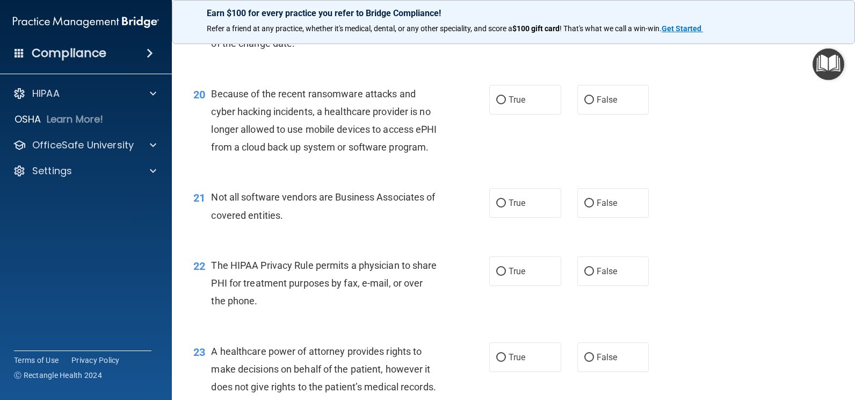
scroll to position [1719, 0]
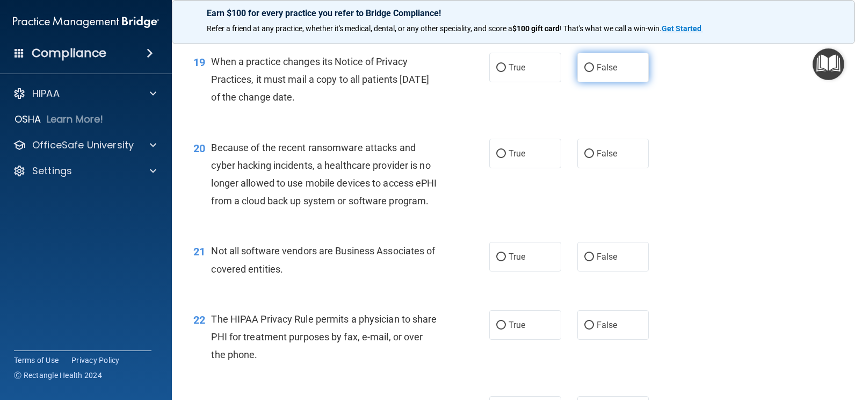
click at [589, 82] on label "False" at bounding box center [614, 68] width 72 height 30
click at [589, 72] on input "False" at bounding box center [590, 68] width 10 height 8
radio input "true"
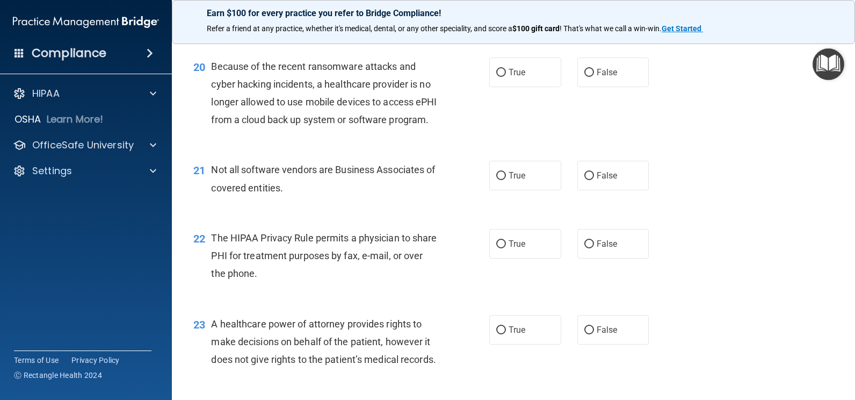
scroll to position [1827, 0]
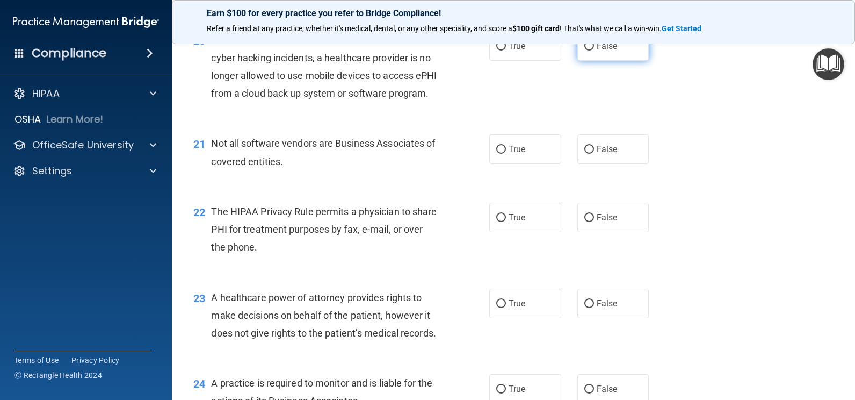
click at [608, 51] on span "False" at bounding box center [607, 46] width 21 height 10
click at [594, 50] on input "False" at bounding box center [590, 46] width 10 height 8
radio input "true"
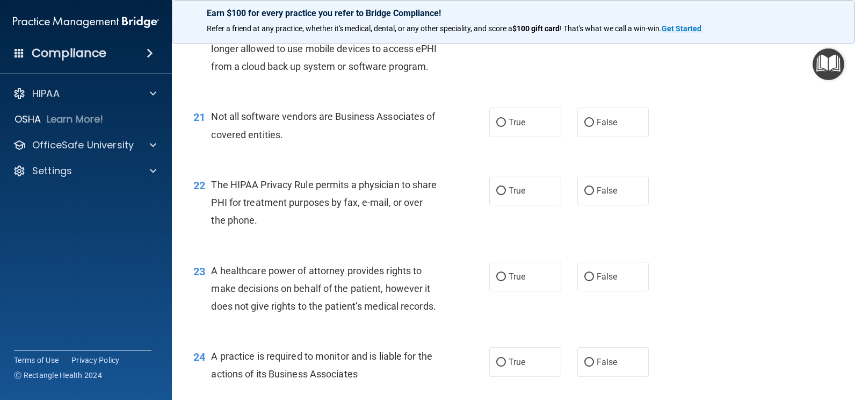
scroll to position [1934, 0]
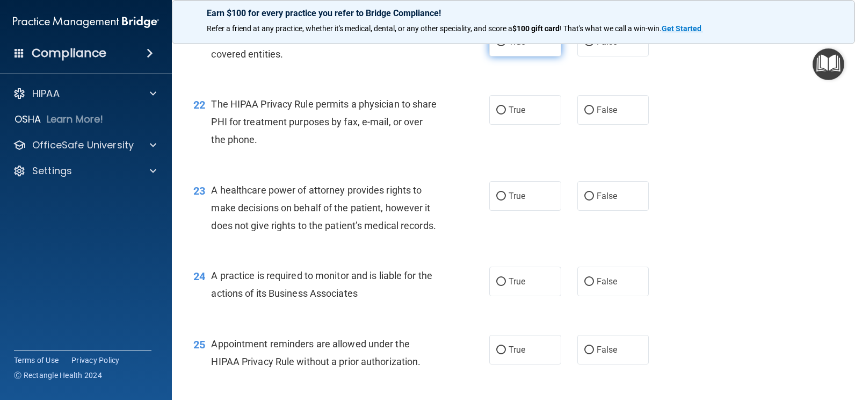
click at [546, 56] on label "True" at bounding box center [525, 42] width 72 height 30
click at [506, 46] on input "True" at bounding box center [501, 42] width 10 height 8
radio input "true"
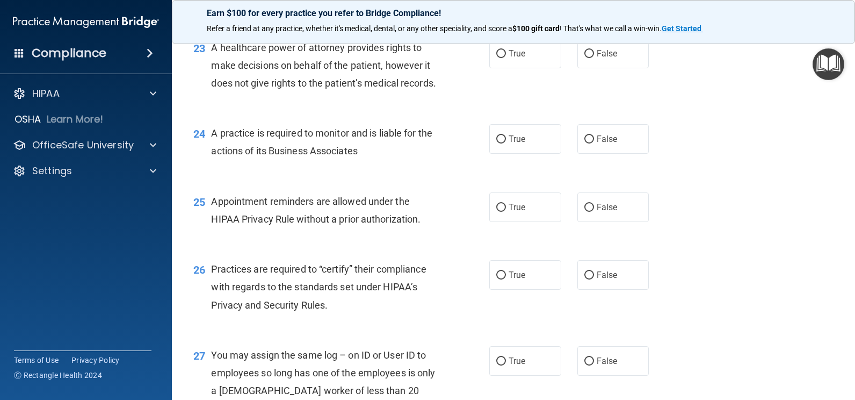
scroll to position [2095, 0]
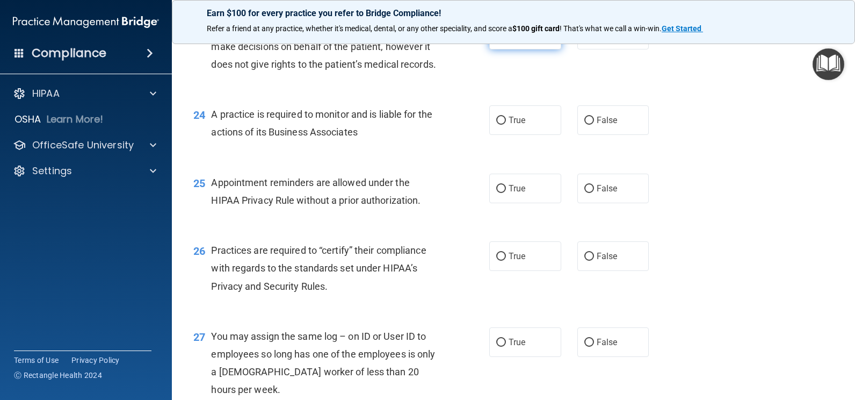
click at [555, 49] on label "True" at bounding box center [525, 35] width 72 height 30
click at [506, 39] on input "True" at bounding box center [501, 35] width 10 height 8
radio input "true"
click at [524, 135] on label "True" at bounding box center [525, 120] width 72 height 30
click at [506, 125] on input "True" at bounding box center [501, 121] width 10 height 8
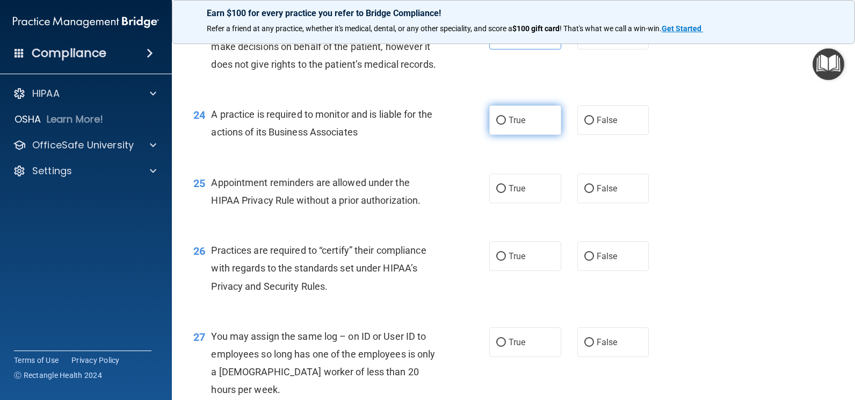
radio input "true"
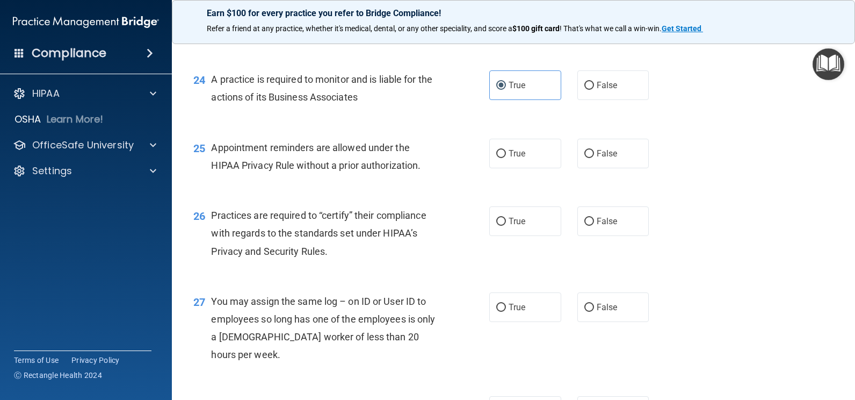
scroll to position [2149, 0]
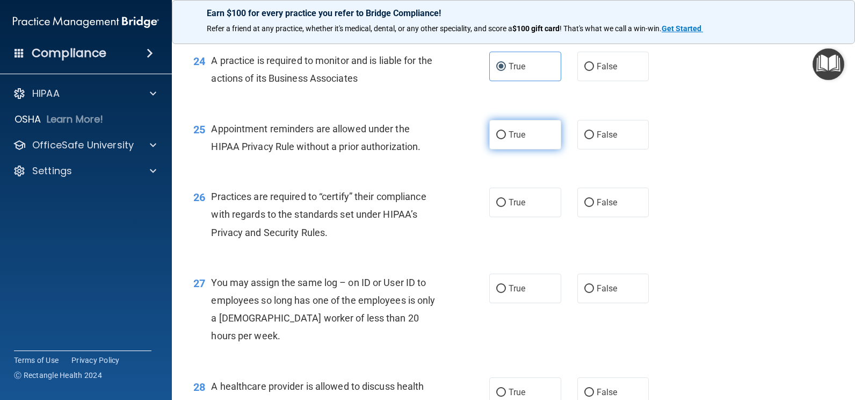
click at [533, 149] on label "True" at bounding box center [525, 135] width 72 height 30
click at [506, 139] on input "True" at bounding box center [501, 135] width 10 height 8
radio input "true"
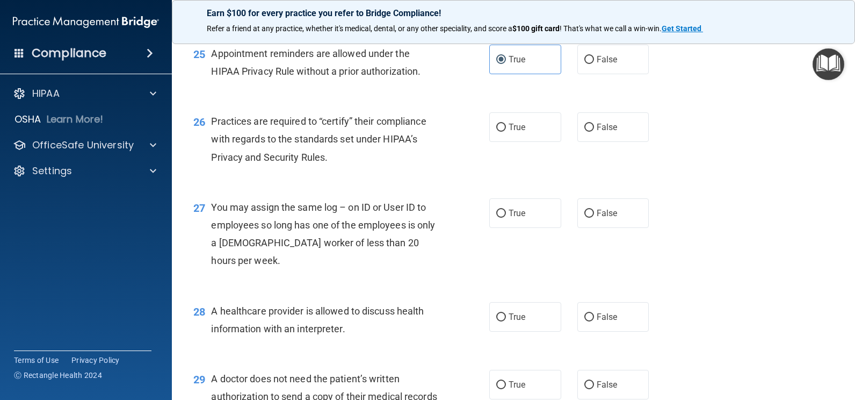
scroll to position [2256, 0]
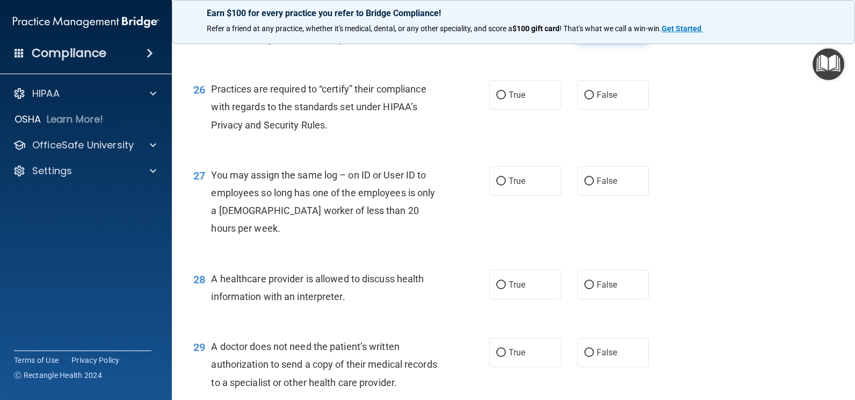
click at [617, 42] on label "False" at bounding box center [614, 27] width 72 height 30
click at [594, 32] on input "False" at bounding box center [590, 28] width 10 height 8
radio input "true"
radio input "false"
click at [537, 110] on label "True" at bounding box center [525, 95] width 72 height 30
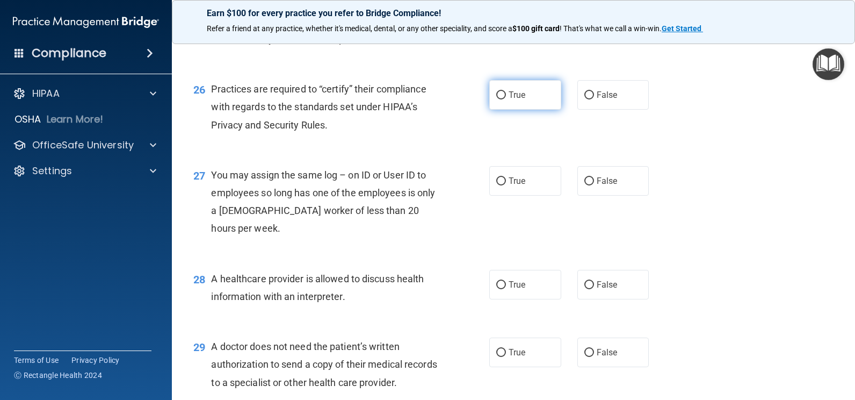
click at [506, 99] on input "True" at bounding box center [501, 95] width 10 height 8
radio input "true"
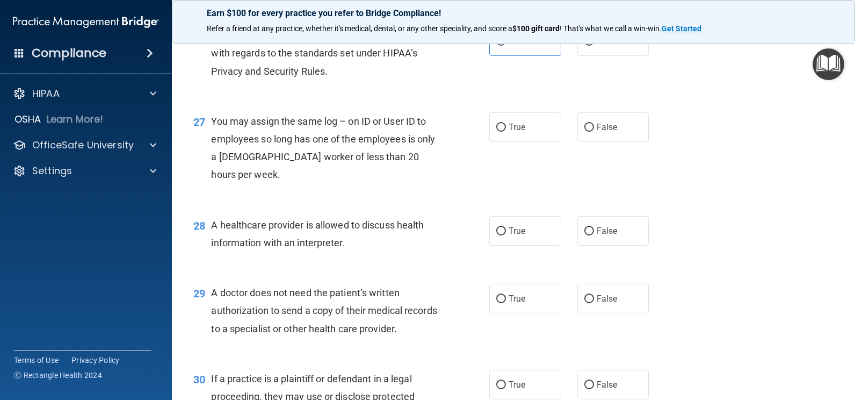
click at [572, 142] on div "True False" at bounding box center [575, 127] width 172 height 30
click at [594, 142] on label "False" at bounding box center [614, 127] width 72 height 30
click at [594, 132] on input "False" at bounding box center [590, 128] width 10 height 8
radio input "true"
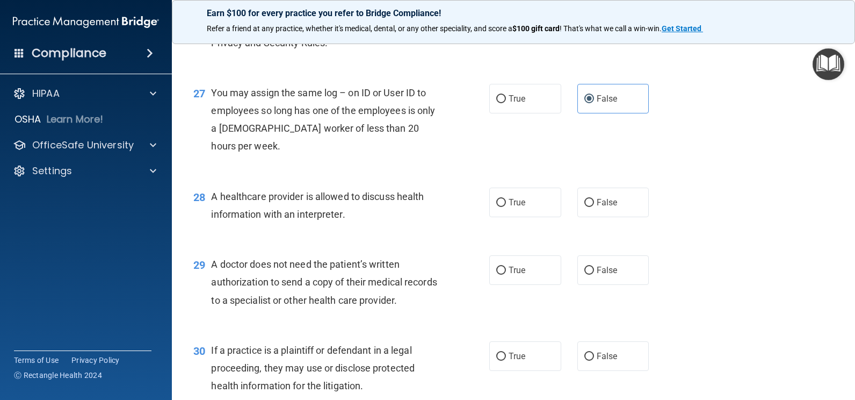
scroll to position [2364, 0]
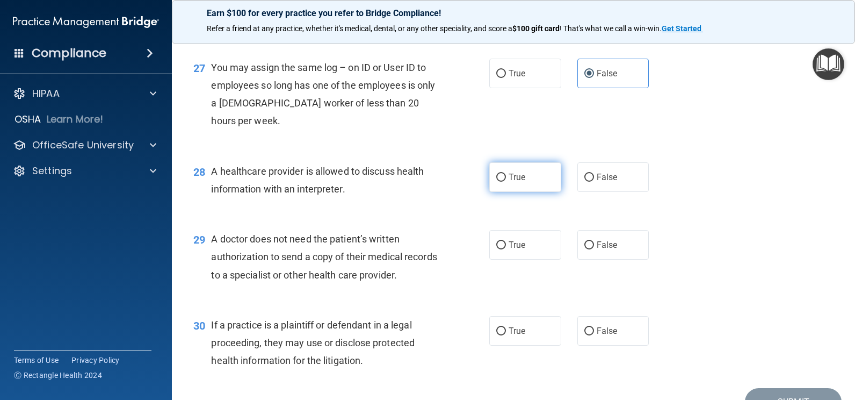
click at [523, 192] on label "True" at bounding box center [525, 177] width 72 height 30
click at [506, 182] on input "True" at bounding box center [501, 178] width 10 height 8
radio input "true"
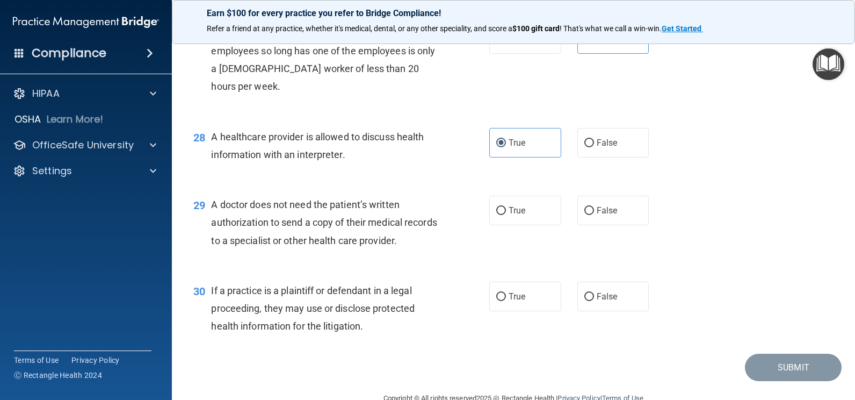
scroll to position [2418, 0]
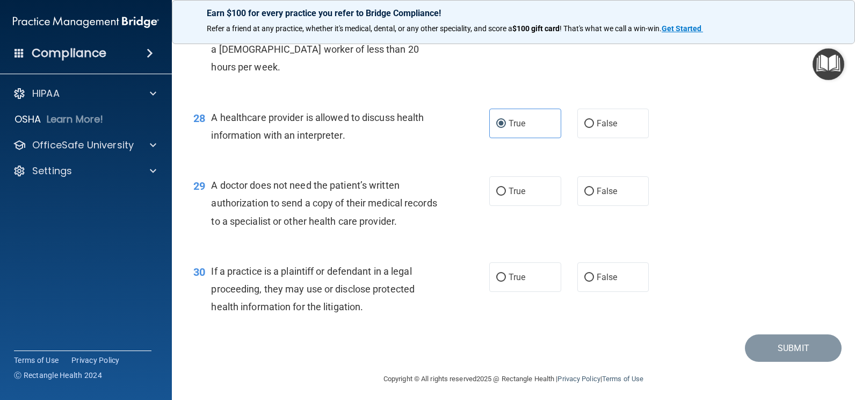
drag, startPoint x: 588, startPoint y: 265, endPoint x: 647, endPoint y: 261, distance: 59.3
click at [590, 206] on label "False" at bounding box center [614, 191] width 72 height 30
click at [590, 196] on input "False" at bounding box center [590, 191] width 10 height 8
radio input "true"
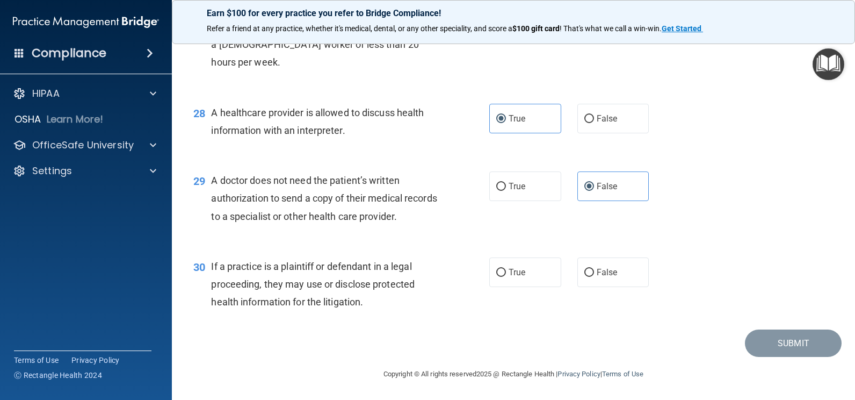
scroll to position [2494, 0]
click at [531, 276] on label "True" at bounding box center [525, 272] width 72 height 30
click at [506, 276] on input "True" at bounding box center [501, 273] width 10 height 8
radio input "true"
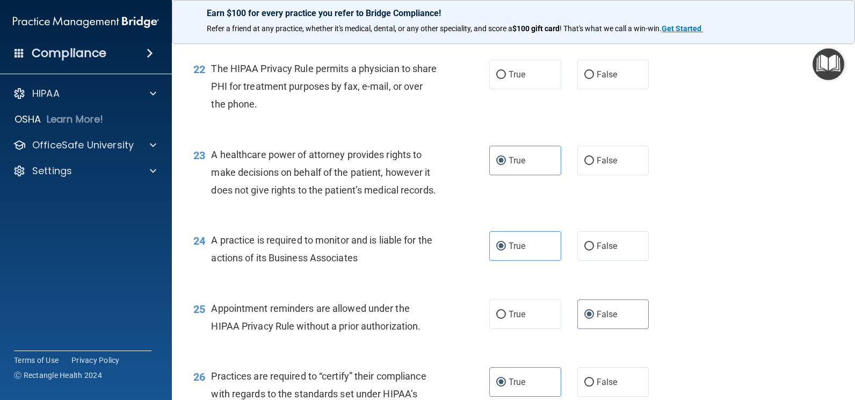
scroll to position [1903, 0]
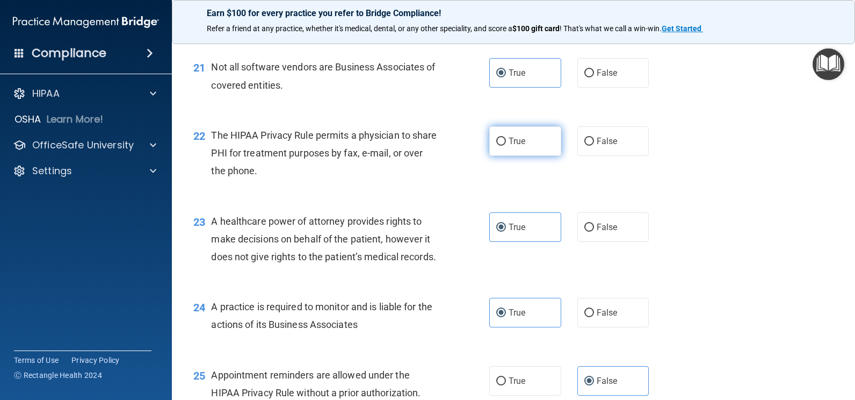
click at [526, 156] on label "True" at bounding box center [525, 141] width 72 height 30
click at [506, 146] on input "True" at bounding box center [501, 142] width 10 height 8
radio input "true"
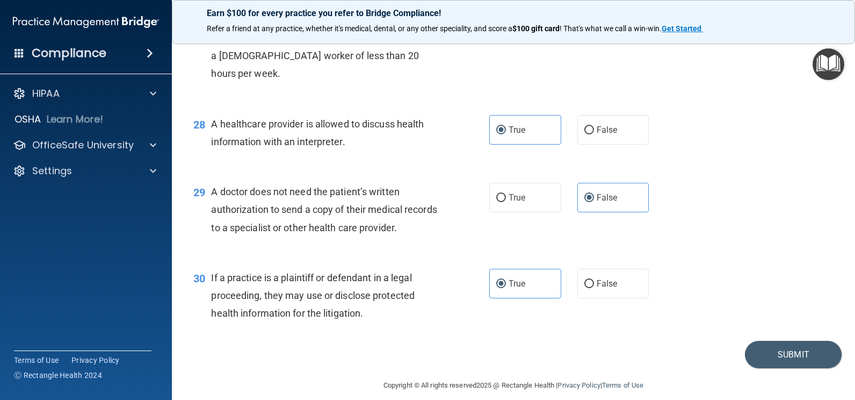
scroll to position [2494, 0]
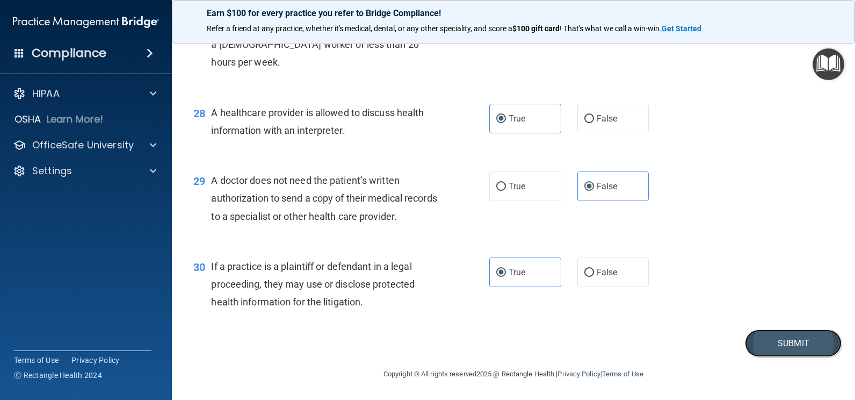
click at [778, 342] on button "Submit" at bounding box center [793, 342] width 97 height 27
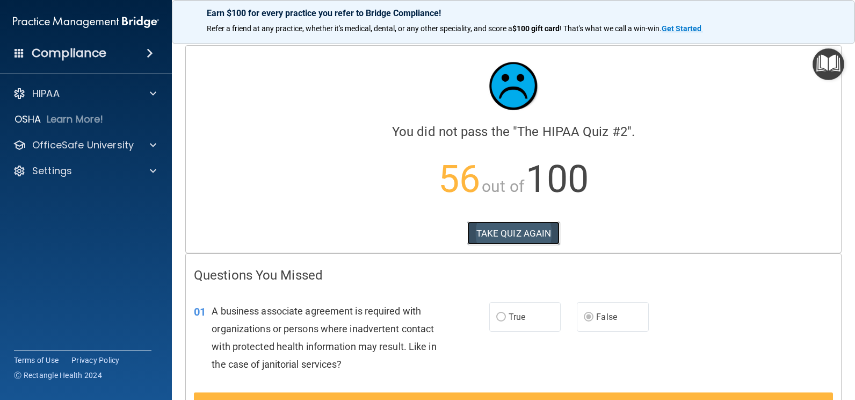
click at [503, 230] on button "TAKE QUIZ AGAIN" at bounding box center [513, 233] width 93 height 24
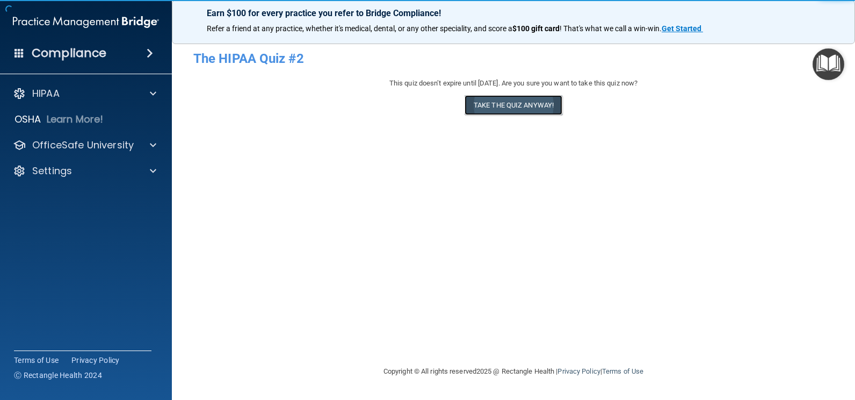
click at [522, 109] on button "Take the quiz anyway!" at bounding box center [514, 105] width 98 height 20
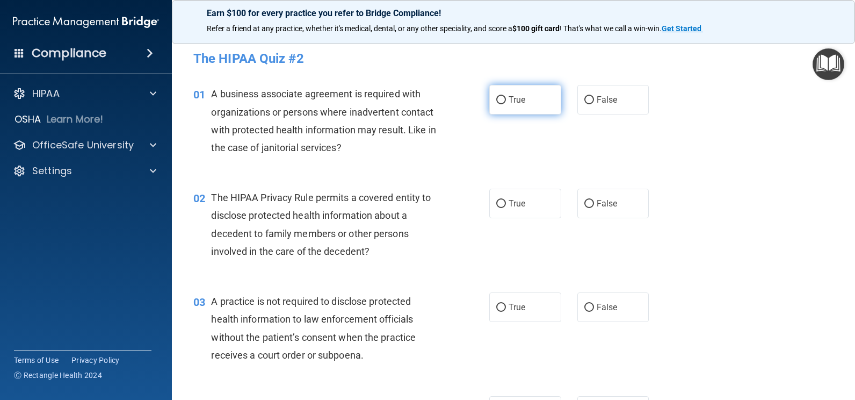
click at [531, 99] on label "True" at bounding box center [525, 100] width 72 height 30
click at [506, 99] on input "True" at bounding box center [501, 100] width 10 height 8
radio input "true"
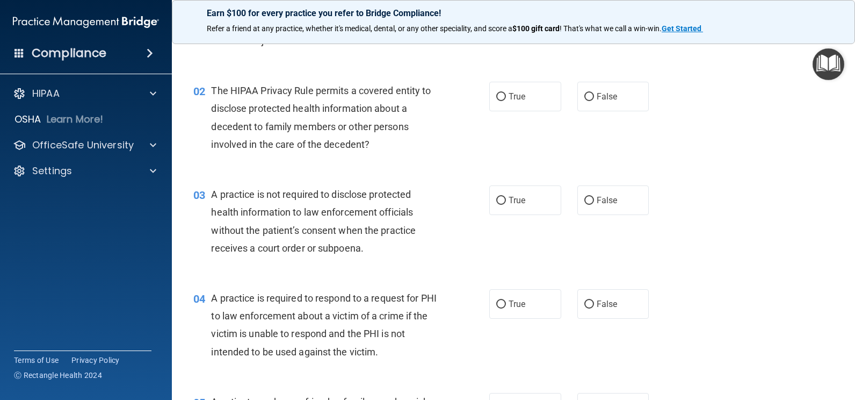
scroll to position [107, 0]
click at [589, 95] on label "False" at bounding box center [614, 96] width 72 height 30
click at [589, 95] on input "False" at bounding box center [590, 96] width 10 height 8
radio input "true"
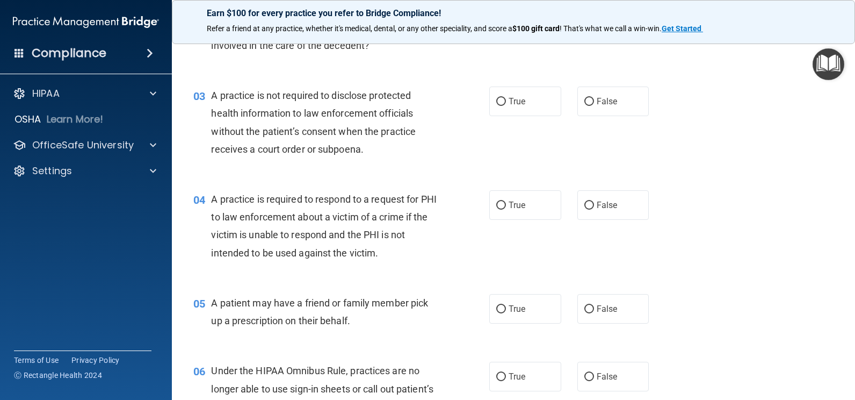
scroll to position [215, 0]
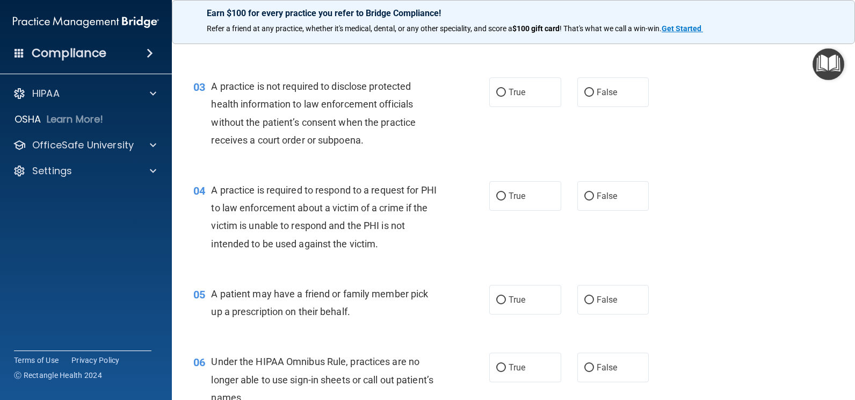
drag, startPoint x: 601, startPoint y: 84, endPoint x: 477, endPoint y: 123, distance: 130.0
click at [601, 85] on label "False" at bounding box center [614, 92] width 72 height 30
click at [594, 89] on input "False" at bounding box center [590, 93] width 10 height 8
radio input "true"
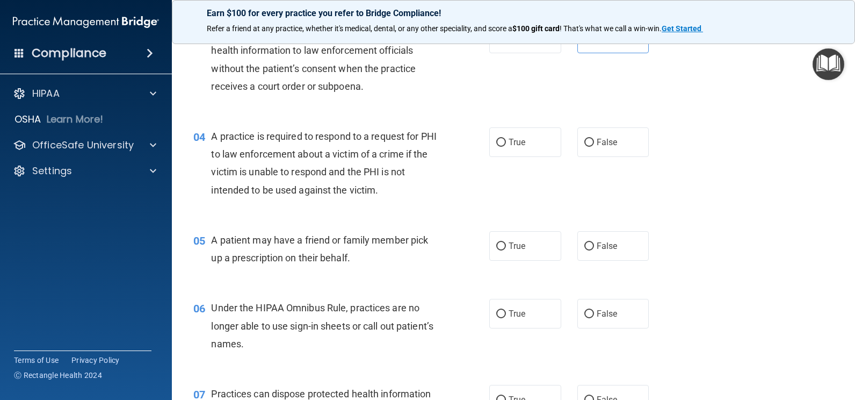
scroll to position [322, 0]
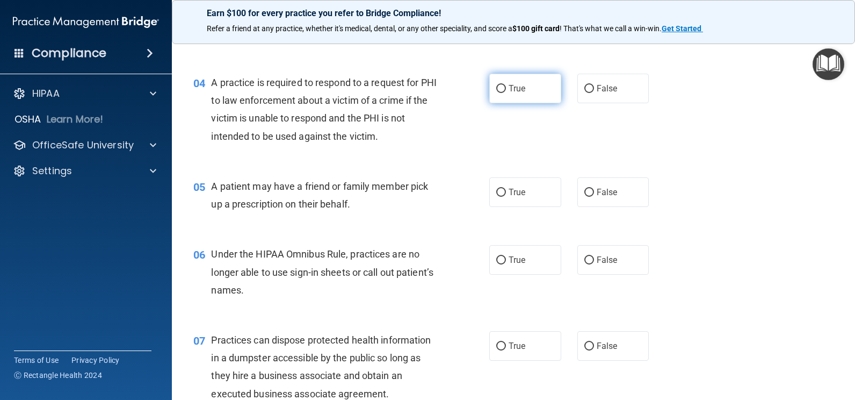
click at [521, 90] on span "True" at bounding box center [517, 88] width 17 height 10
click at [506, 90] on input "True" at bounding box center [501, 89] width 10 height 8
radio input "true"
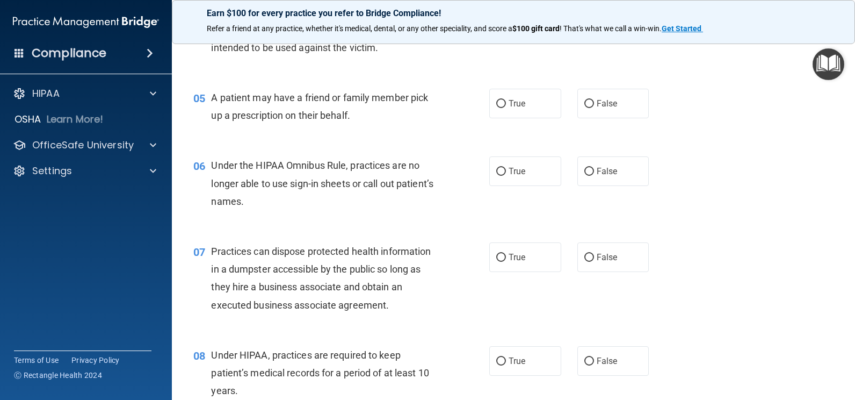
scroll to position [430, 0]
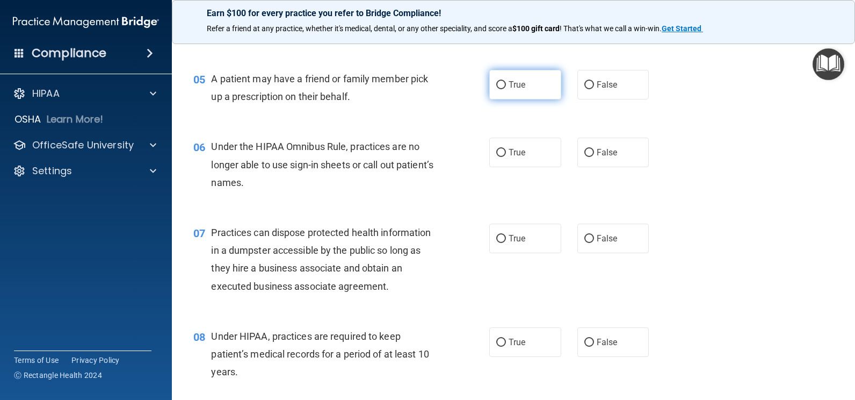
click at [522, 89] on label "True" at bounding box center [525, 85] width 72 height 30
click at [506, 89] on input "True" at bounding box center [501, 85] width 10 height 8
radio input "true"
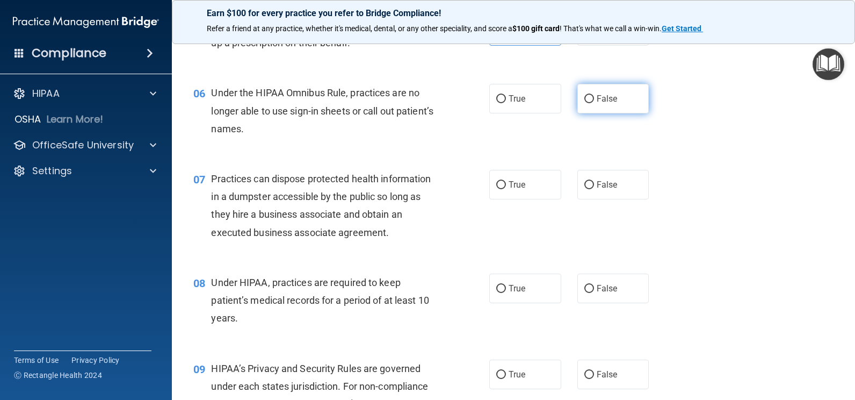
click at [597, 98] on span "False" at bounding box center [607, 98] width 21 height 10
click at [593, 98] on input "False" at bounding box center [590, 99] width 10 height 8
radio input "true"
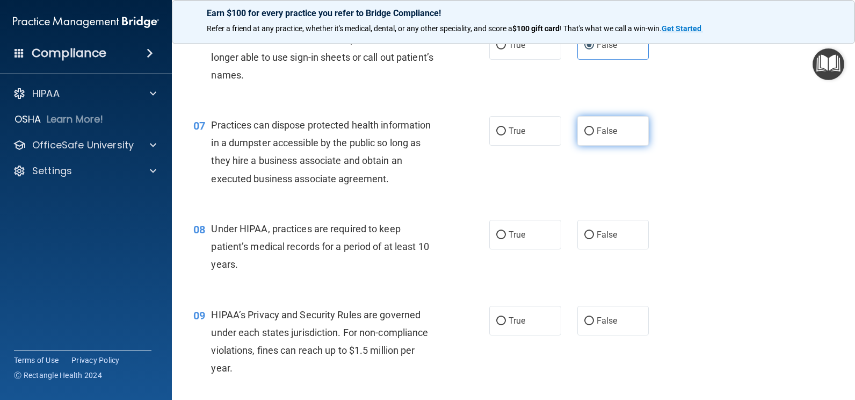
click at [597, 129] on span "False" at bounding box center [607, 131] width 21 height 10
click at [593, 129] on input "False" at bounding box center [590, 131] width 10 height 8
radio input "true"
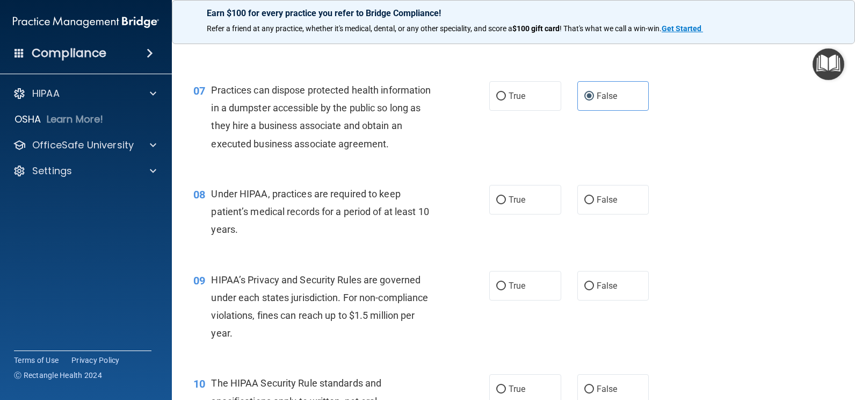
scroll to position [591, 0]
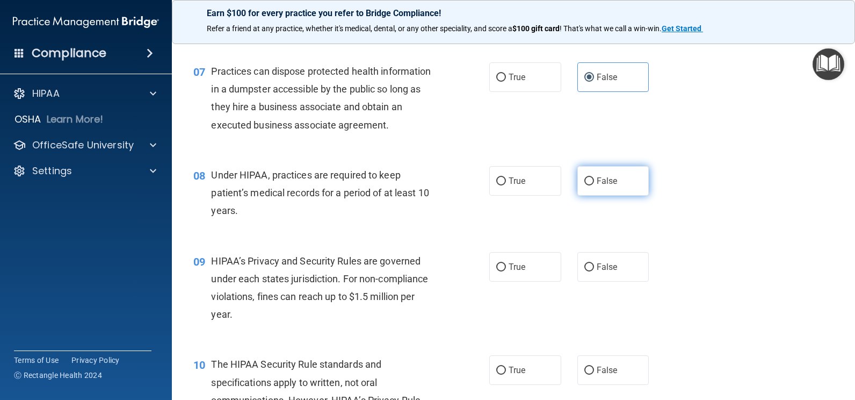
click at [601, 180] on span "False" at bounding box center [607, 181] width 21 height 10
click at [594, 180] on input "False" at bounding box center [590, 181] width 10 height 8
radio input "true"
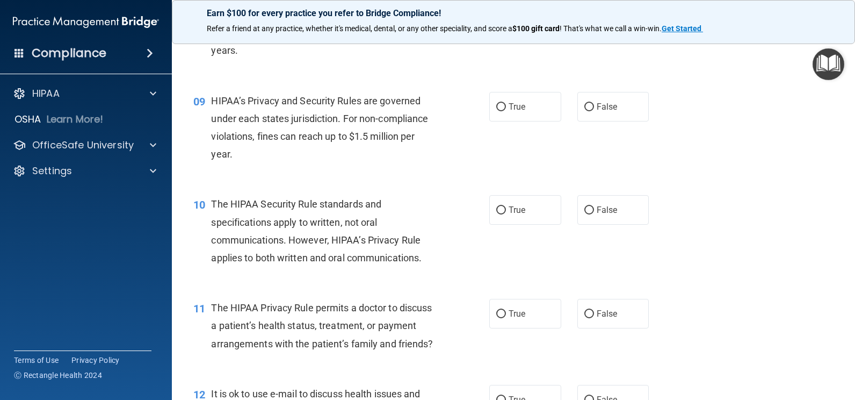
scroll to position [752, 0]
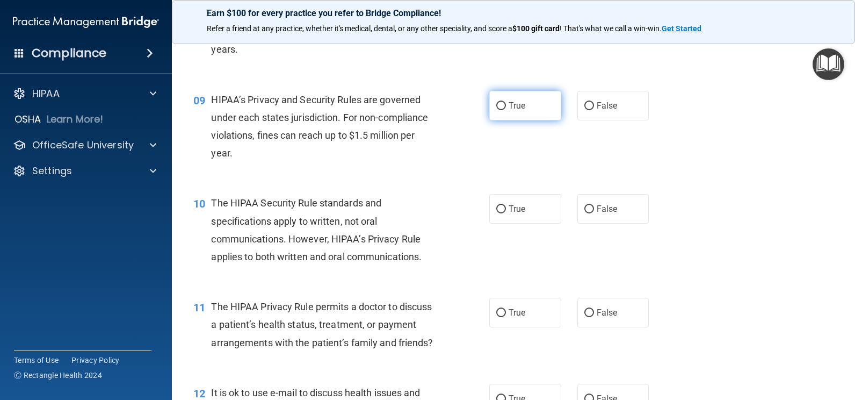
click at [535, 104] on label "True" at bounding box center [525, 106] width 72 height 30
click at [506, 104] on input "True" at bounding box center [501, 106] width 10 height 8
radio input "true"
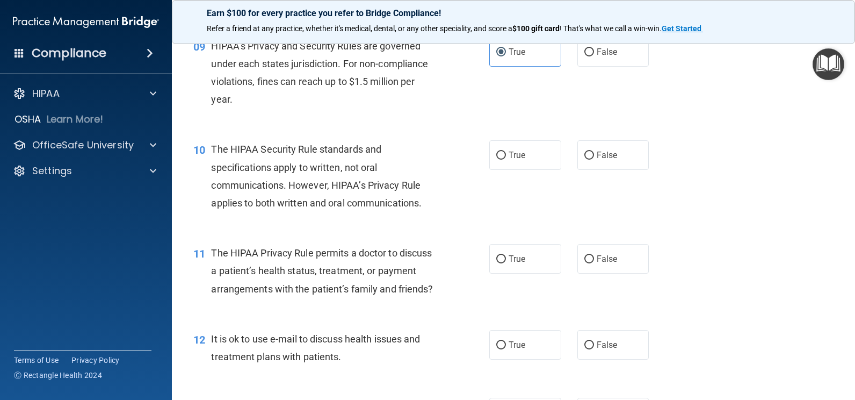
scroll to position [860, 0]
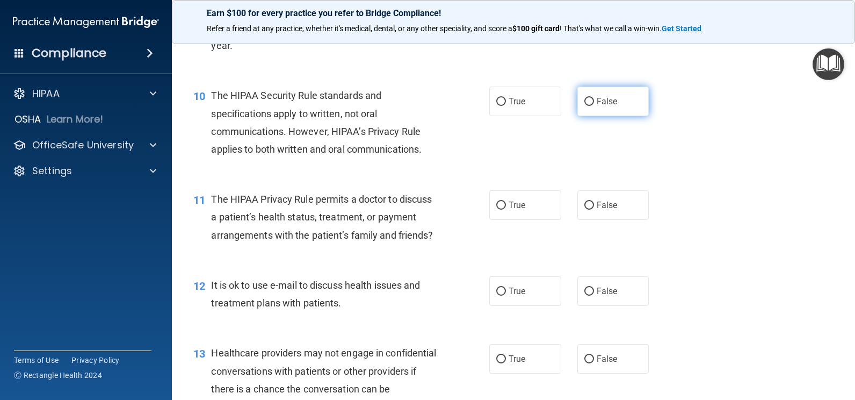
click at [597, 103] on span "False" at bounding box center [607, 101] width 21 height 10
click at [593, 103] on input "False" at bounding box center [590, 102] width 10 height 8
radio input "true"
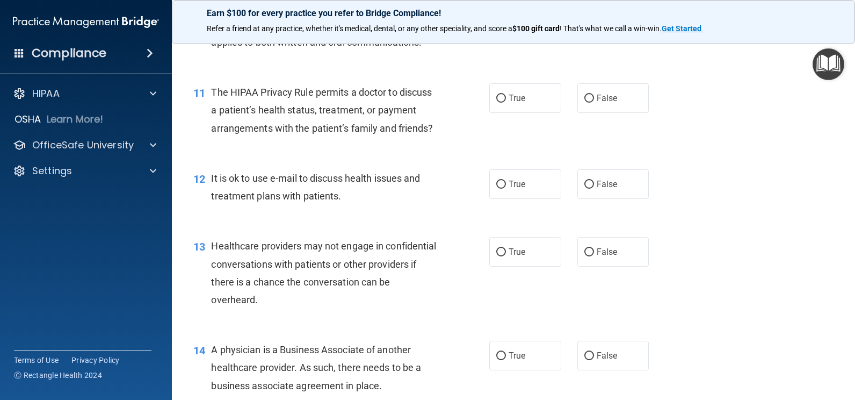
scroll to position [967, 0]
click at [519, 95] on span "True" at bounding box center [517, 97] width 17 height 10
click at [506, 95] on input "True" at bounding box center [501, 98] width 10 height 8
radio input "true"
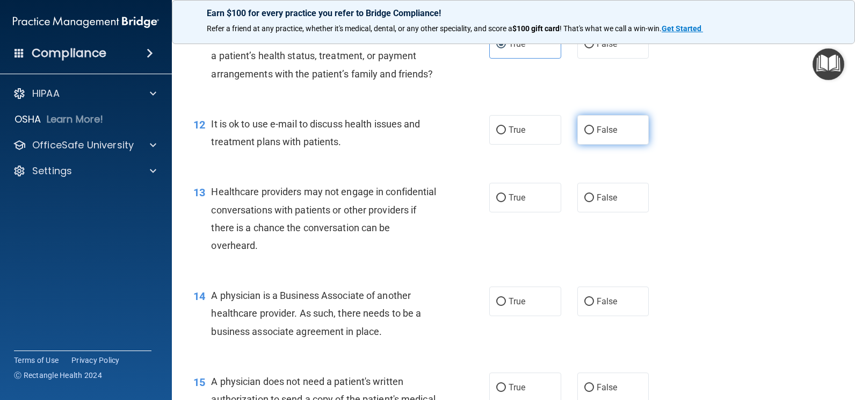
click at [609, 145] on label "False" at bounding box center [614, 130] width 72 height 30
click at [594, 134] on input "False" at bounding box center [590, 130] width 10 height 8
radio input "true"
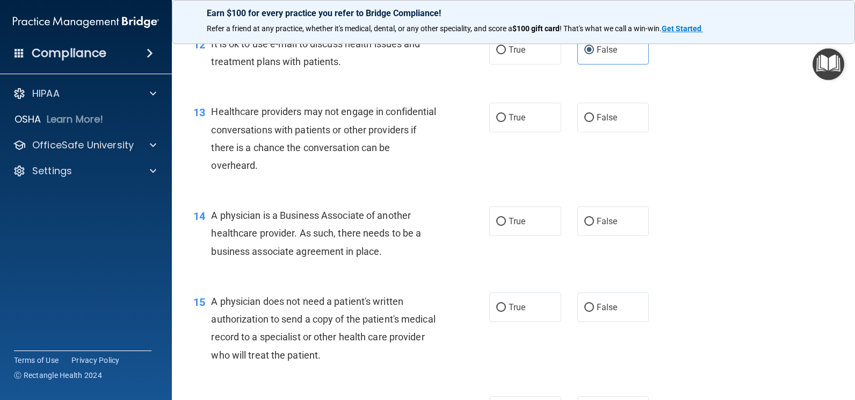
scroll to position [1128, 0]
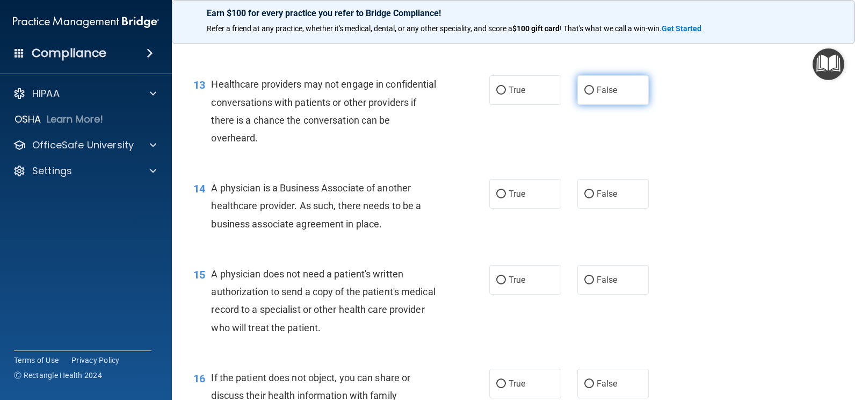
click at [593, 103] on label "False" at bounding box center [614, 90] width 72 height 30
click at [593, 95] on input "False" at bounding box center [590, 90] width 10 height 8
radio input "true"
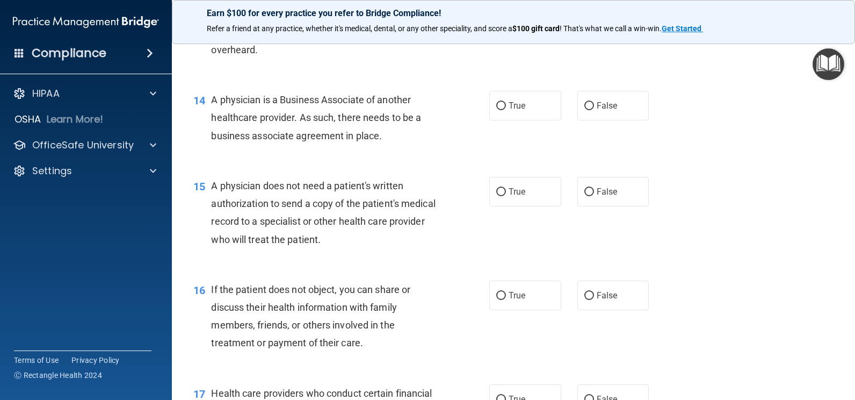
scroll to position [1236, 0]
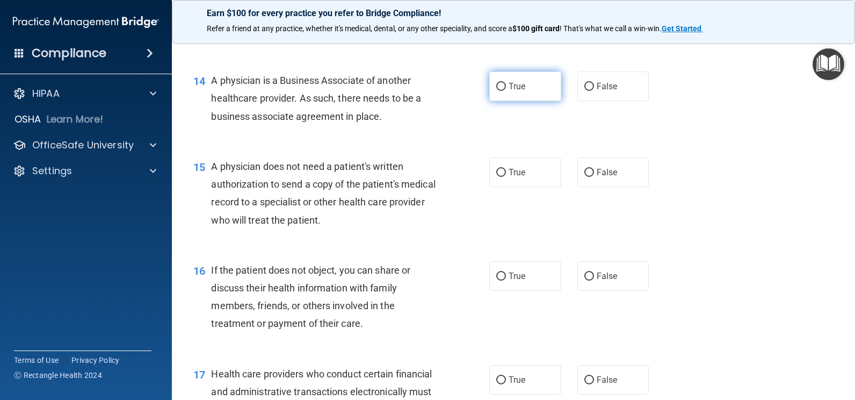
click at [523, 101] on label "True" at bounding box center [525, 86] width 72 height 30
click at [506, 91] on input "True" at bounding box center [501, 87] width 10 height 8
radio input "true"
click at [632, 101] on label "False" at bounding box center [614, 86] width 72 height 30
click at [594, 91] on input "False" at bounding box center [590, 87] width 10 height 8
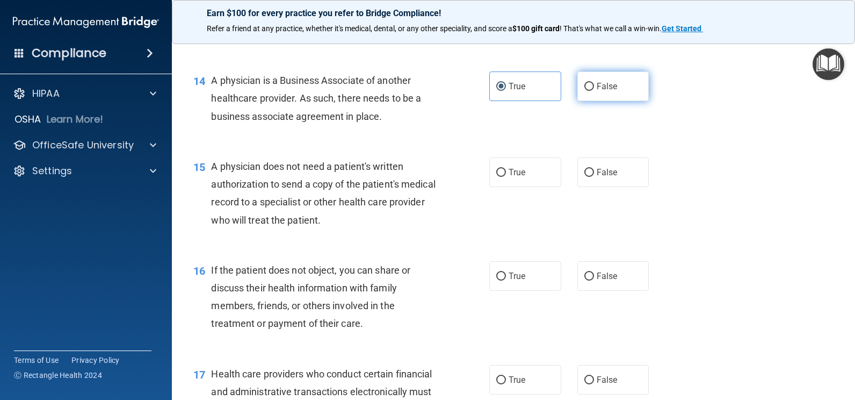
radio input "true"
radio input "false"
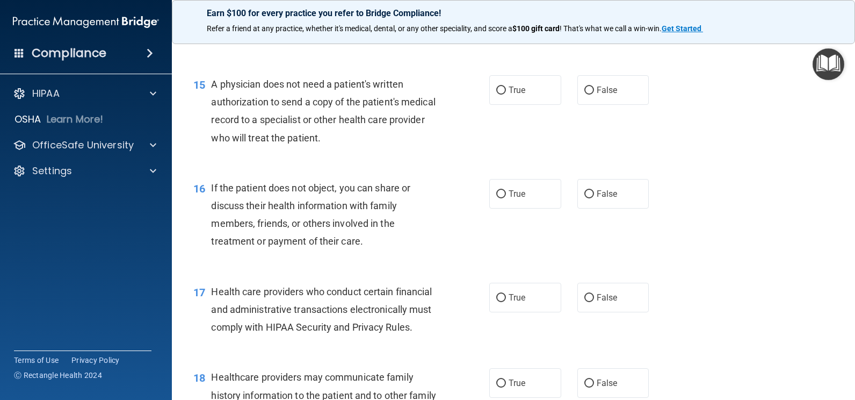
scroll to position [1343, 0]
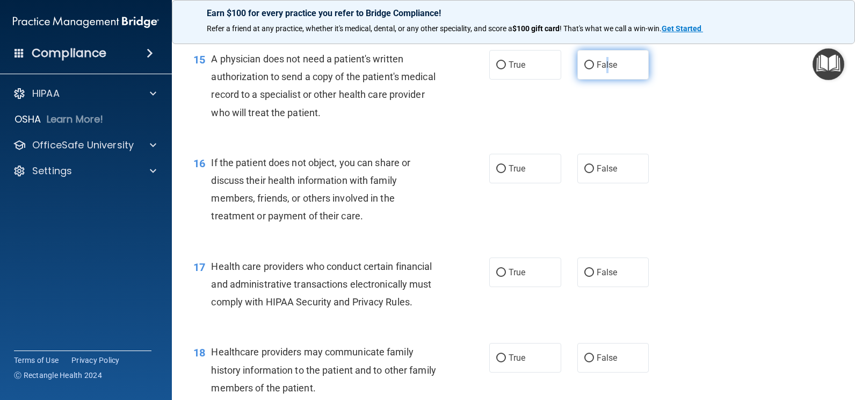
click at [602, 70] on span "False" at bounding box center [607, 65] width 21 height 10
click at [587, 69] on input "False" at bounding box center [590, 65] width 10 height 8
radio input "true"
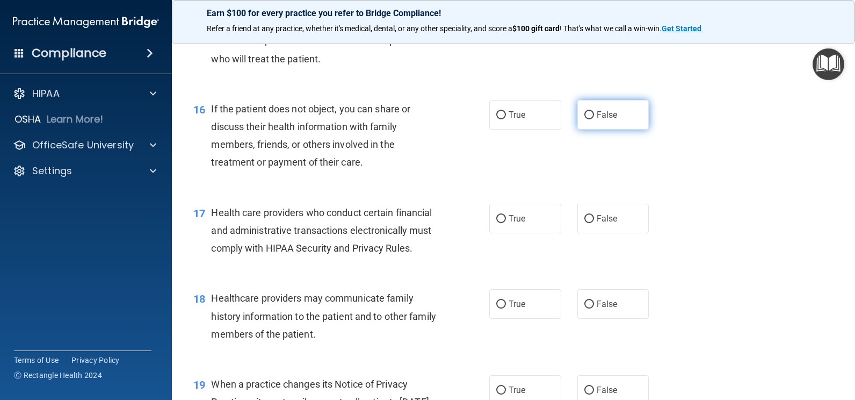
drag, startPoint x: 585, startPoint y: 135, endPoint x: 574, endPoint y: 133, distance: 10.6
click at [585, 119] on input "False" at bounding box center [590, 115] width 10 height 8
radio input "true"
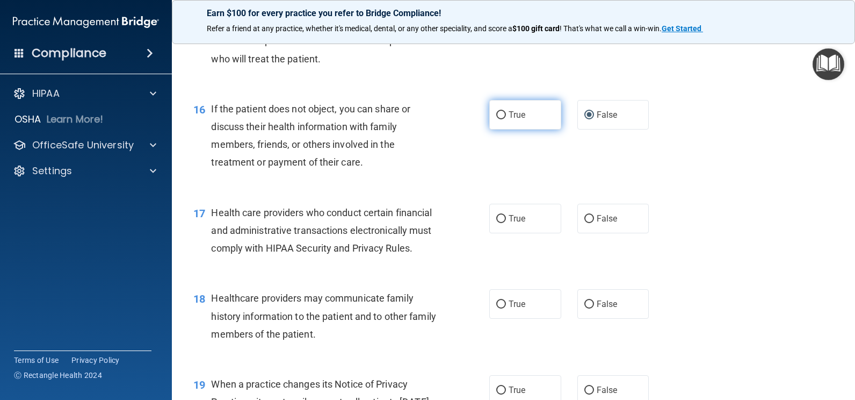
click at [543, 129] on label "True" at bounding box center [525, 115] width 72 height 30
click at [506, 119] on input "True" at bounding box center [501, 115] width 10 height 8
radio input "true"
radio input "false"
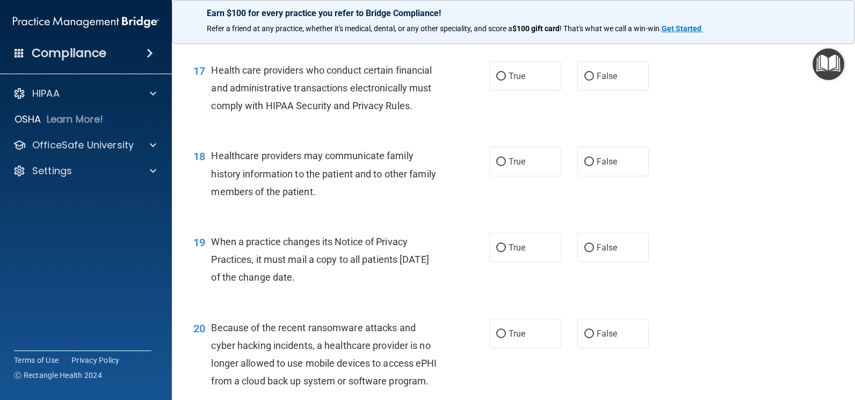
scroll to position [1558, 0]
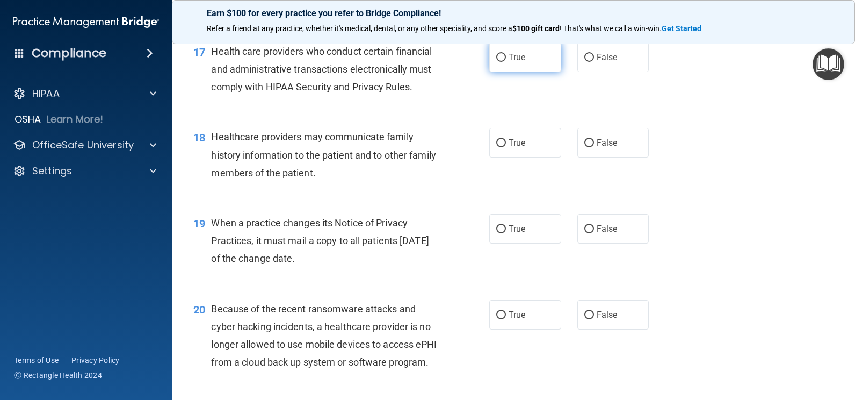
click at [509, 62] on span "True" at bounding box center [517, 57] width 17 height 10
click at [506, 62] on input "True" at bounding box center [501, 58] width 10 height 8
radio input "true"
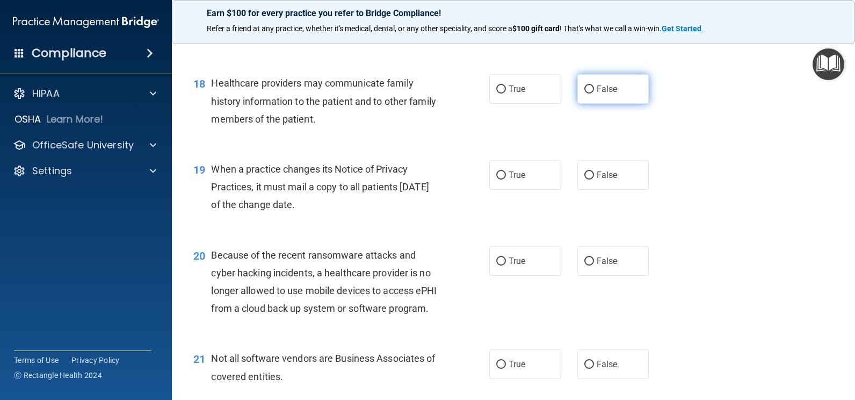
click at [578, 104] on label "False" at bounding box center [614, 89] width 72 height 30
click at [585, 93] on input "False" at bounding box center [590, 89] width 10 height 8
radio input "true"
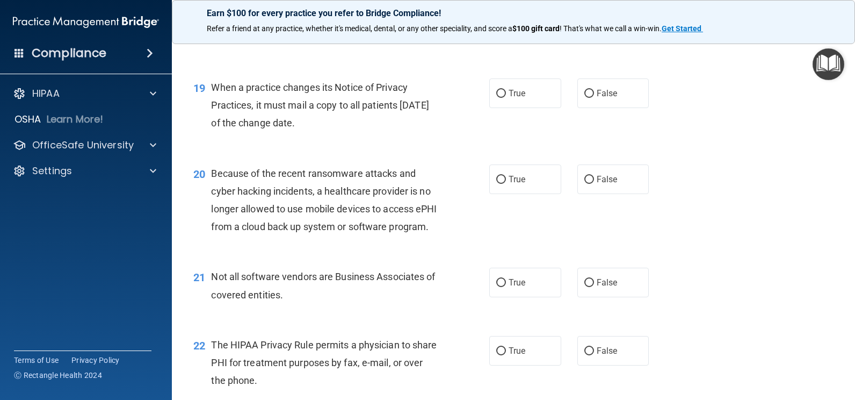
scroll to position [1719, 0]
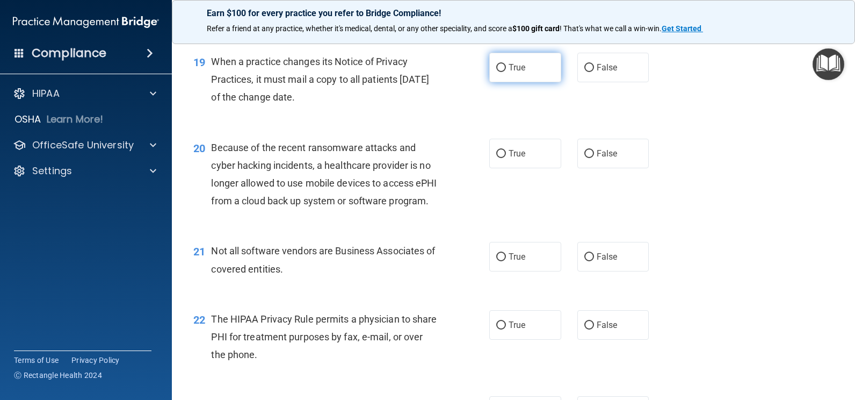
click at [514, 73] on span "True" at bounding box center [517, 67] width 17 height 10
click at [506, 72] on input "True" at bounding box center [501, 68] width 10 height 8
radio input "true"
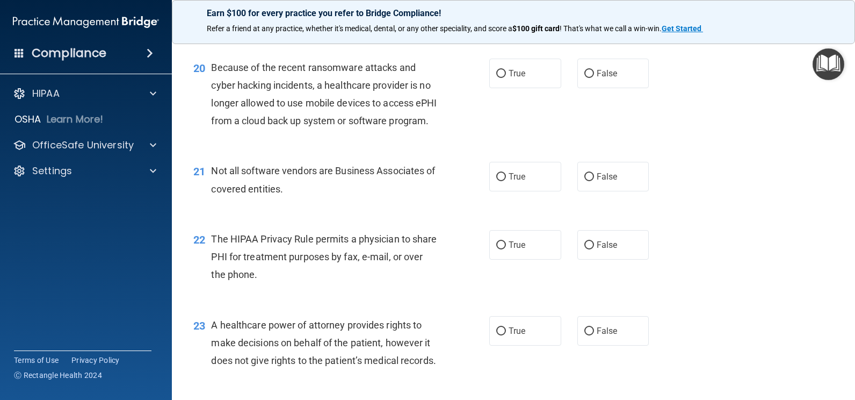
scroll to position [1827, 0]
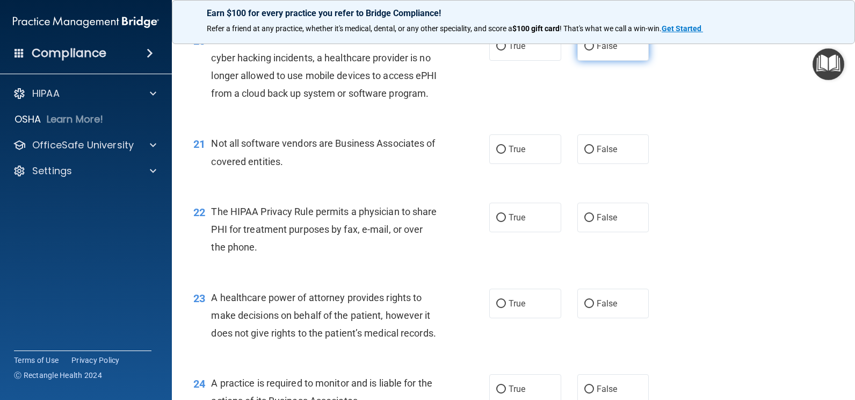
click at [578, 61] on label "False" at bounding box center [614, 46] width 72 height 30
click at [585, 50] on input "False" at bounding box center [590, 46] width 10 height 8
radio input "true"
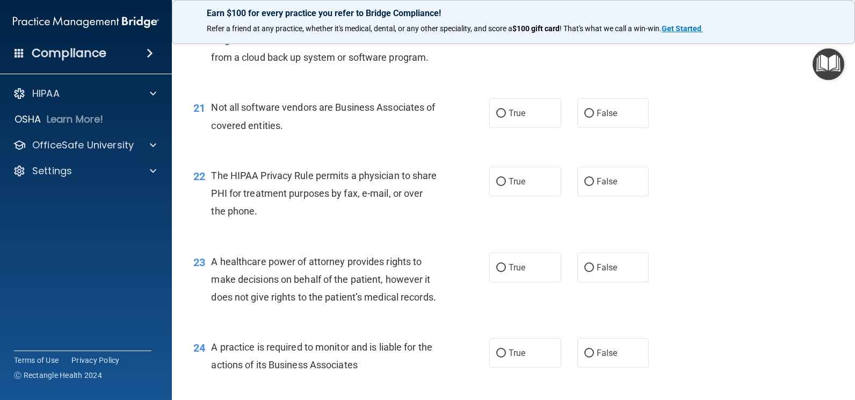
scroll to position [1934, 0]
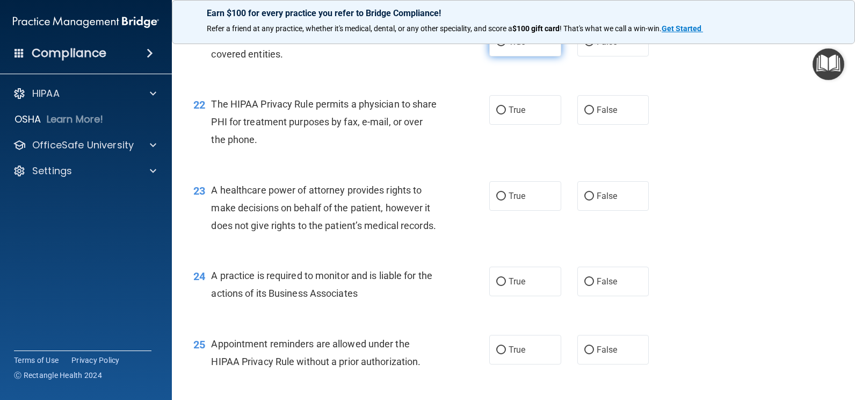
click at [504, 56] on label "True" at bounding box center [525, 42] width 72 height 30
click at [504, 46] on input "True" at bounding box center [501, 42] width 10 height 8
radio input "true"
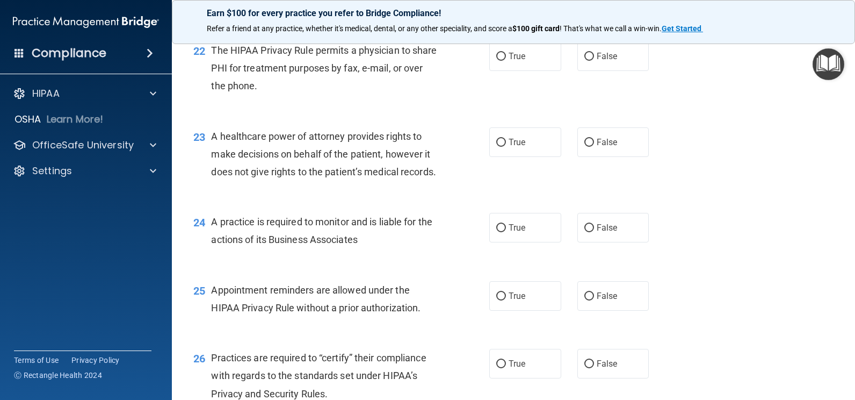
scroll to position [2041, 0]
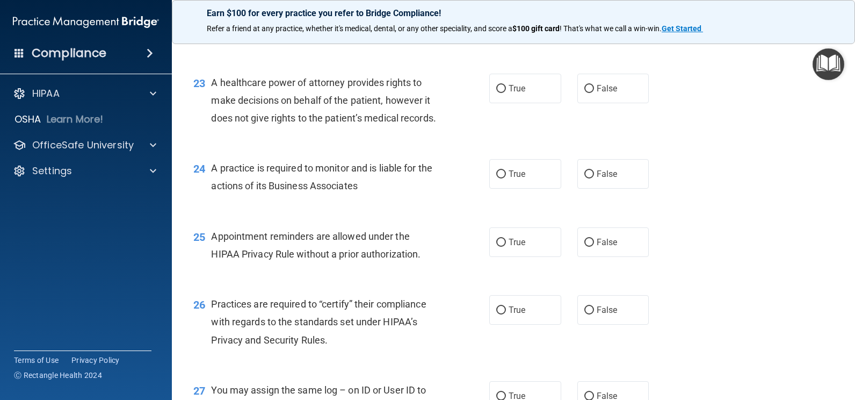
click at [501, 7] on input "True" at bounding box center [501, 3] width 10 height 8
radio input "true"
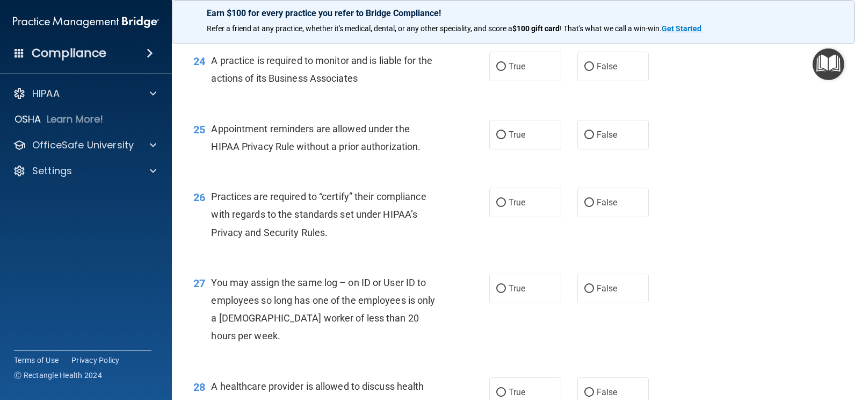
scroll to position [2095, 0]
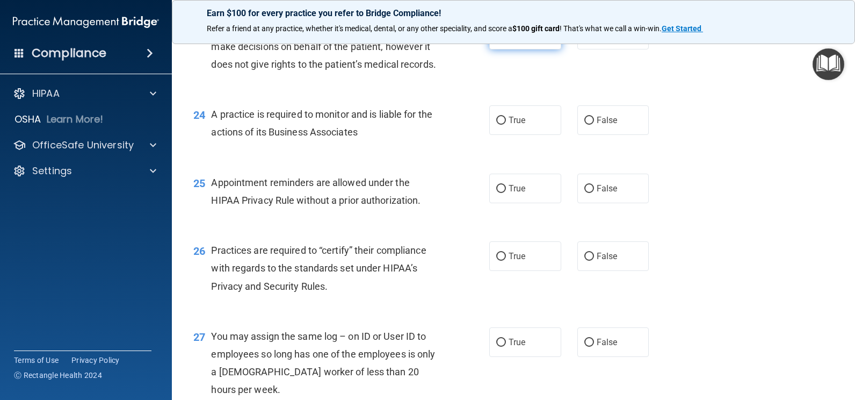
click at [517, 40] on span "True" at bounding box center [517, 35] width 17 height 10
click at [506, 39] on input "True" at bounding box center [501, 35] width 10 height 8
radio input "true"
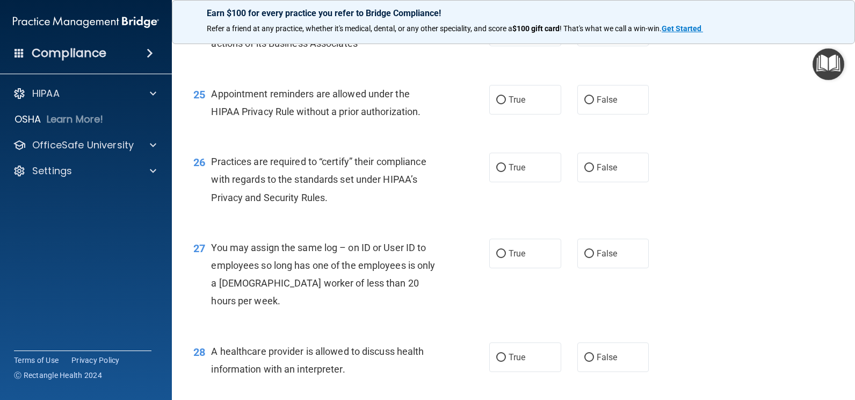
scroll to position [2203, 0]
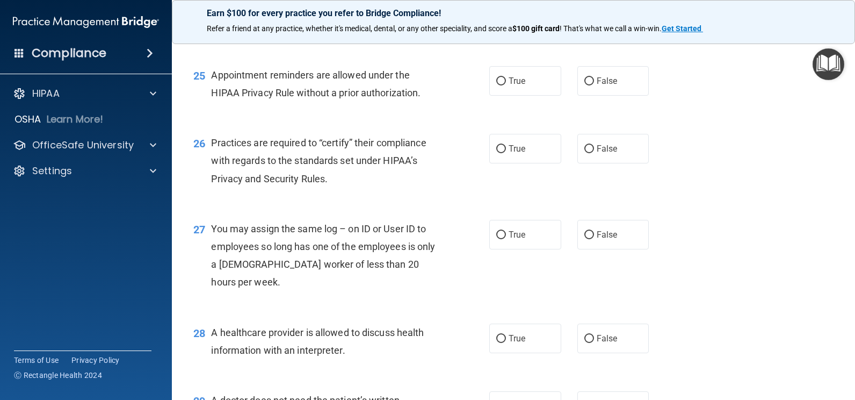
click at [508, 27] on label "True" at bounding box center [525, 13] width 72 height 30
click at [506, 17] on input "True" at bounding box center [501, 13] width 10 height 8
radio input "true"
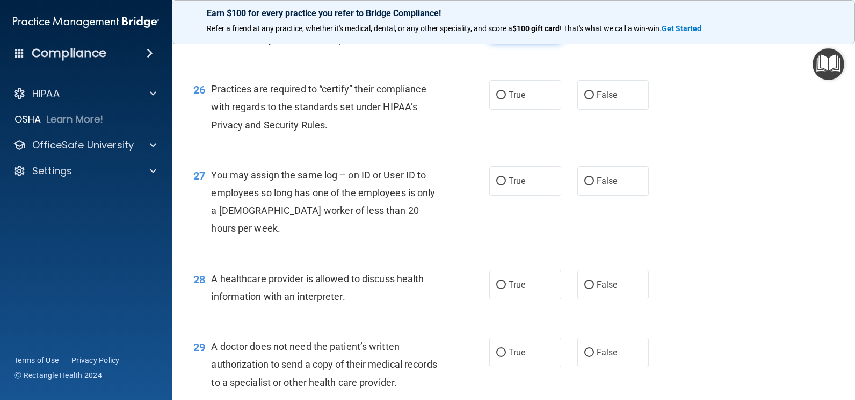
click at [497, 42] on label "True" at bounding box center [525, 27] width 72 height 30
click at [497, 32] on input "True" at bounding box center [501, 28] width 10 height 8
radio input "true"
click at [619, 42] on label "False" at bounding box center [614, 27] width 72 height 30
click at [594, 32] on input "False" at bounding box center [590, 28] width 10 height 8
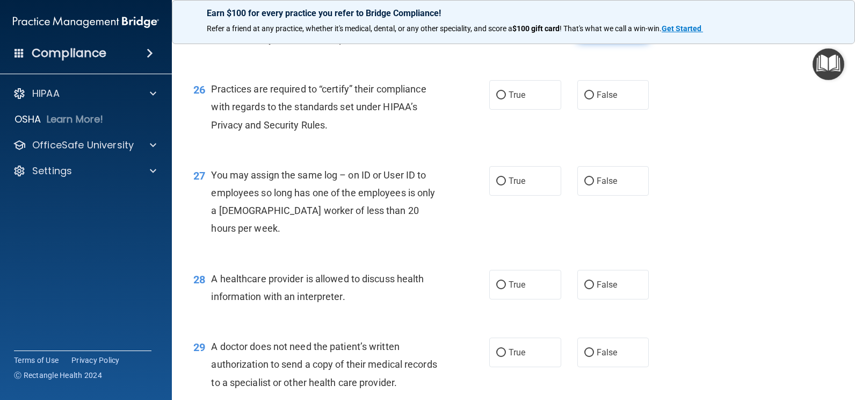
radio input "true"
radio input "false"
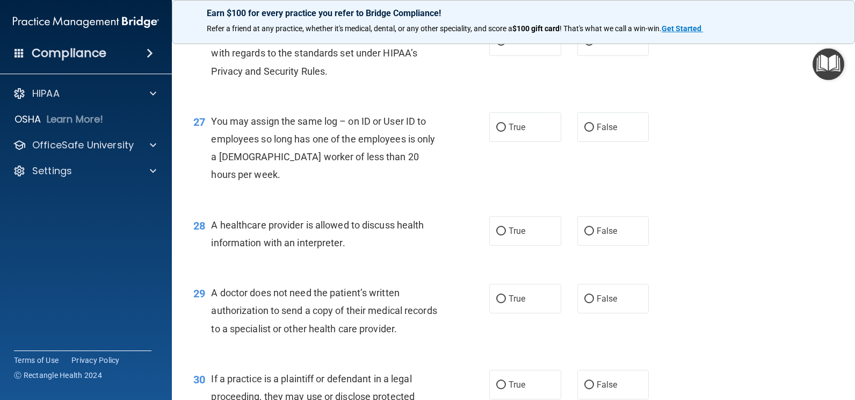
scroll to position [2364, 0]
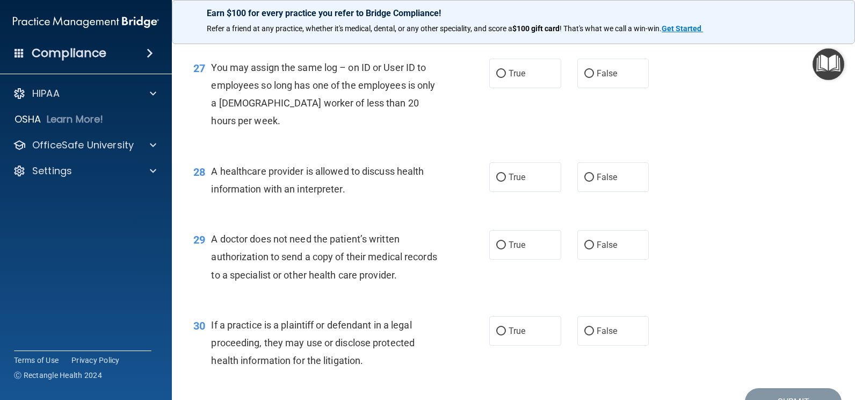
radio input "true"
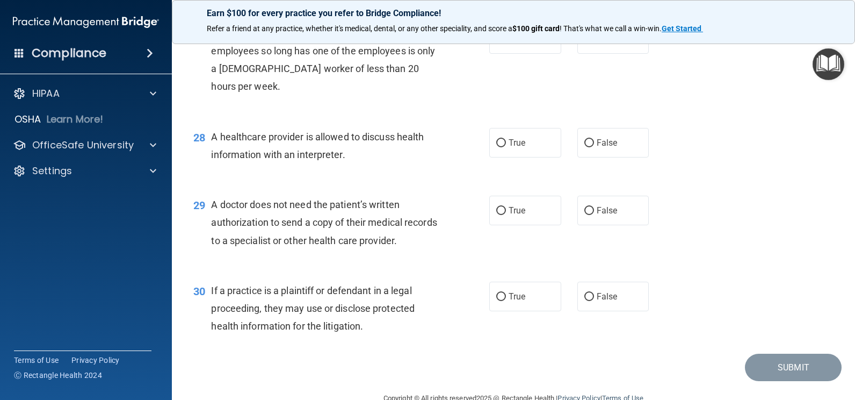
scroll to position [2418, 0]
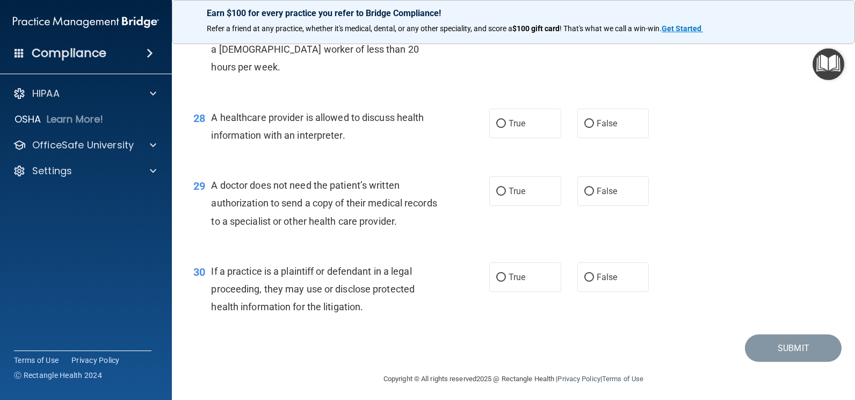
click at [617, 34] on label "False" at bounding box center [614, 20] width 72 height 30
click at [594, 24] on input "False" at bounding box center [590, 20] width 10 height 8
radio input "true"
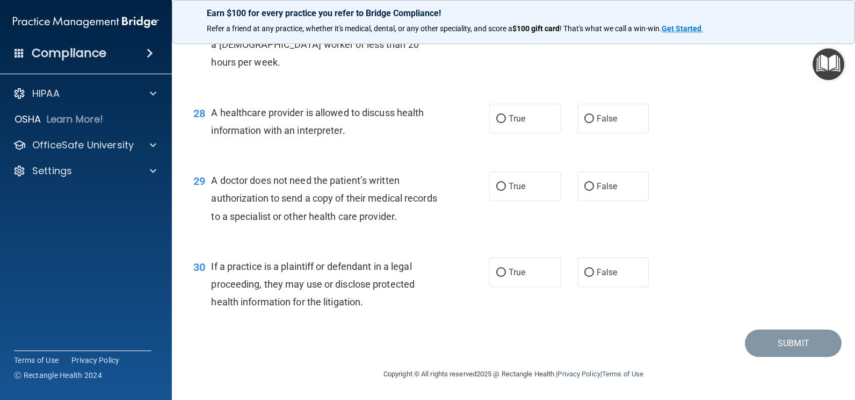
scroll to position [2494, 0]
drag, startPoint x: 513, startPoint y: 108, endPoint x: 444, endPoint y: 118, distance: 69.4
click at [512, 108] on label "True" at bounding box center [525, 119] width 72 height 30
click at [506, 115] on input "True" at bounding box center [501, 119] width 10 height 8
radio input "true"
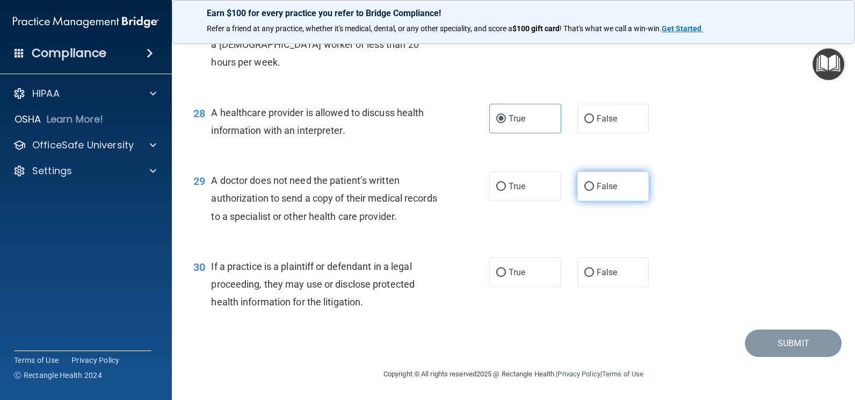
click at [586, 184] on input "False" at bounding box center [590, 187] width 10 height 8
radio input "true"
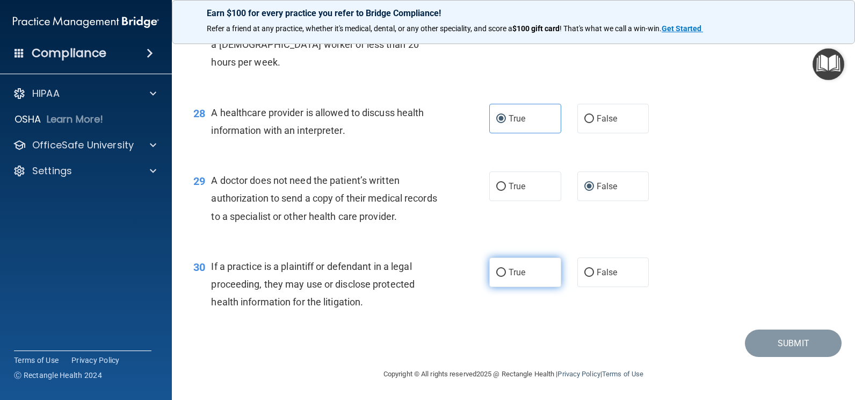
click at [530, 276] on label "True" at bounding box center [525, 272] width 72 height 30
click at [506, 276] on input "True" at bounding box center [501, 273] width 10 height 8
radio input "true"
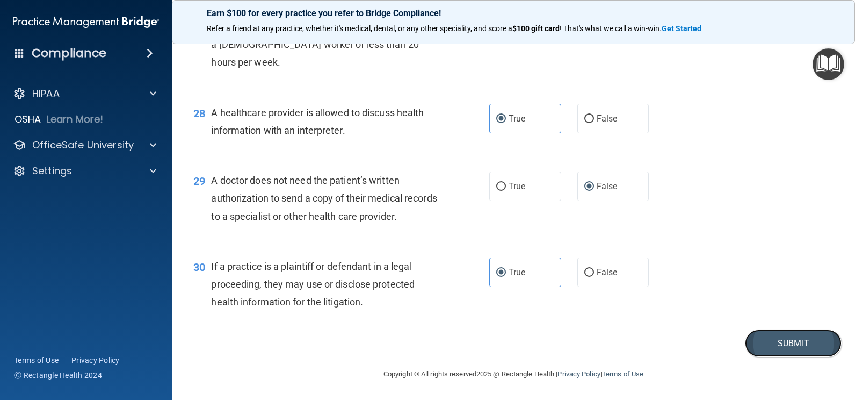
click at [757, 342] on button "Submit" at bounding box center [793, 342] width 97 height 27
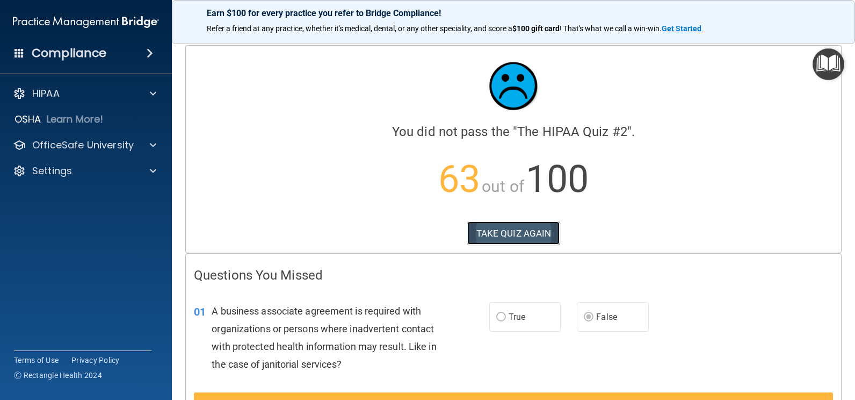
click at [529, 223] on button "TAKE QUIZ AGAIN" at bounding box center [513, 233] width 93 height 24
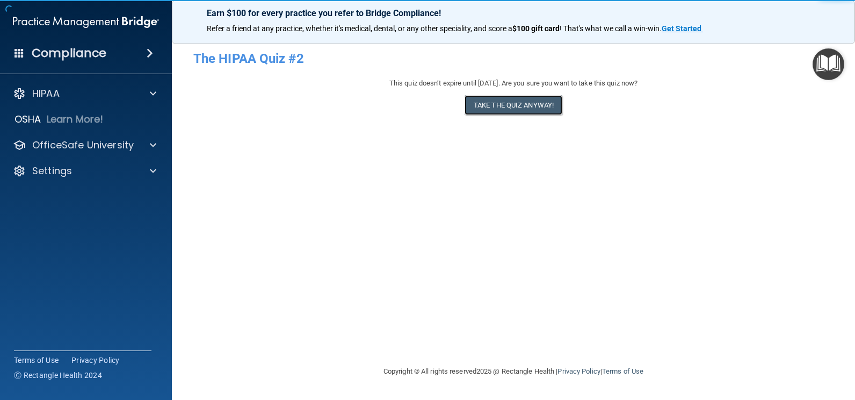
click at [511, 103] on button "Take the quiz anyway!" at bounding box center [514, 105] width 98 height 20
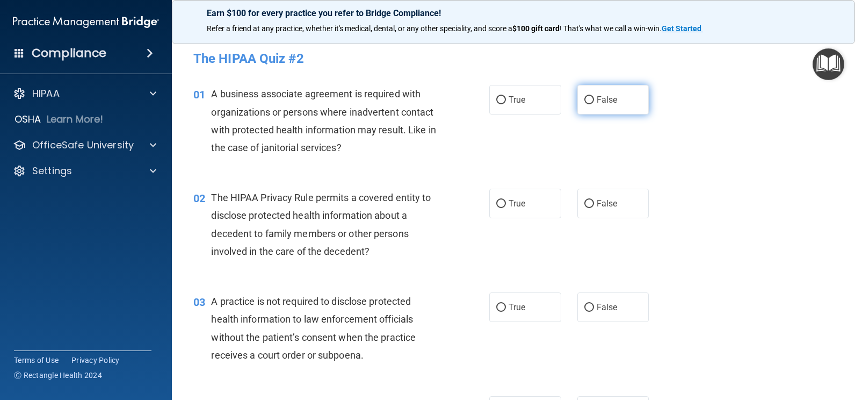
click at [626, 100] on label "False" at bounding box center [614, 100] width 72 height 30
click at [594, 100] on input "False" at bounding box center [590, 100] width 10 height 8
radio input "true"
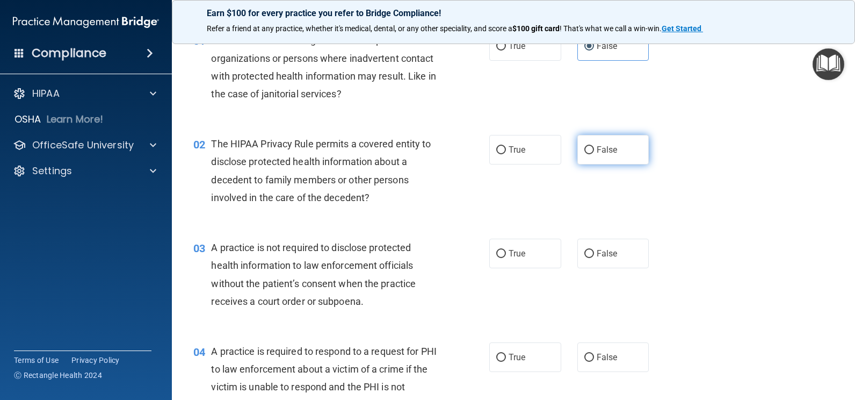
click at [578, 151] on label "False" at bounding box center [614, 150] width 72 height 30
click at [585, 151] on input "False" at bounding box center [590, 150] width 10 height 8
radio input "true"
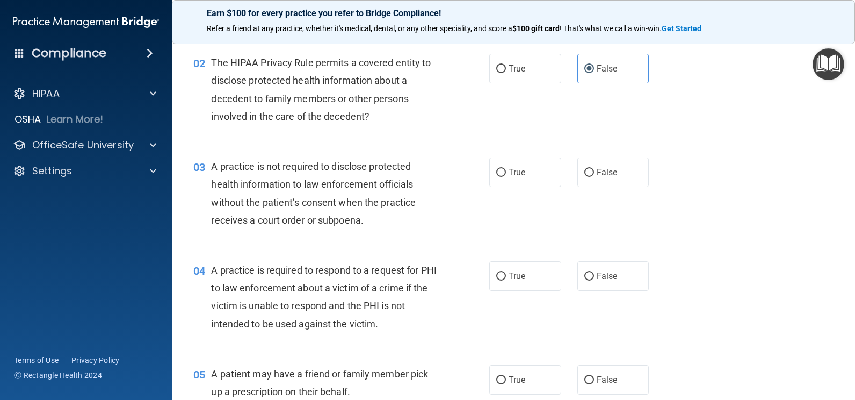
scroll to position [161, 0]
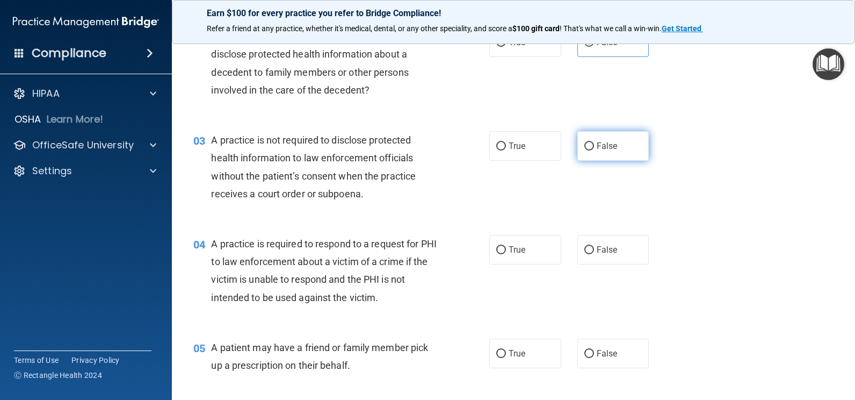
drag, startPoint x: 642, startPoint y: 120, endPoint x: 643, endPoint y: 142, distance: 21.5
click at [643, 124] on div "03 A practice is not required to disclose protected health information to law e…" at bounding box center [513, 170] width 656 height 104
click at [640, 155] on label "False" at bounding box center [614, 146] width 72 height 30
click at [594, 150] on input "False" at bounding box center [590, 146] width 10 height 8
radio input "true"
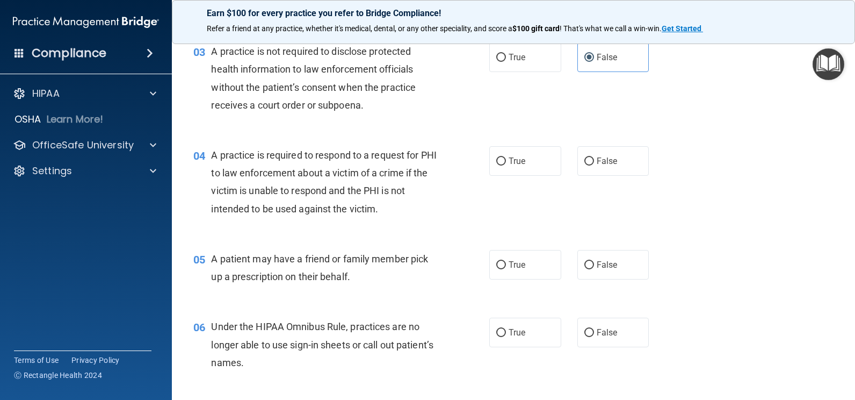
scroll to position [269, 0]
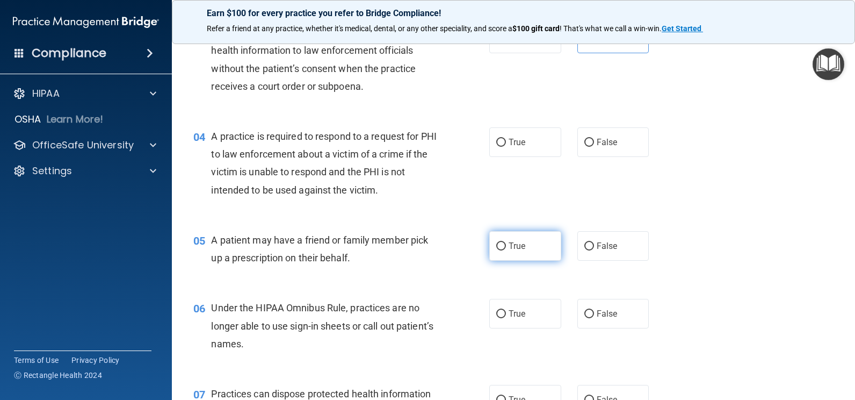
click at [544, 258] on label "True" at bounding box center [525, 246] width 72 height 30
click at [506, 250] on input "True" at bounding box center [501, 246] width 10 height 8
radio input "true"
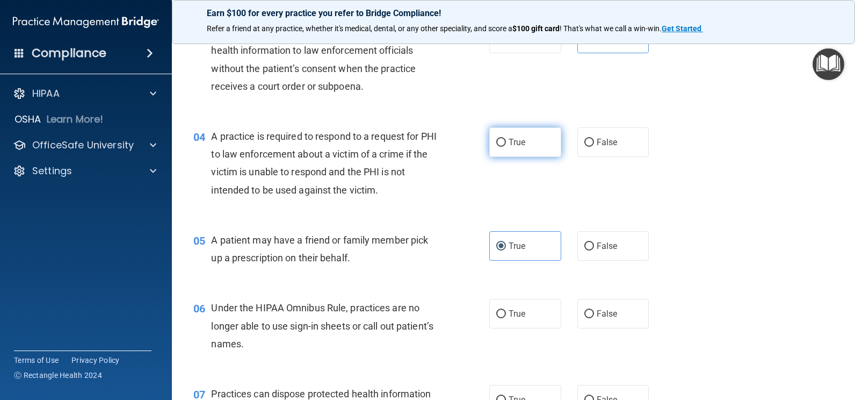
click at [523, 140] on label "True" at bounding box center [525, 142] width 72 height 30
click at [506, 140] on input "True" at bounding box center [501, 143] width 10 height 8
radio input "true"
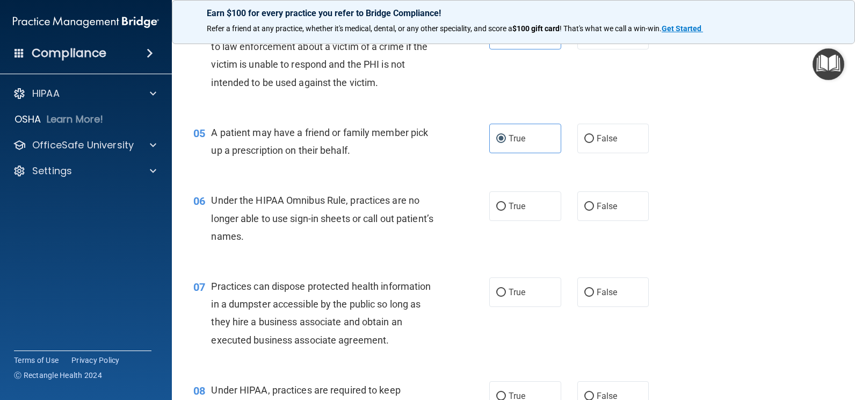
scroll to position [430, 0]
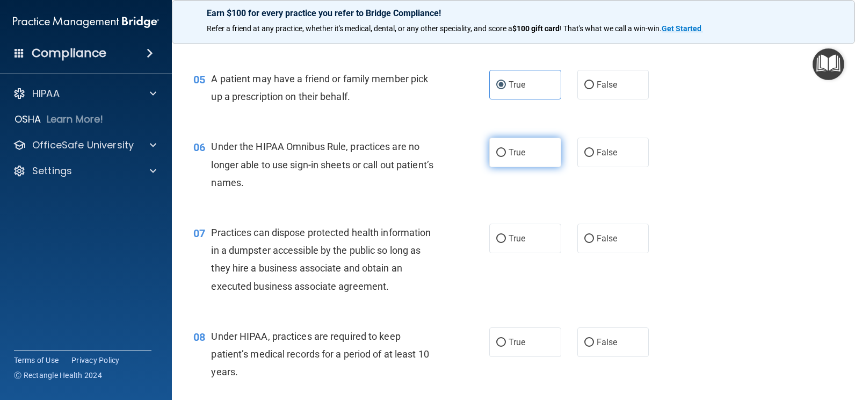
click at [522, 155] on span "True" at bounding box center [517, 152] width 17 height 10
click at [506, 155] on input "True" at bounding box center [501, 153] width 10 height 8
radio input "true"
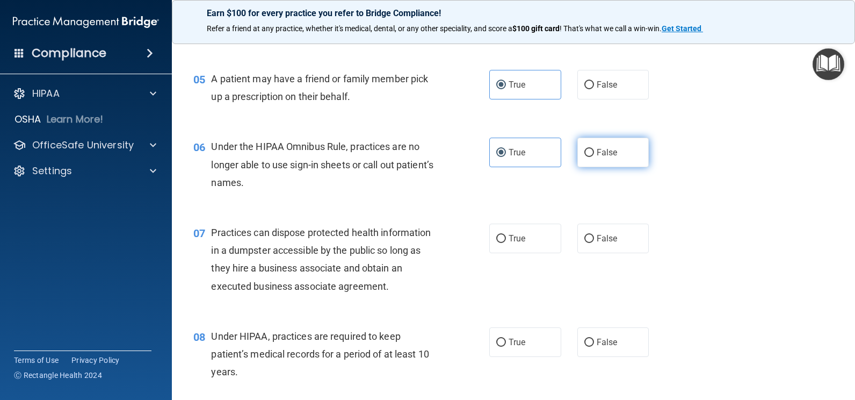
click at [617, 159] on label "False" at bounding box center [614, 153] width 72 height 30
click at [594, 157] on input "False" at bounding box center [590, 153] width 10 height 8
radio input "true"
radio input "false"
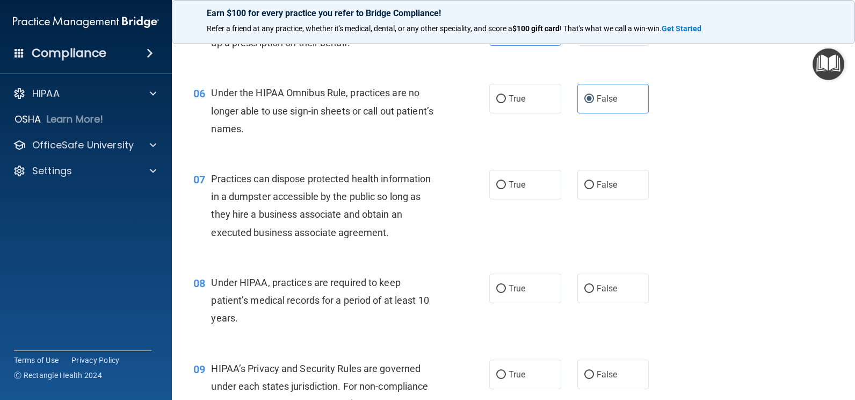
scroll to position [537, 0]
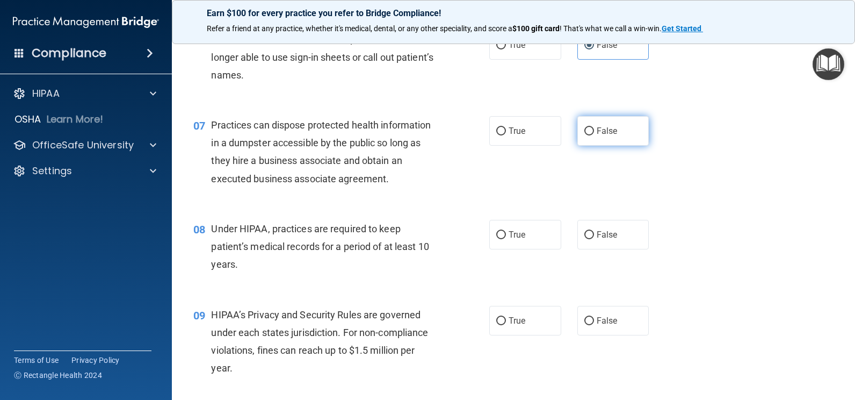
click at [621, 133] on label "False" at bounding box center [614, 131] width 72 height 30
click at [594, 133] on input "False" at bounding box center [590, 131] width 10 height 8
radio input "true"
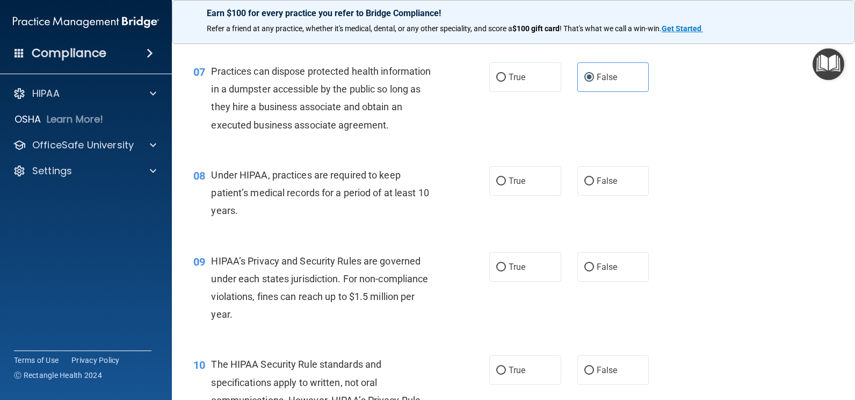
scroll to position [645, 0]
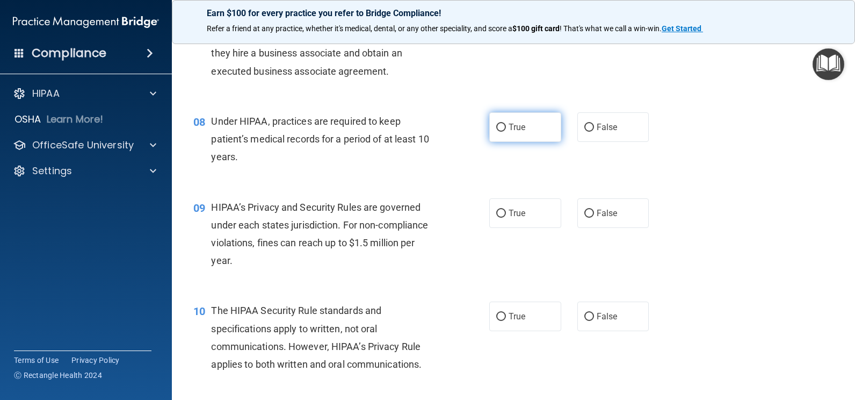
click at [523, 128] on label "True" at bounding box center [525, 127] width 72 height 30
click at [506, 128] on input "True" at bounding box center [501, 128] width 10 height 8
radio input "true"
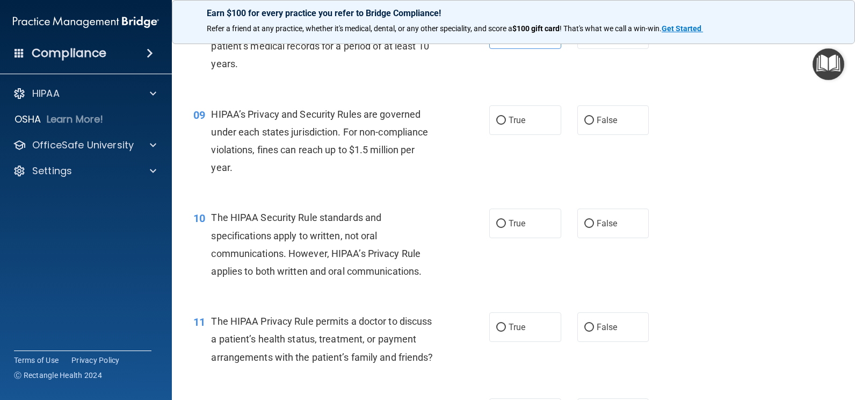
scroll to position [752, 0]
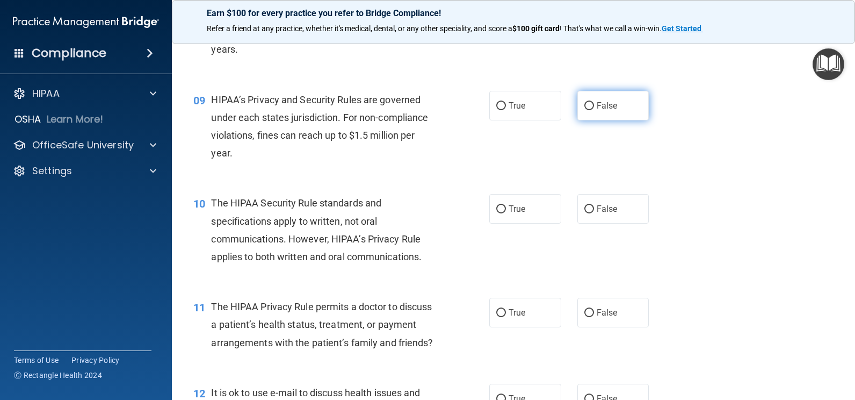
click at [630, 110] on label "False" at bounding box center [614, 106] width 72 height 30
click at [594, 110] on input "False" at bounding box center [590, 106] width 10 height 8
radio input "true"
click at [542, 213] on label "True" at bounding box center [525, 209] width 72 height 30
click at [506, 213] on input "True" at bounding box center [501, 209] width 10 height 8
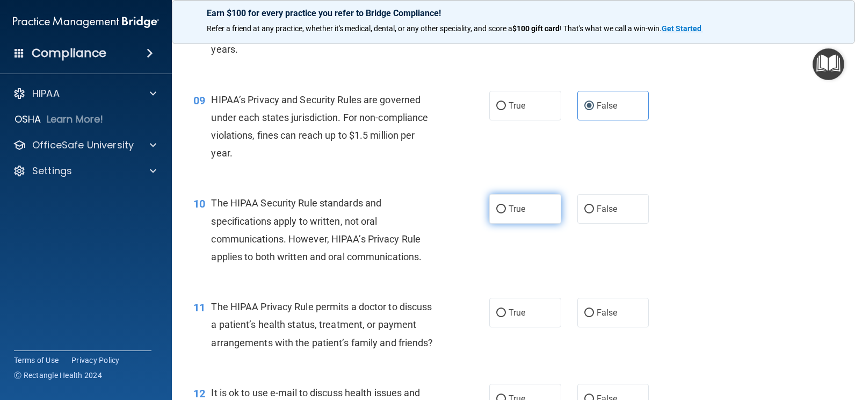
radio input "true"
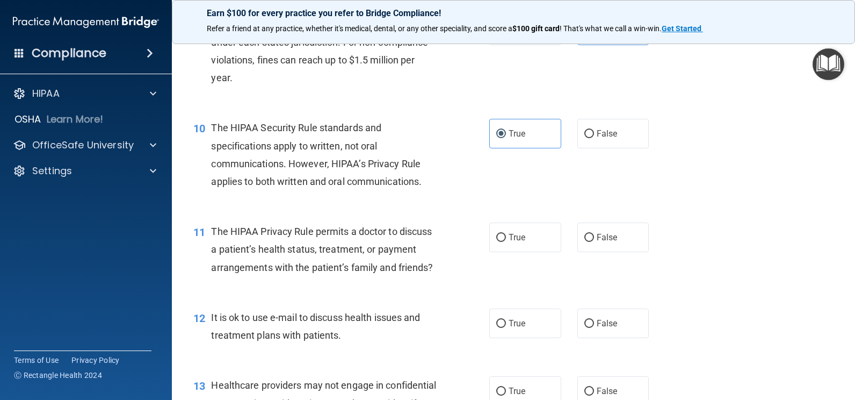
scroll to position [860, 0]
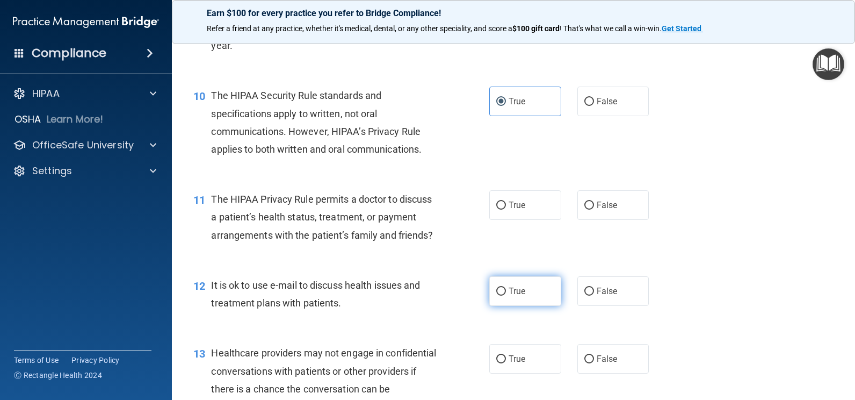
click at [521, 296] on span "True" at bounding box center [517, 291] width 17 height 10
click at [506, 295] on input "True" at bounding box center [501, 291] width 10 height 8
radio input "true"
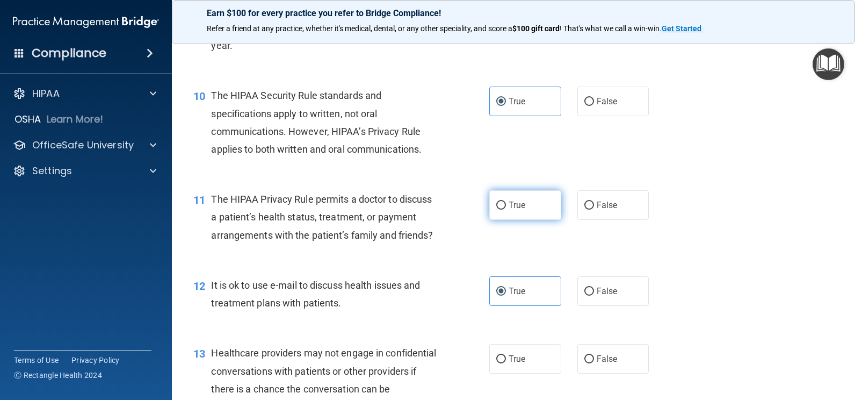
click at [531, 210] on label "True" at bounding box center [525, 205] width 72 height 30
click at [506, 210] on input "True" at bounding box center [501, 205] width 10 height 8
radio input "true"
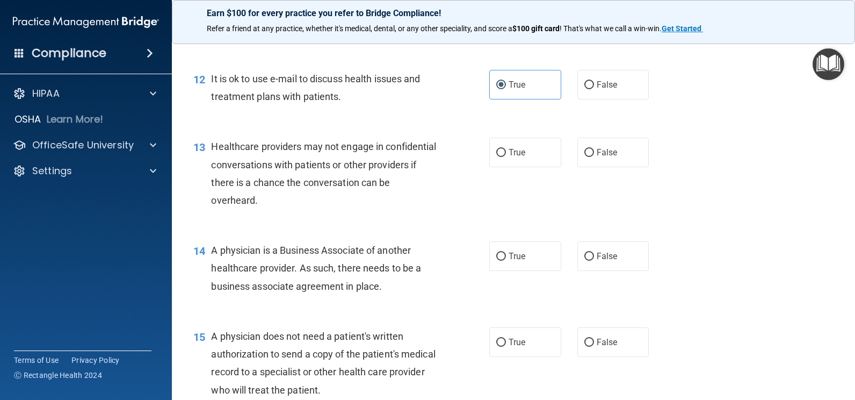
scroll to position [1074, 0]
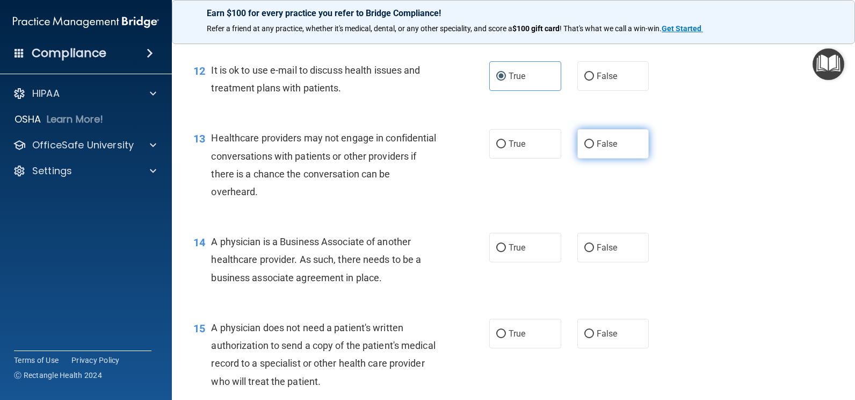
click at [597, 149] on span "False" at bounding box center [607, 144] width 21 height 10
click at [594, 148] on input "False" at bounding box center [590, 144] width 10 height 8
radio input "true"
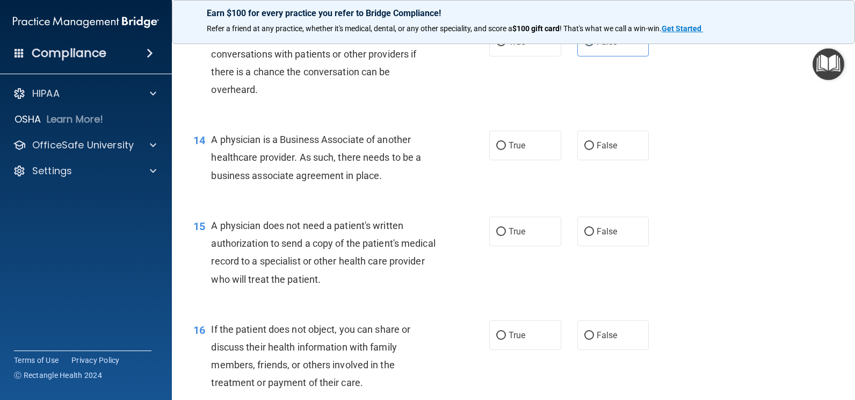
scroll to position [1182, 0]
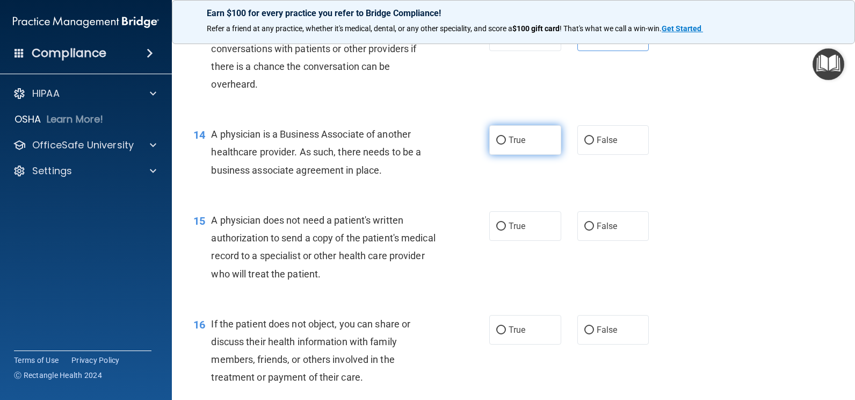
click at [514, 145] on span "True" at bounding box center [517, 140] width 17 height 10
click at [506, 145] on input "True" at bounding box center [501, 140] width 10 height 8
radio input "true"
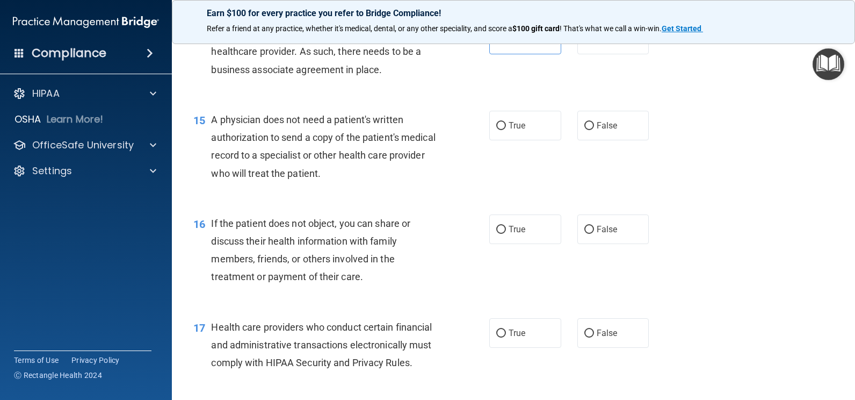
scroll to position [1289, 0]
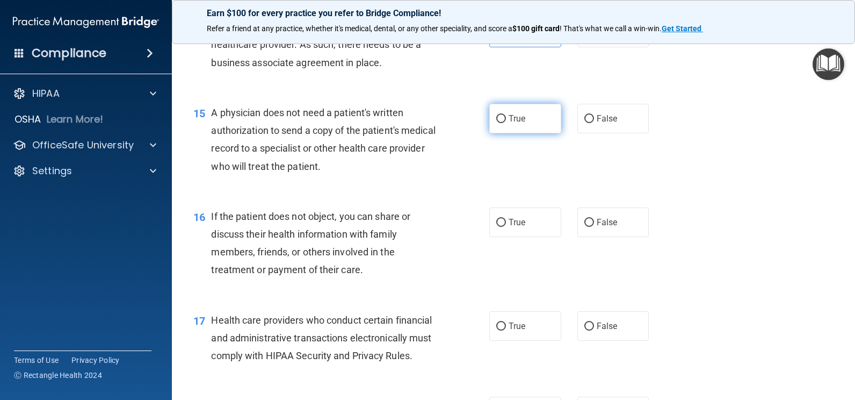
click at [543, 133] on label "True" at bounding box center [525, 119] width 72 height 30
click at [506, 123] on input "True" at bounding box center [501, 119] width 10 height 8
radio input "true"
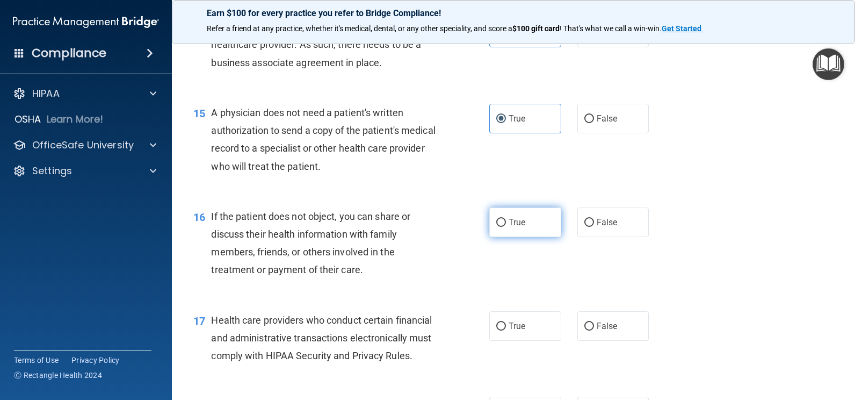
drag, startPoint x: 548, startPoint y: 233, endPoint x: 545, endPoint y: 237, distance: 5.8
click at [549, 233] on label "True" at bounding box center [525, 222] width 72 height 30
click at [506, 227] on input "True" at bounding box center [501, 223] width 10 height 8
radio input "true"
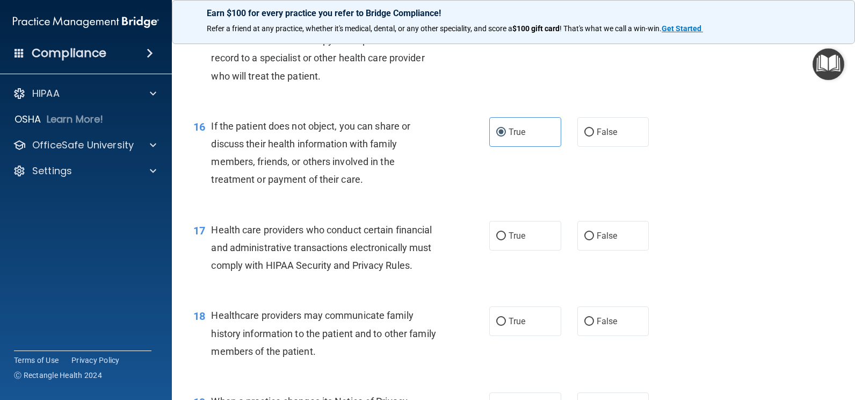
scroll to position [1397, 0]
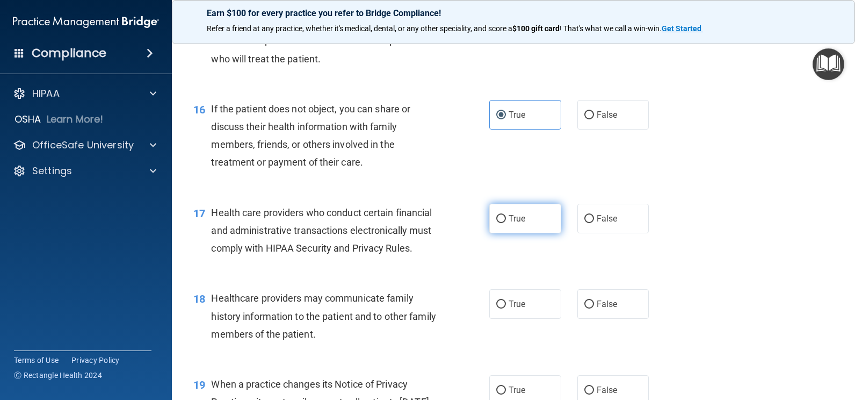
click at [519, 230] on label "True" at bounding box center [525, 219] width 72 height 30
click at [506, 223] on input "True" at bounding box center [501, 219] width 10 height 8
radio input "true"
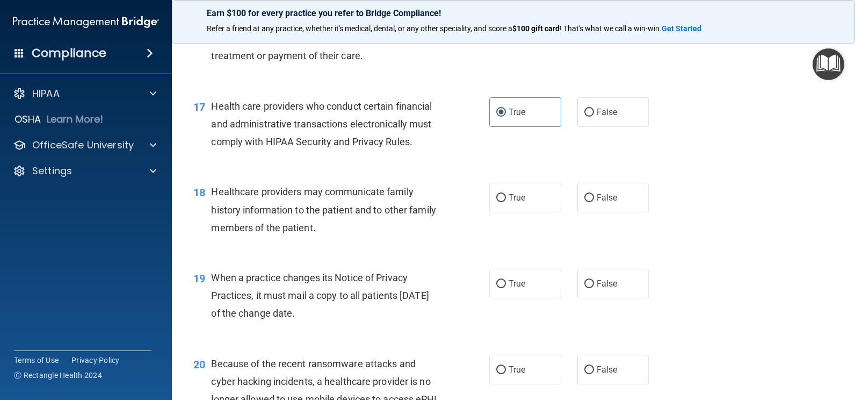
scroll to position [1504, 0]
click at [586, 297] on label "False" at bounding box center [614, 283] width 72 height 30
click at [586, 287] on input "False" at bounding box center [590, 283] width 10 height 8
radio input "true"
click at [590, 211] on label "False" at bounding box center [614, 197] width 72 height 30
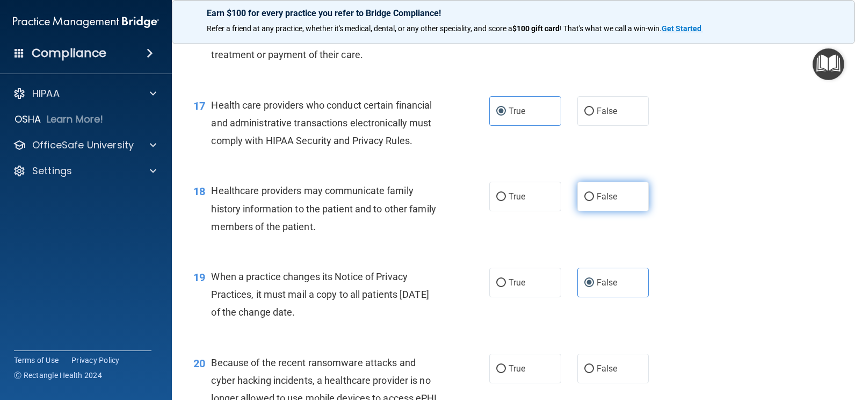
click at [590, 201] on input "False" at bounding box center [590, 197] width 10 height 8
radio input "true"
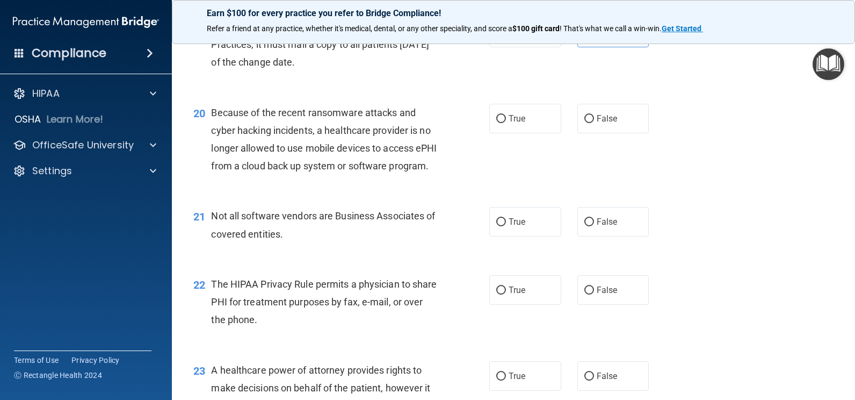
scroll to position [1773, 0]
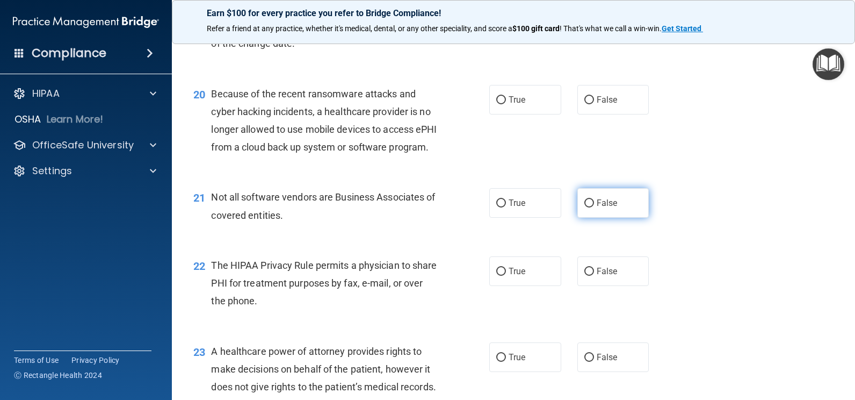
click at [619, 218] on label "False" at bounding box center [614, 203] width 72 height 30
click at [594, 207] on input "False" at bounding box center [590, 203] width 10 height 8
radio input "true"
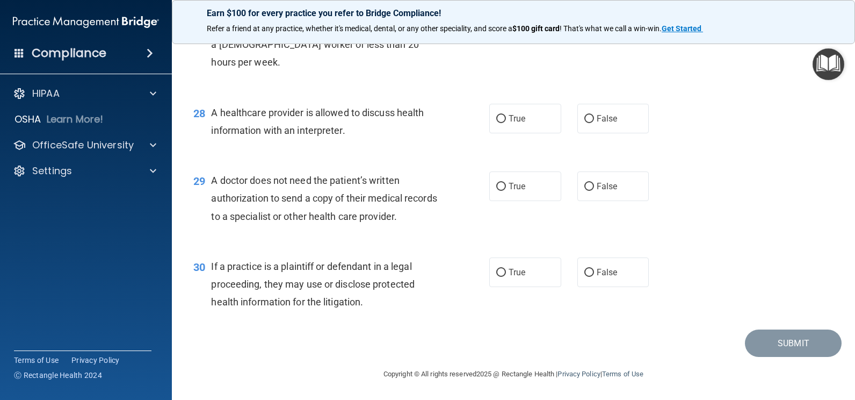
scroll to position [2494, 0]
click at [521, 272] on span "True" at bounding box center [517, 272] width 17 height 10
click at [506, 272] on input "True" at bounding box center [501, 273] width 10 height 8
radio input "true"
click at [508, 127] on label "True" at bounding box center [525, 119] width 72 height 30
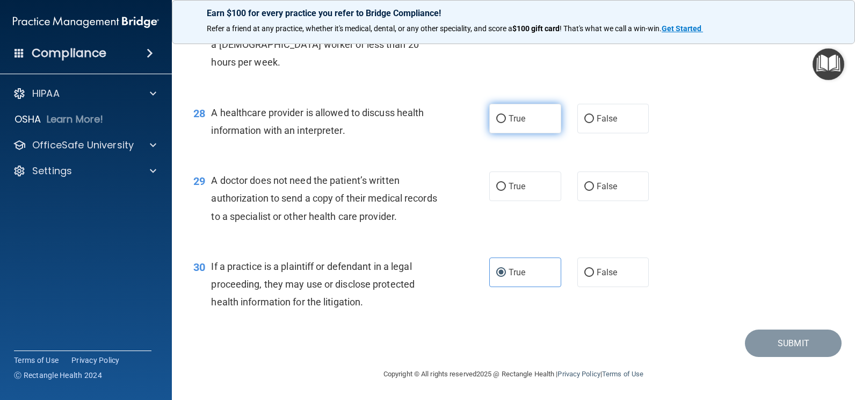
click at [506, 123] on input "True" at bounding box center [501, 119] width 10 height 8
radio input "true"
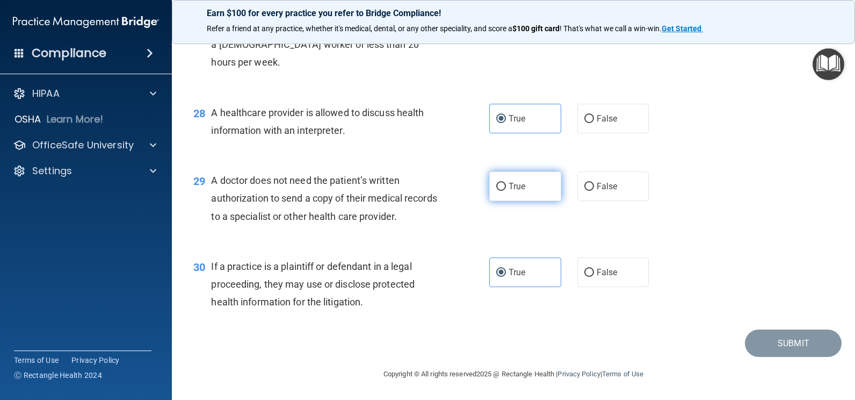
click at [509, 184] on span "True" at bounding box center [517, 186] width 17 height 10
click at [505, 184] on input "True" at bounding box center [501, 187] width 10 height 8
radio input "true"
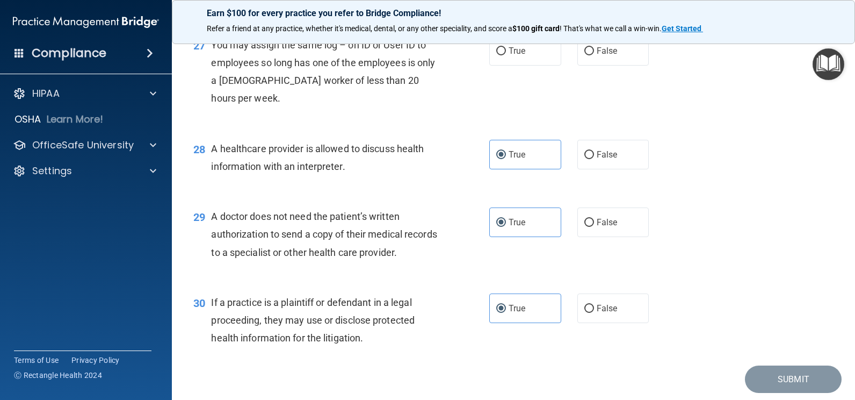
click at [571, 66] on div "True False" at bounding box center [575, 51] width 172 height 30
click at [578, 66] on label "False" at bounding box center [614, 51] width 72 height 30
click at [585, 55] on input "False" at bounding box center [590, 51] width 10 height 8
radio input "true"
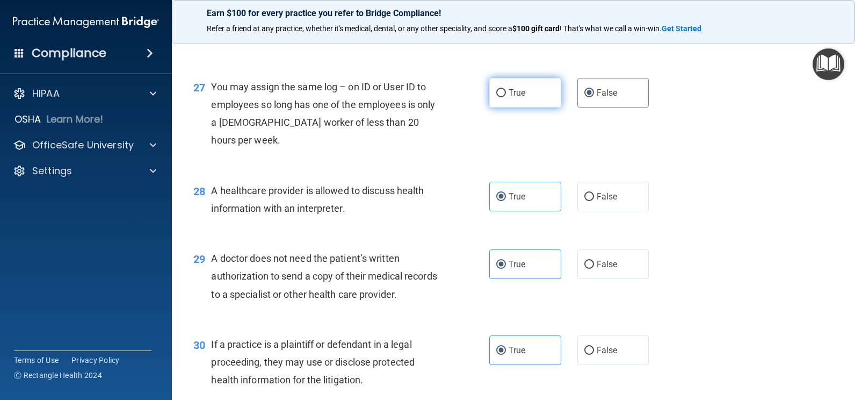
scroll to position [2225, 0]
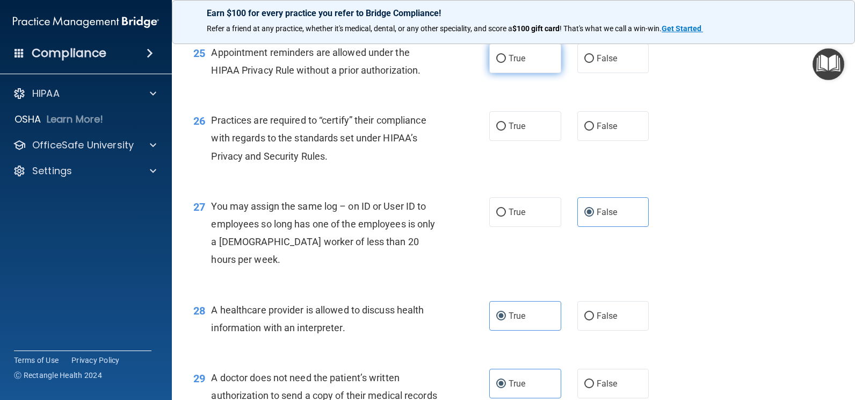
click at [543, 73] on label "True" at bounding box center [525, 59] width 72 height 30
click at [506, 63] on input "True" at bounding box center [501, 59] width 10 height 8
radio input "true"
click at [496, 131] on input "True" at bounding box center [501, 126] width 10 height 8
radio input "true"
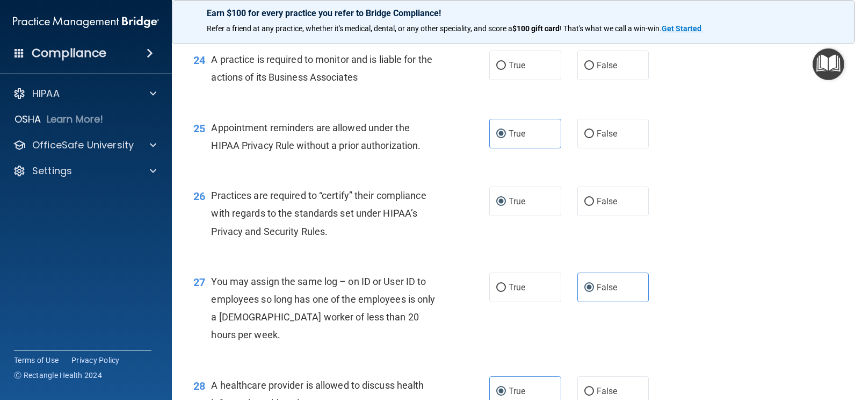
scroll to position [2118, 0]
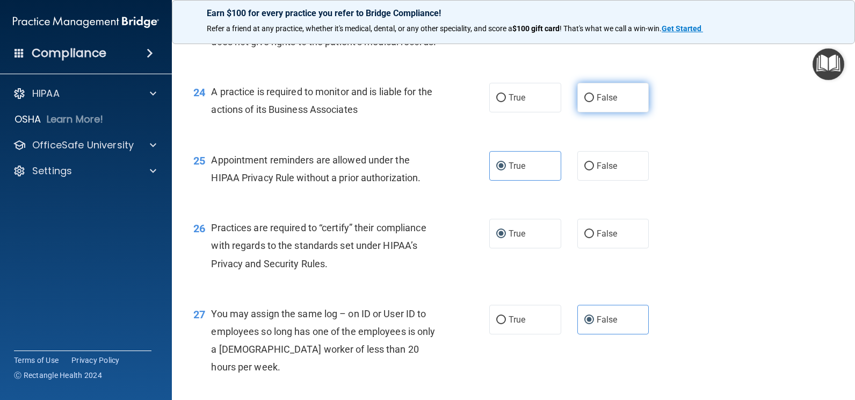
click at [578, 112] on label "False" at bounding box center [614, 98] width 72 height 30
click at [585, 102] on input "False" at bounding box center [590, 98] width 10 height 8
radio input "true"
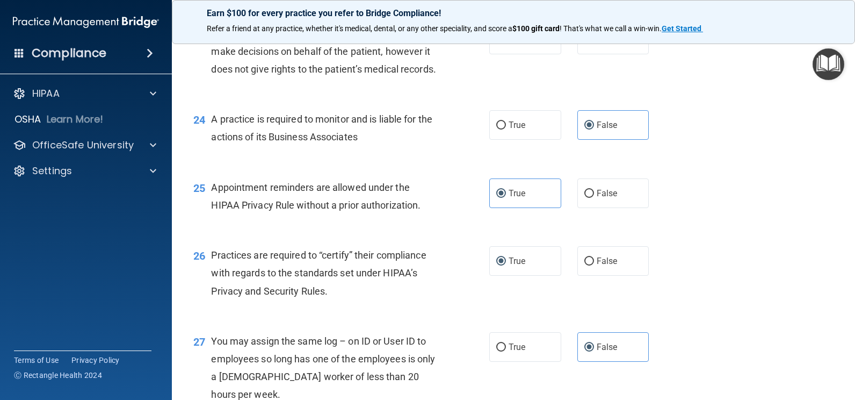
scroll to position [2064, 0]
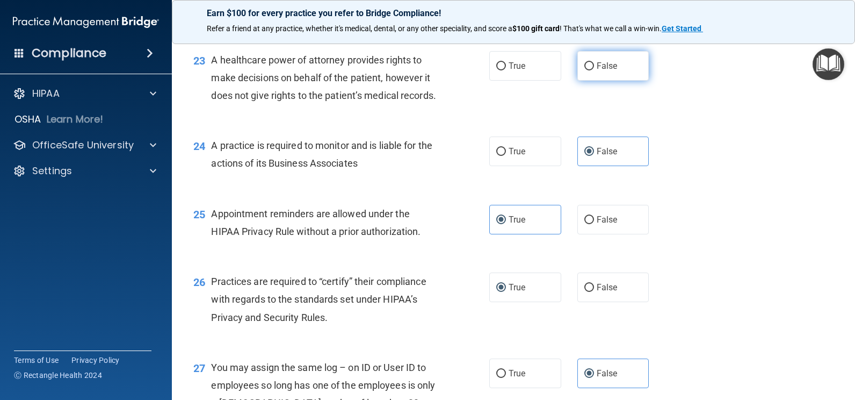
click at [600, 81] on label "False" at bounding box center [614, 66] width 72 height 30
click at [594, 70] on input "False" at bounding box center [590, 66] width 10 height 8
radio input "true"
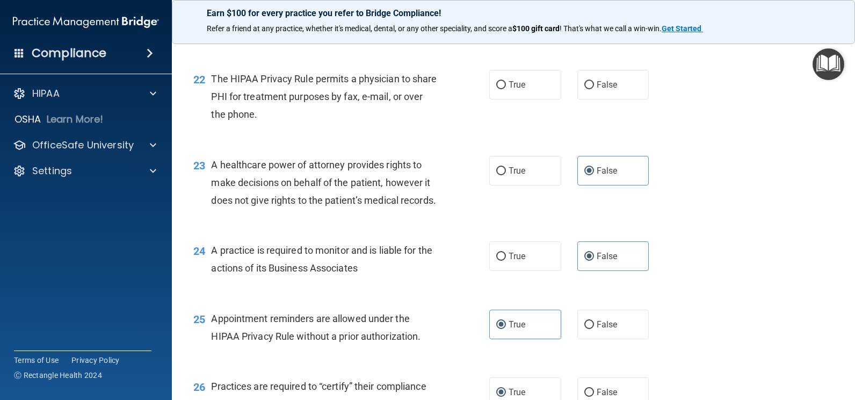
scroll to position [1957, 0]
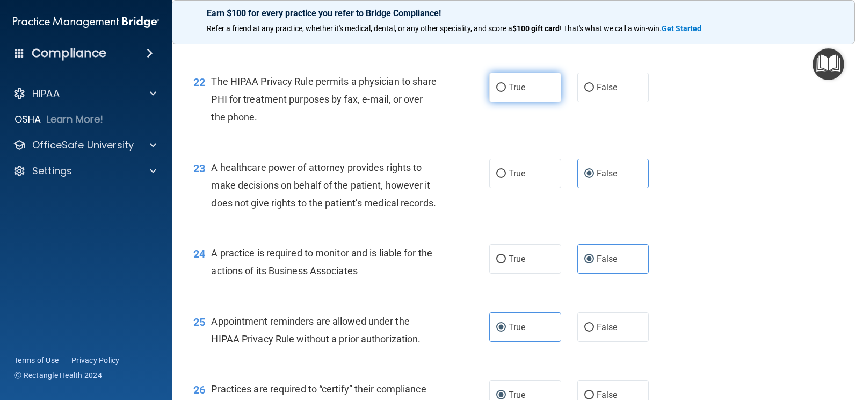
click at [524, 102] on label "True" at bounding box center [525, 88] width 72 height 30
click at [506, 92] on input "True" at bounding box center [501, 88] width 10 height 8
radio input "true"
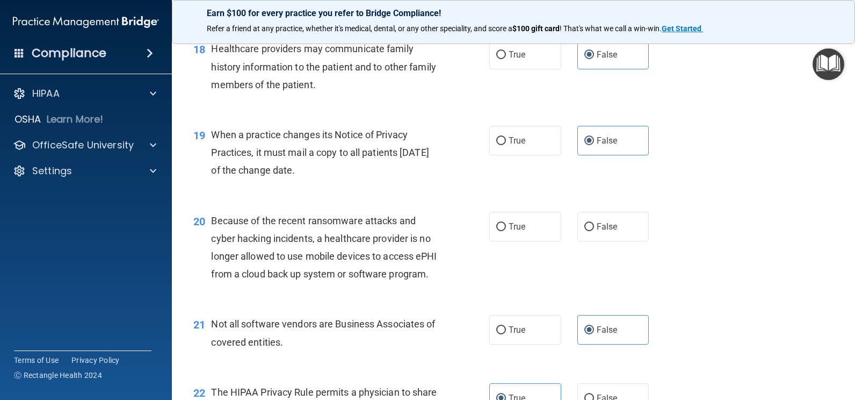
scroll to position [1634, 0]
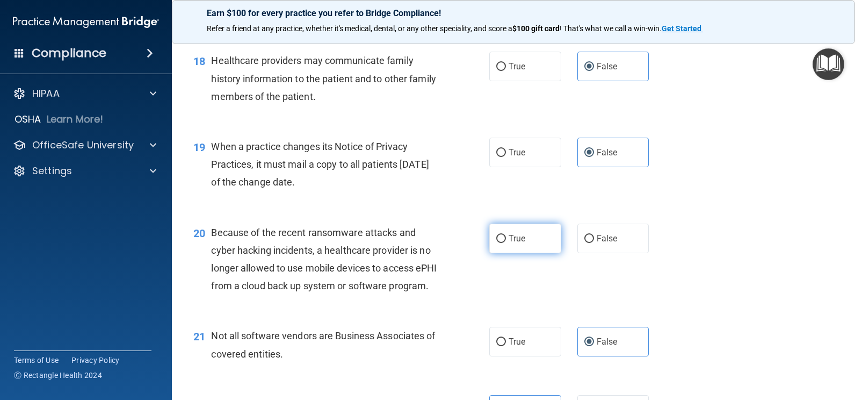
click at [544, 253] on label "True" at bounding box center [525, 238] width 72 height 30
click at [506, 243] on input "True" at bounding box center [501, 239] width 10 height 8
radio input "true"
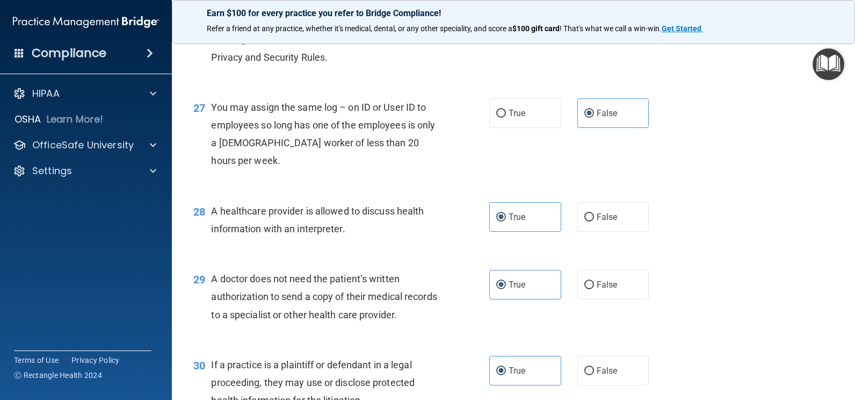
scroll to position [2494, 0]
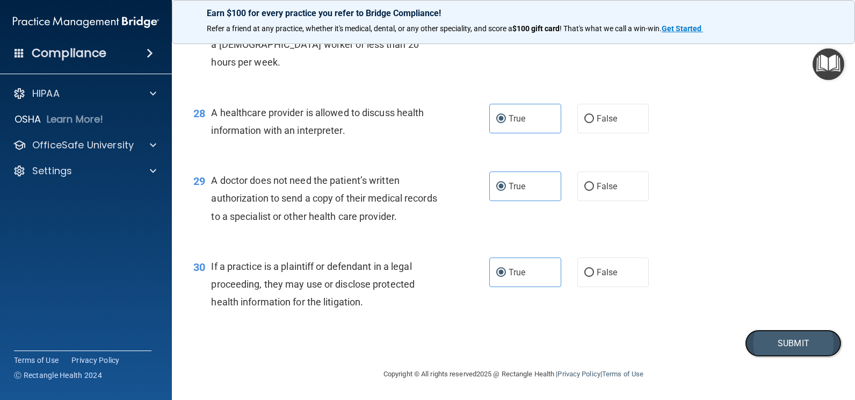
click at [798, 340] on button "Submit" at bounding box center [793, 342] width 97 height 27
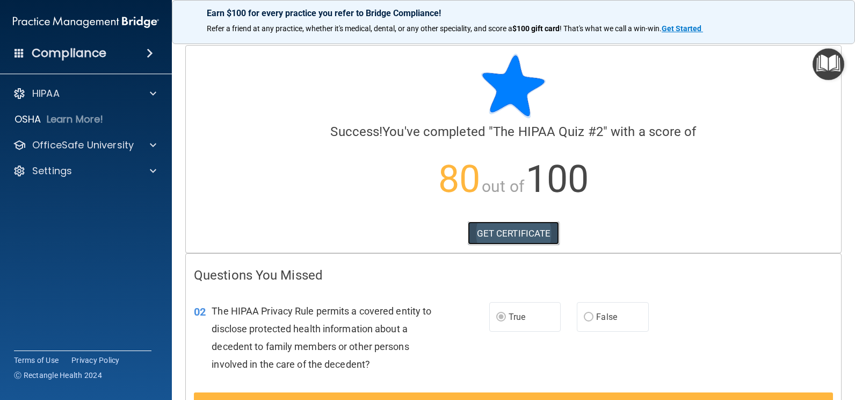
click at [530, 228] on link "GET CERTIFICATE" at bounding box center [514, 233] width 92 height 24
click at [66, 95] on div "HIPAA" at bounding box center [71, 93] width 133 height 13
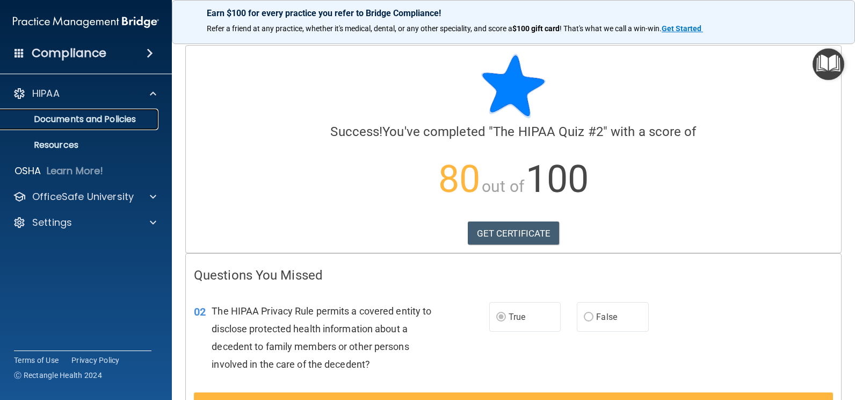
click at [56, 122] on p "Documents and Policies" at bounding box center [80, 119] width 147 height 11
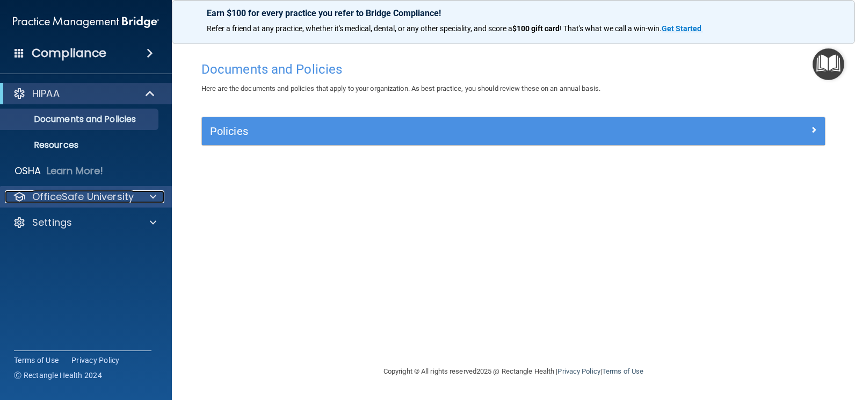
click at [87, 200] on p "OfficeSafe University" at bounding box center [83, 196] width 102 height 13
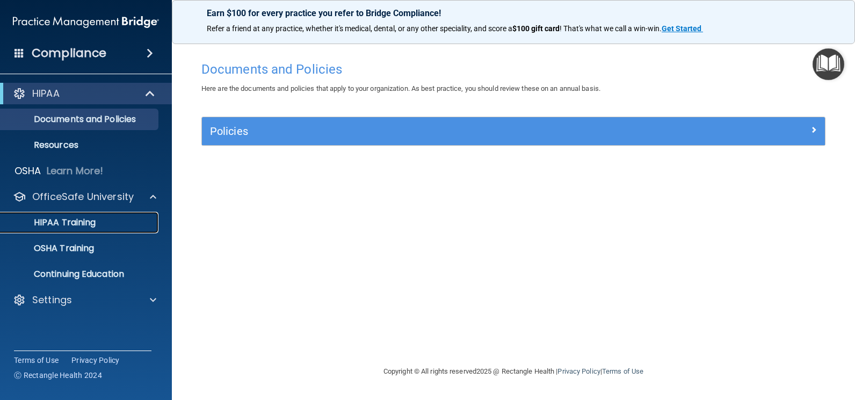
click at [70, 223] on p "HIPAA Training" at bounding box center [51, 222] width 89 height 11
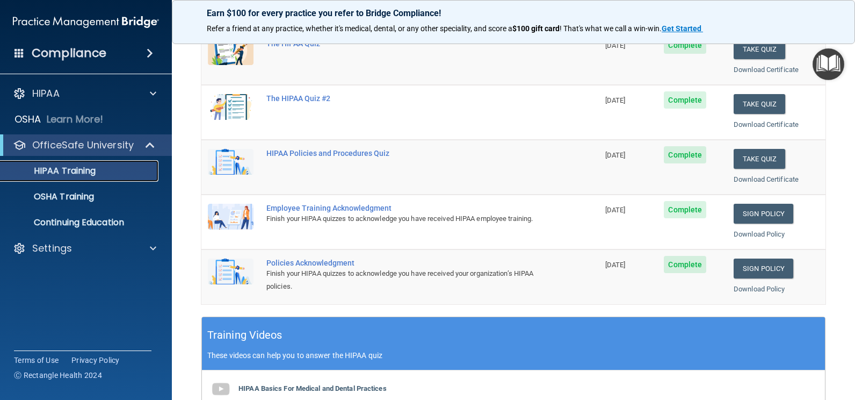
scroll to position [161, 0]
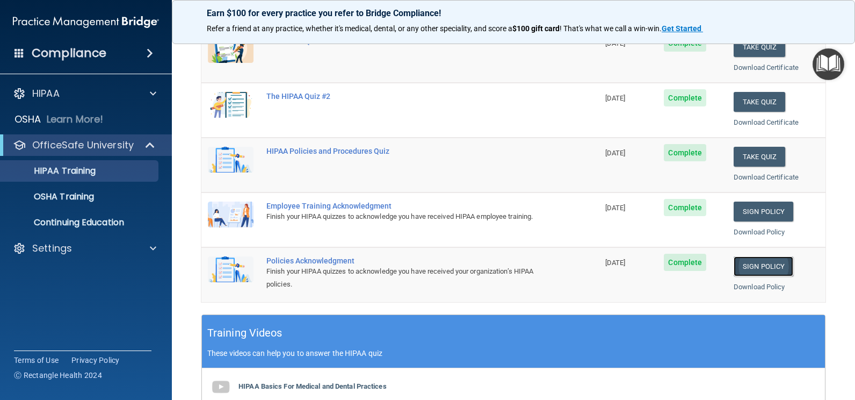
click at [754, 268] on link "Sign Policy" at bounding box center [764, 266] width 60 height 20
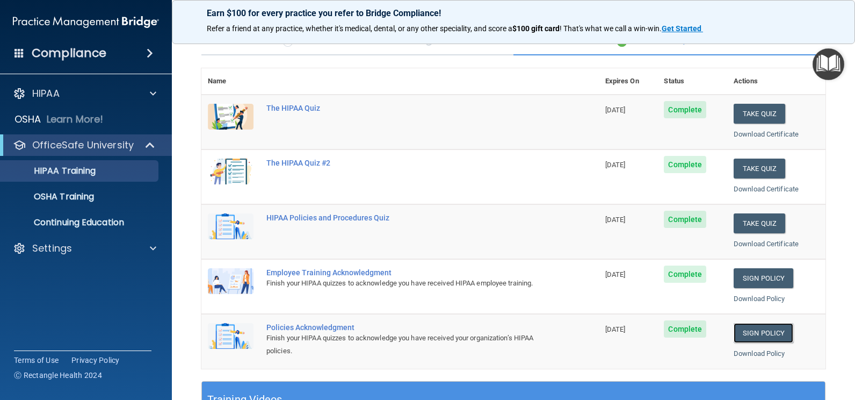
scroll to position [0, 0]
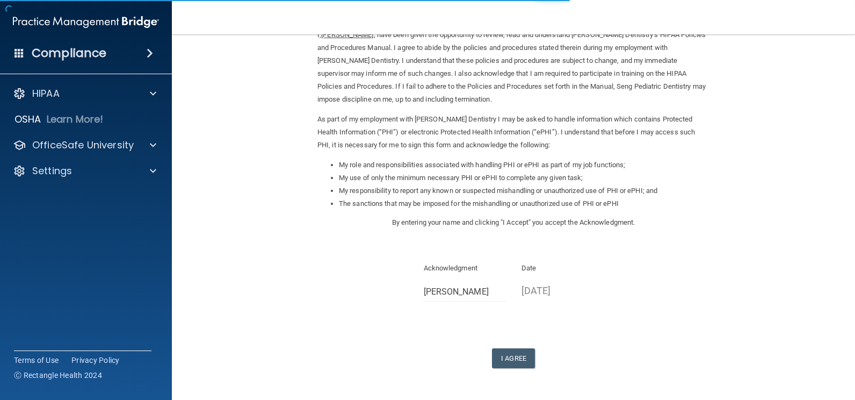
scroll to position [92, 0]
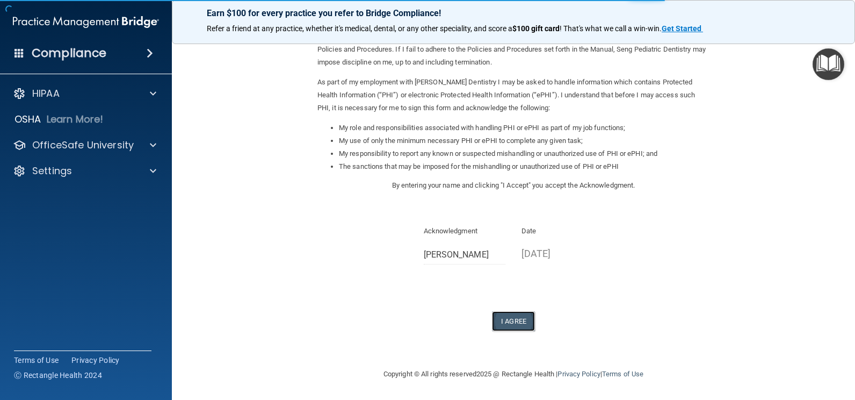
click at [508, 322] on button "I Agree" at bounding box center [513, 321] width 43 height 20
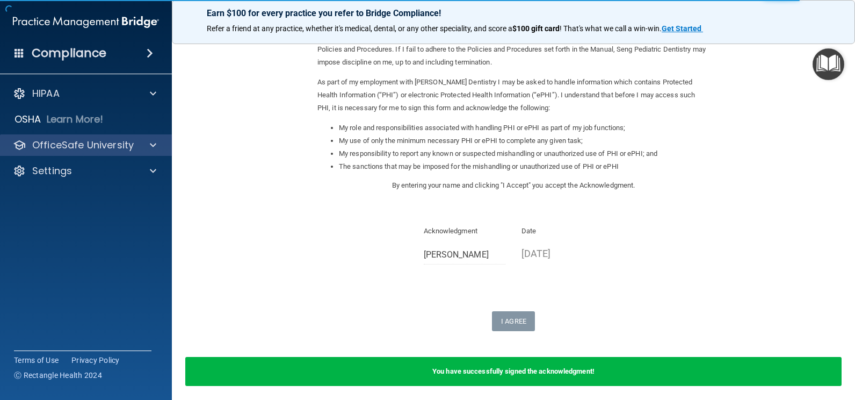
click at [48, 135] on div "OfficeSafe University" at bounding box center [86, 144] width 172 height 21
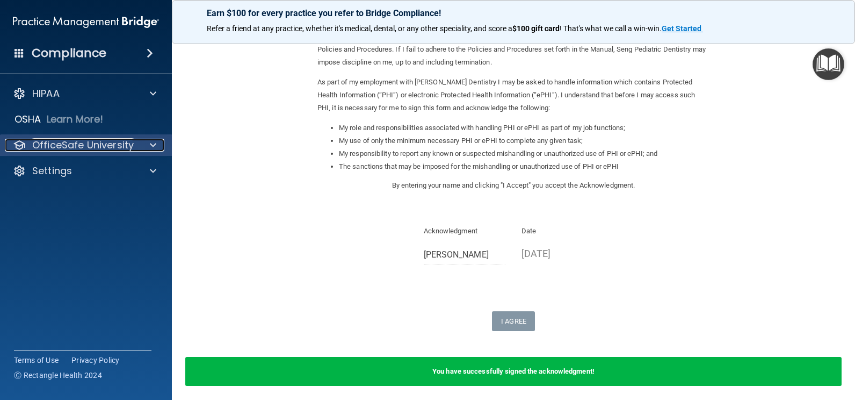
click at [120, 150] on p "OfficeSafe University" at bounding box center [83, 145] width 102 height 13
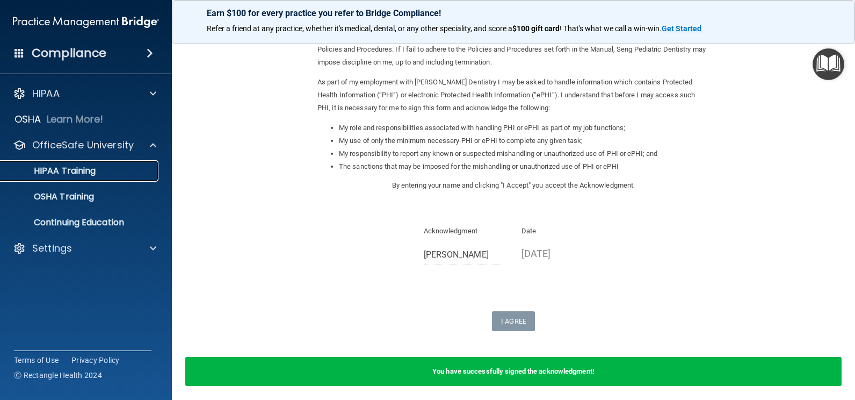
click at [96, 179] on link "HIPAA Training" at bounding box center [73, 170] width 169 height 21
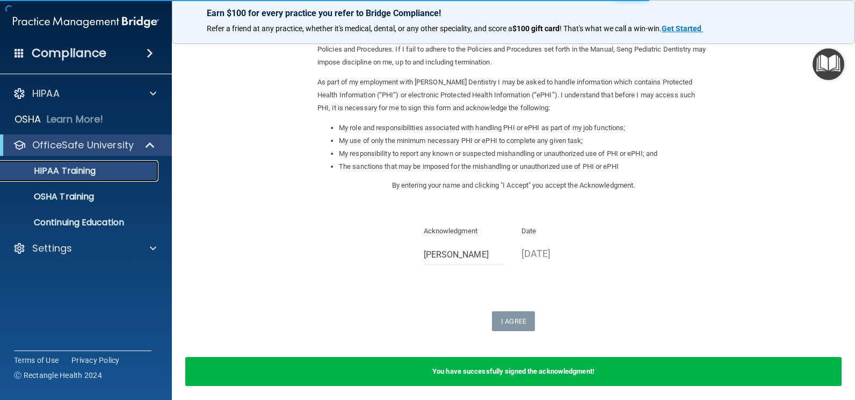
scroll to position [367, 0]
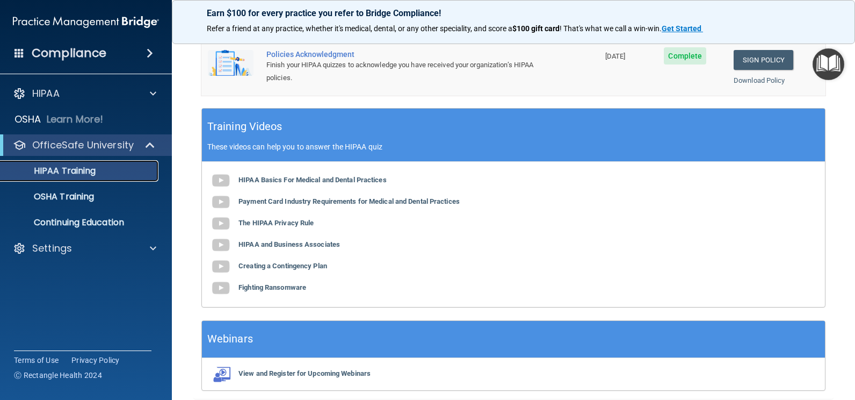
click at [108, 172] on div "HIPAA Training" at bounding box center [80, 170] width 147 height 11
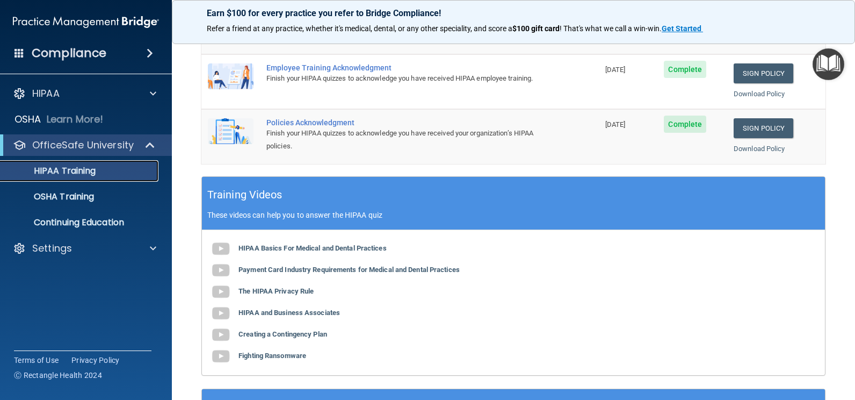
scroll to position [206, 0]
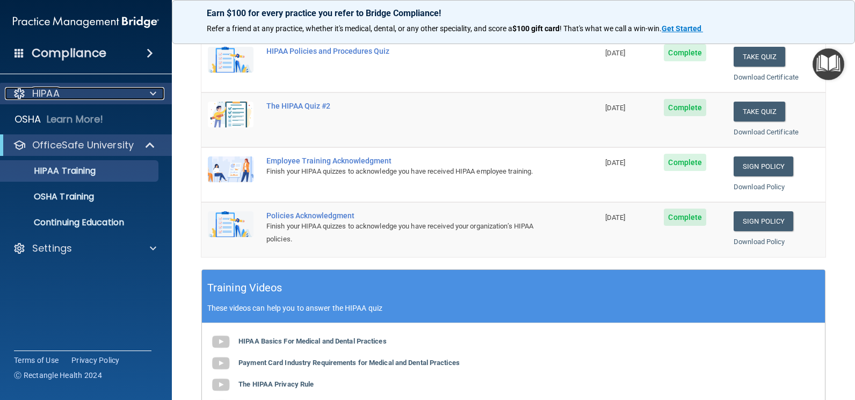
click at [98, 96] on div "HIPAA" at bounding box center [71, 93] width 133 height 13
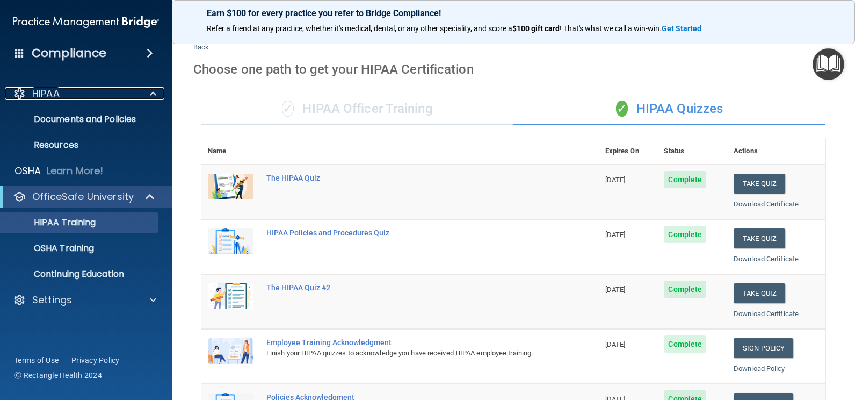
scroll to position [0, 0]
